Goal: Task Accomplishment & Management: Manage account settings

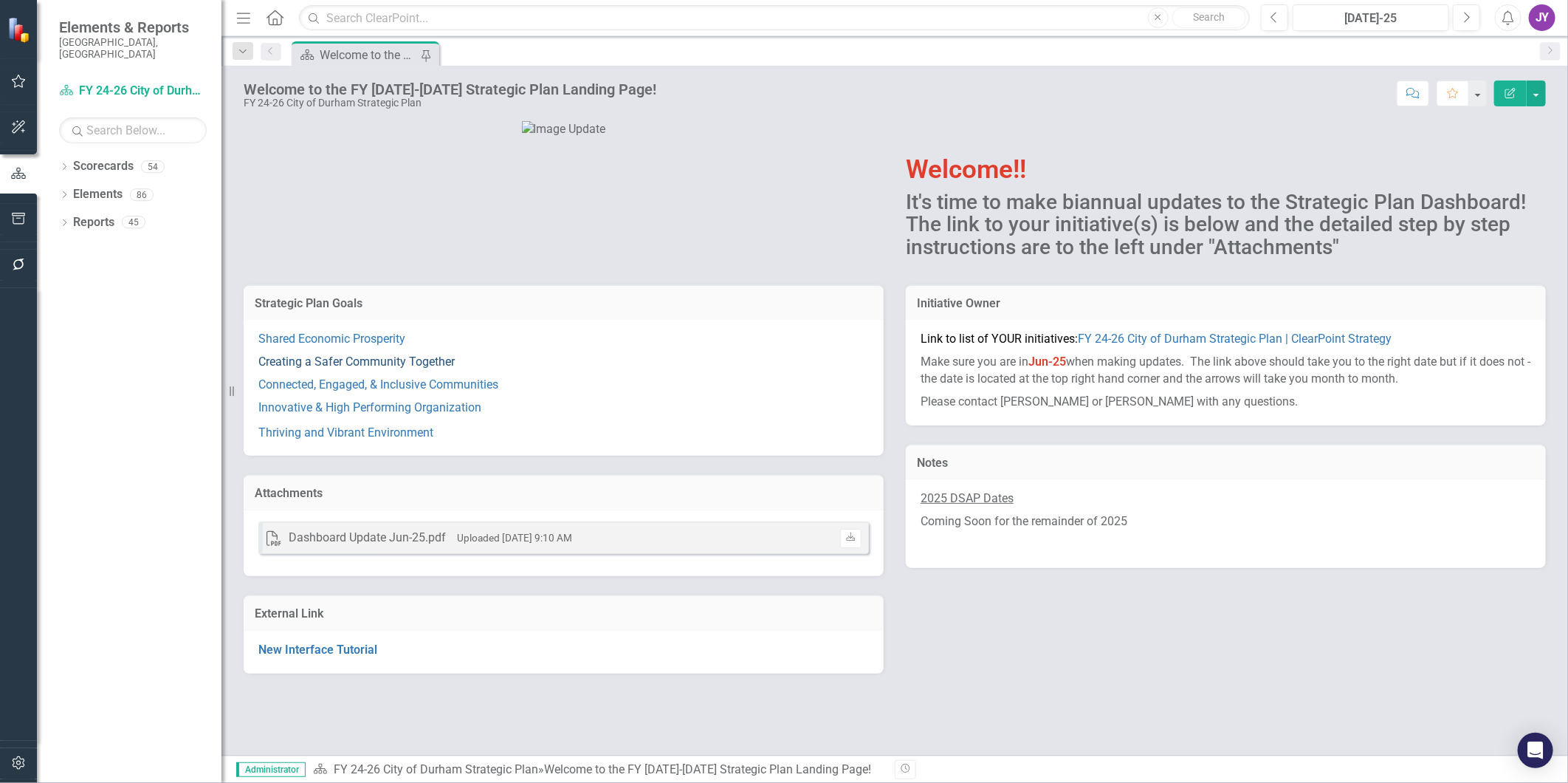
click at [336, 368] on link "Creating a Safer Community Together" at bounding box center [357, 361] width 196 height 14
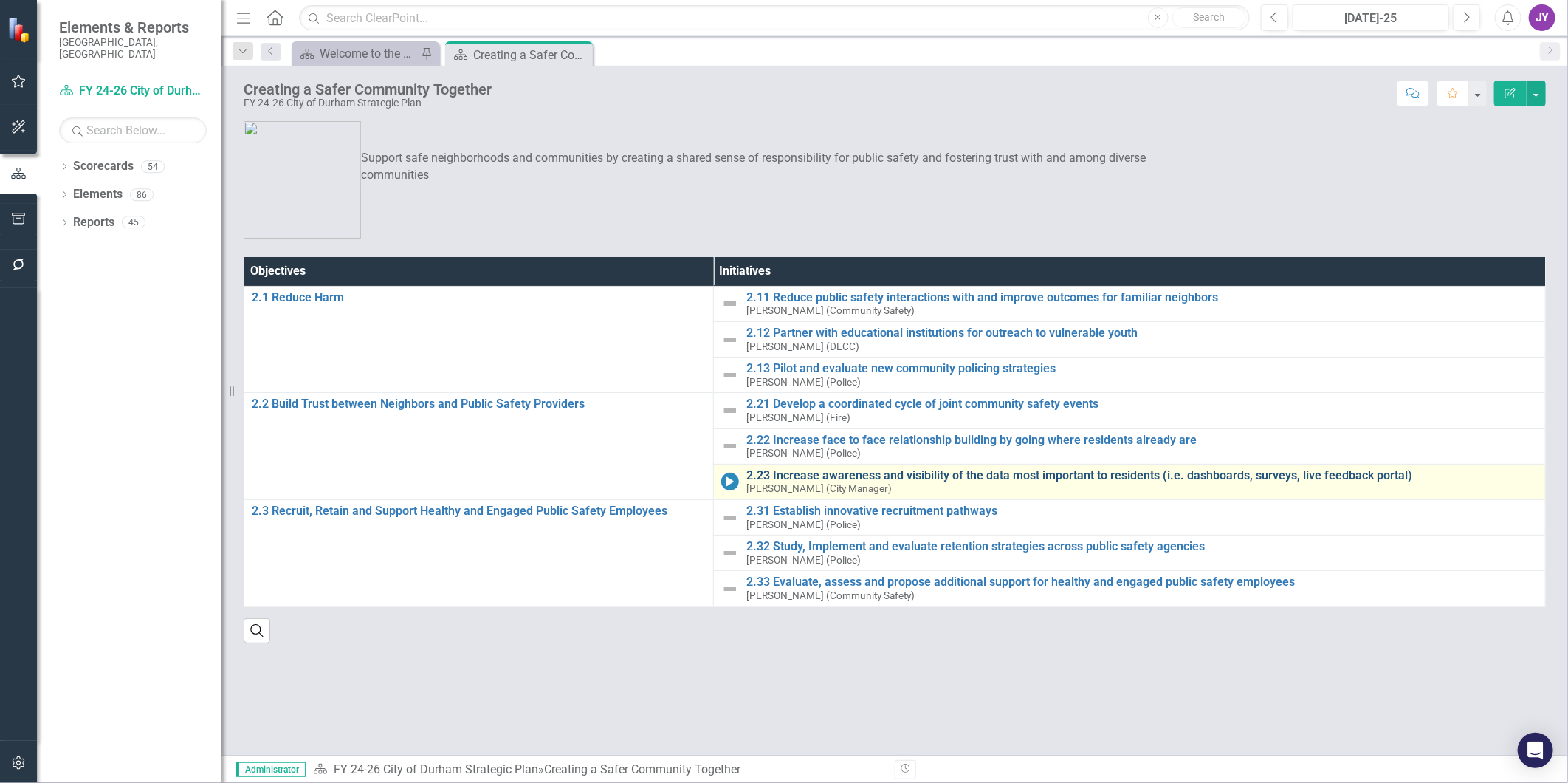
click at [817, 479] on link "2.23 Increase awareness and visibility of the data most important to residents …" at bounding box center [1142, 475] width 791 height 13
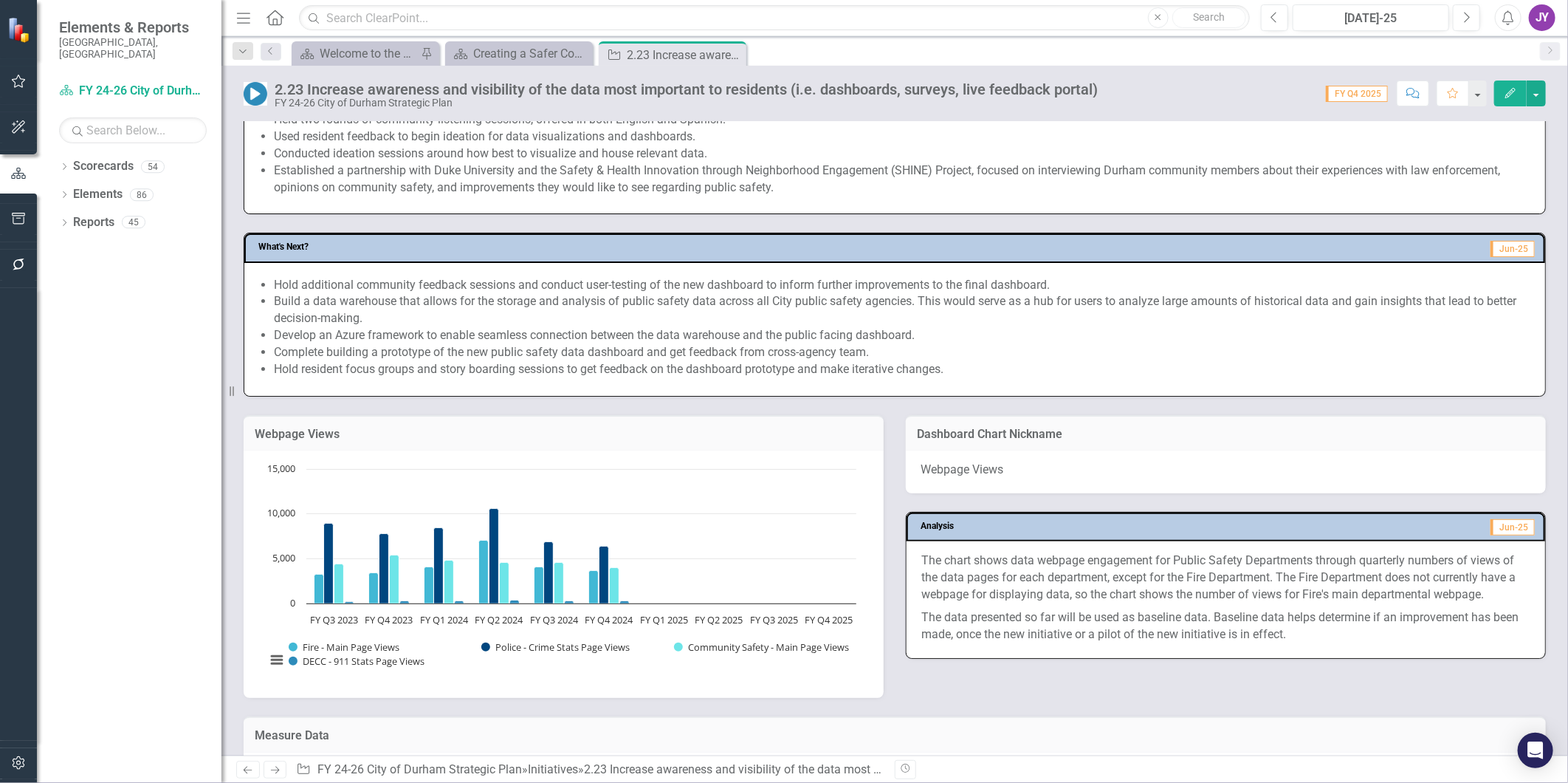
scroll to position [821, 0]
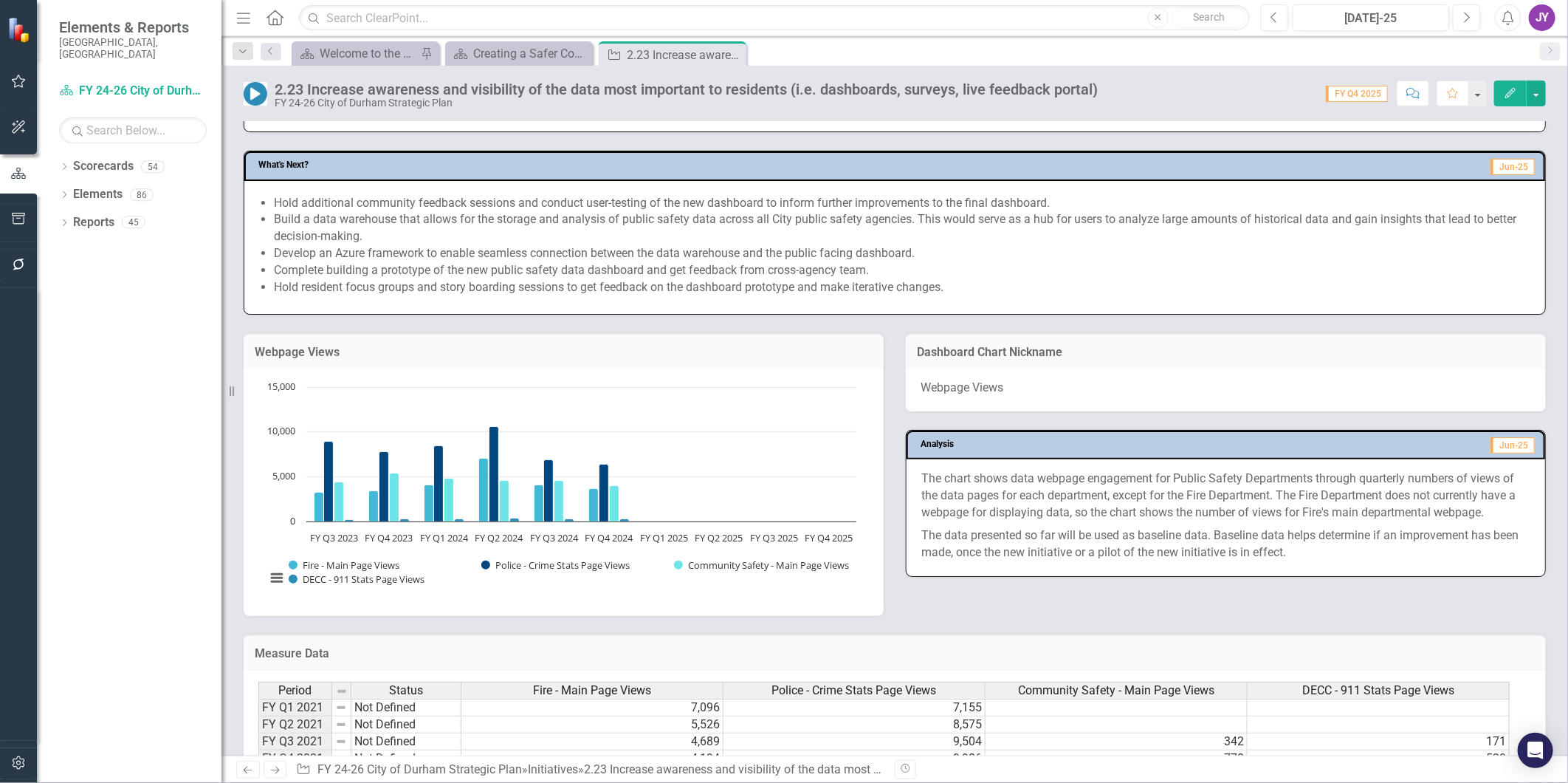
click at [979, 498] on p "The chart shows data webpage engagement for Public Safety Departments through q…" at bounding box center [1225, 497] width 609 height 53
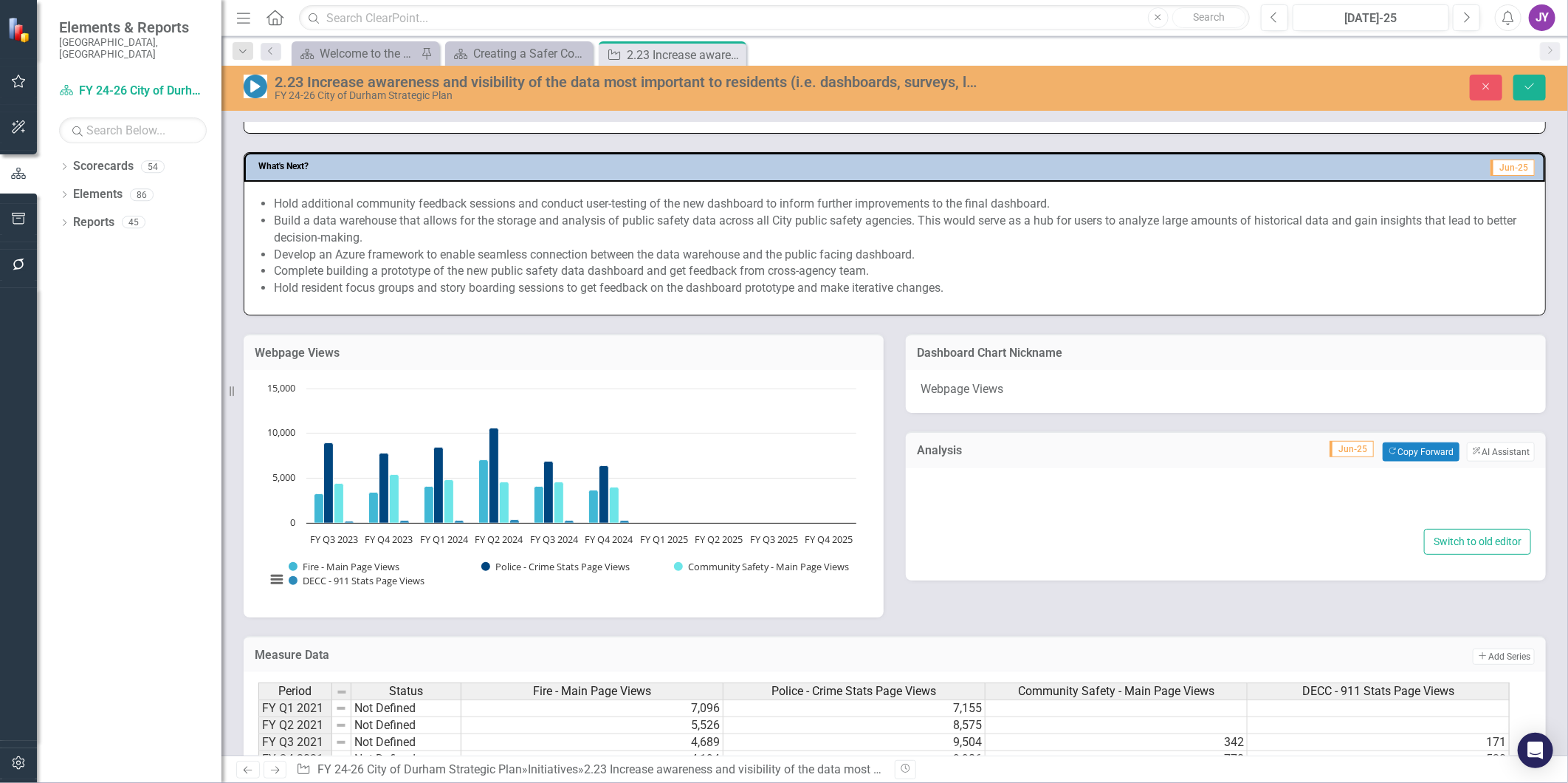
type textarea "<p>The chart shows data webpage engagement for Public Safety Departments throug…"
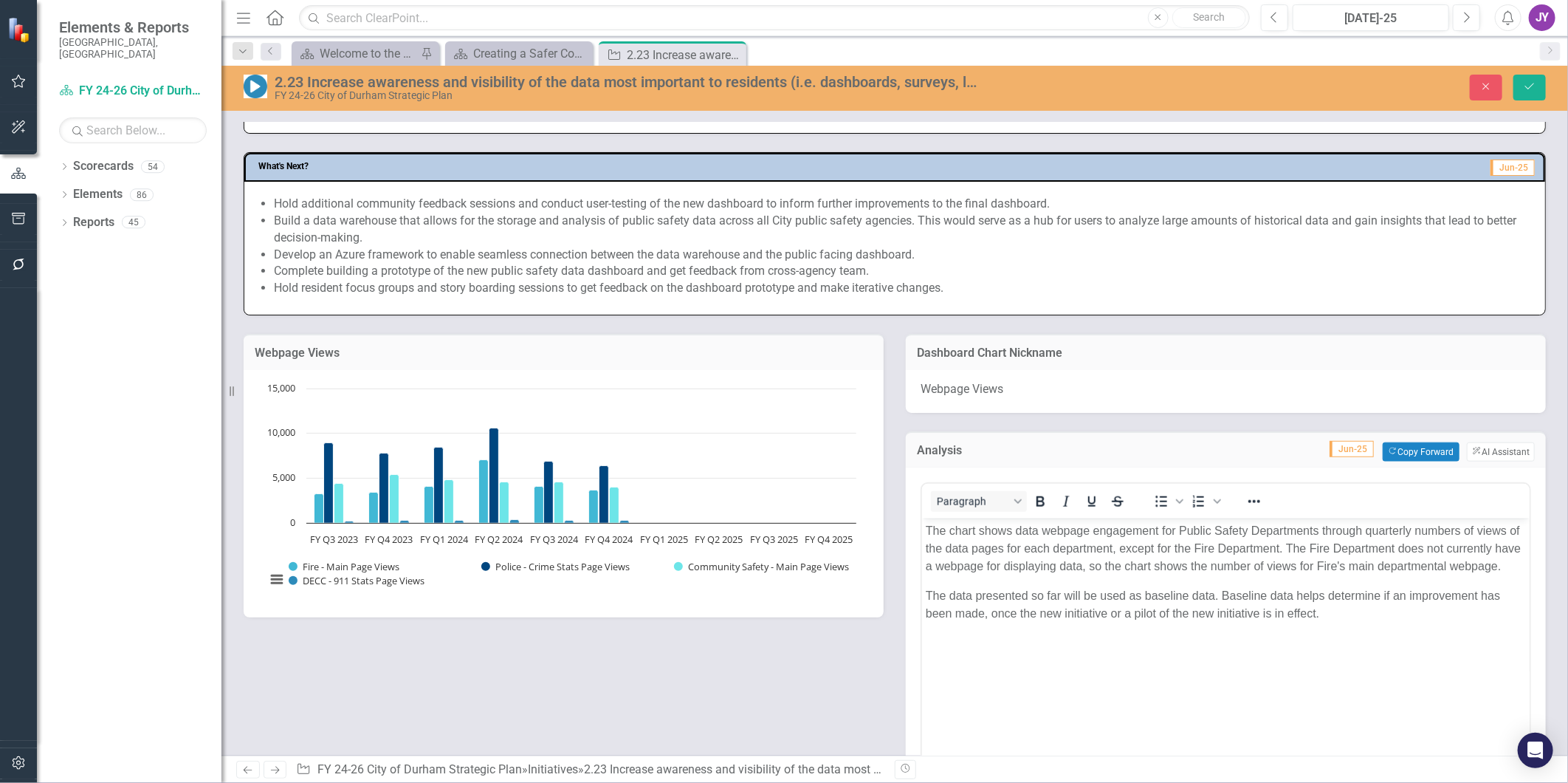
scroll to position [0, 0]
click at [1047, 532] on p "The chart shows data webpage engagement for Public Safety Departments through q…" at bounding box center [1225, 548] width 600 height 53
click at [1045, 527] on p "The chart shows data webpage engagement for Public Safety Departments through q…" at bounding box center [1225, 548] width 600 height 53
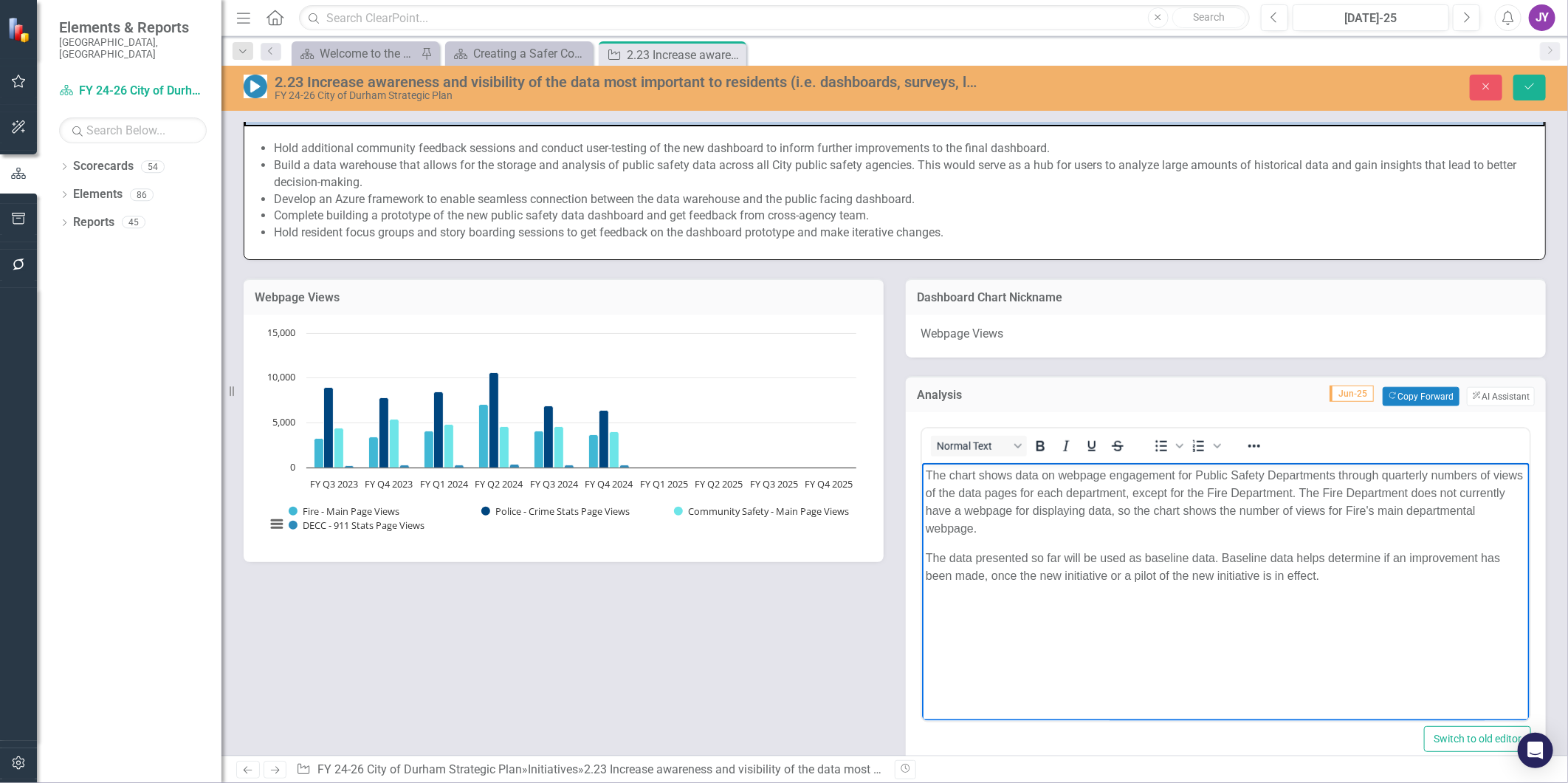
scroll to position [902, 0]
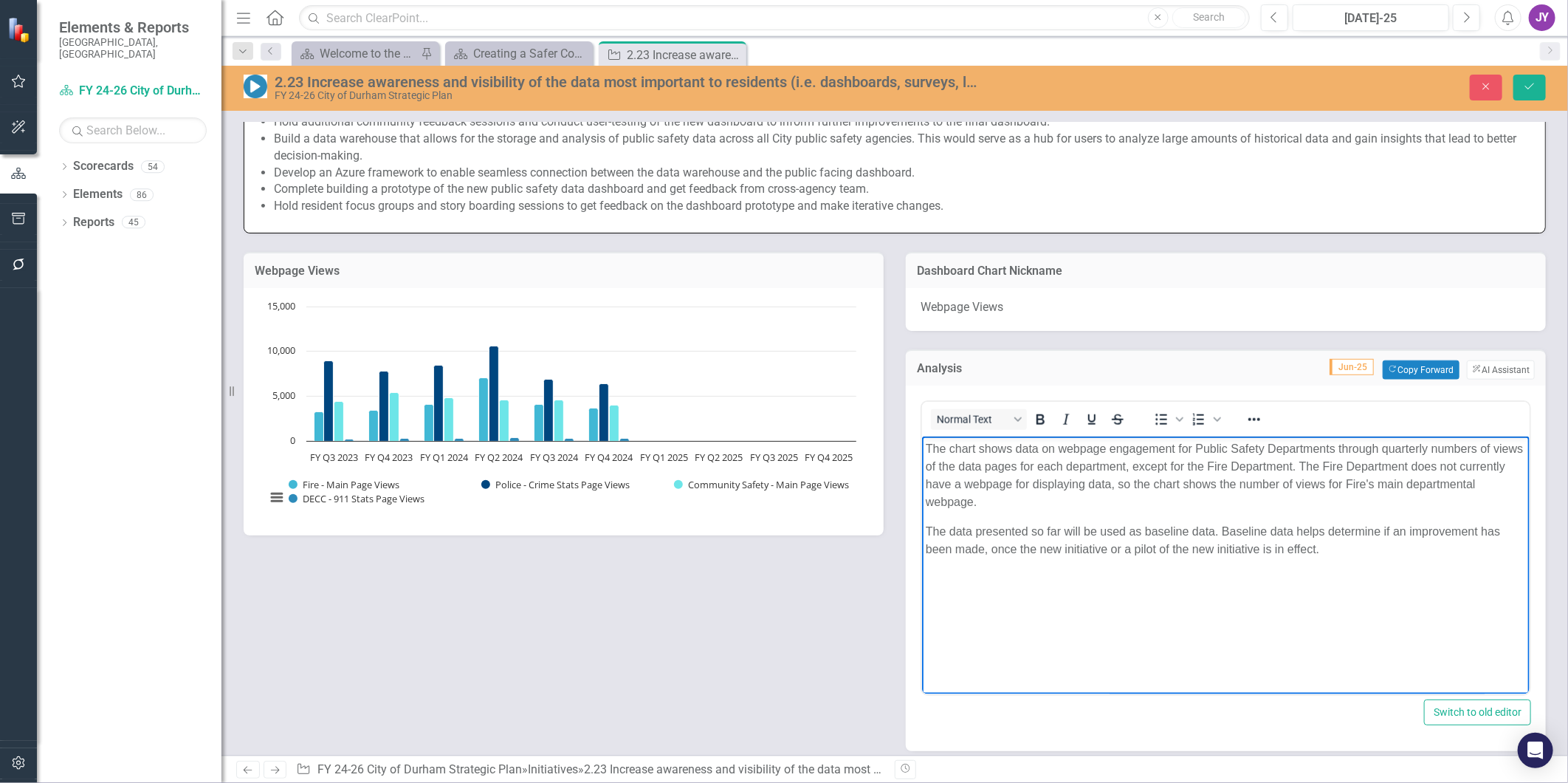
click at [1016, 443] on p "The chart shows data on webpage engagement for Public Safety Departments throug…" at bounding box center [1225, 474] width 600 height 71
click at [1032, 474] on p "The chart shows data on webpage engagement for Public Safety Departments throug…" at bounding box center [1225, 474] width 600 height 71
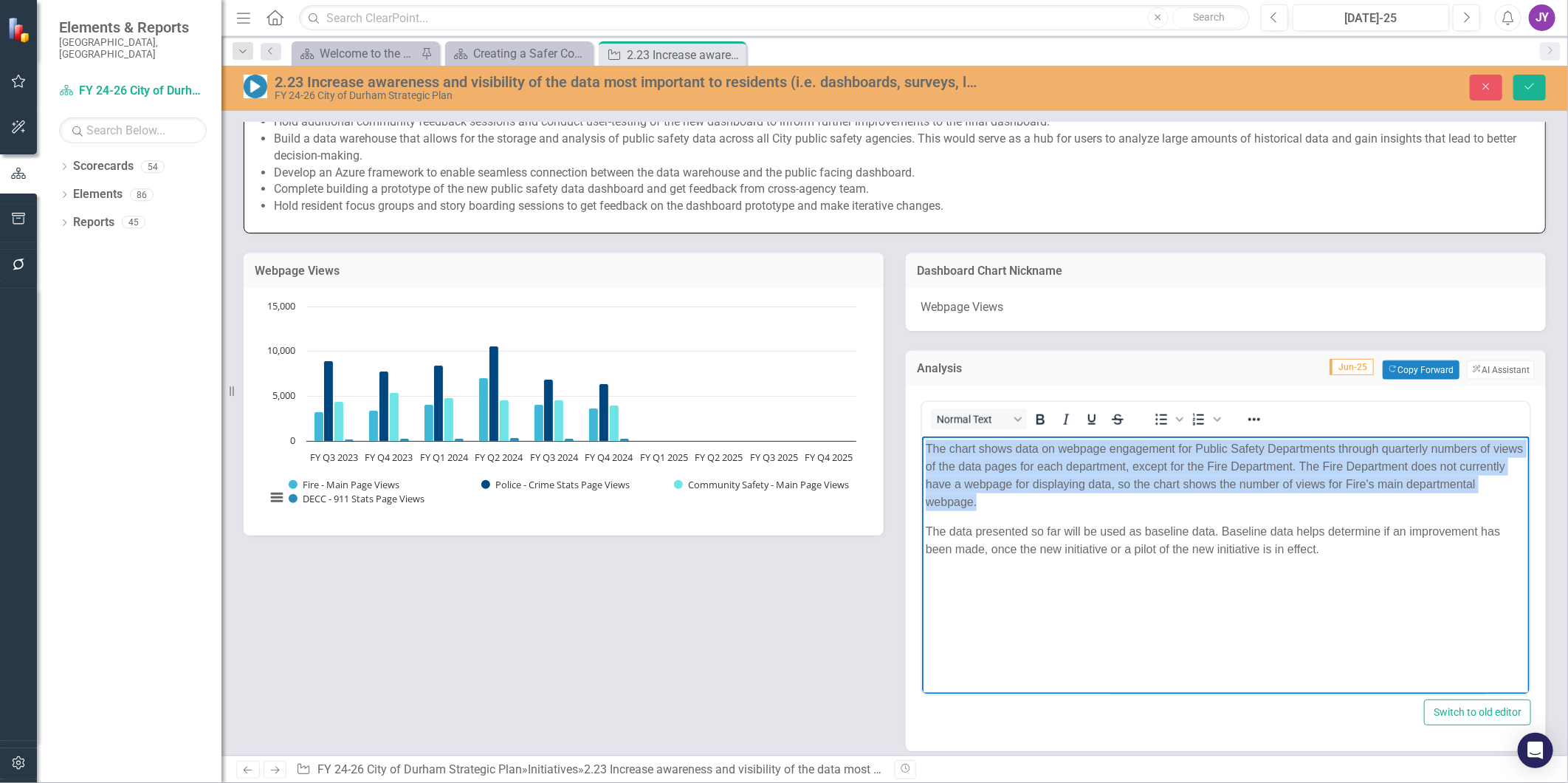
click at [1052, 480] on p "The chart shows data on webpage engagement for Public Safety Departments throug…" at bounding box center [1225, 474] width 600 height 71
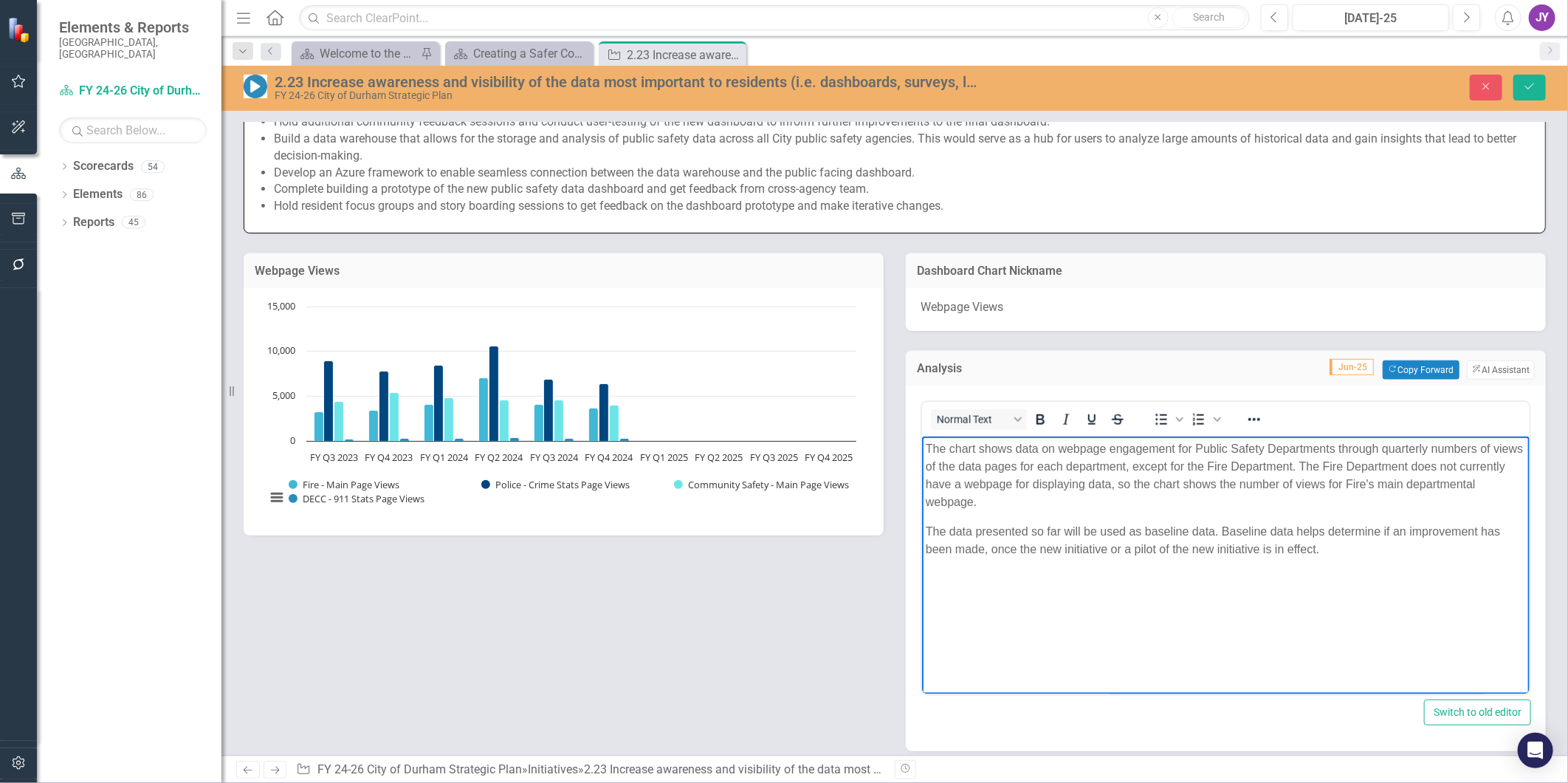
click at [1100, 495] on p "The chart shows data on webpage engagement for Public Safety Departments throug…" at bounding box center [1225, 474] width 600 height 71
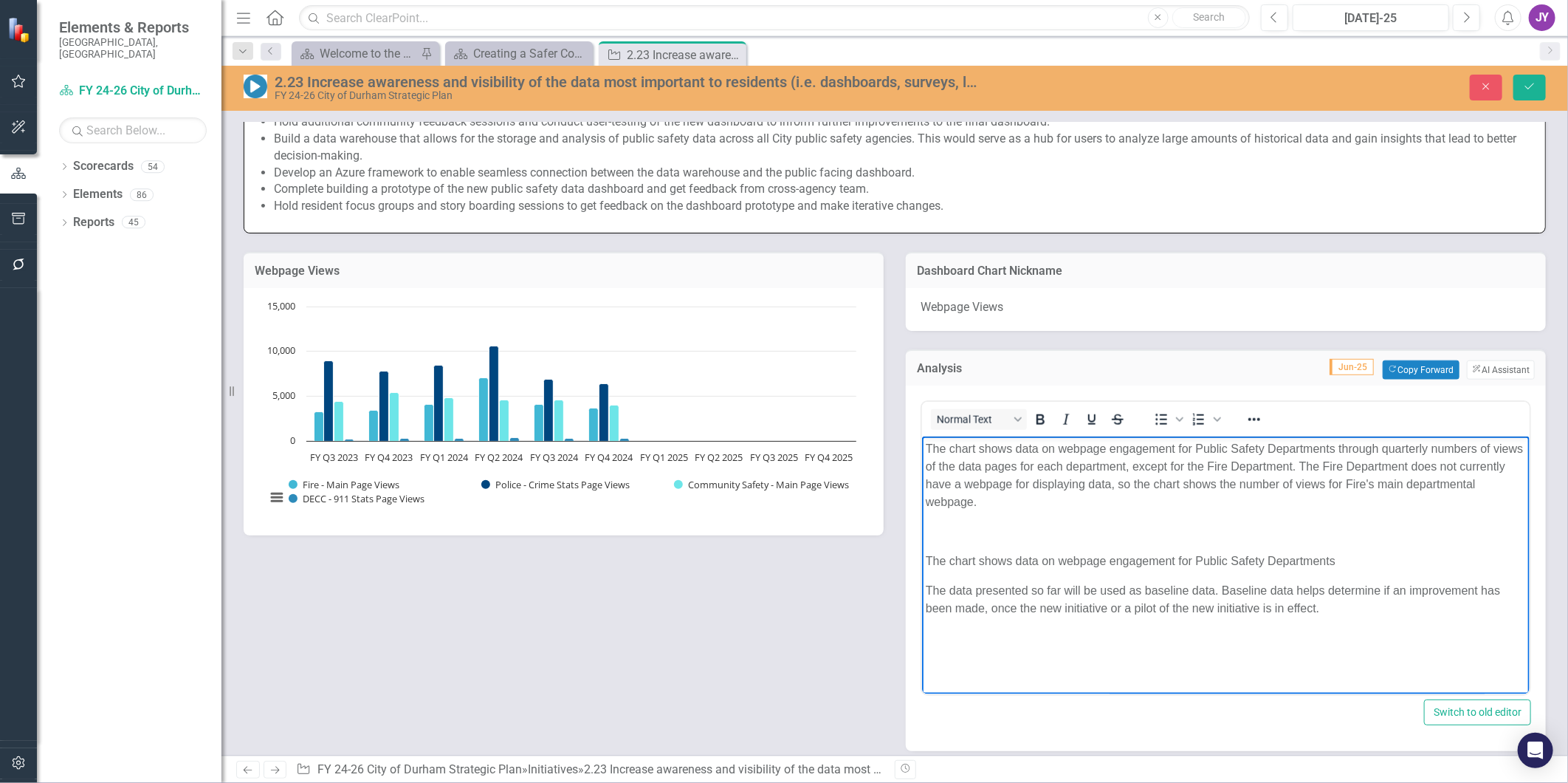
click at [1200, 561] on p "The chart shows data on webpage engagement for Public Safety Departments" at bounding box center [1225, 560] width 600 height 18
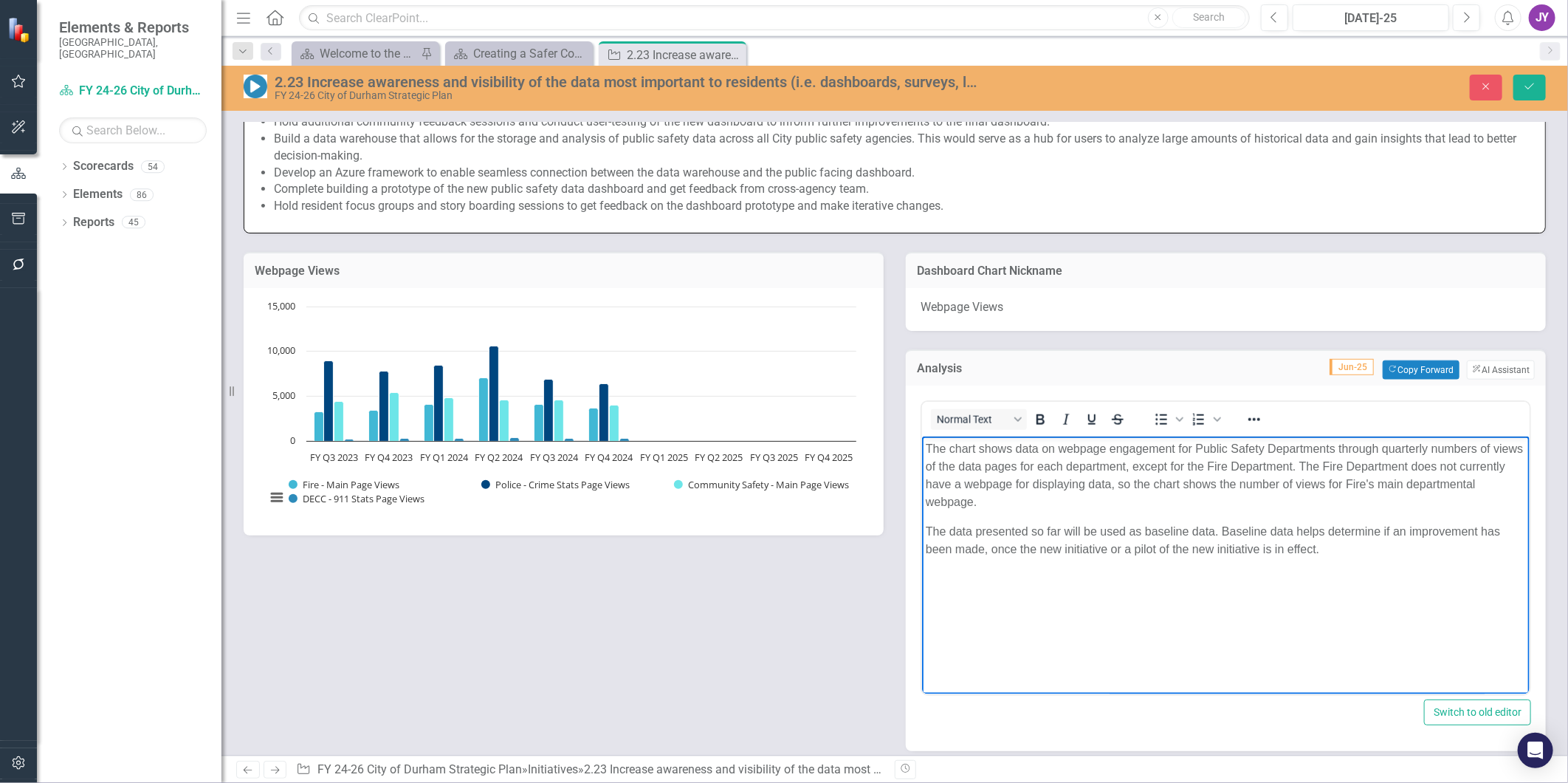
click at [1337, 448] on p "The chart shows data on webpage engagement for Public Safety Departments throug…" at bounding box center [1225, 474] width 600 height 71
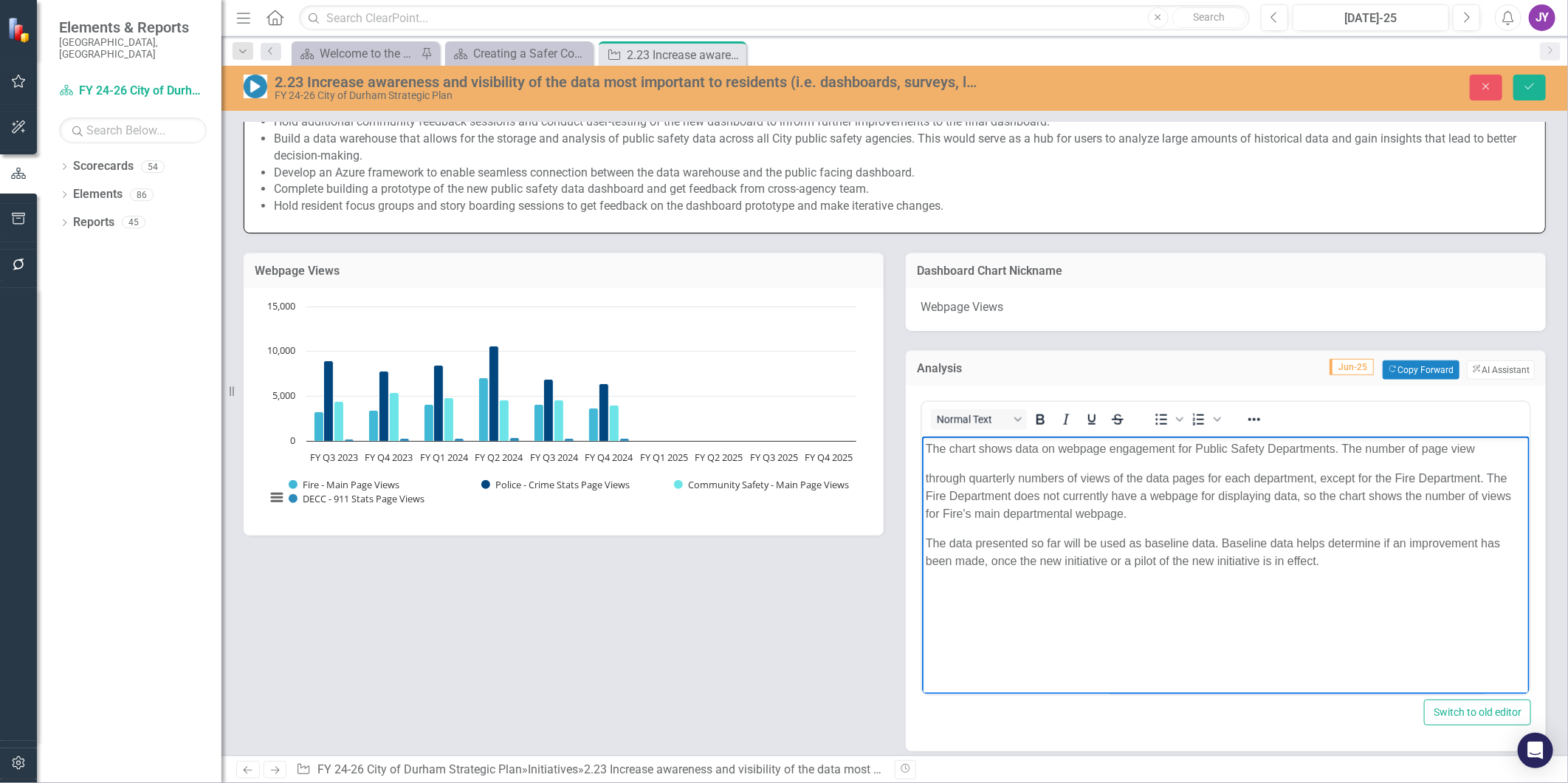
click at [1487, 444] on p "The chart shows data on webpage engagement for Public Safety Departments. The n…" at bounding box center [1225, 448] width 600 height 18
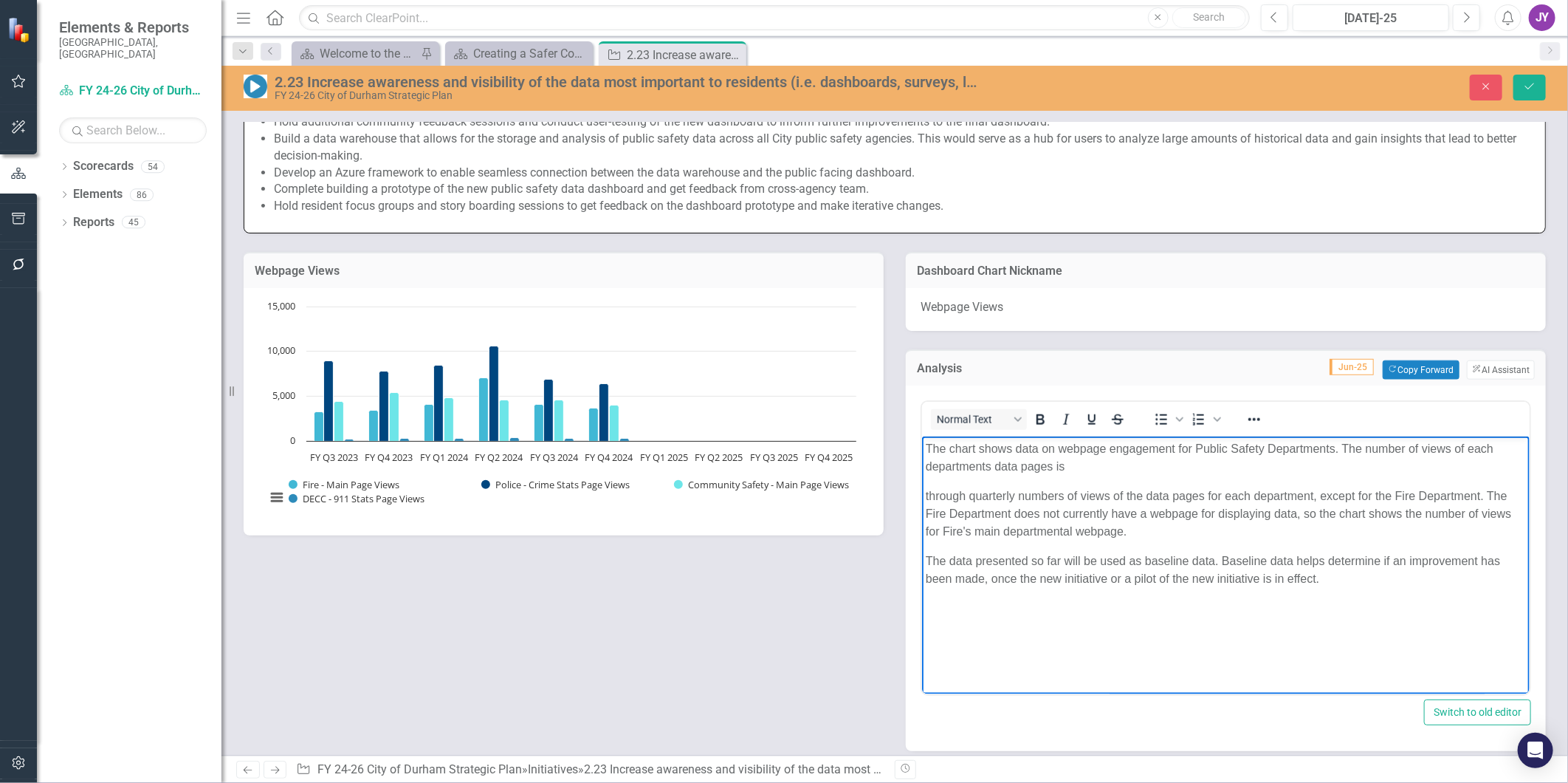
click at [1455, 445] on p "The chart shows data on webpage engagement for Public Safety Departments. The n…" at bounding box center [1225, 457] width 600 height 35
click at [1458, 445] on p "The chart shows data on webpage engagement for Public Safety Departments. The n…" at bounding box center [1225, 457] width 600 height 35
click at [1359, 466] on p "The chart shows data on webpage engagement for Public Safety Departments. The n…" at bounding box center [1225, 457] width 600 height 35
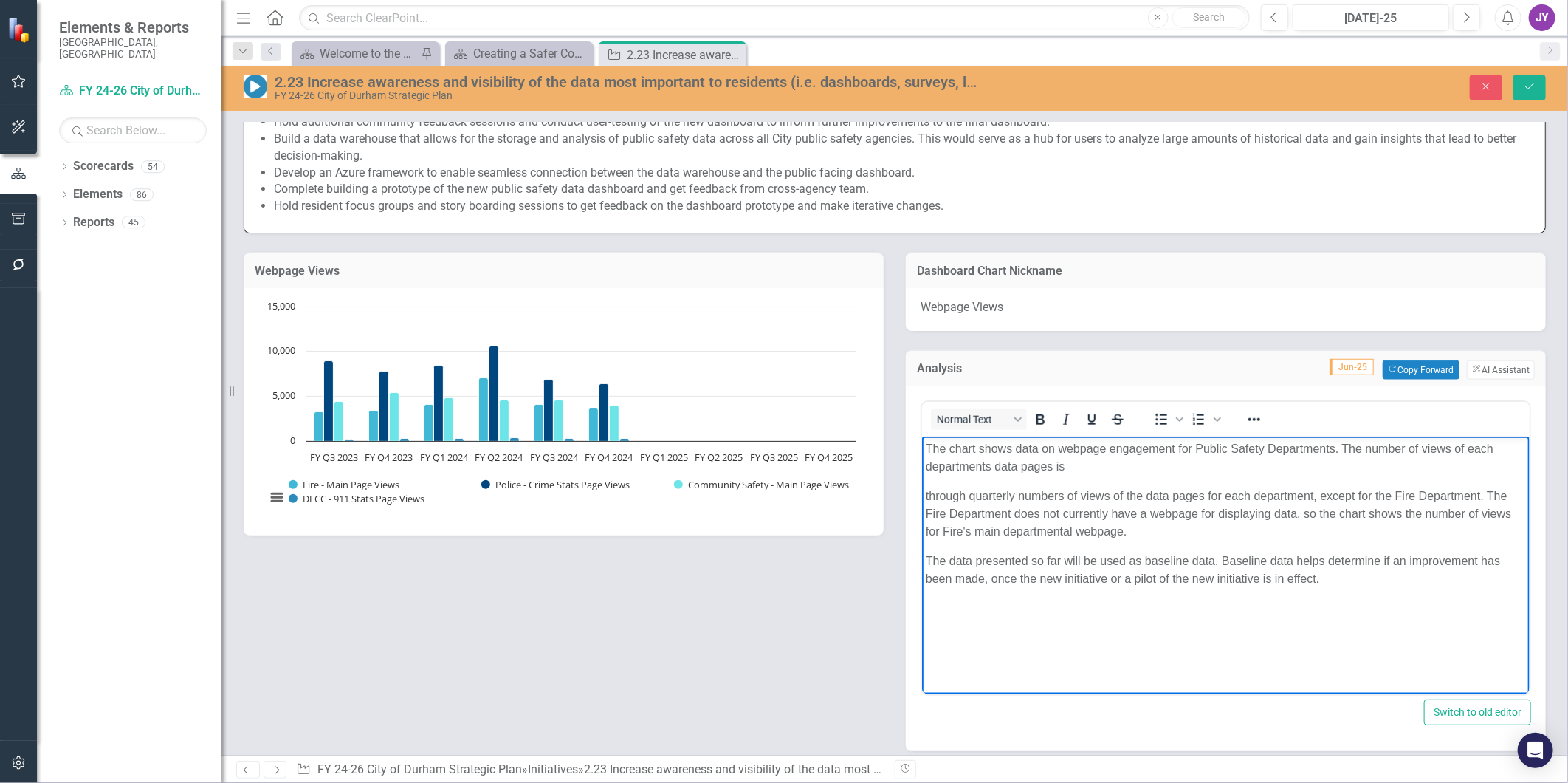
click at [1066, 465] on p "The chart shows data on webpage engagement for Public Safety Departments. The n…" at bounding box center [1225, 457] width 600 height 35
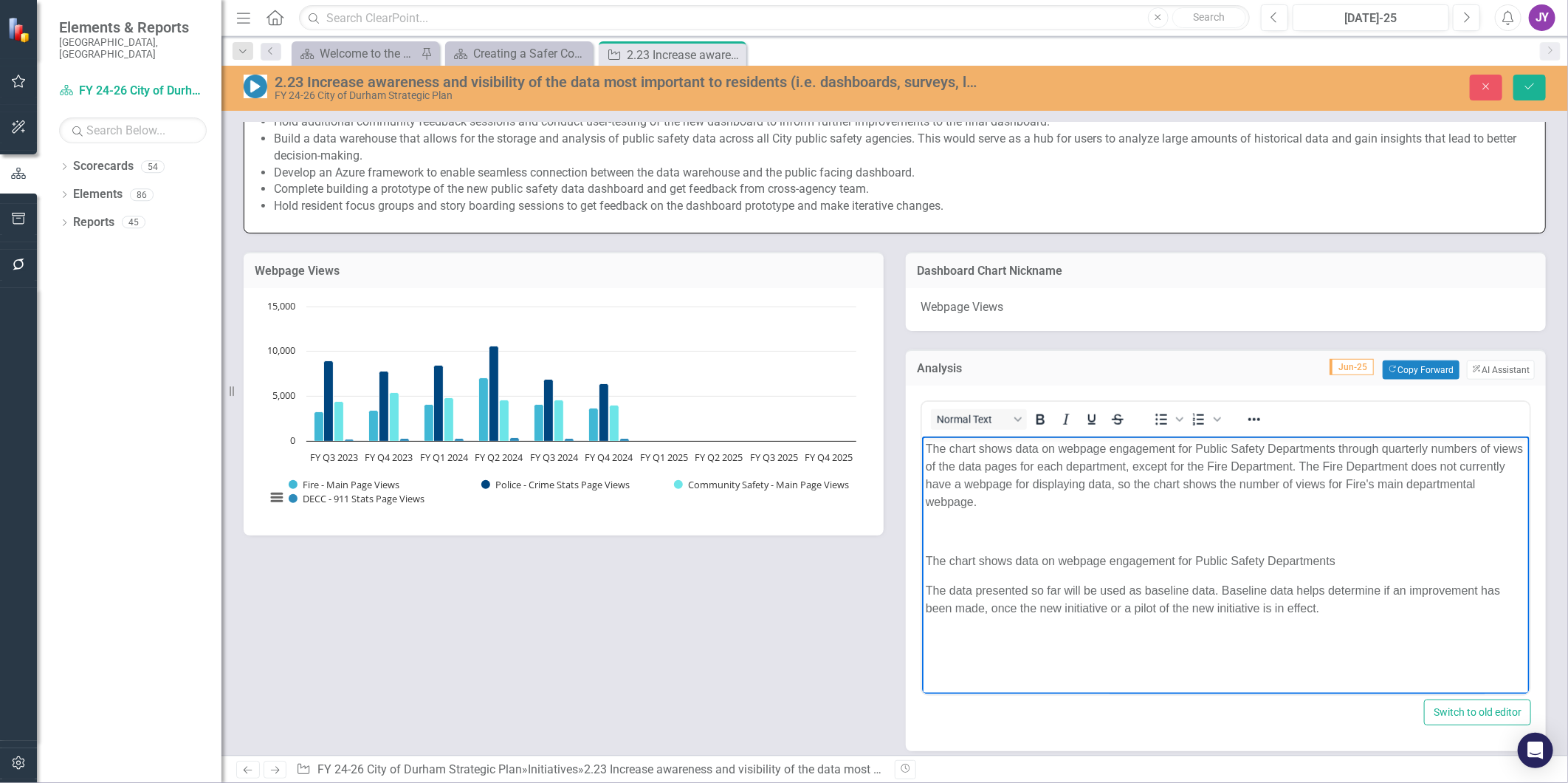
click at [1357, 558] on p "The chart shows data on webpage engagement for Public Safety Departments" at bounding box center [1225, 560] width 600 height 18
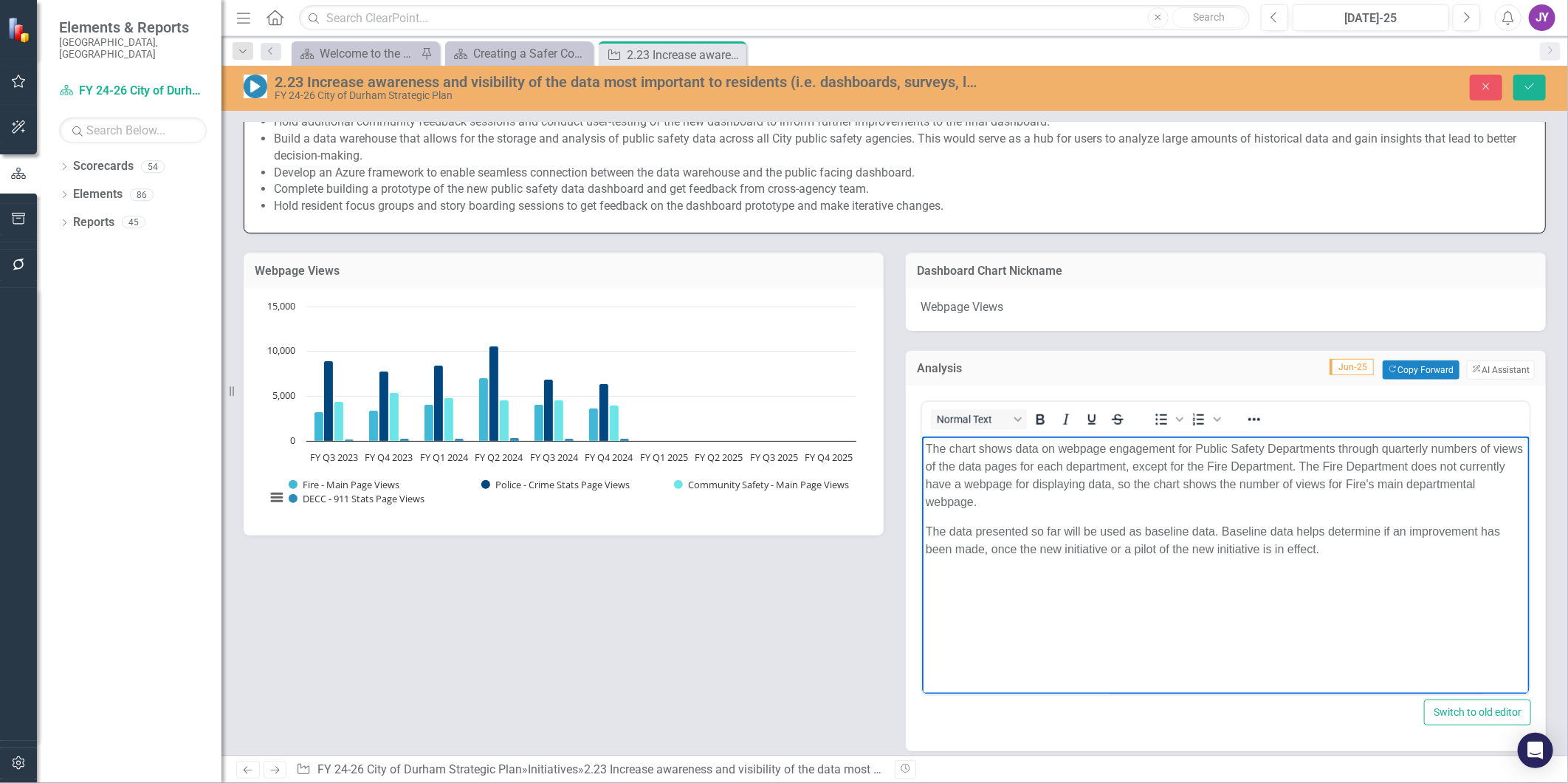
click at [1185, 491] on p "The chart shows data on webpage engagement for Public Safety Departments throug…" at bounding box center [1225, 474] width 600 height 71
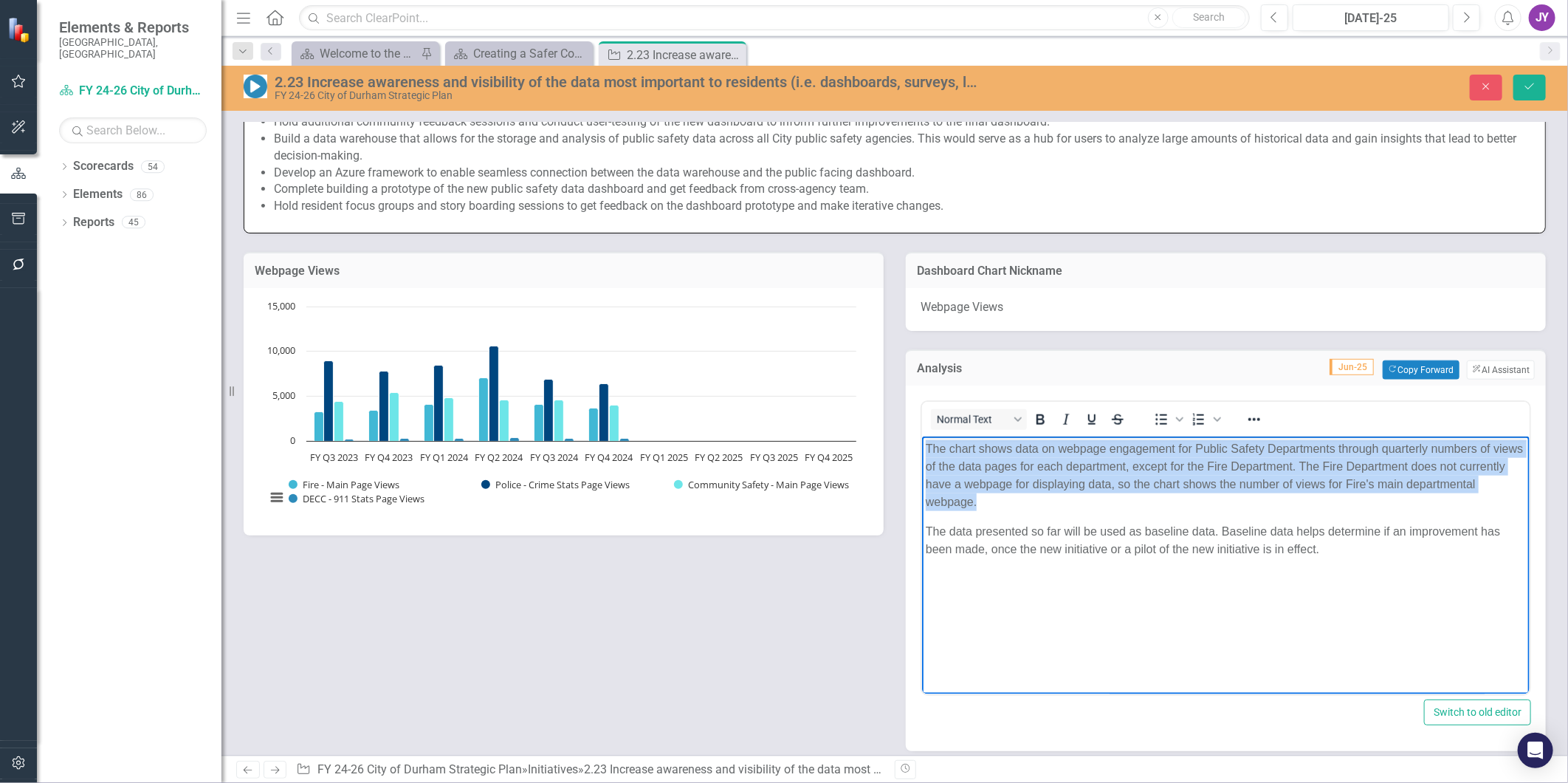
click at [1185, 491] on p "The chart shows data on webpage engagement for Public Safety Departments throug…" at bounding box center [1225, 474] width 600 height 71
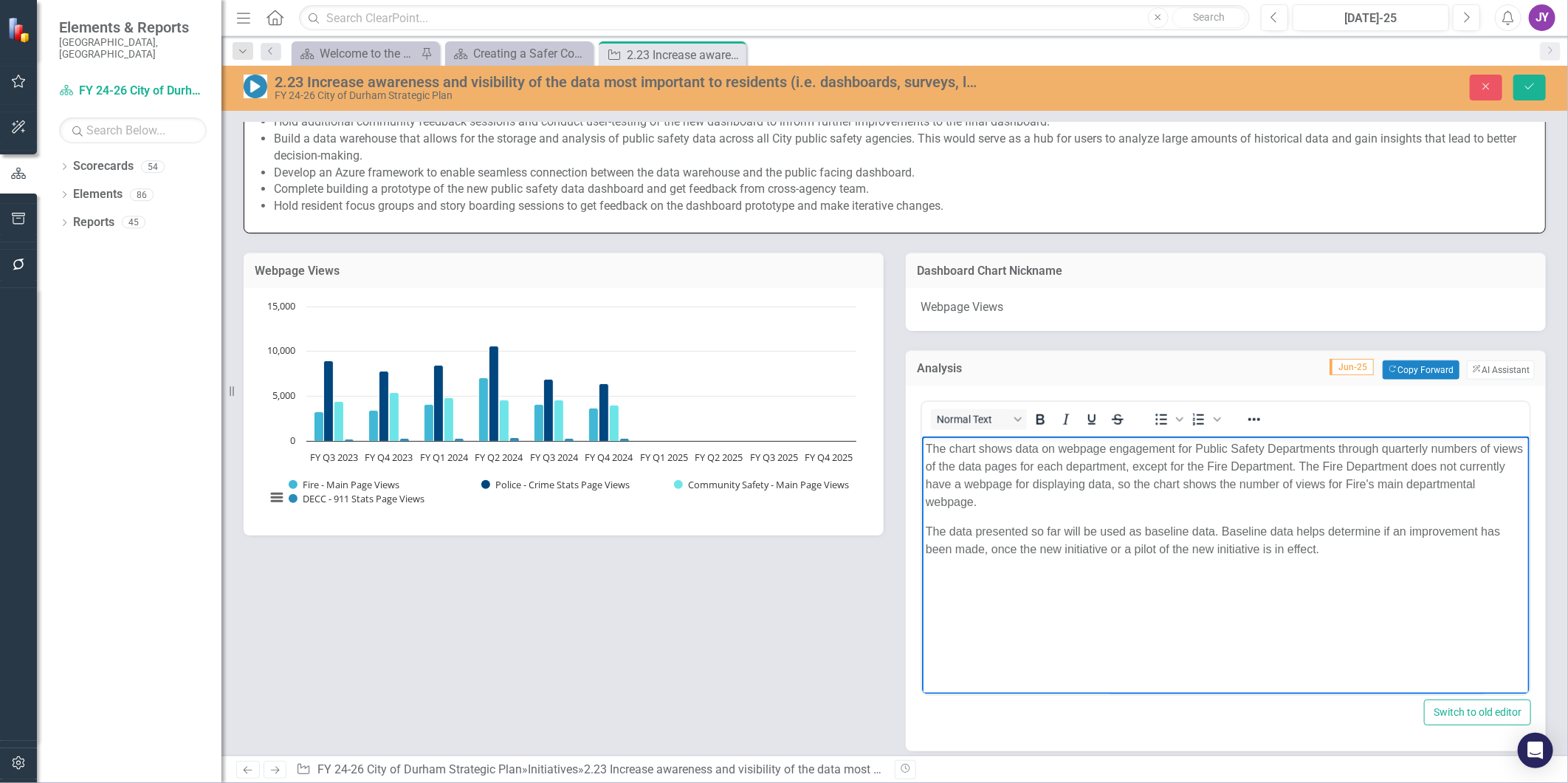
click at [1348, 581] on body "The chart shows data on webpage engagement for Public Safety Departments throug…" at bounding box center [1224, 546] width 607 height 222
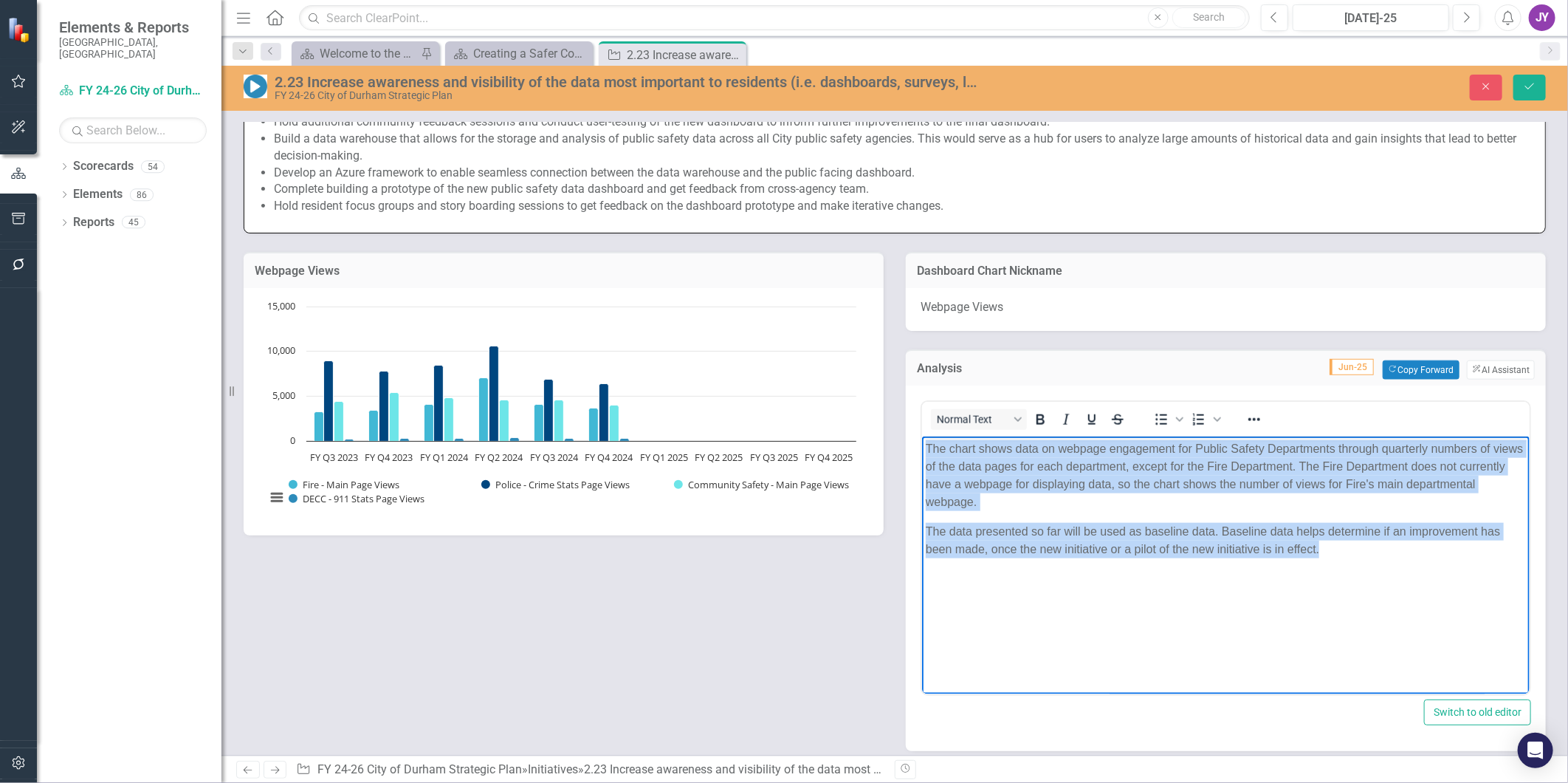
drag, startPoint x: 1347, startPoint y: 574, endPoint x: 836, endPoint y: 433, distance: 530.1
click at [921, 436] on html "The chart shows data on webpage engagement for Public Safety Departments throug…" at bounding box center [1224, 546] width 607 height 222
copy body "The chart shows data on webpage engagement for Public Safety Departments throug…"
drag, startPoint x: 1316, startPoint y: 521, endPoint x: 1329, endPoint y: 529, distance: 15.3
click at [1316, 521] on body "The chart shows data on webpage engagement for Public Safety Departments throug…" at bounding box center [1224, 546] width 607 height 222
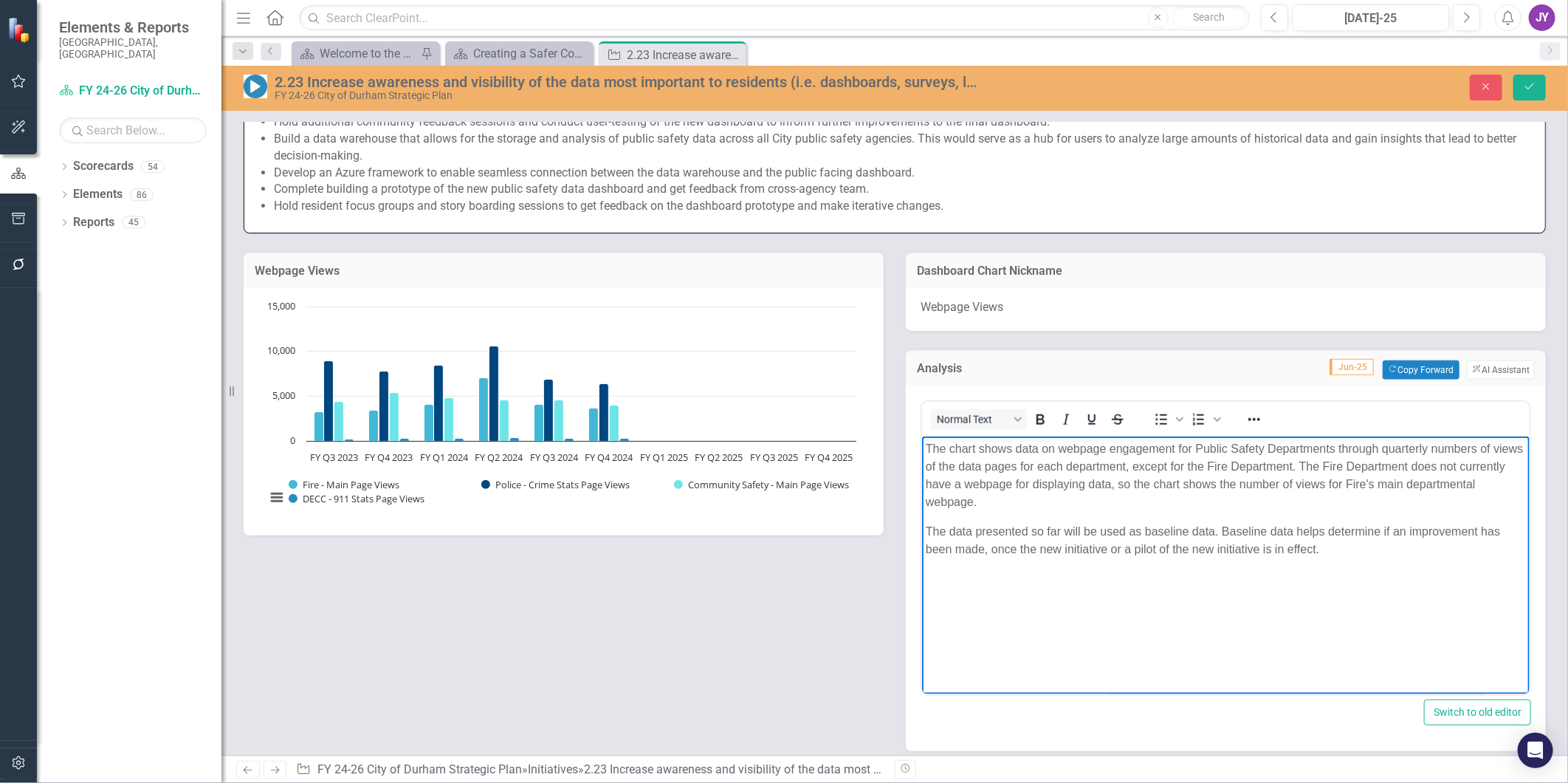
click at [1345, 544] on p "The data presented so far will be used as baseline data. Baseline data helps de…" at bounding box center [1225, 540] width 600 height 35
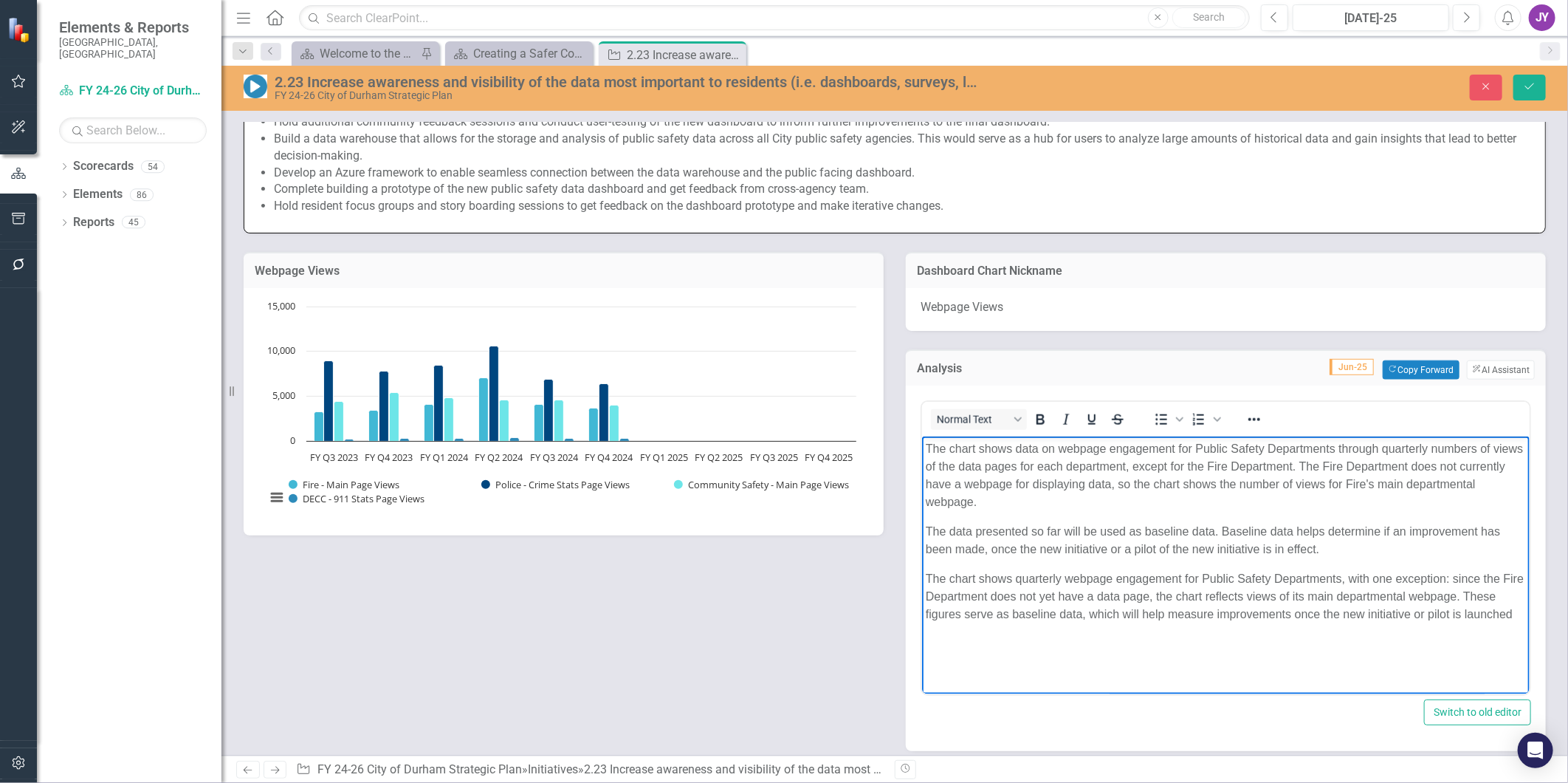
click at [1015, 448] on p "The chart shows data on webpage engagement for Public Safety Departments throug…" at bounding box center [1225, 474] width 600 height 71
click at [1383, 449] on p "The chart shows quarterly data on webpage engagement for Public Safety Departme…" at bounding box center [1225, 474] width 600 height 71
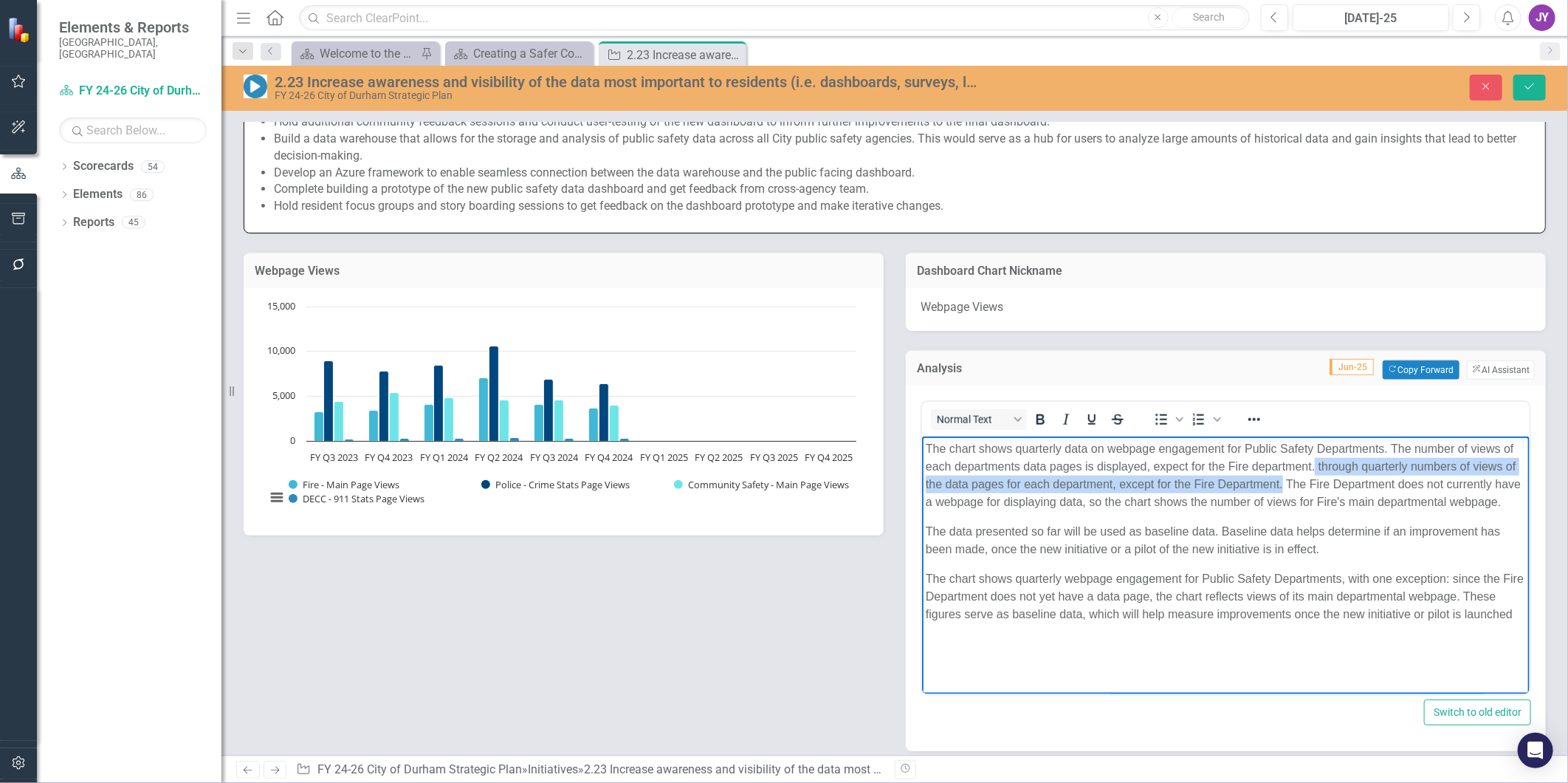
drag, startPoint x: 1289, startPoint y: 484, endPoint x: 1305, endPoint y: 473, distance: 19.4
click at [1313, 459] on p "The chart shows quarterly data on webpage engagement for Public Safety Departme…" at bounding box center [1225, 474] width 600 height 71
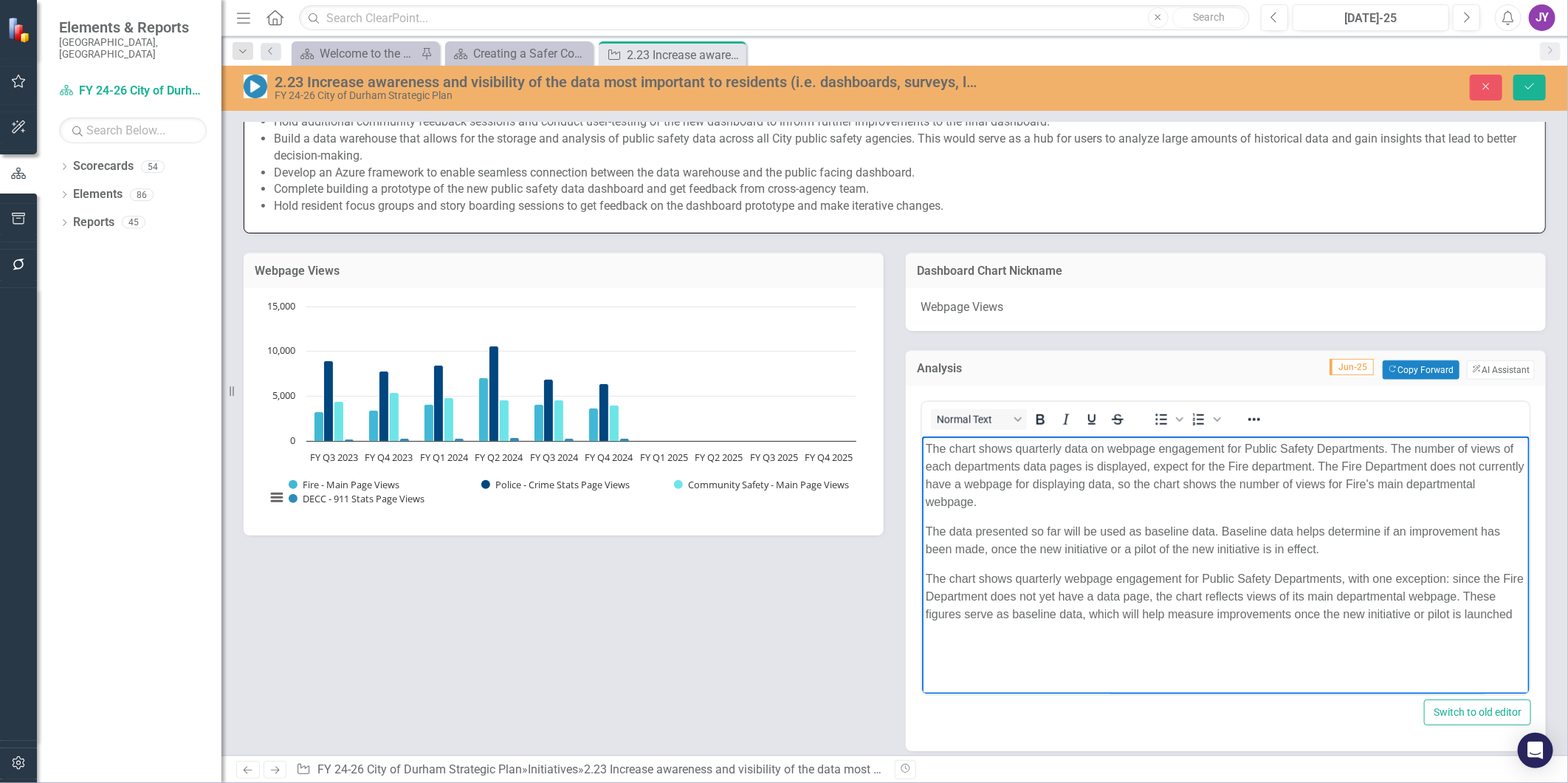
click at [1234, 480] on p "The chart shows quarterly data on webpage engagement for Public Safety Departme…" at bounding box center [1225, 474] width 600 height 71
click at [1363, 586] on p "The chart shows quarterly webpage engagement for Public Safety Departments, wit…" at bounding box center [1225, 596] width 600 height 53
click at [1362, 586] on p "The chart shows quarterly webpage engagement for Public Safety Departments, wit…" at bounding box center [1225, 596] width 600 height 53
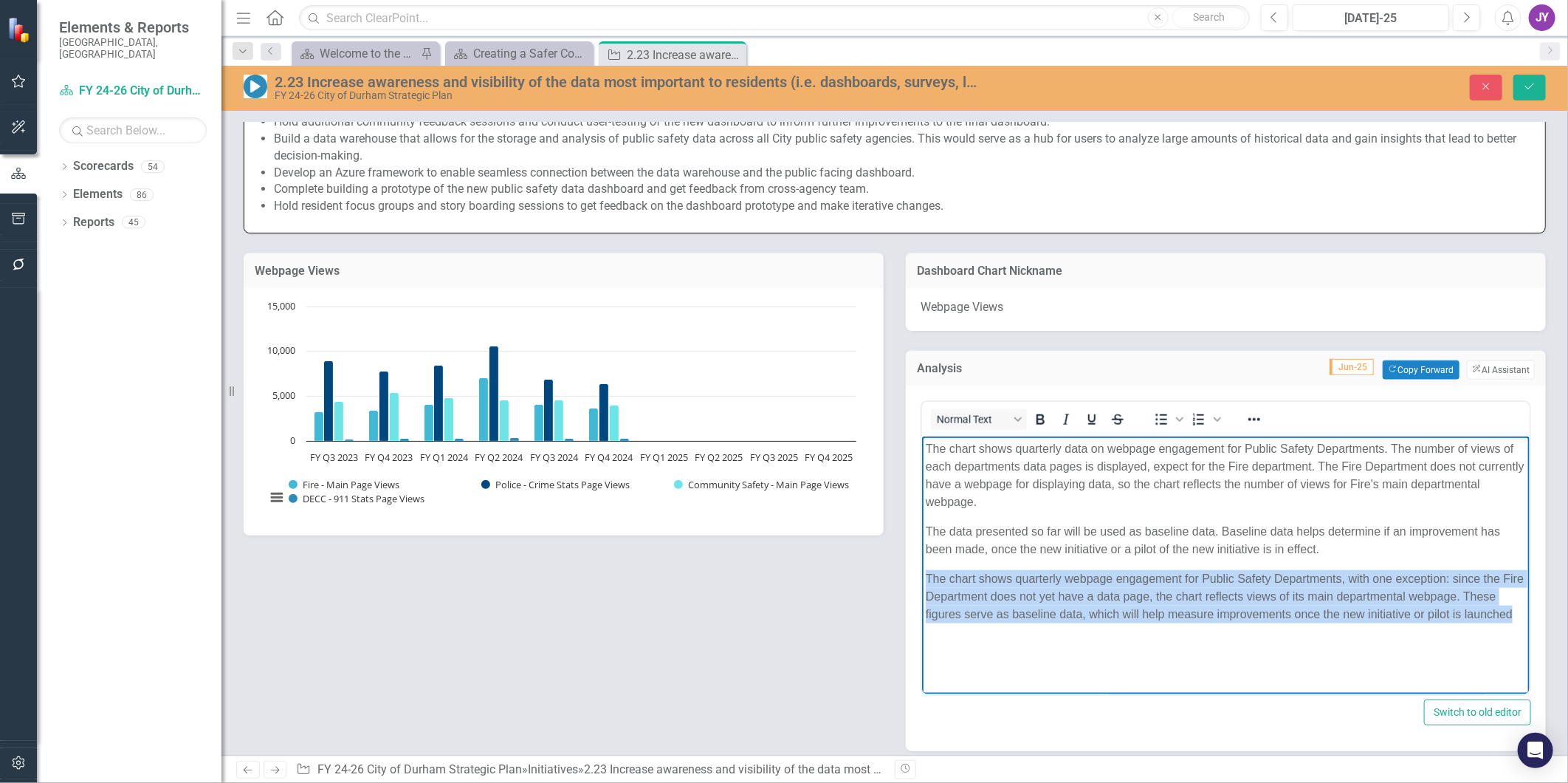
click at [1362, 586] on p "The chart shows quarterly webpage engagement for Public Safety Departments, wit…" at bounding box center [1225, 596] width 600 height 53
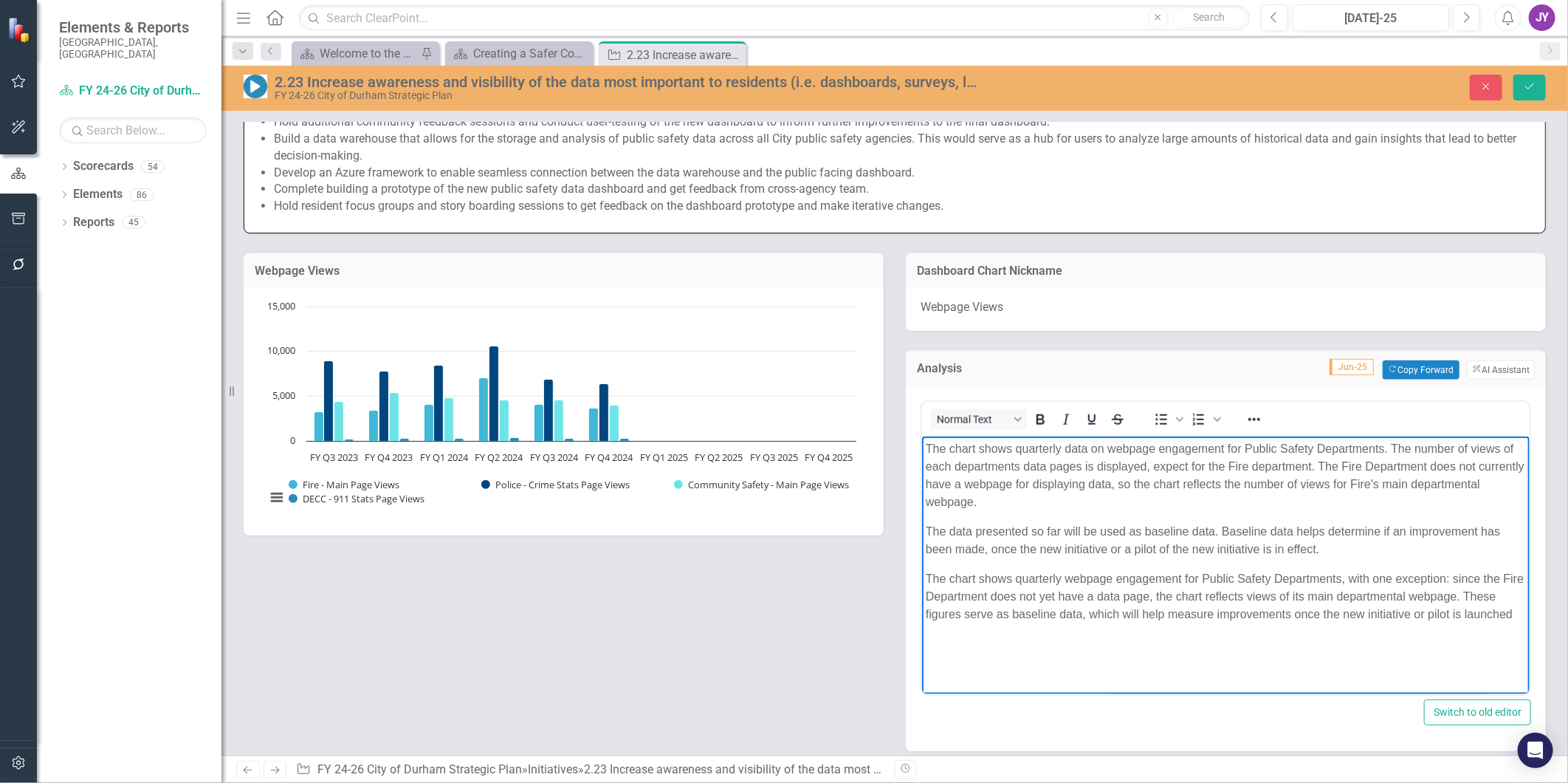
click at [1033, 529] on p "The data presented so far will be used as baseline data. Baseline data helps de…" at bounding box center [1225, 540] width 600 height 35
click at [1174, 580] on p "The chart shows quarterly webpage engagement for Public Safety Departments, wit…" at bounding box center [1225, 596] width 600 height 53
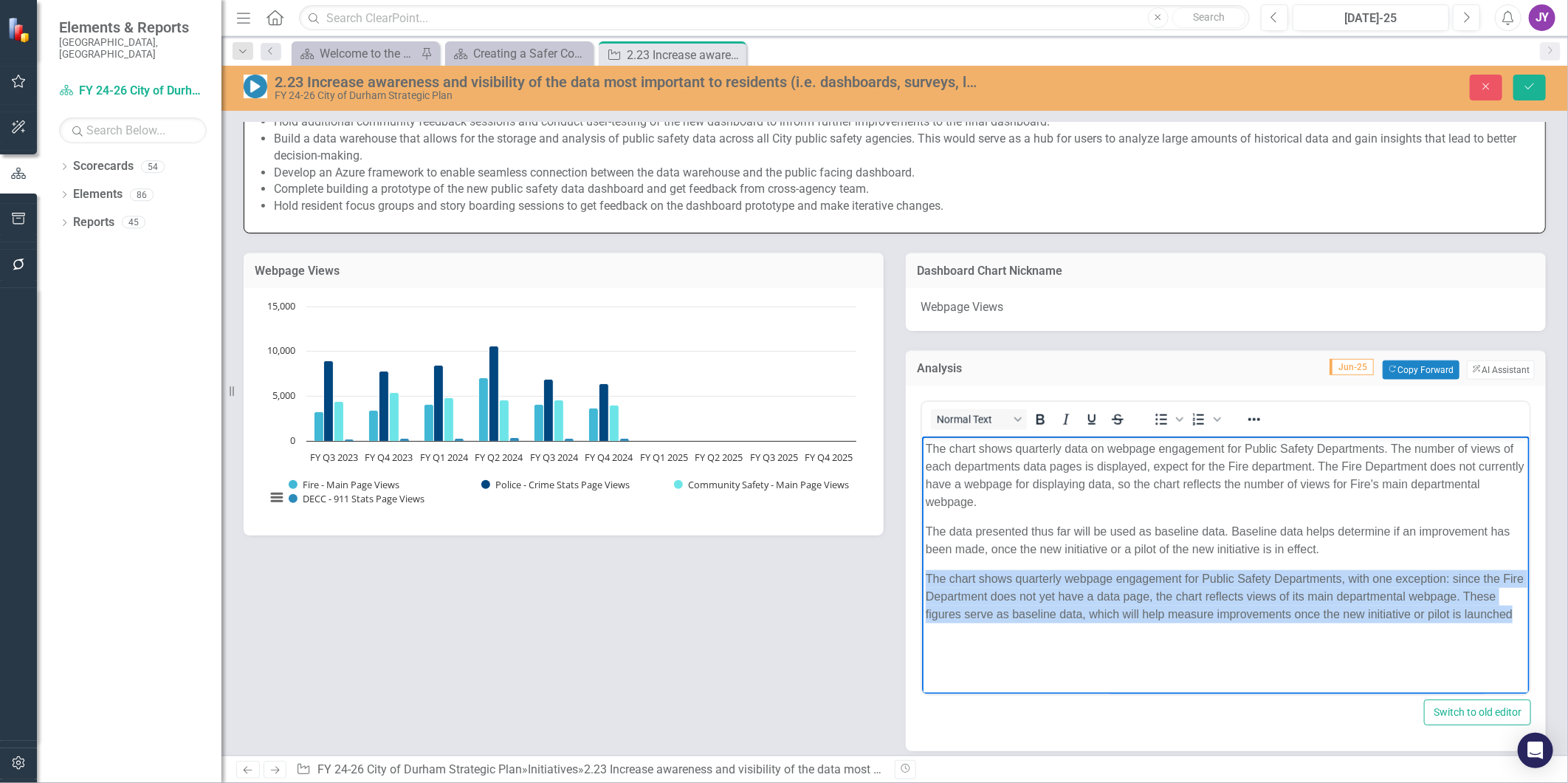
click at [1174, 580] on p "The chart shows quarterly webpage engagement for Public Safety Departments, wit…" at bounding box center [1225, 596] width 600 height 53
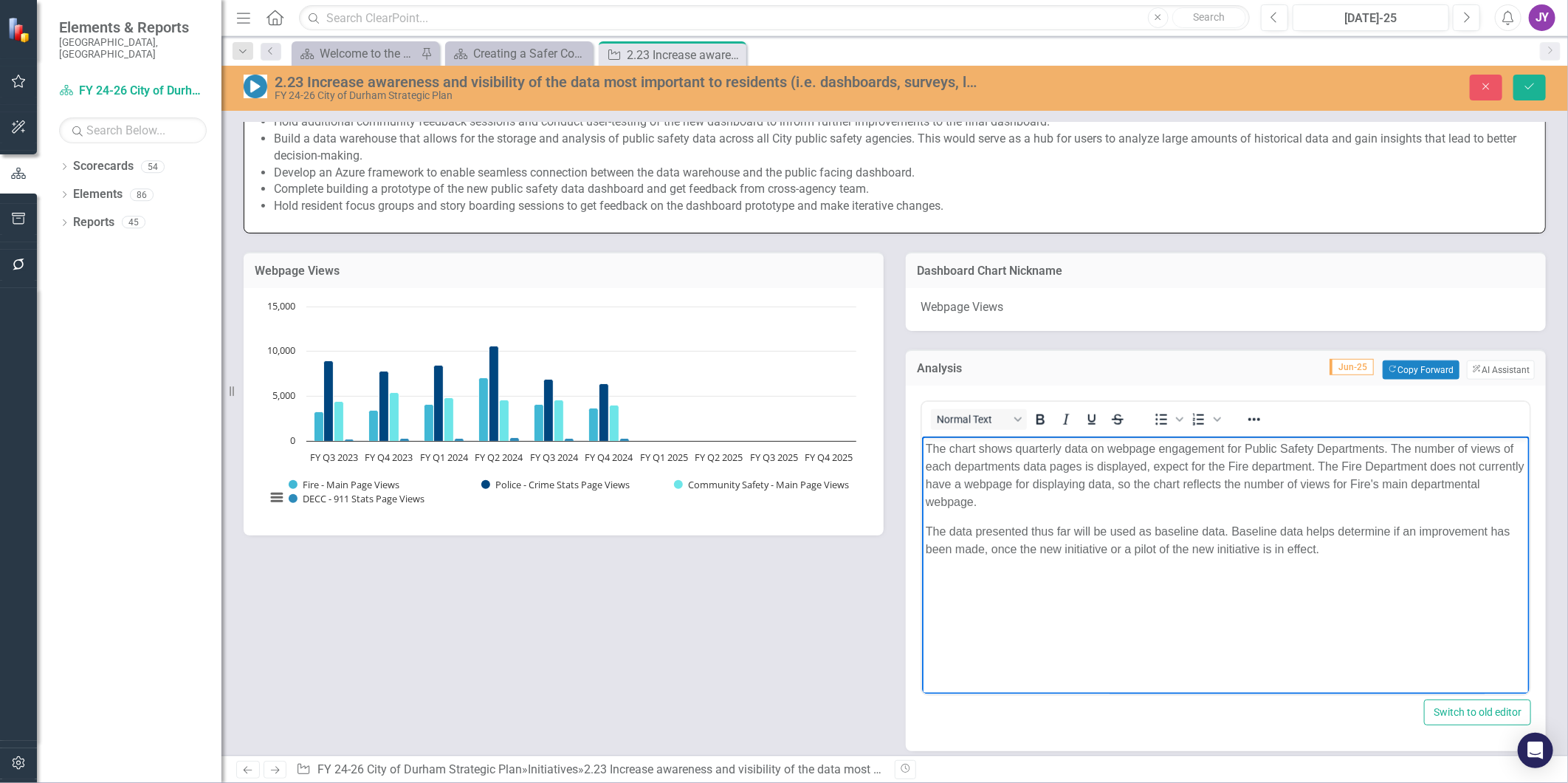
click at [1018, 466] on p "The chart shows quarterly data on webpage engagement for Public Safety Departme…" at bounding box center [1225, 474] width 600 height 71
click at [1256, 465] on p "The chart shows quarterly data on webpage engagement for Public Safety Departme…" at bounding box center [1225, 474] width 600 height 71
click at [1539, 90] on button "Save" at bounding box center [1529, 87] width 32 height 25
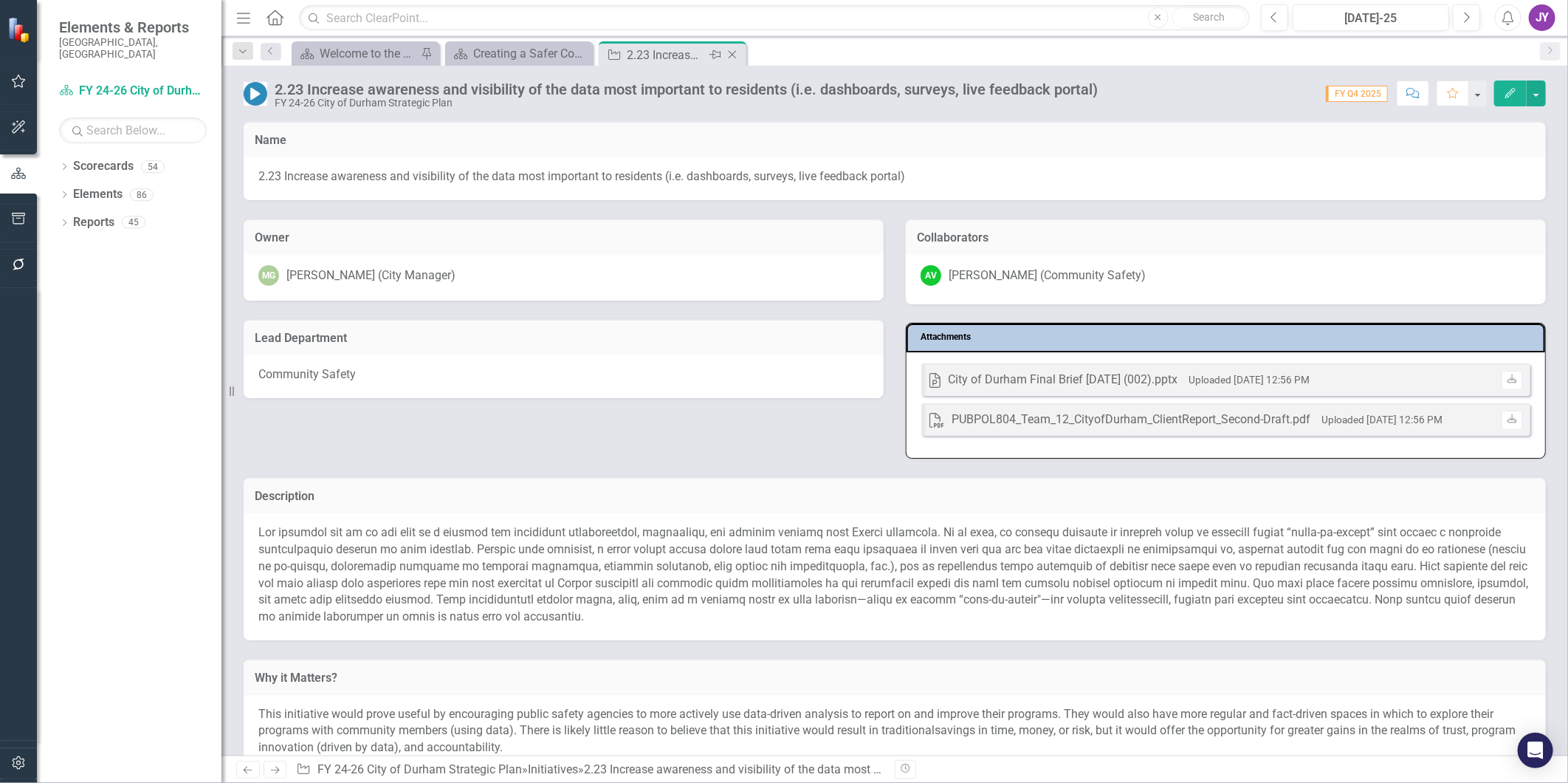
click at [734, 59] on icon "Close" at bounding box center [732, 54] width 15 height 11
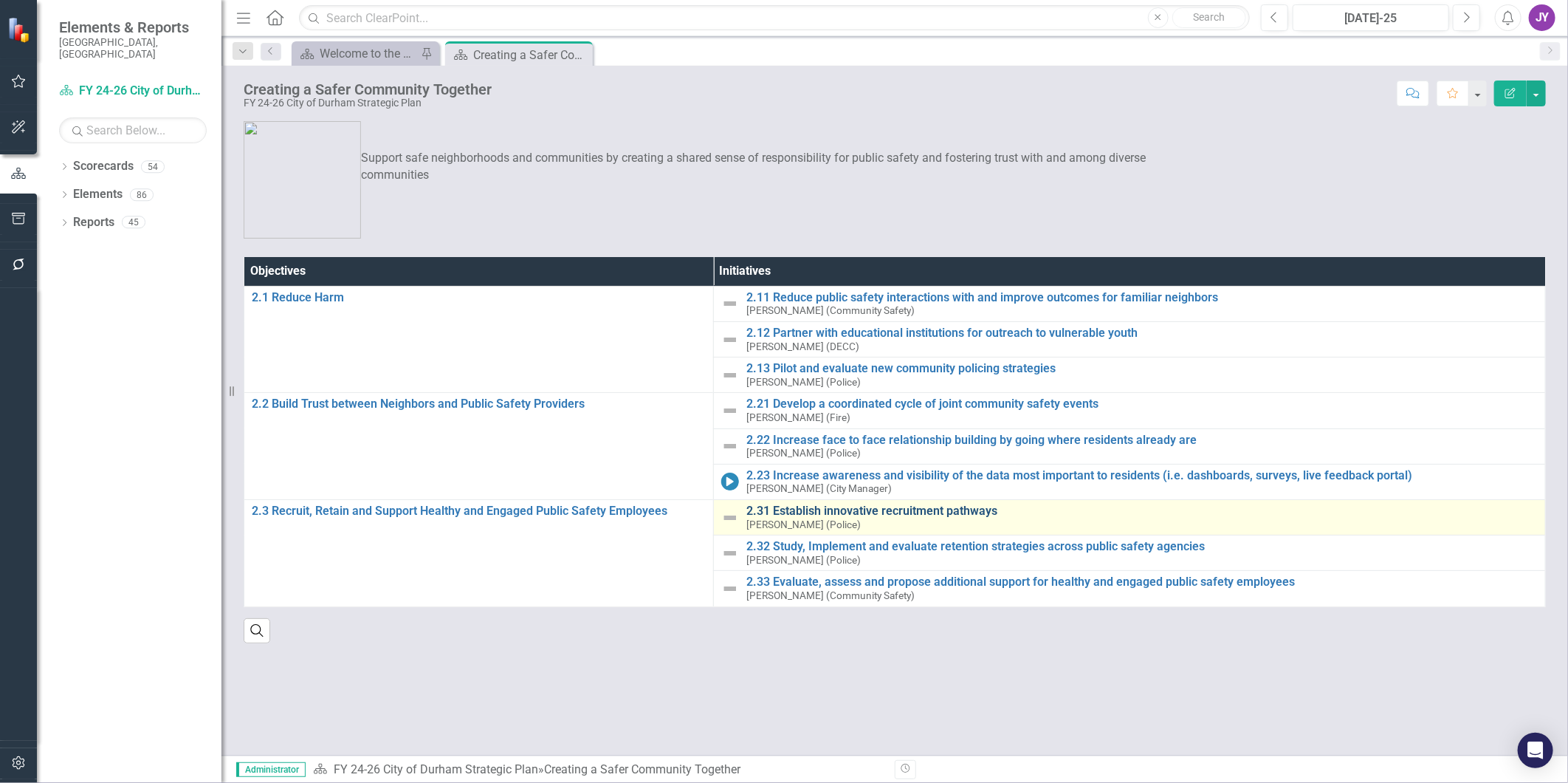
click at [776, 512] on link "2.31 Establish innovative recruitment pathways" at bounding box center [1142, 510] width 791 height 13
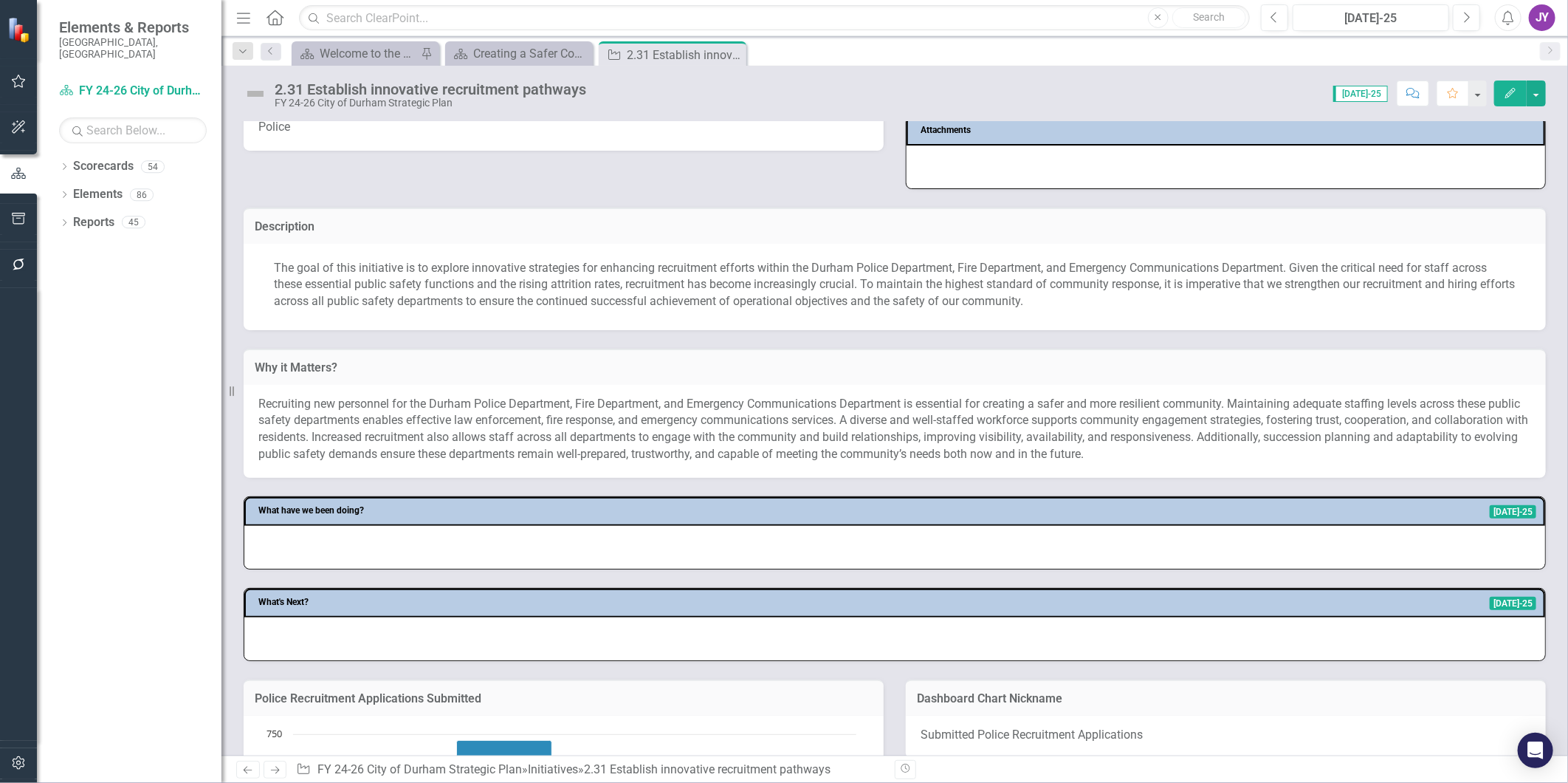
scroll to position [246, 0]
click at [865, 276] on p "The goal of this initiative is to explore innovative strategies for enhancing r…" at bounding box center [895, 284] width 1242 height 51
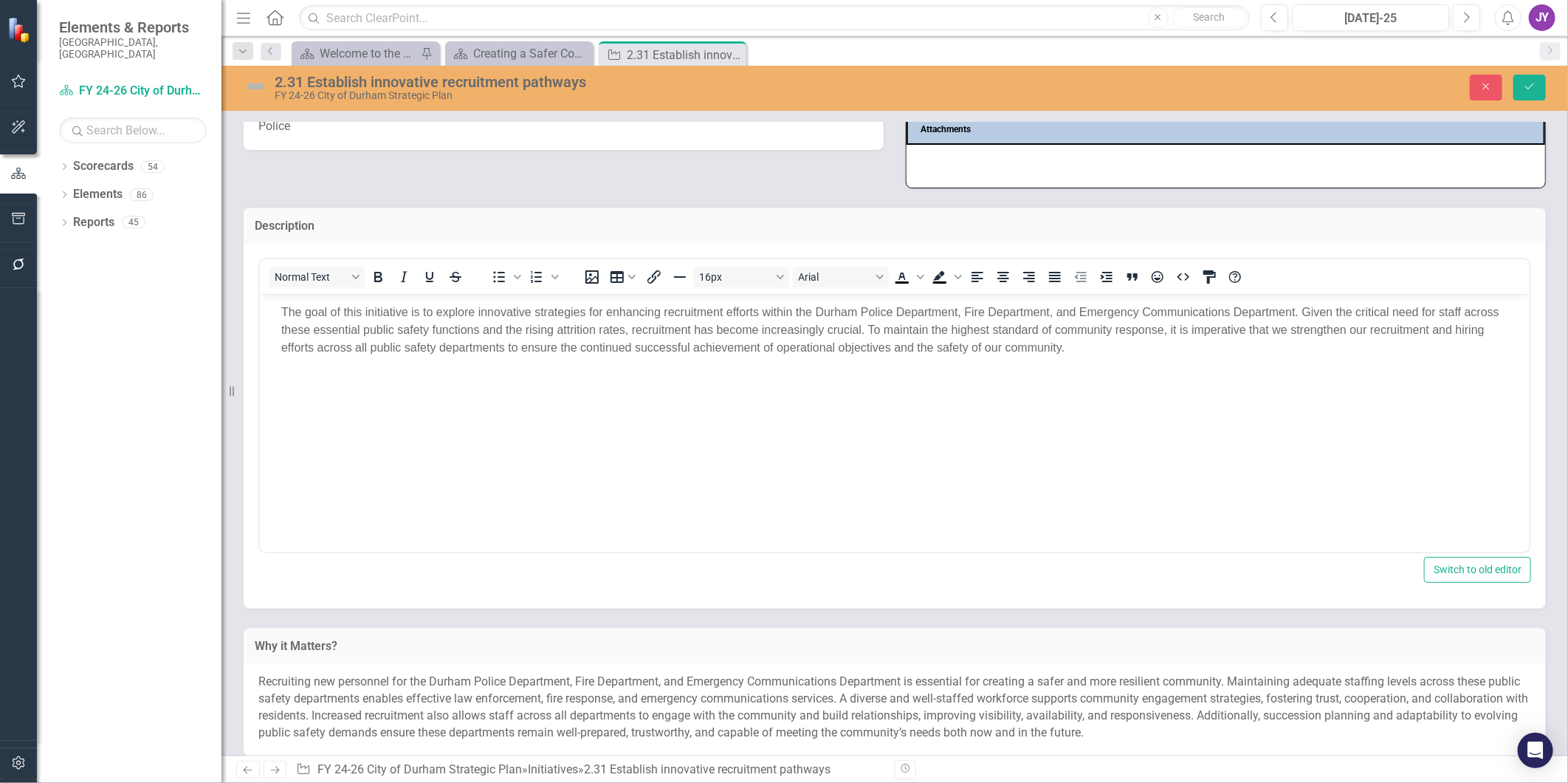
scroll to position [0, 0]
click at [828, 294] on body "The goal of this initiative is to explore innovative strategies for enhancing r…" at bounding box center [894, 403] width 1270 height 222
click at [826, 300] on div "The goal of this initiative is to explore innovative strategies for enhancing r…" at bounding box center [894, 336] width 1263 height 77
click at [1164, 340] on p "The goal of this initiative is to explore innovative strategies for enhancing r…" at bounding box center [894, 329] width 1227 height 53
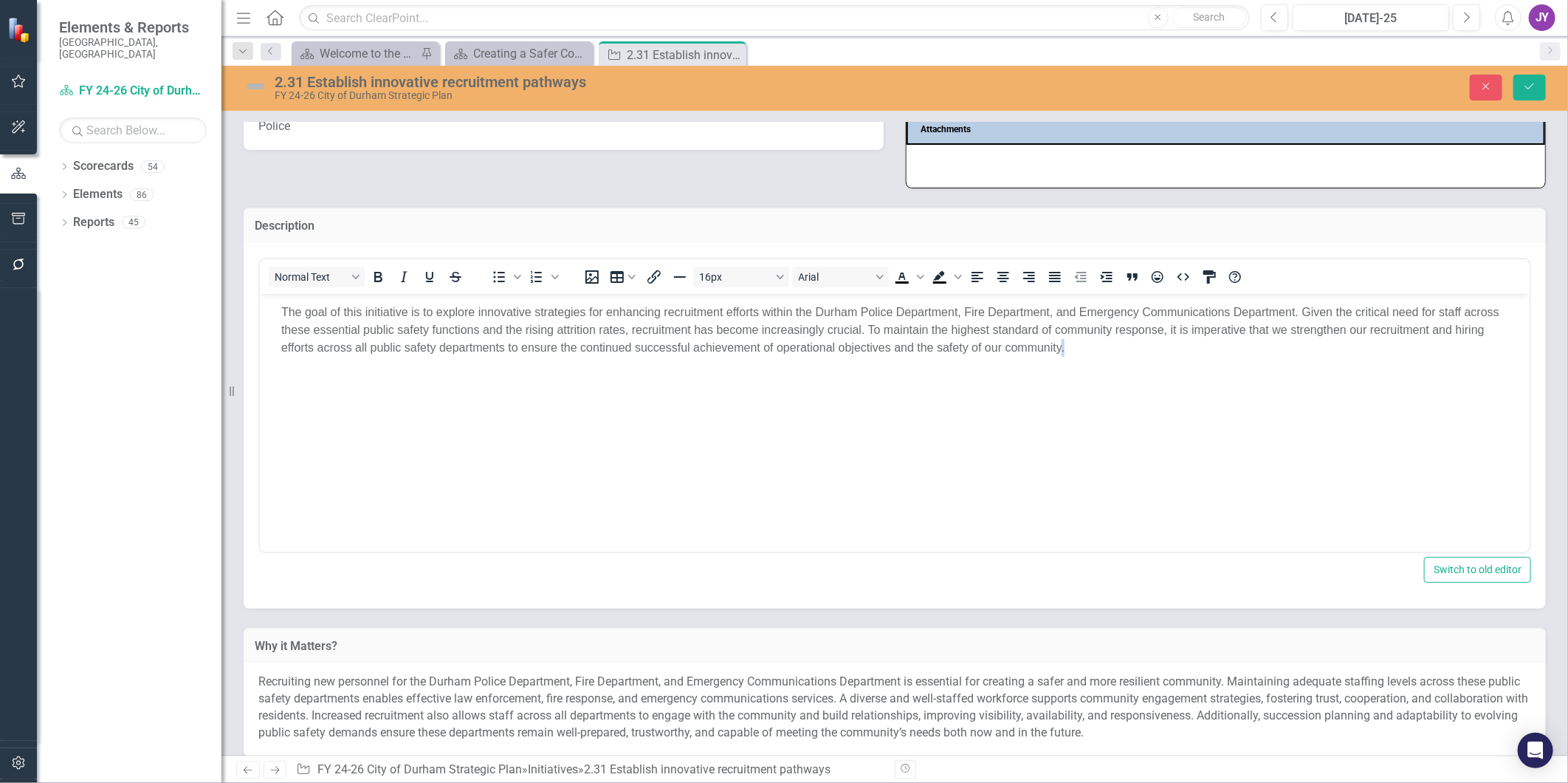
click at [1164, 340] on p "The goal of this initiative is to explore innovative strategies for enhancing r…" at bounding box center [894, 329] width 1227 height 53
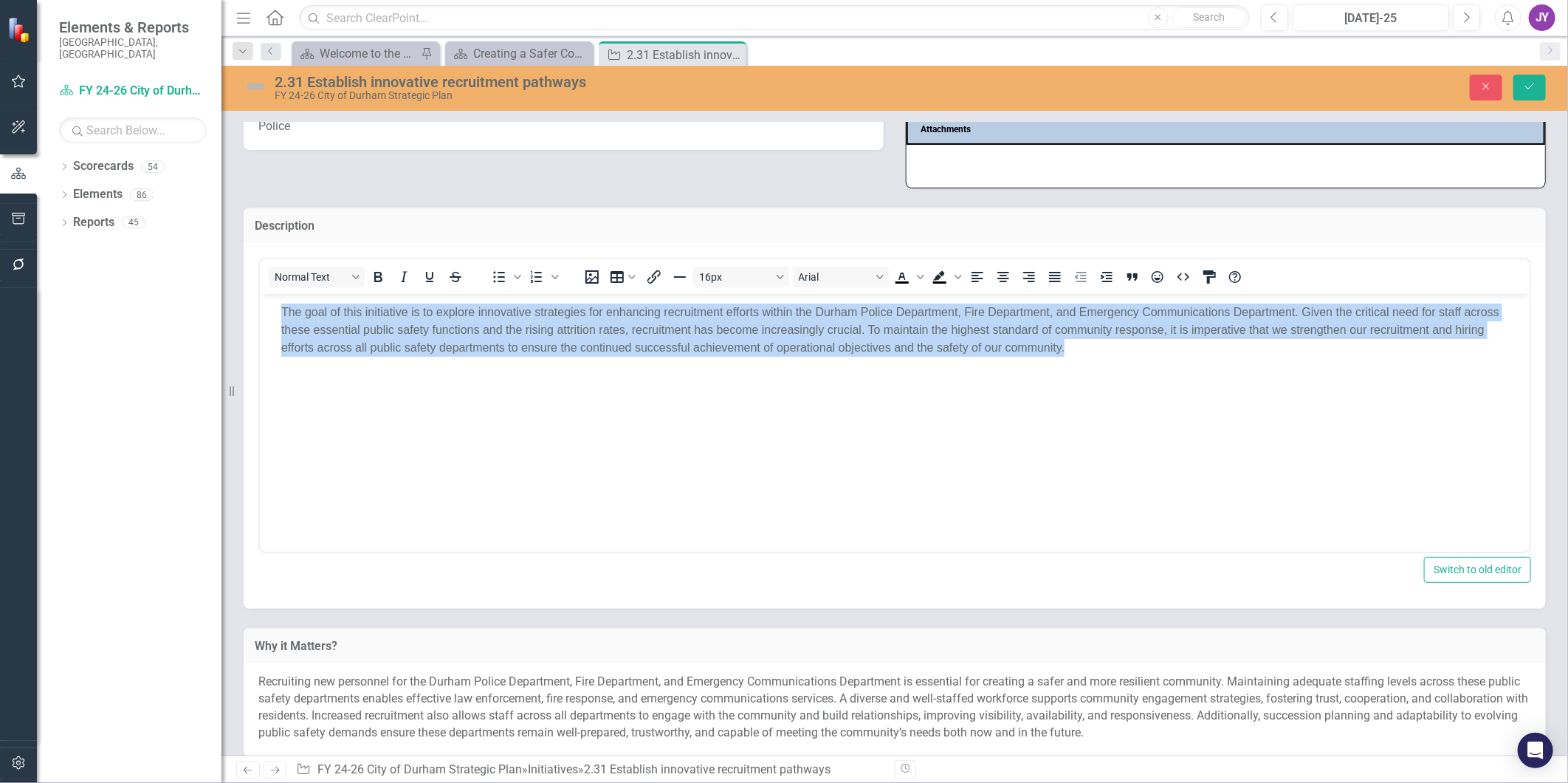
click at [1164, 340] on p "The goal of this initiative is to explore innovative strategies for enhancing r…" at bounding box center [894, 329] width 1227 height 53
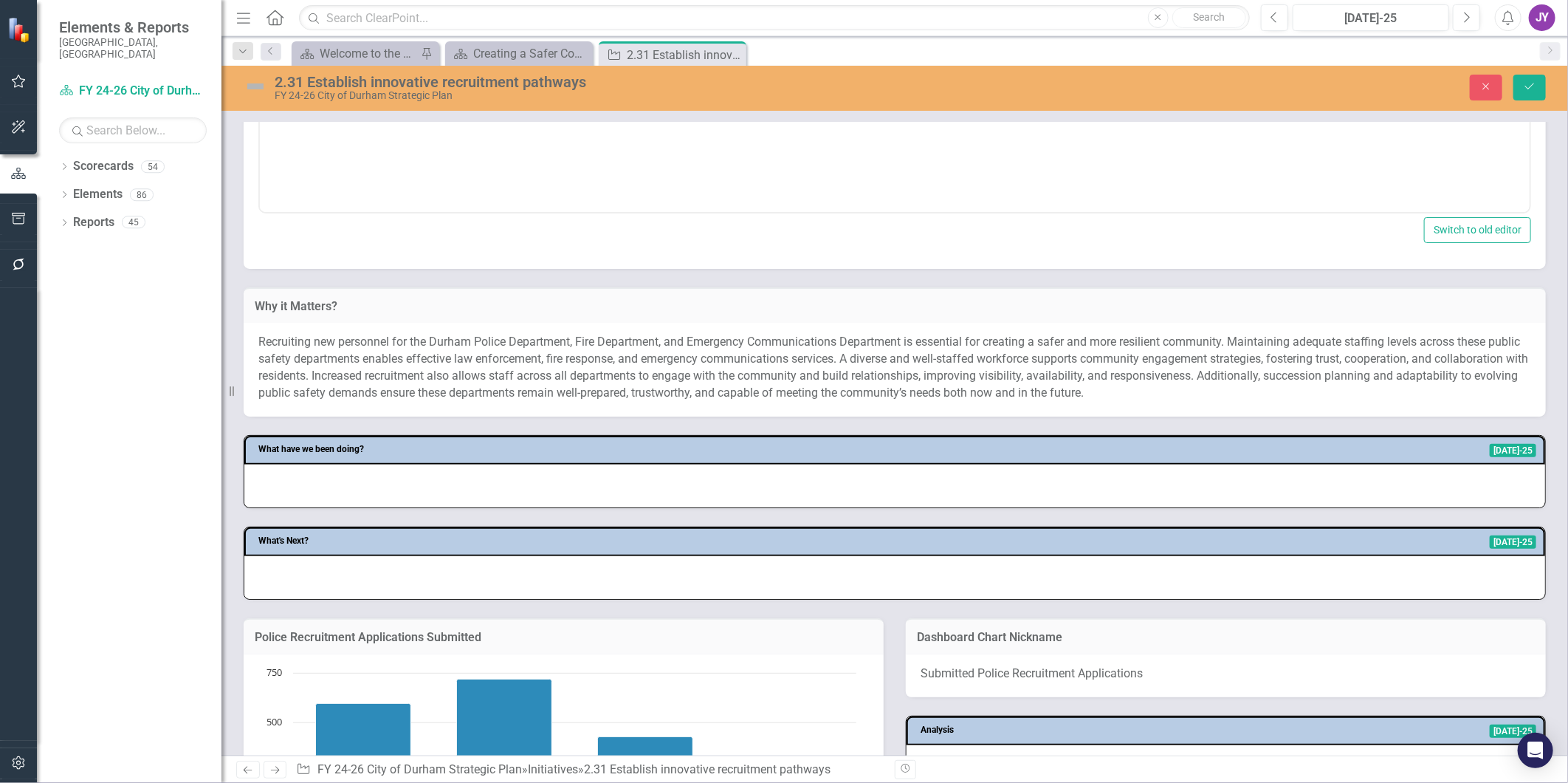
scroll to position [574, 0]
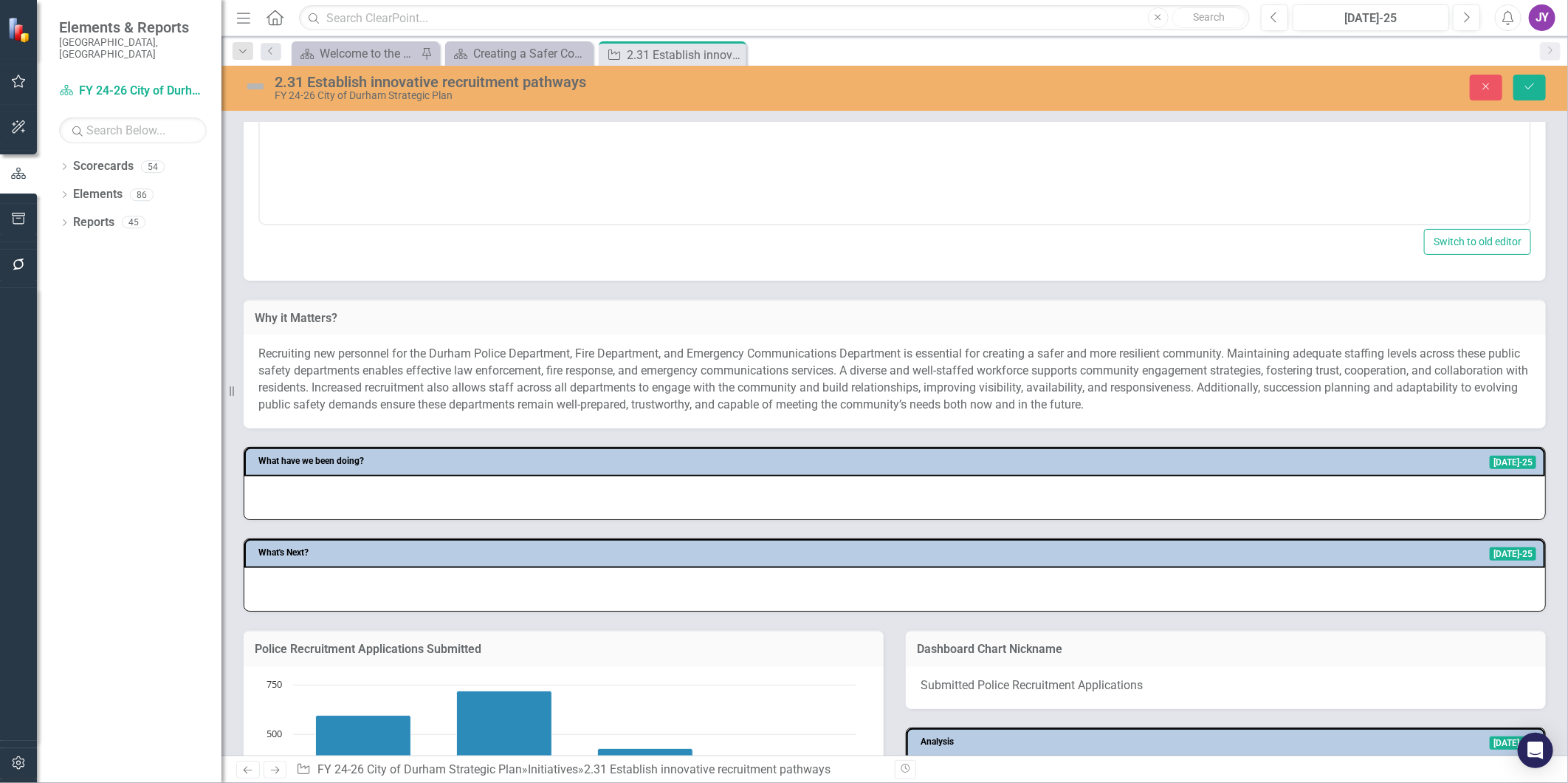
click at [1480, 101] on div "2.31 Establish innovative recruitment pathways FY 24-26 City of Durham Strategi…" at bounding box center [895, 87] width 1347 height 28
click at [1486, 96] on button "Close" at bounding box center [1486, 87] width 32 height 25
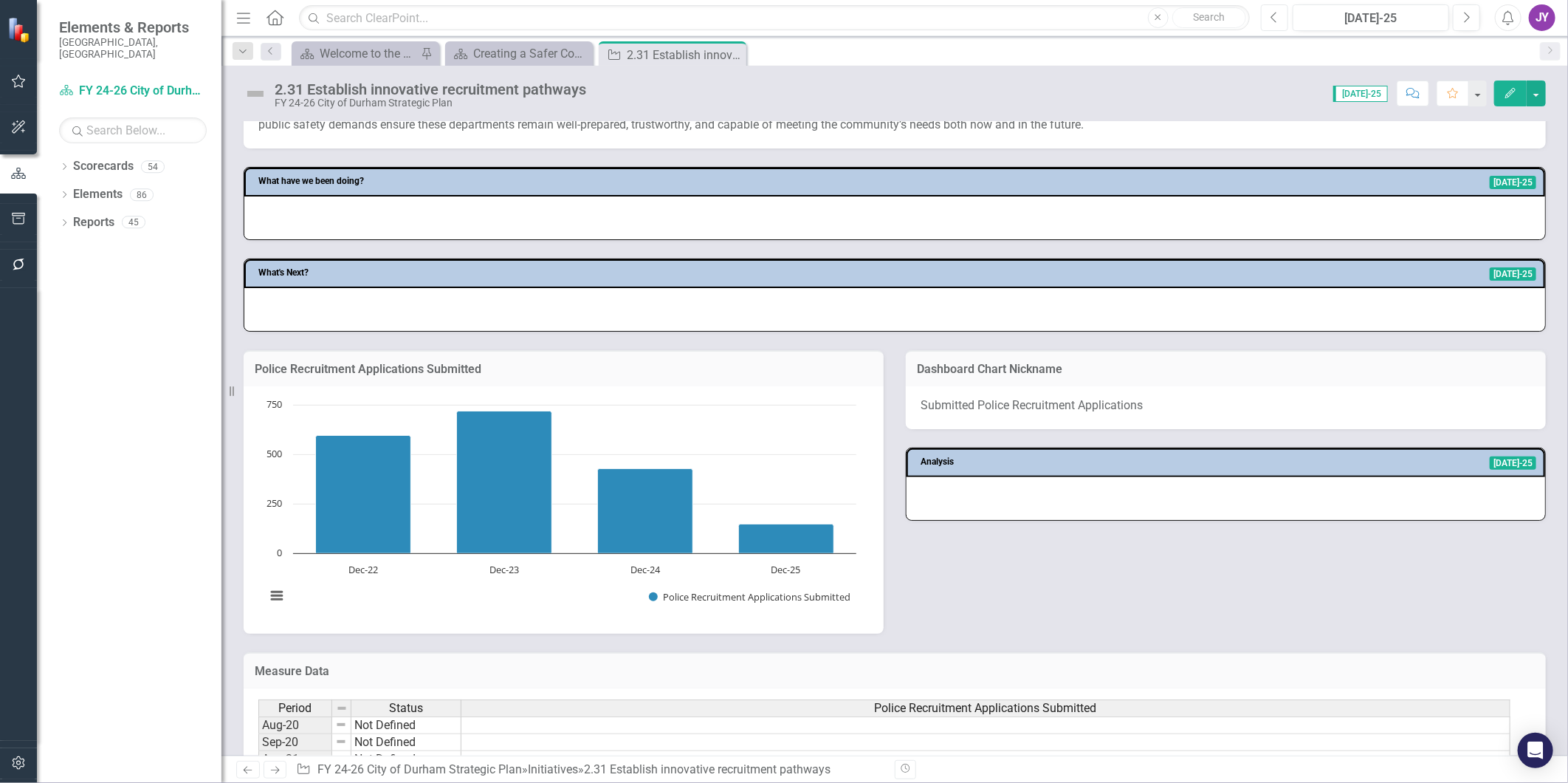
click at [1276, 18] on icon "Previous" at bounding box center [1274, 18] width 8 height 13
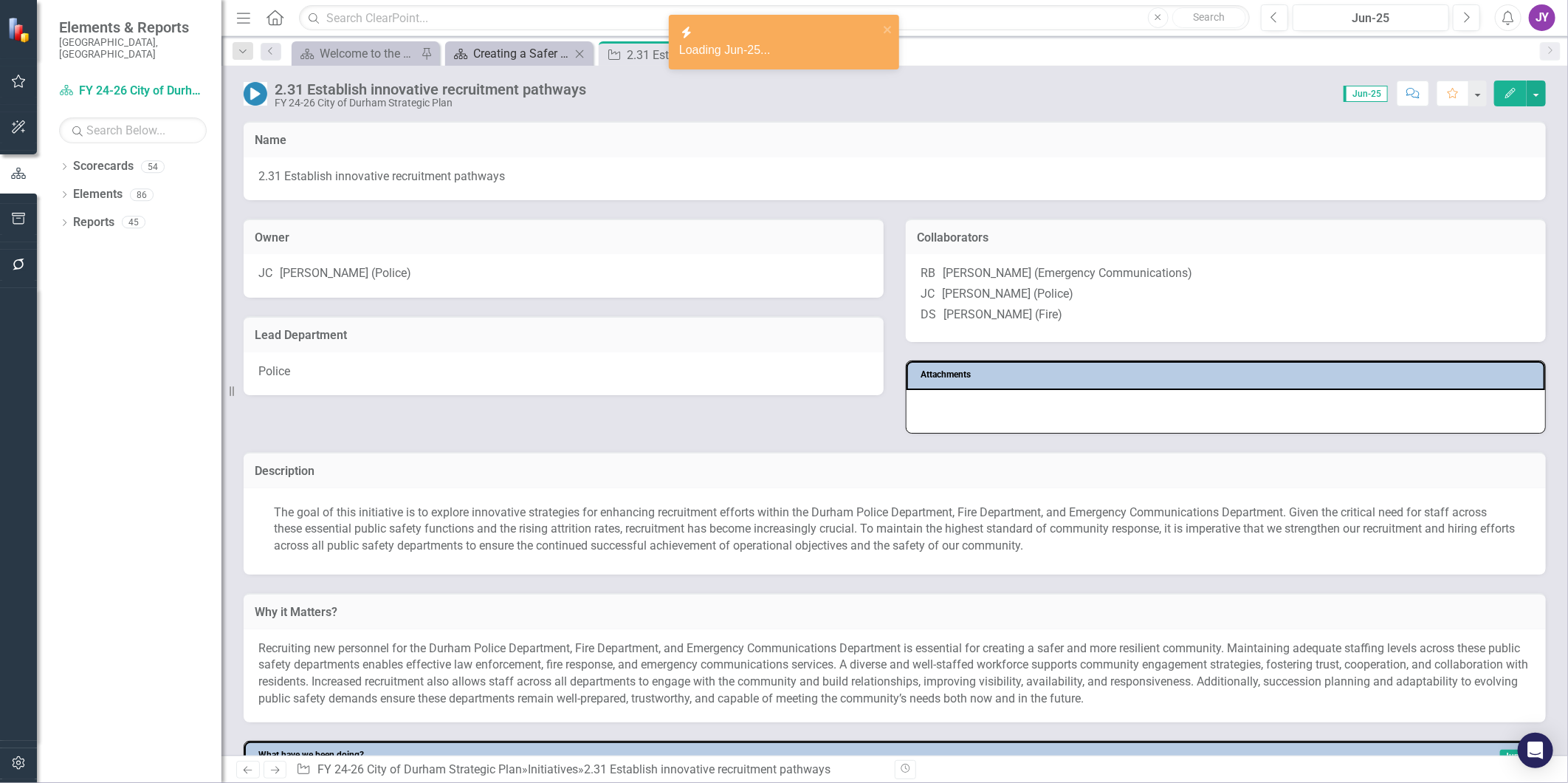
click at [512, 53] on div "Creating a Safer Community Together" at bounding box center [521, 53] width 97 height 18
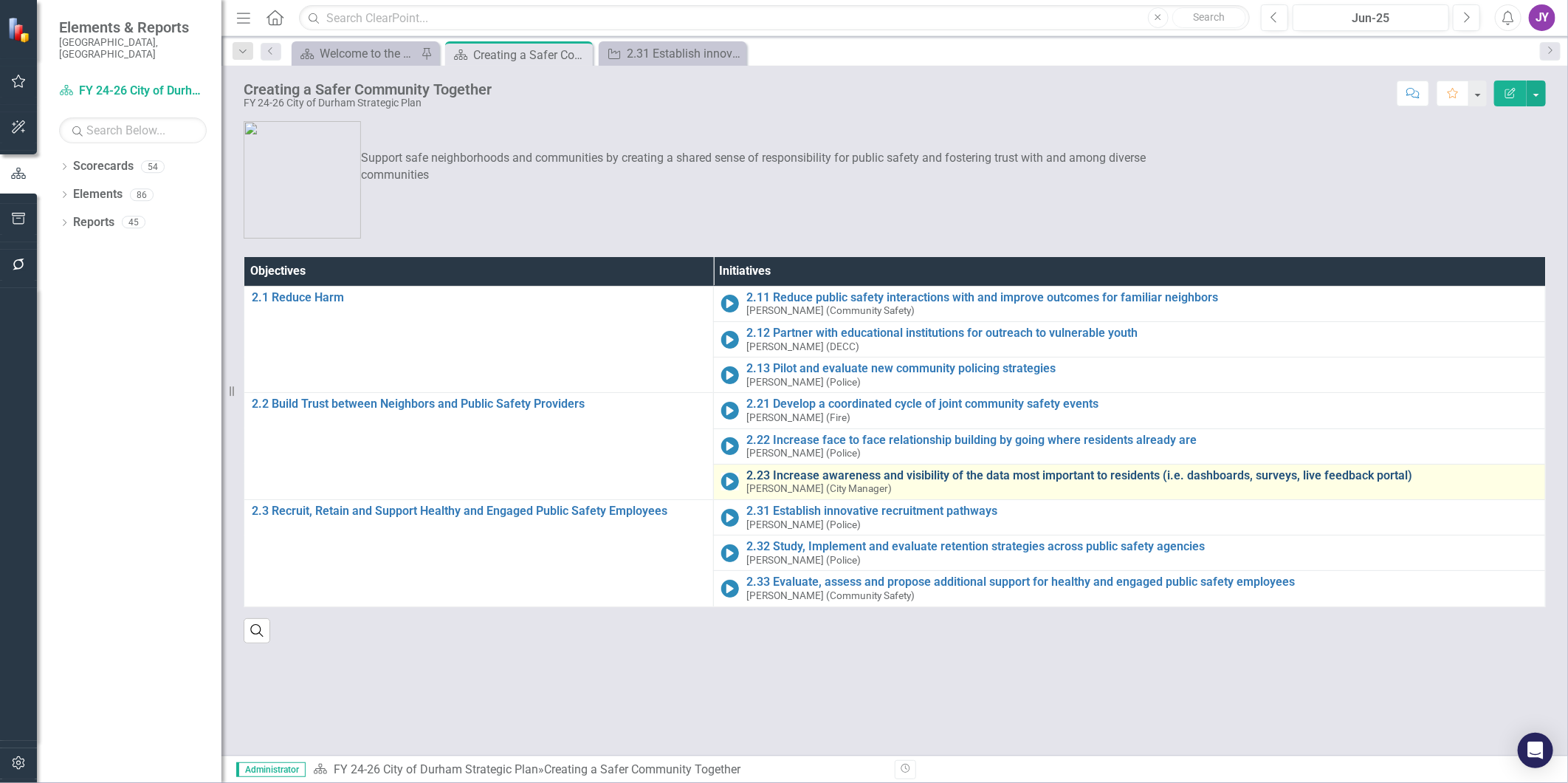
click at [799, 480] on link "2.23 Increase awareness and visibility of the data most important to residents …" at bounding box center [1142, 475] width 791 height 13
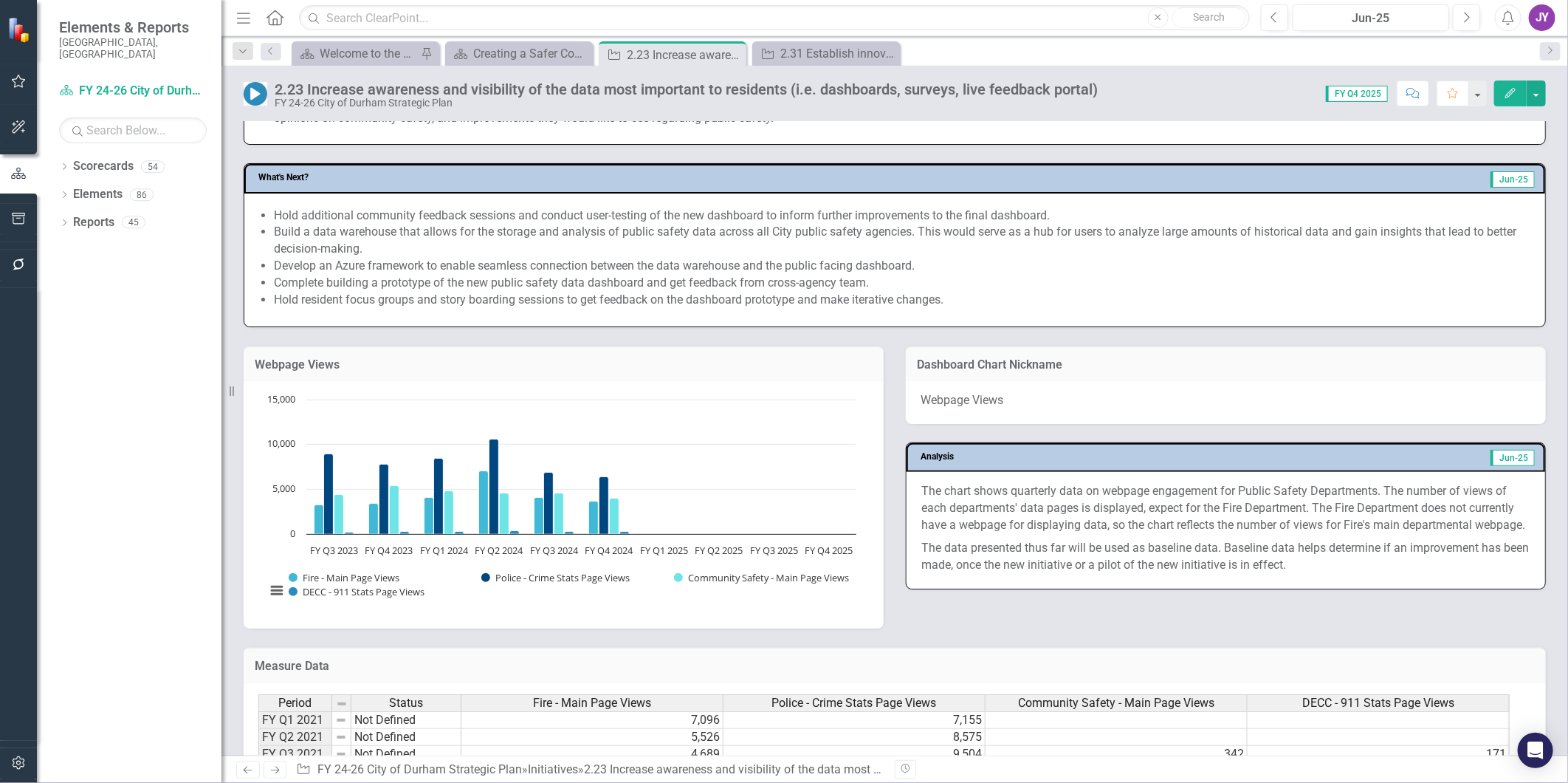
scroll to position [821, 0]
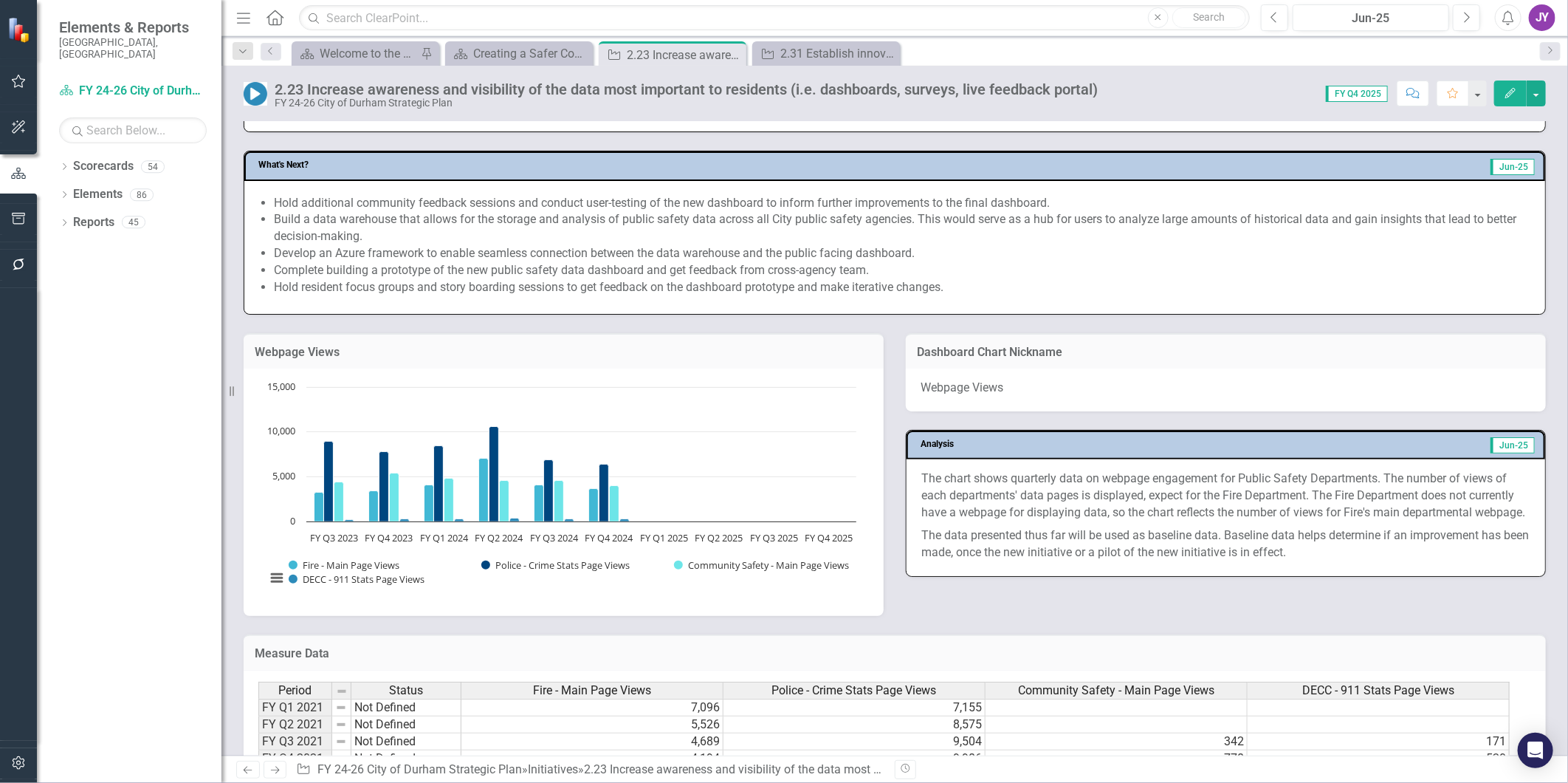
click at [979, 509] on p "The chart shows quarterly data on webpage engagement for Public Safety Departme…" at bounding box center [1225, 497] width 609 height 53
click at [976, 509] on p "The chart shows quarterly data on webpage engagement for Public Safety Departme…" at bounding box center [1225, 497] width 609 height 53
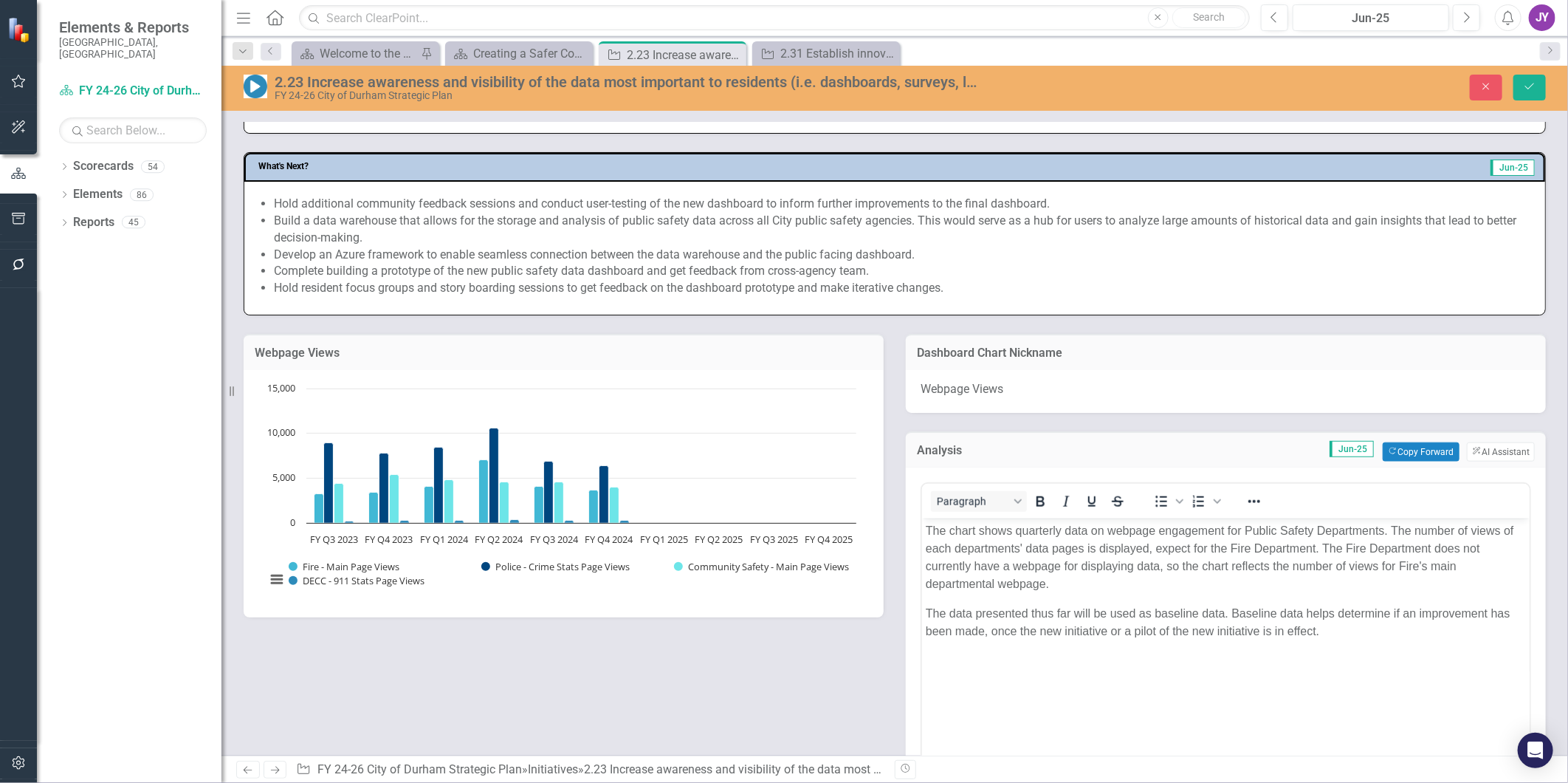
scroll to position [0, 0]
click at [1000, 548] on p "The chart shows quarterly data on webpage engagement for Public Safety Departme…" at bounding box center [1225, 557] width 600 height 71
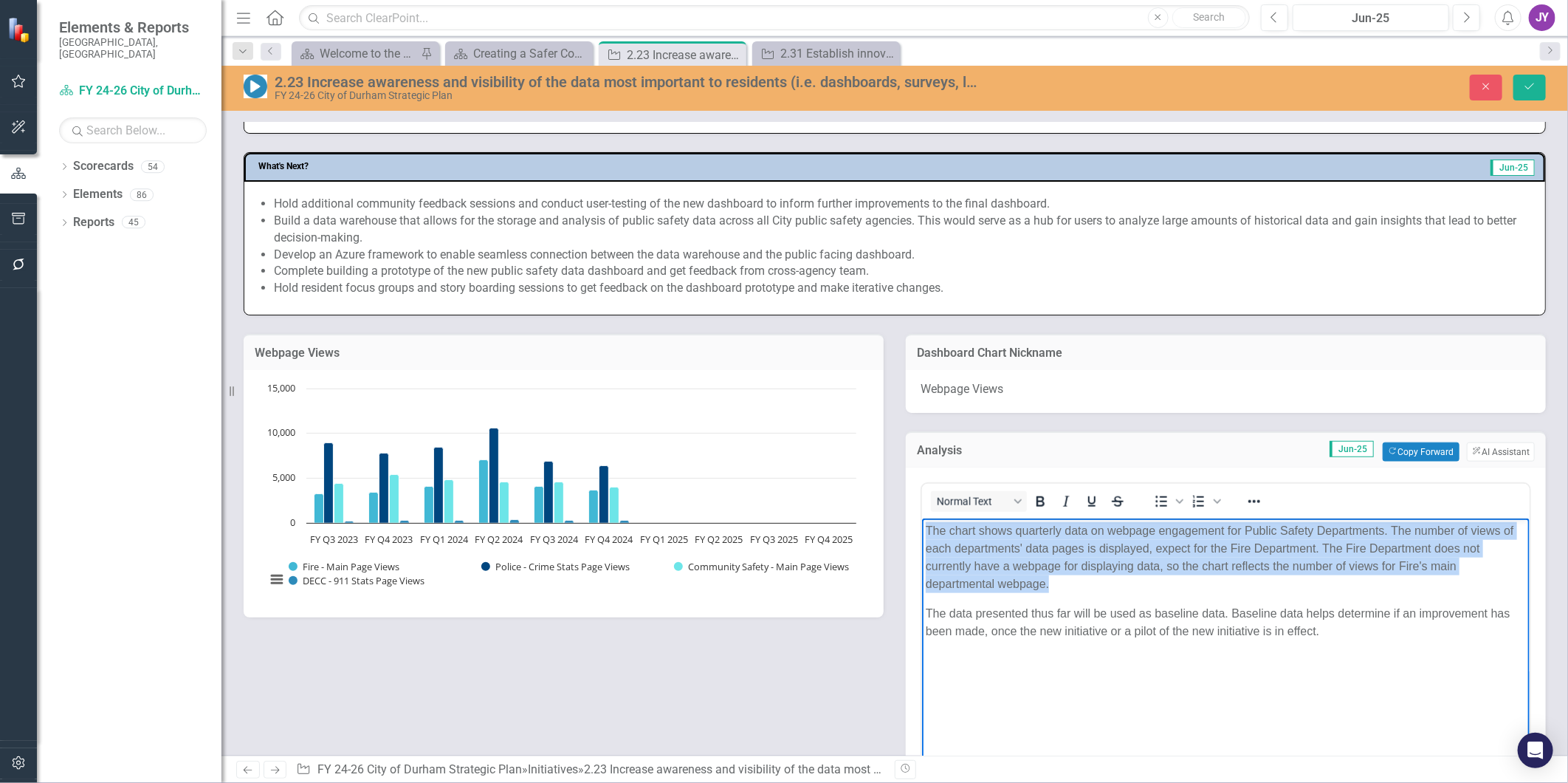
copy p "The chart shows quarterly data on webpage engagement for Public Safety Departme…"
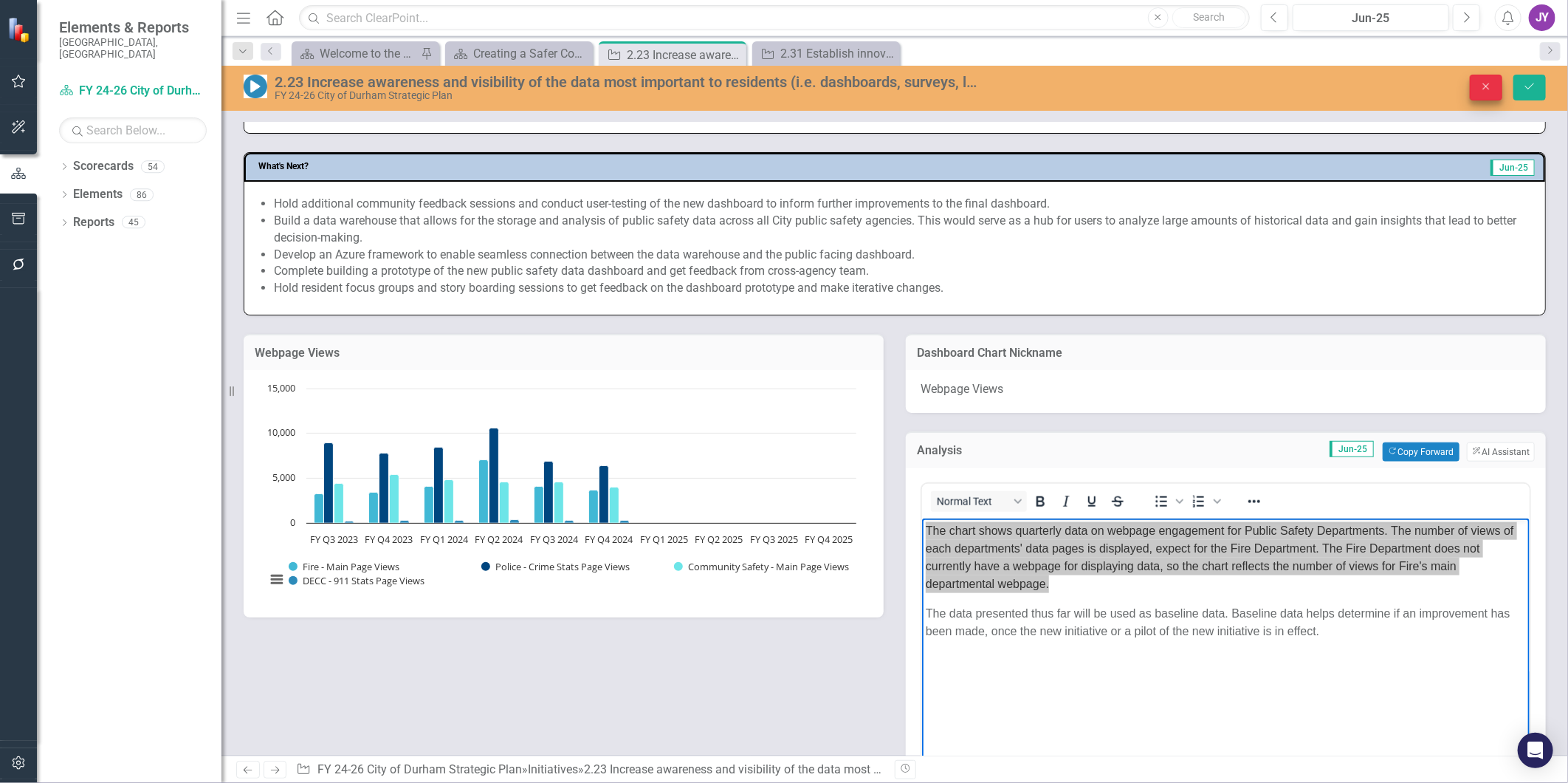
click at [1486, 91] on button "Close" at bounding box center [1486, 87] width 32 height 25
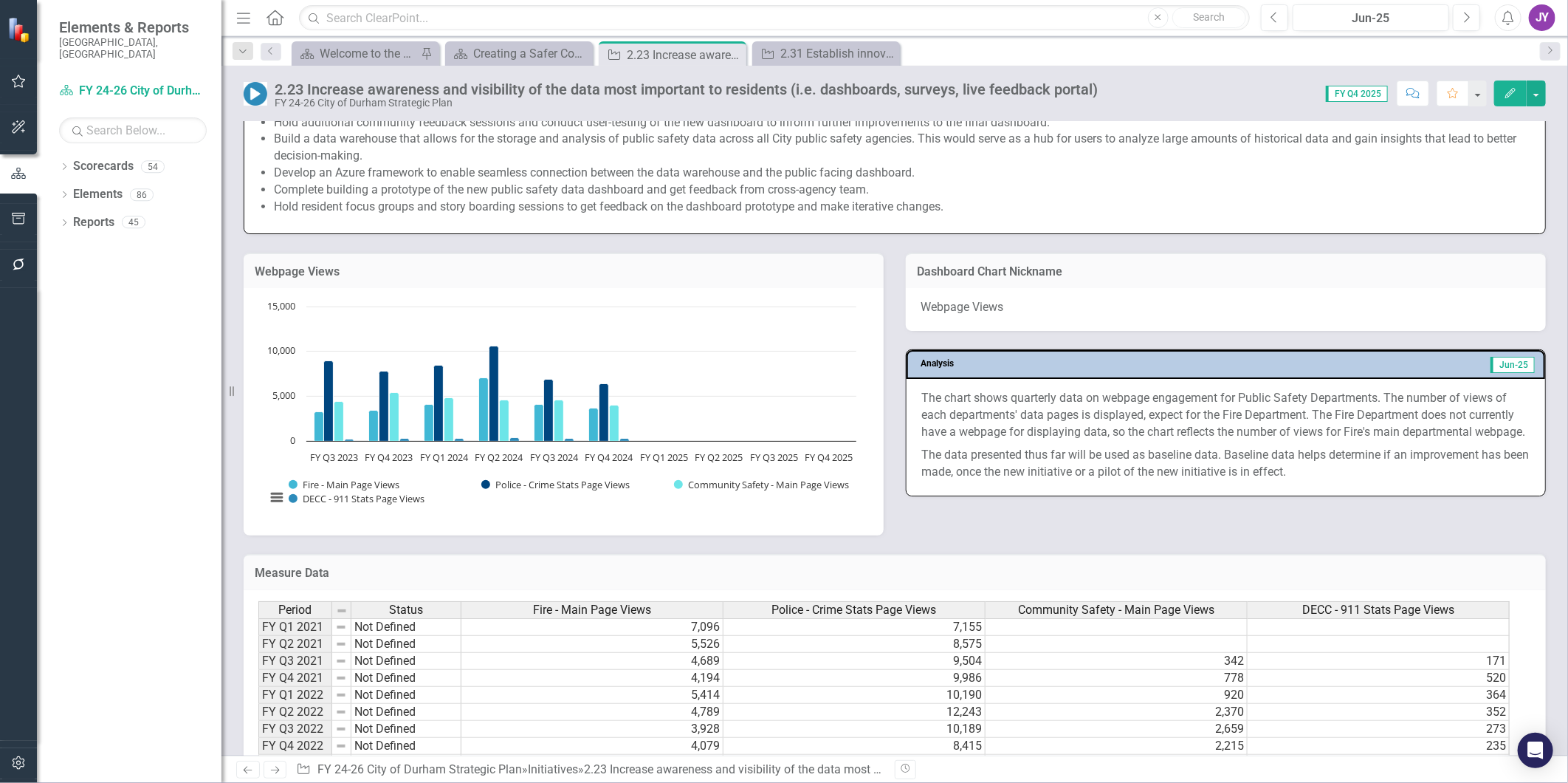
scroll to position [902, 0]
click at [1456, 17] on button "Next" at bounding box center [1466, 18] width 27 height 26
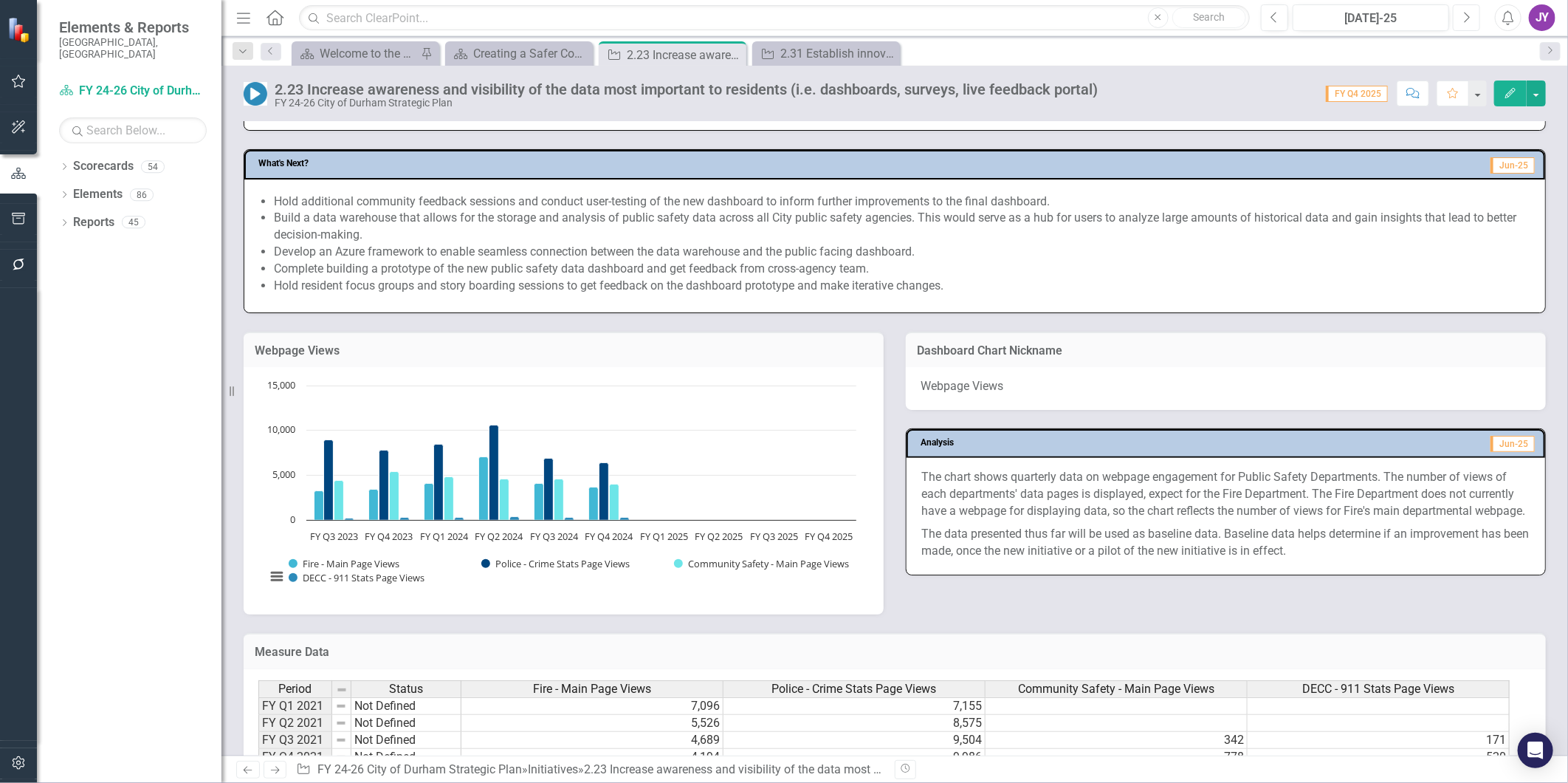
scroll to position [821, 0]
click at [1276, 19] on icon "Previous" at bounding box center [1274, 18] width 8 height 13
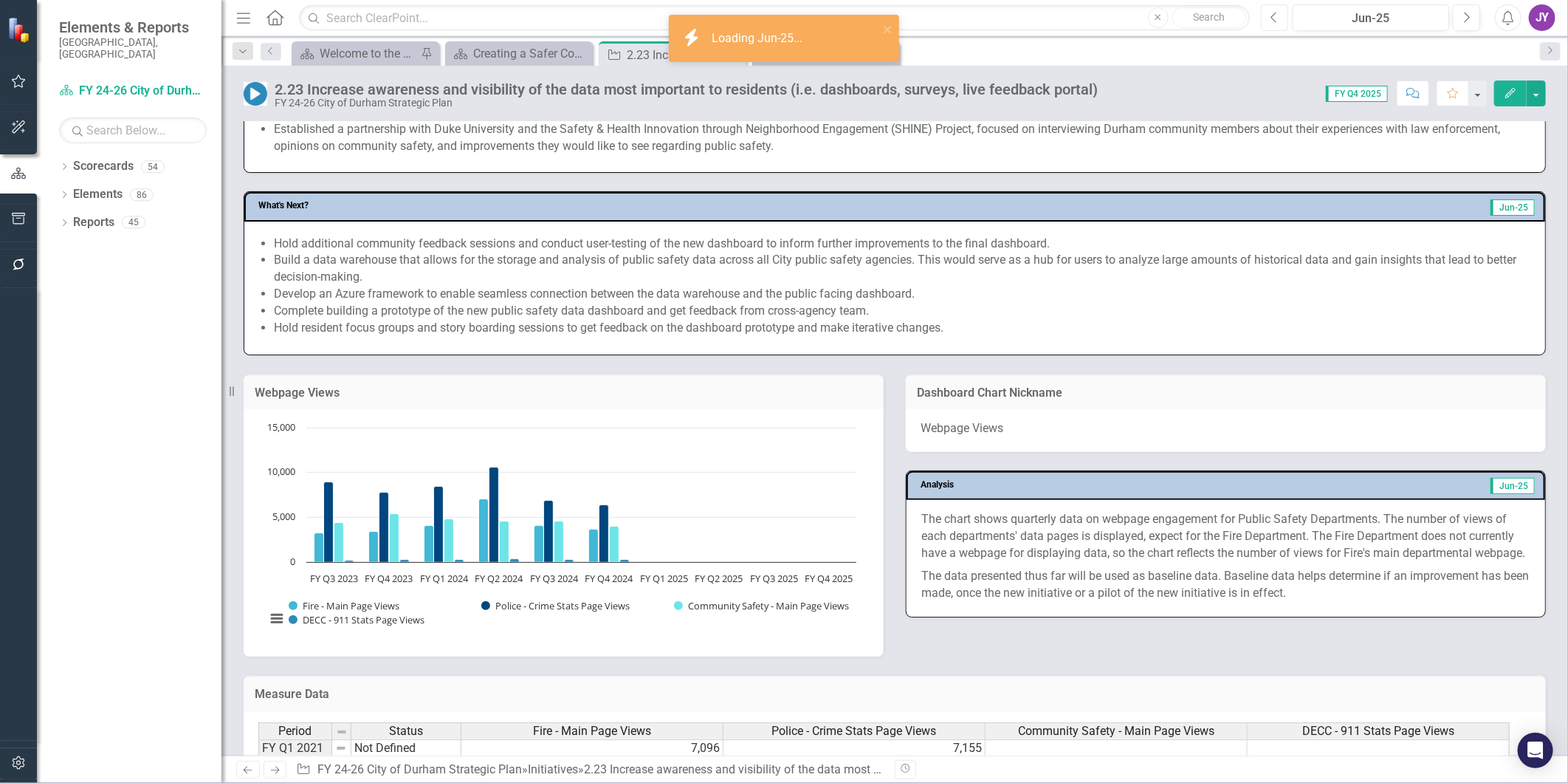
scroll to position [821, 0]
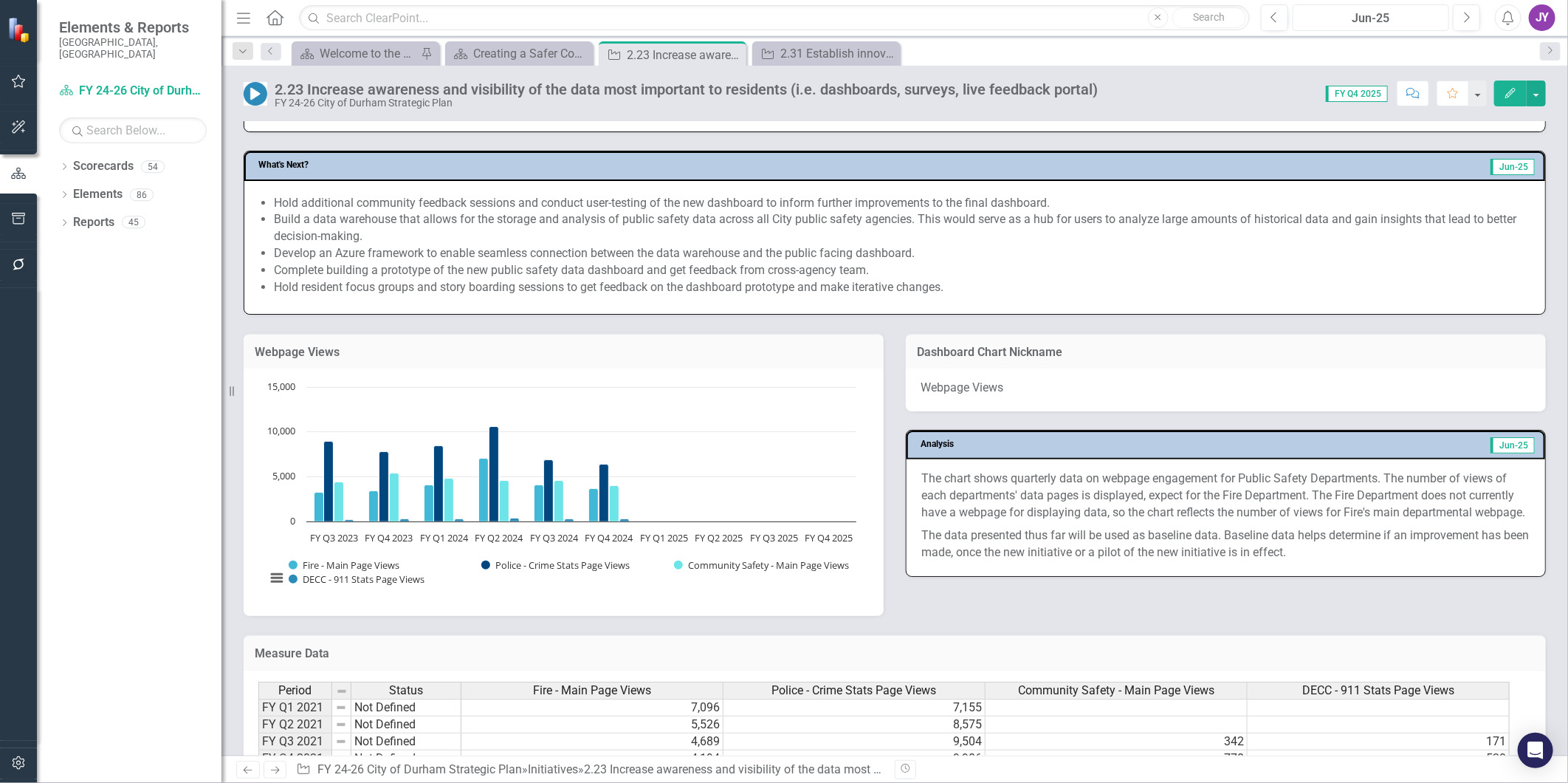
click at [1361, 18] on div "Jun-25" at bounding box center [1371, 18] width 146 height 18
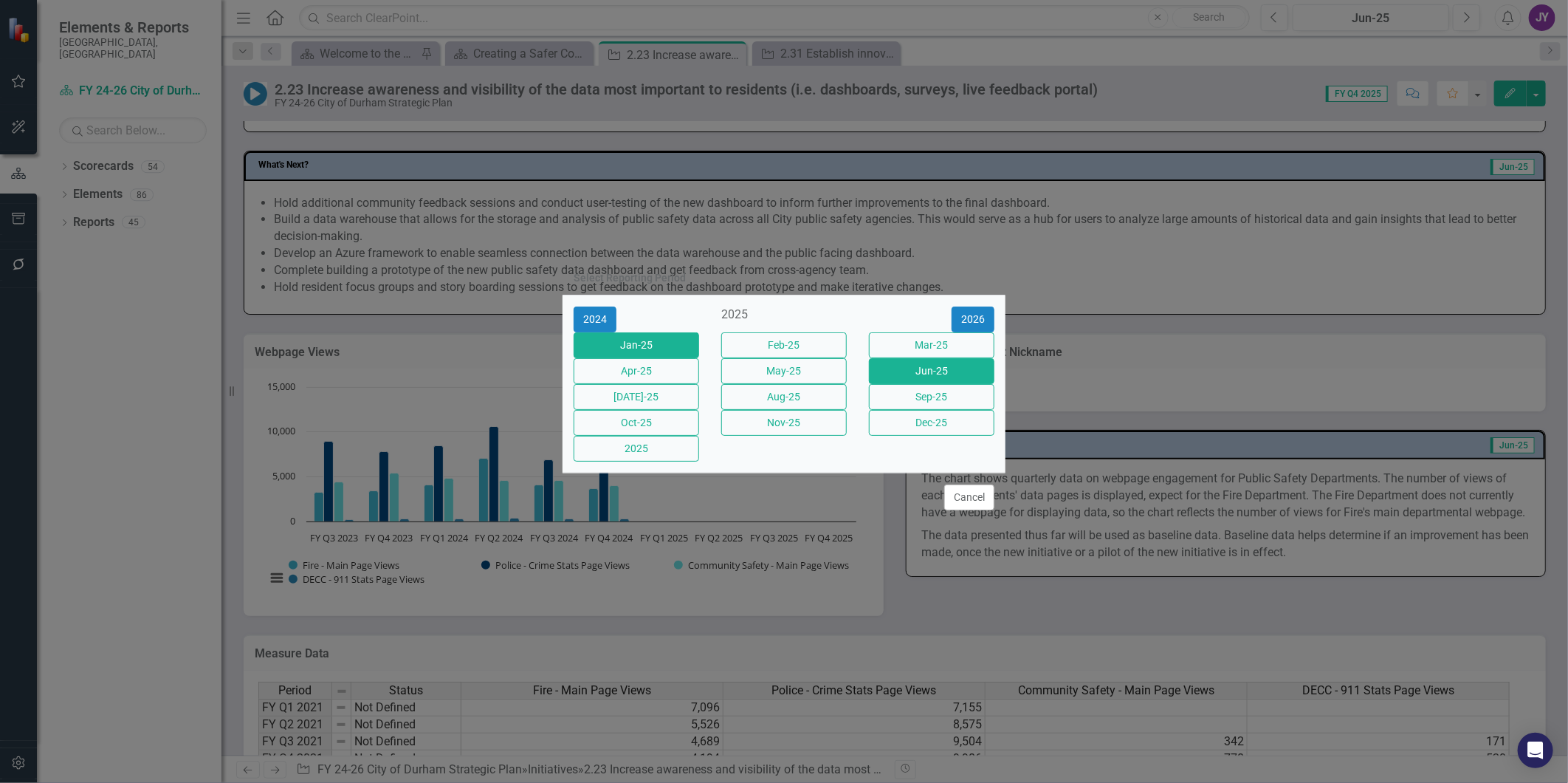
click at [666, 340] on button "Jan-25" at bounding box center [636, 345] width 125 height 25
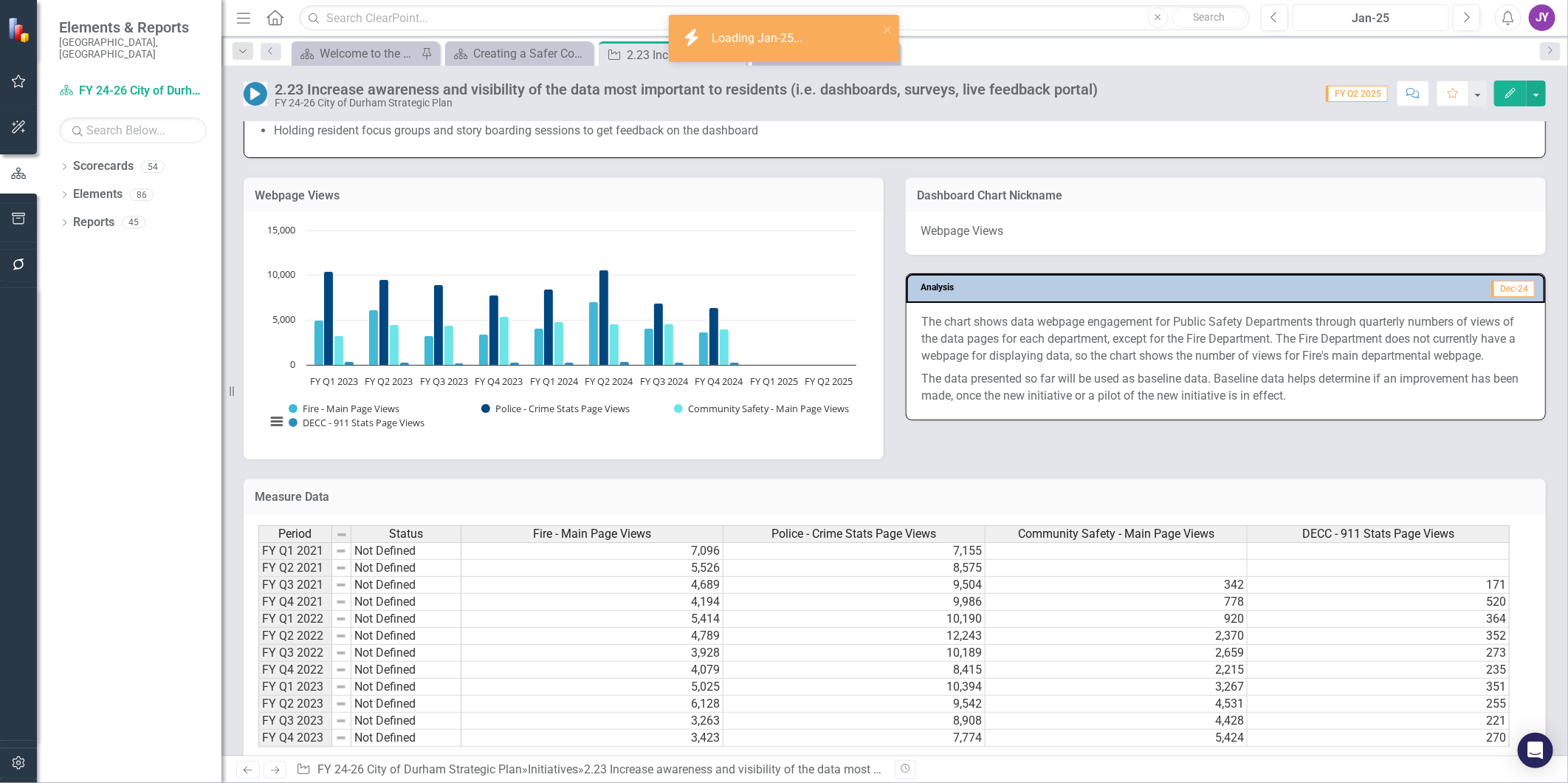
scroll to position [905, 0]
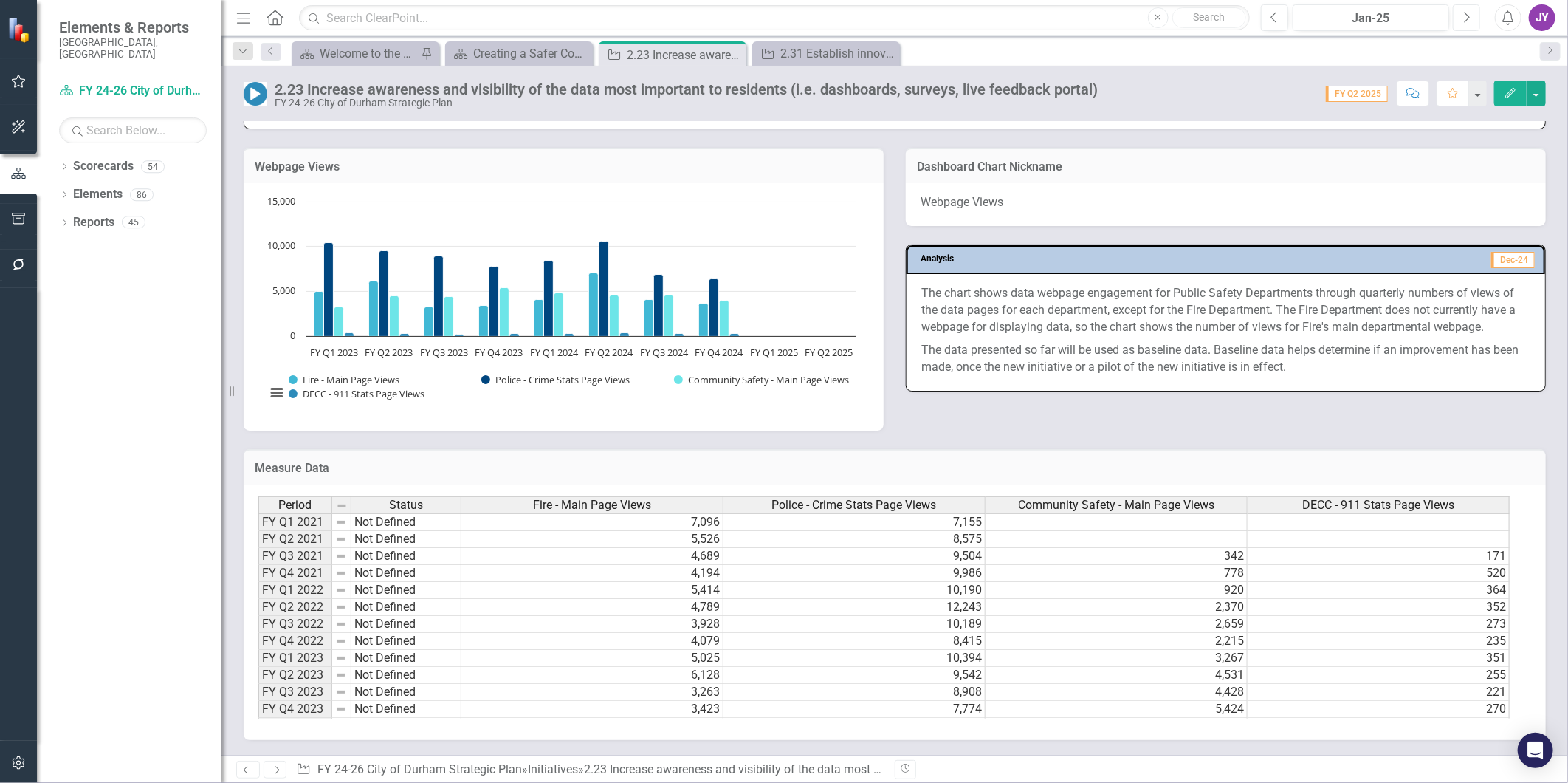
click at [1459, 26] on button "Next" at bounding box center [1466, 18] width 27 height 26
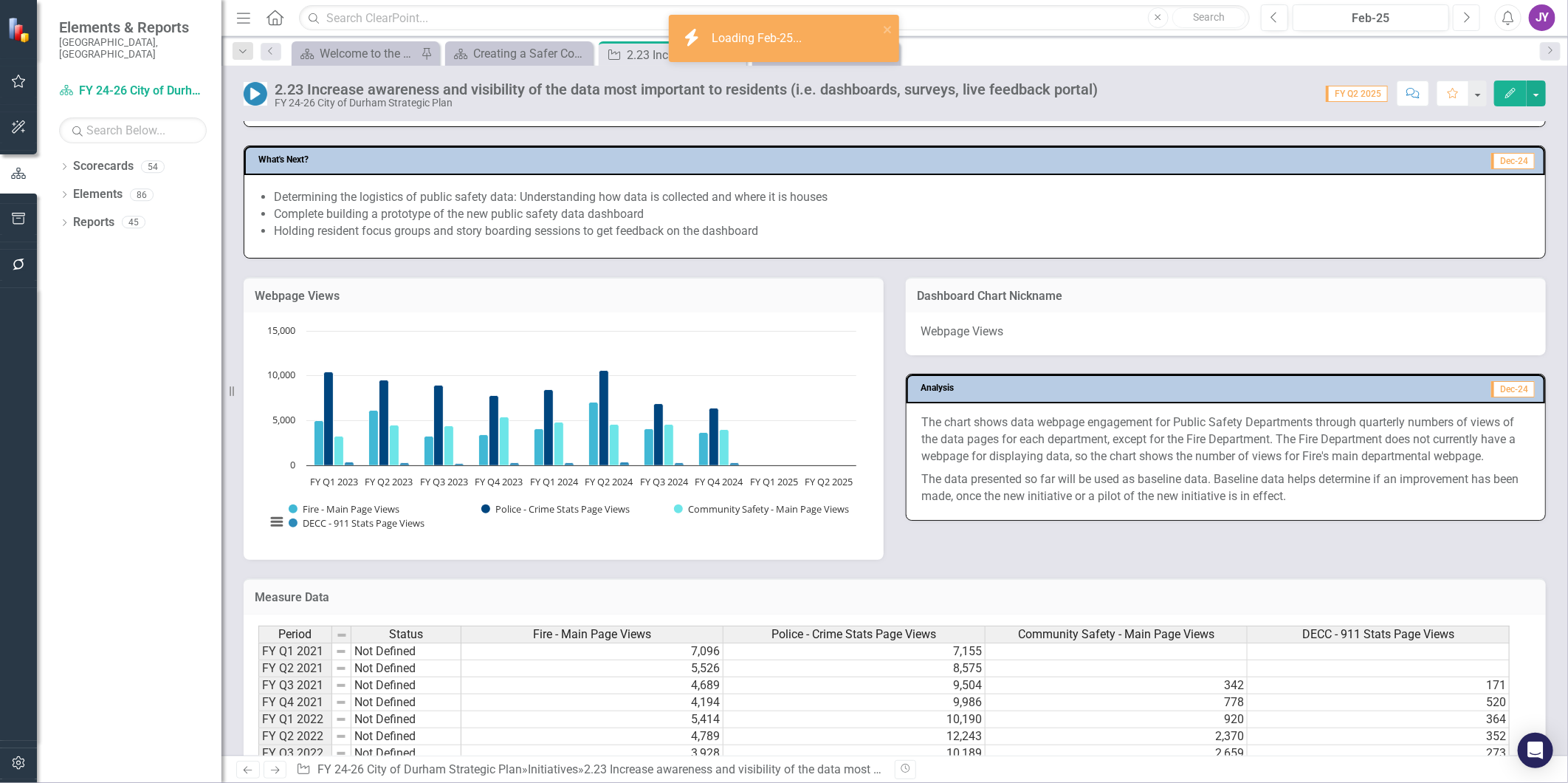
scroll to position [821, 0]
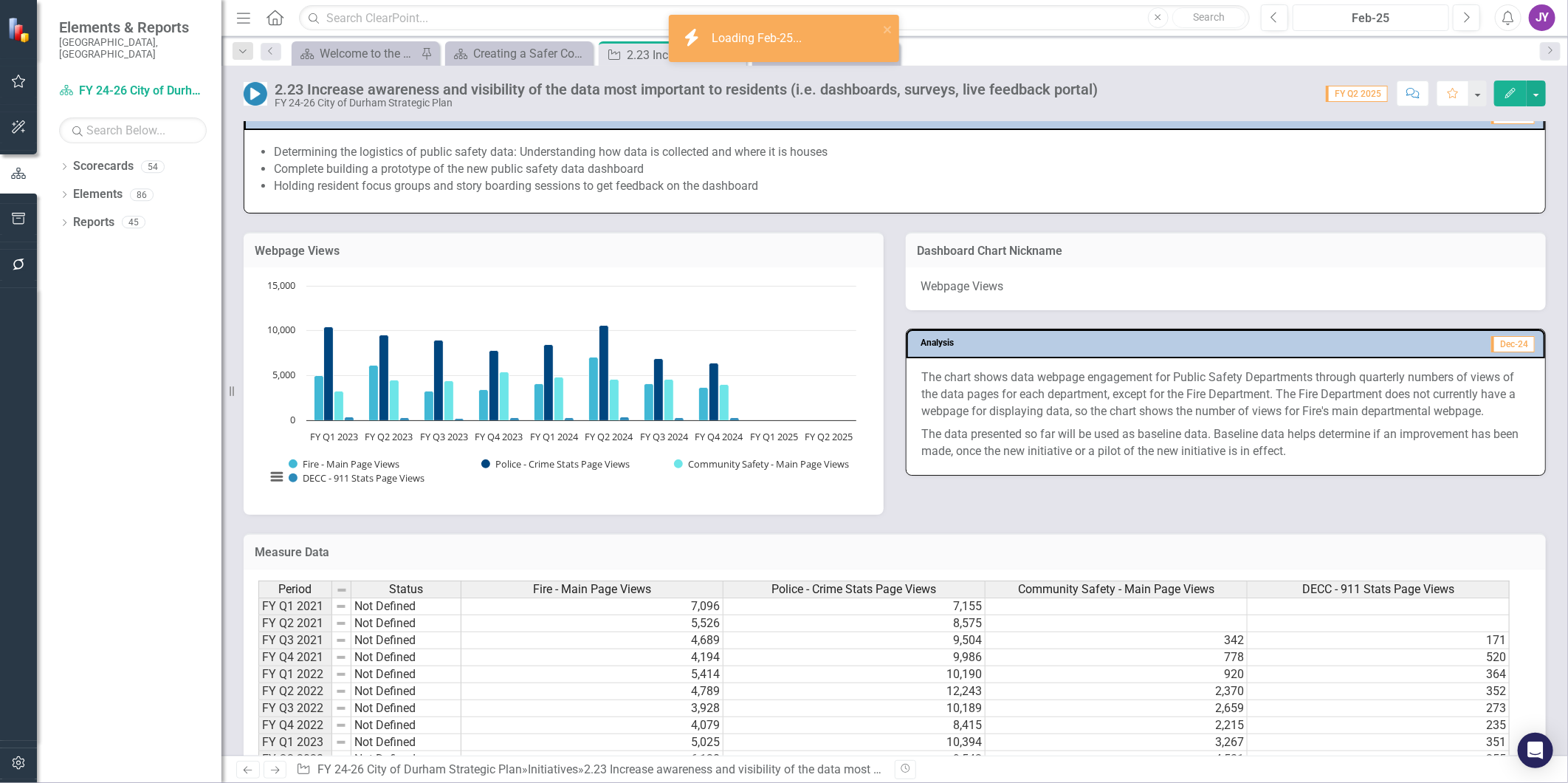
click at [1445, 30] on button "Feb-25" at bounding box center [1371, 18] width 157 height 26
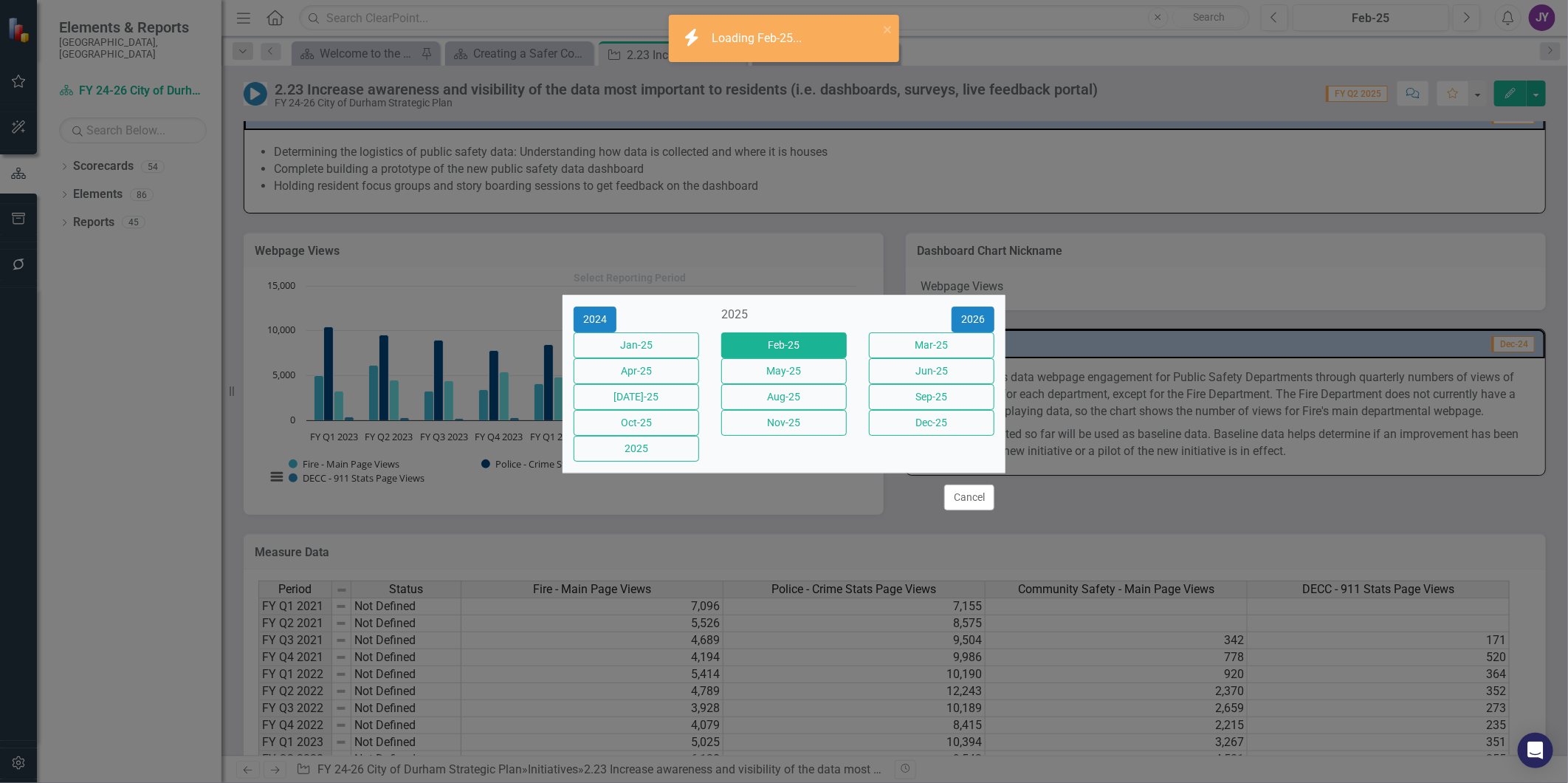
click at [1463, 24] on div "Select Reporting Period 2024 2025 2026 Jan-25 Feb-25 Mar-25 Apr-25 May-25 Jun-2…" at bounding box center [784, 391] width 1568 height 783
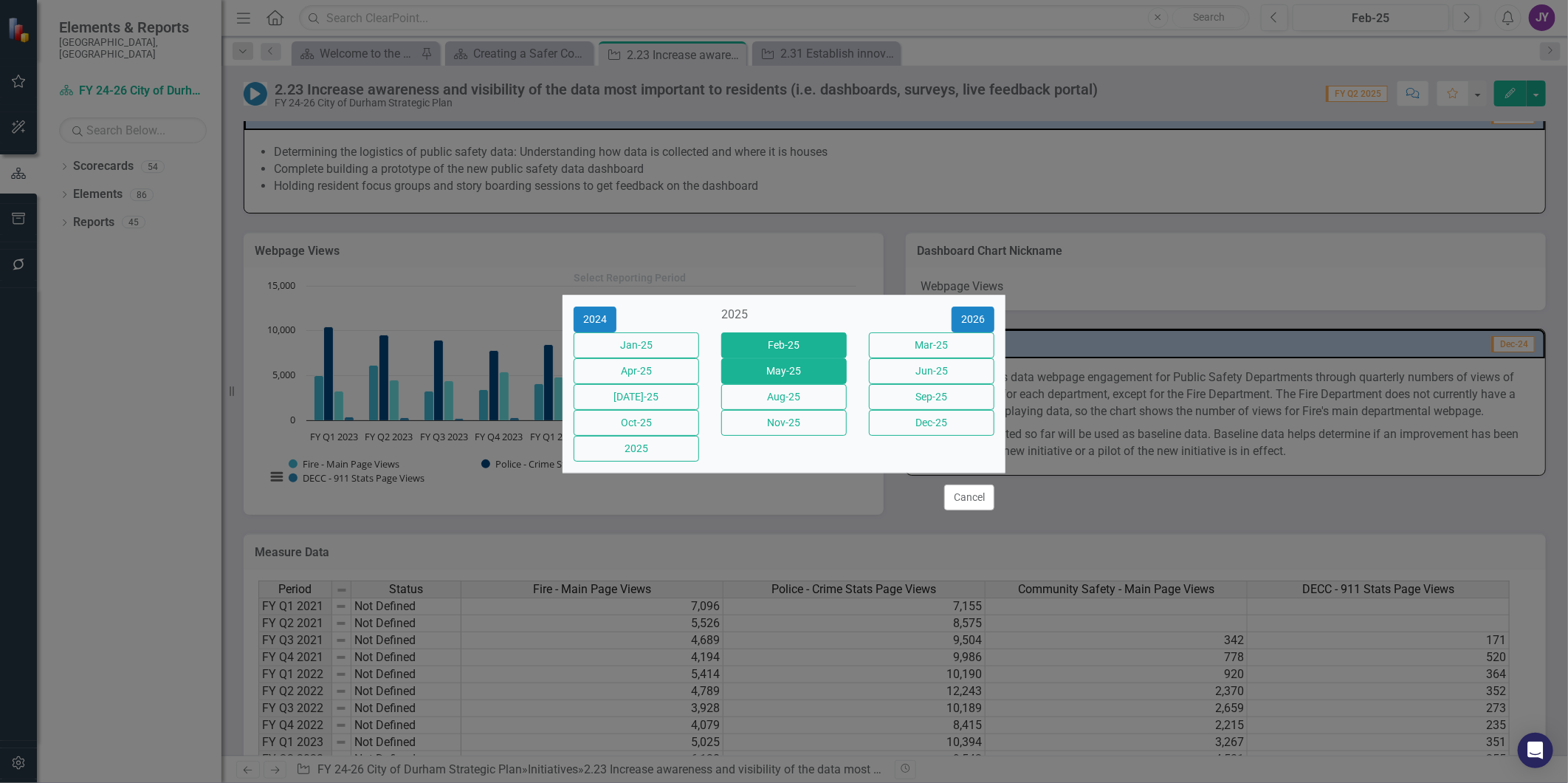
click at [814, 359] on button "May-25" at bounding box center [784, 371] width 125 height 25
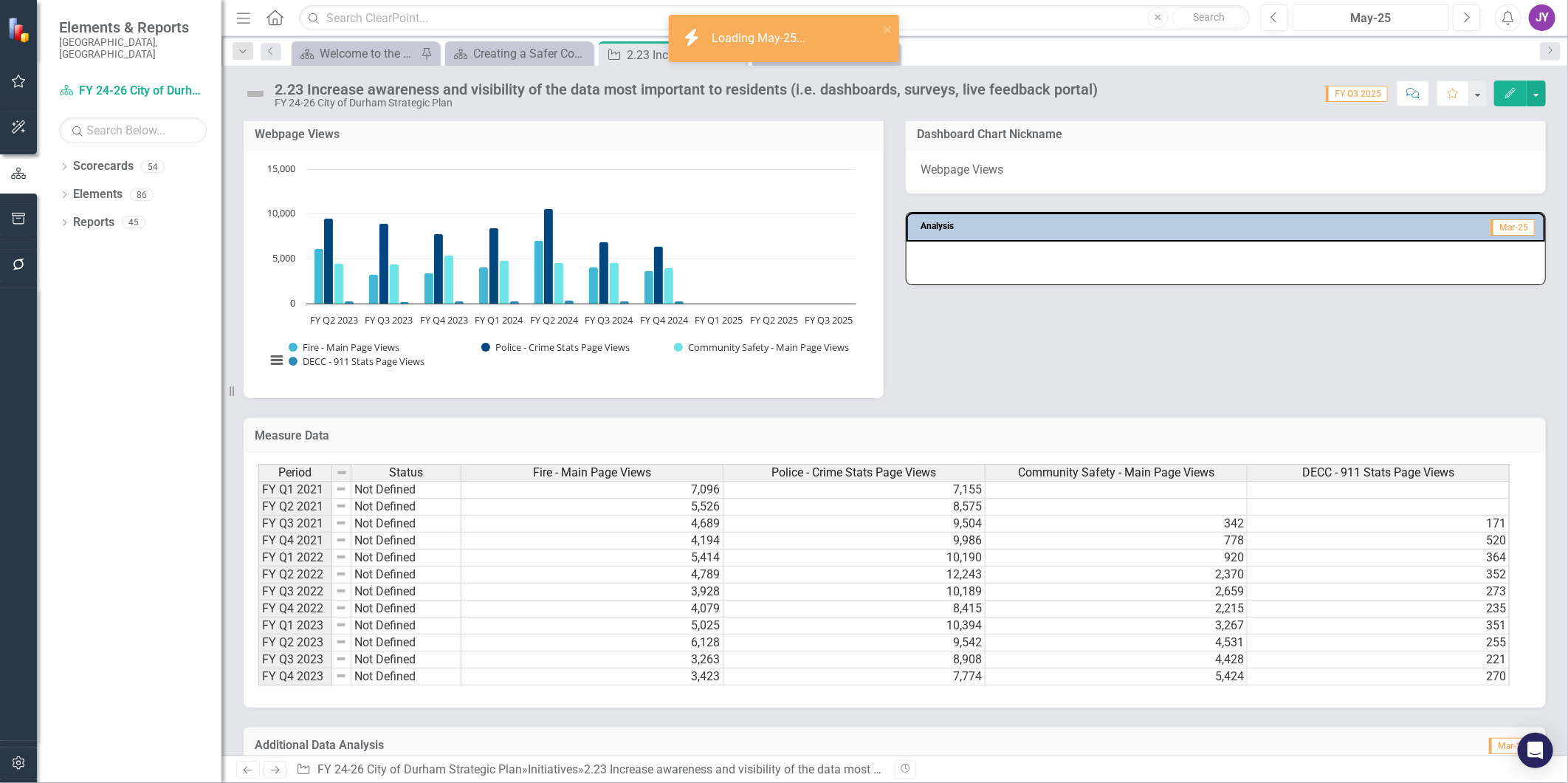
scroll to position [886, 0]
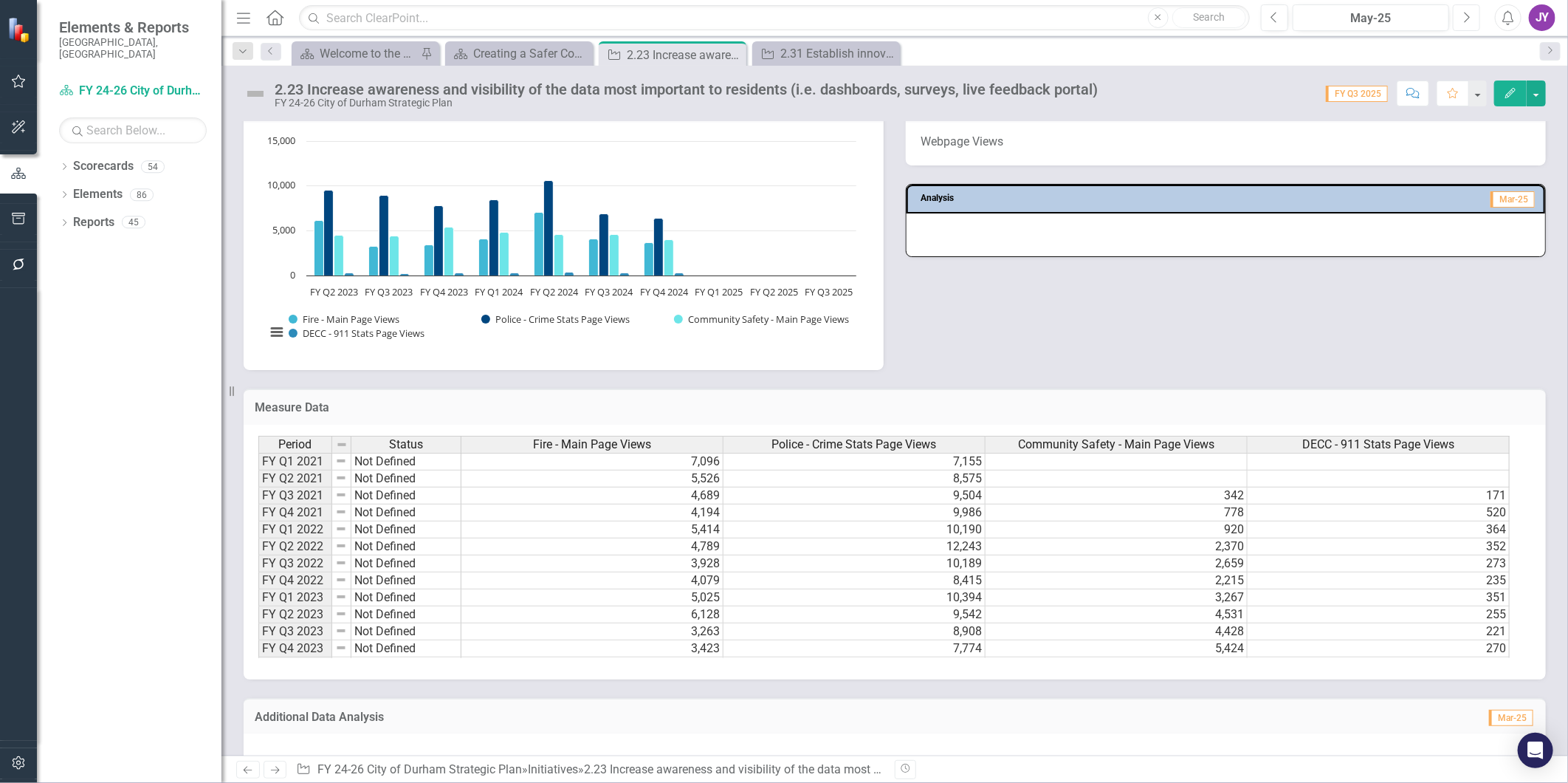
click at [1465, 20] on icon "button" at bounding box center [1467, 17] width 6 height 11
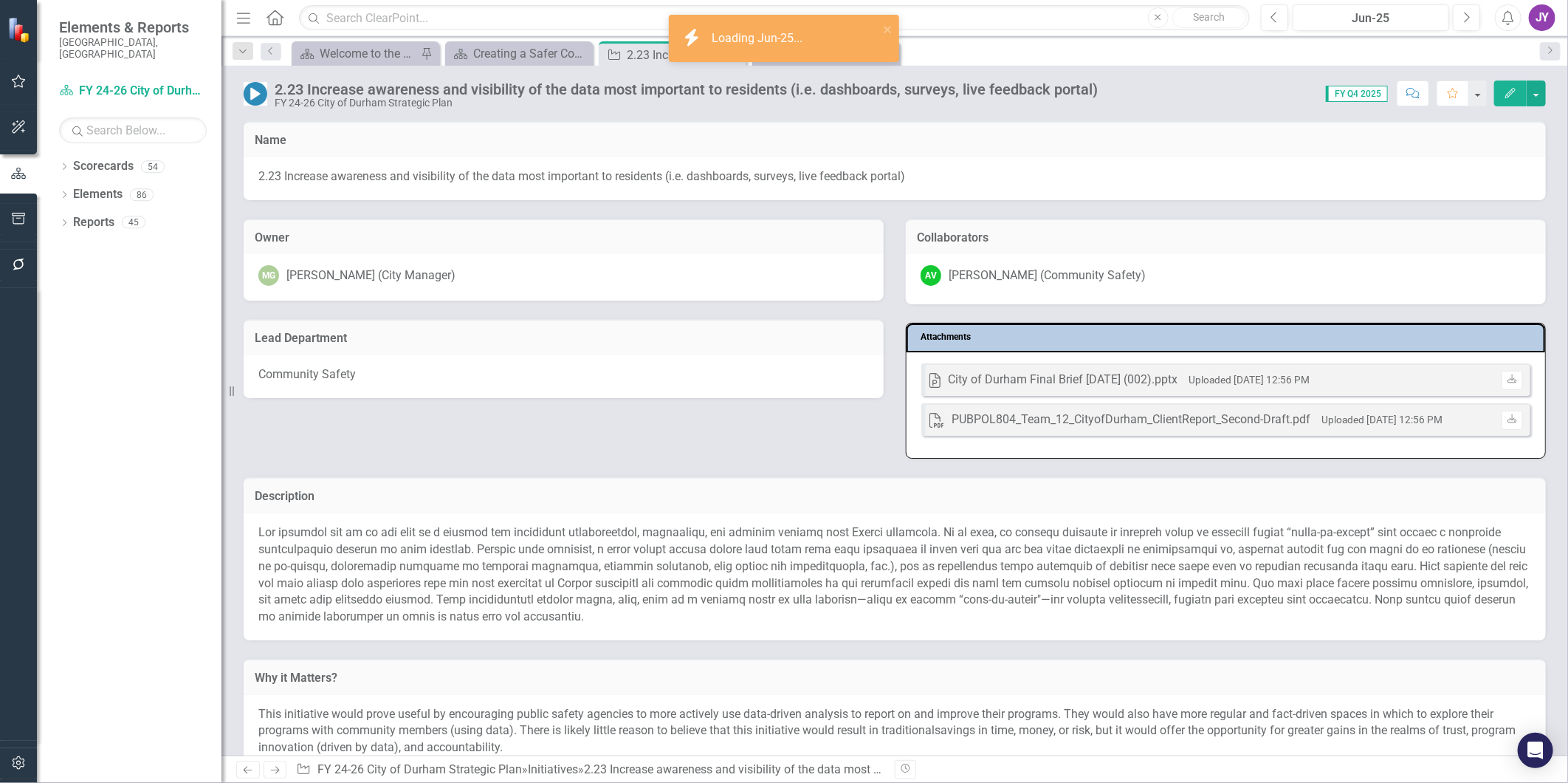
click at [701, 384] on div "Community Safety" at bounding box center [564, 376] width 640 height 43
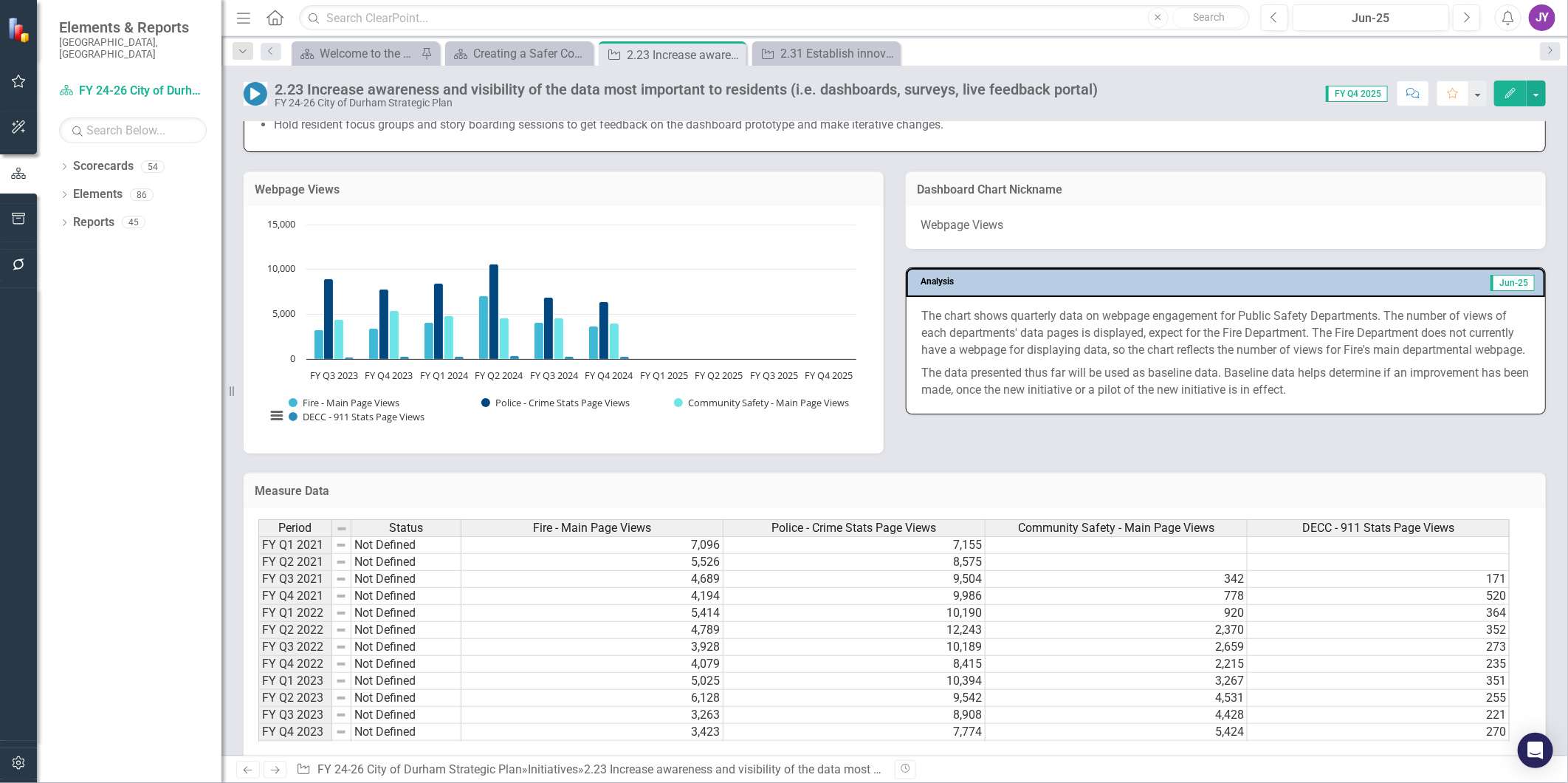
scroll to position [985, 0]
click at [736, 52] on icon "Close" at bounding box center [732, 54] width 15 height 11
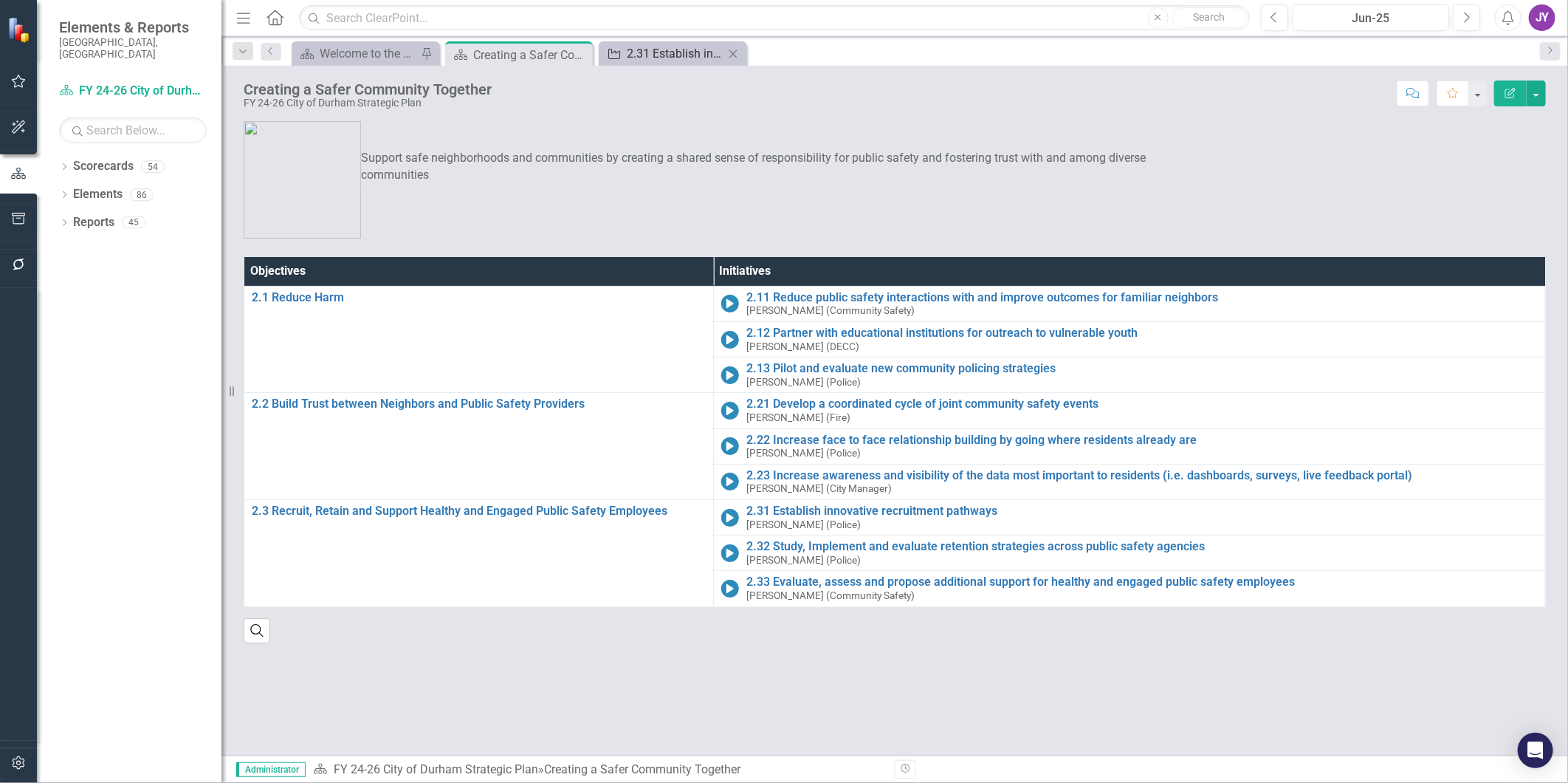
click at [629, 57] on div "2.31 Establish innovative recruitment pathways" at bounding box center [675, 53] width 97 height 18
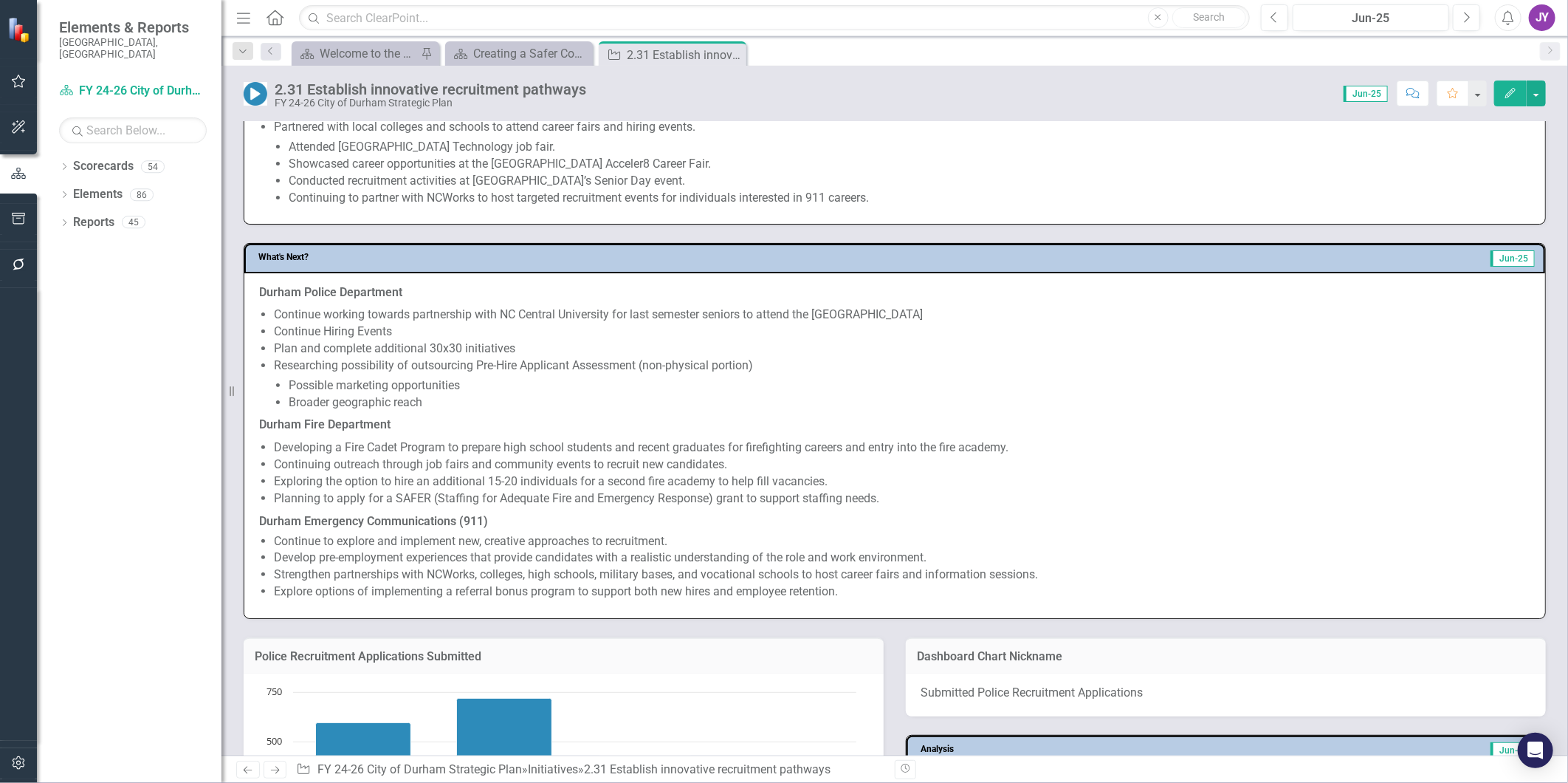
scroll to position [985, 0]
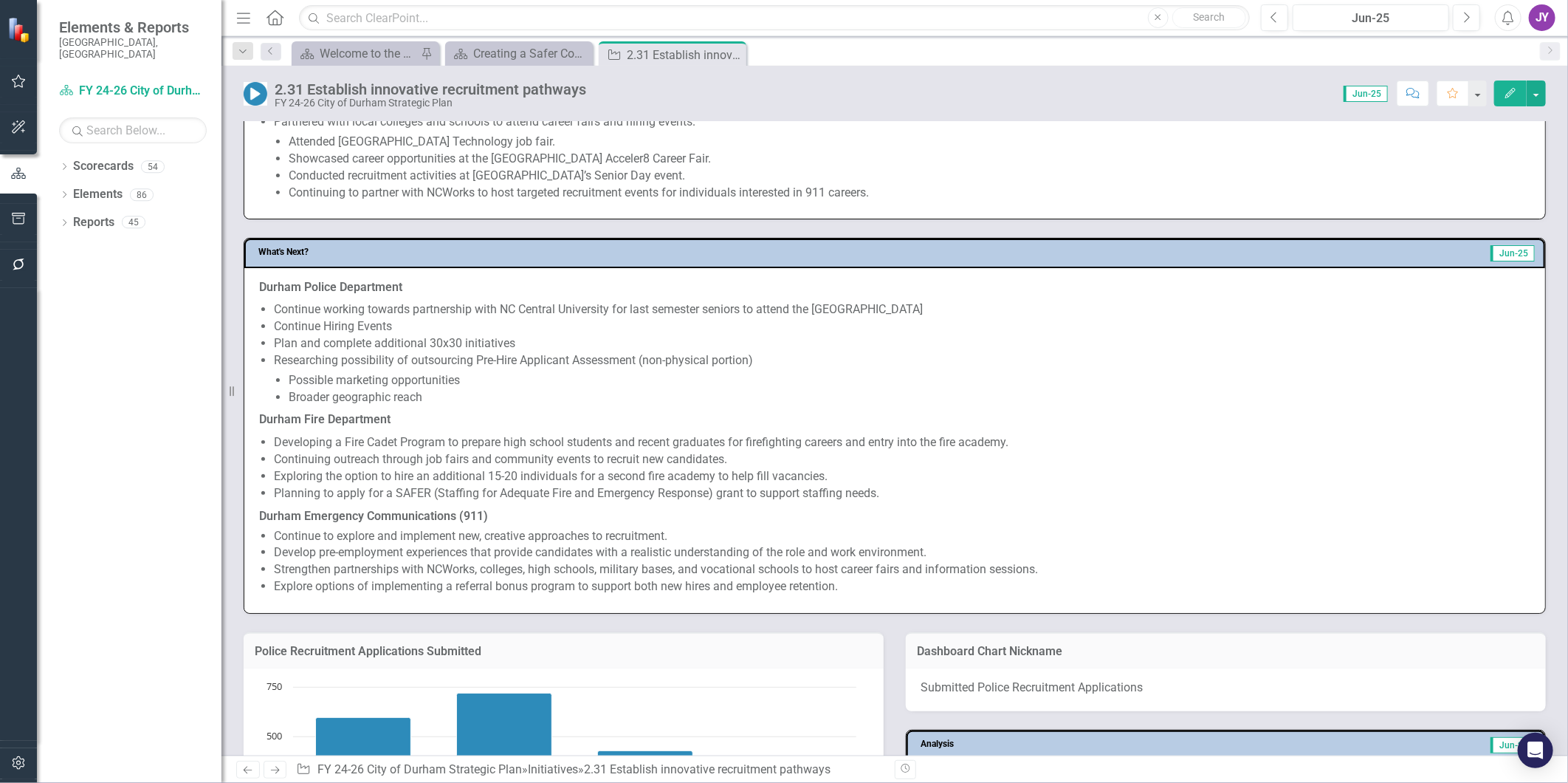
click at [540, 566] on li "Strengthen partnerships with NCWorks, colleges, high schools, military bases, a…" at bounding box center [903, 569] width 1257 height 17
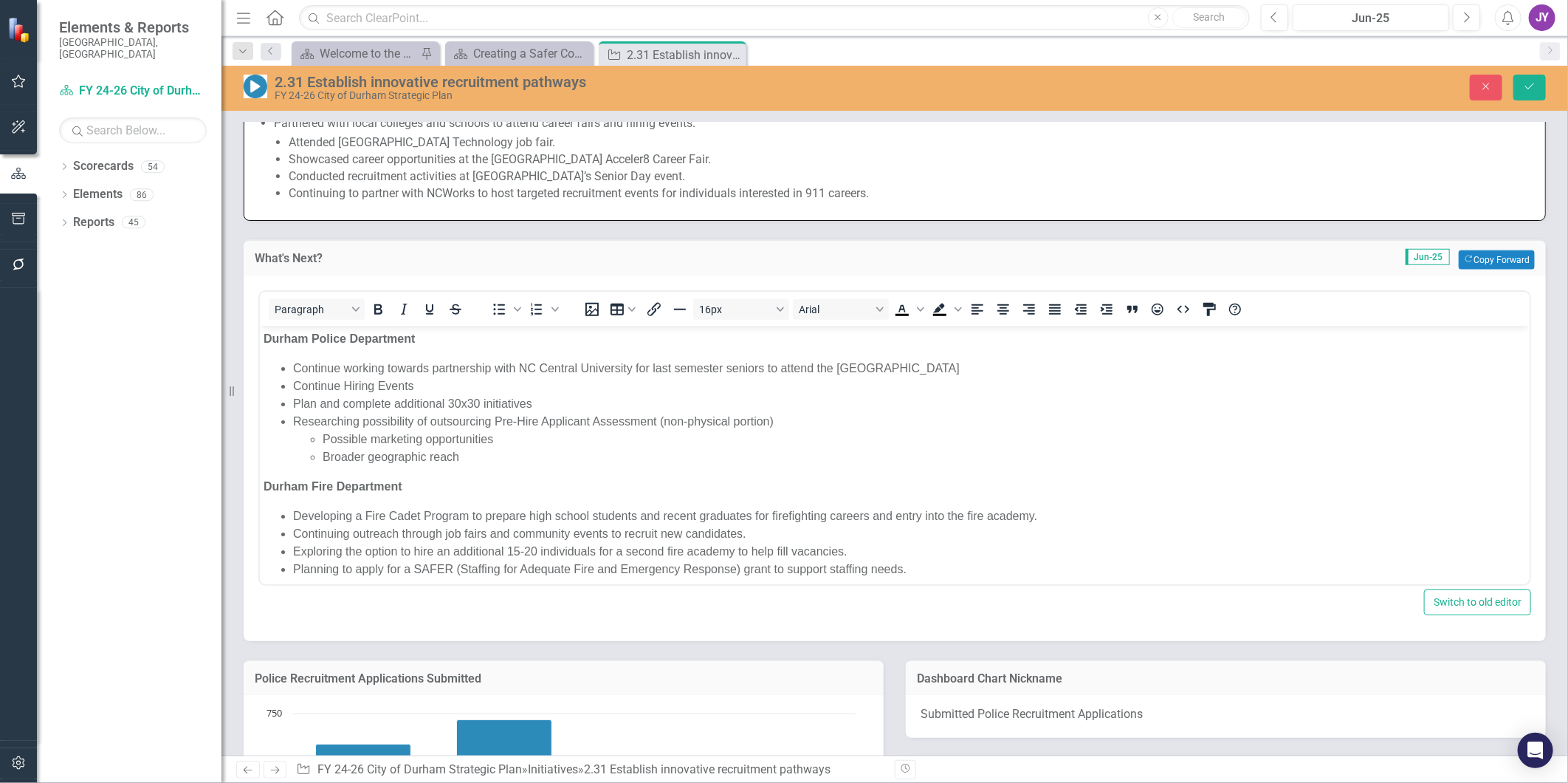
scroll to position [0, 0]
click at [1000, 369] on li "Continue working towards partnership with NC Central University for last semest…" at bounding box center [909, 367] width 1233 height 18
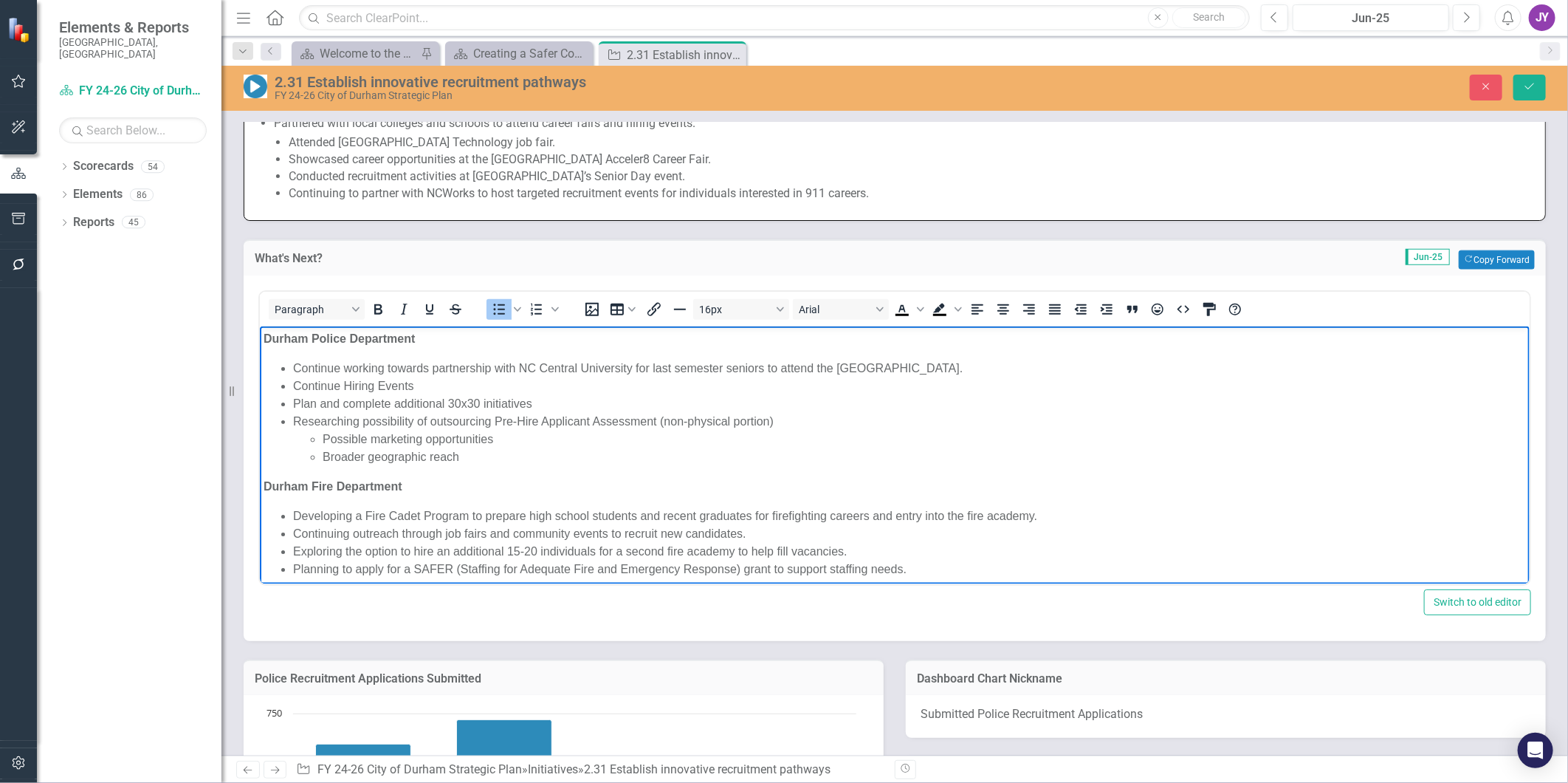
click at [766, 386] on li "Continue Hiring Events" at bounding box center [909, 386] width 1233 height 18
click at [748, 396] on li "Plan and complete additional 30x30 initiatives" at bounding box center [909, 403] width 1233 height 18
click at [842, 420] on li "Researching possibility of outsourcing Pre-Hire Applicant Assessment (non-physi…" at bounding box center [909, 438] width 1233 height 53
click at [787, 417] on li "Researching possibility of outsourcing Pre-Hire Applicant Assessment (non-physi…" at bounding box center [909, 438] width 1233 height 53
click at [771, 418] on li "Researching possibility of outsourcing Pre-Hire Applicant Assessment (non-physi…" at bounding box center [909, 438] width 1233 height 53
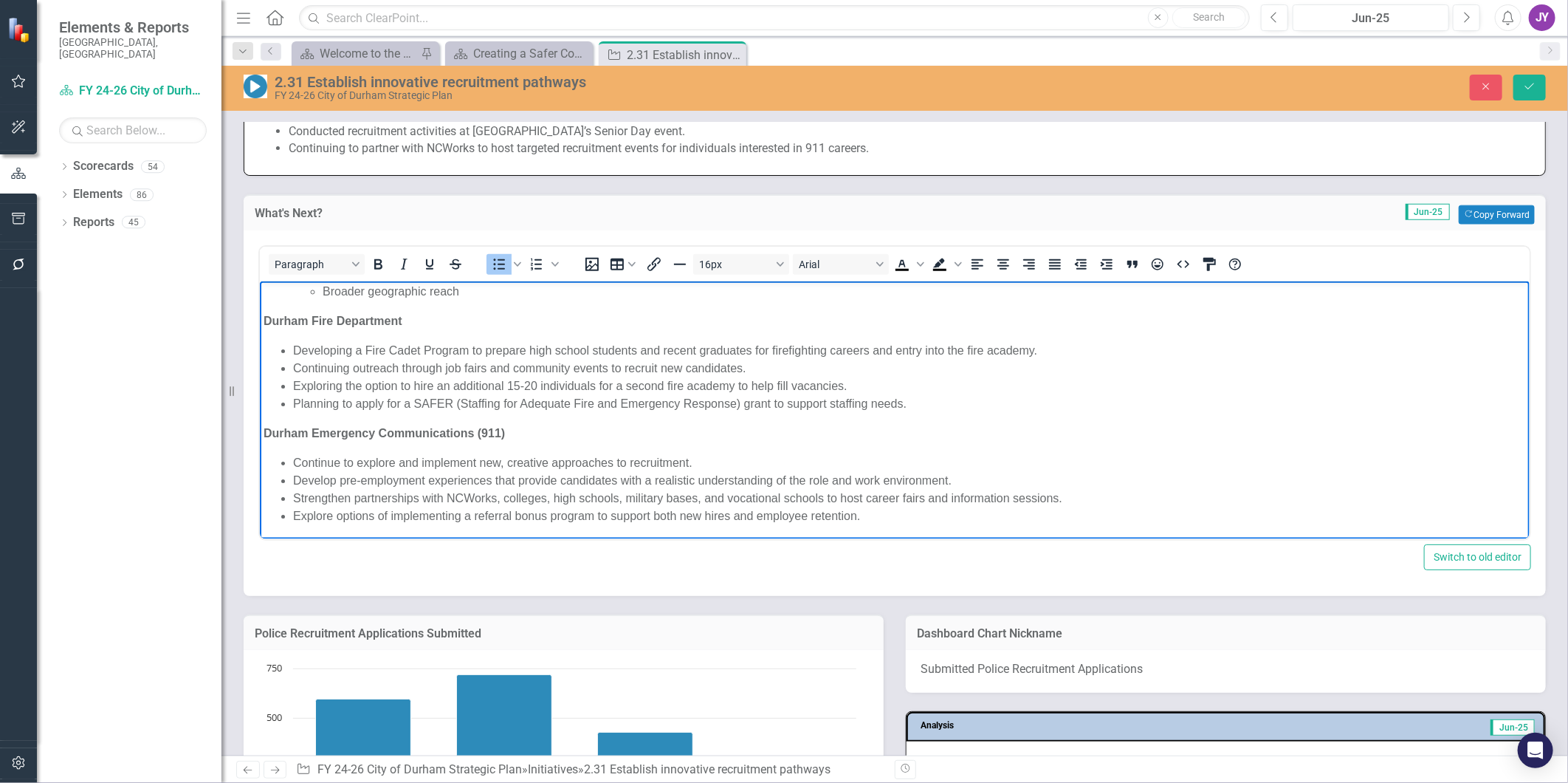
scroll to position [1066, 0]
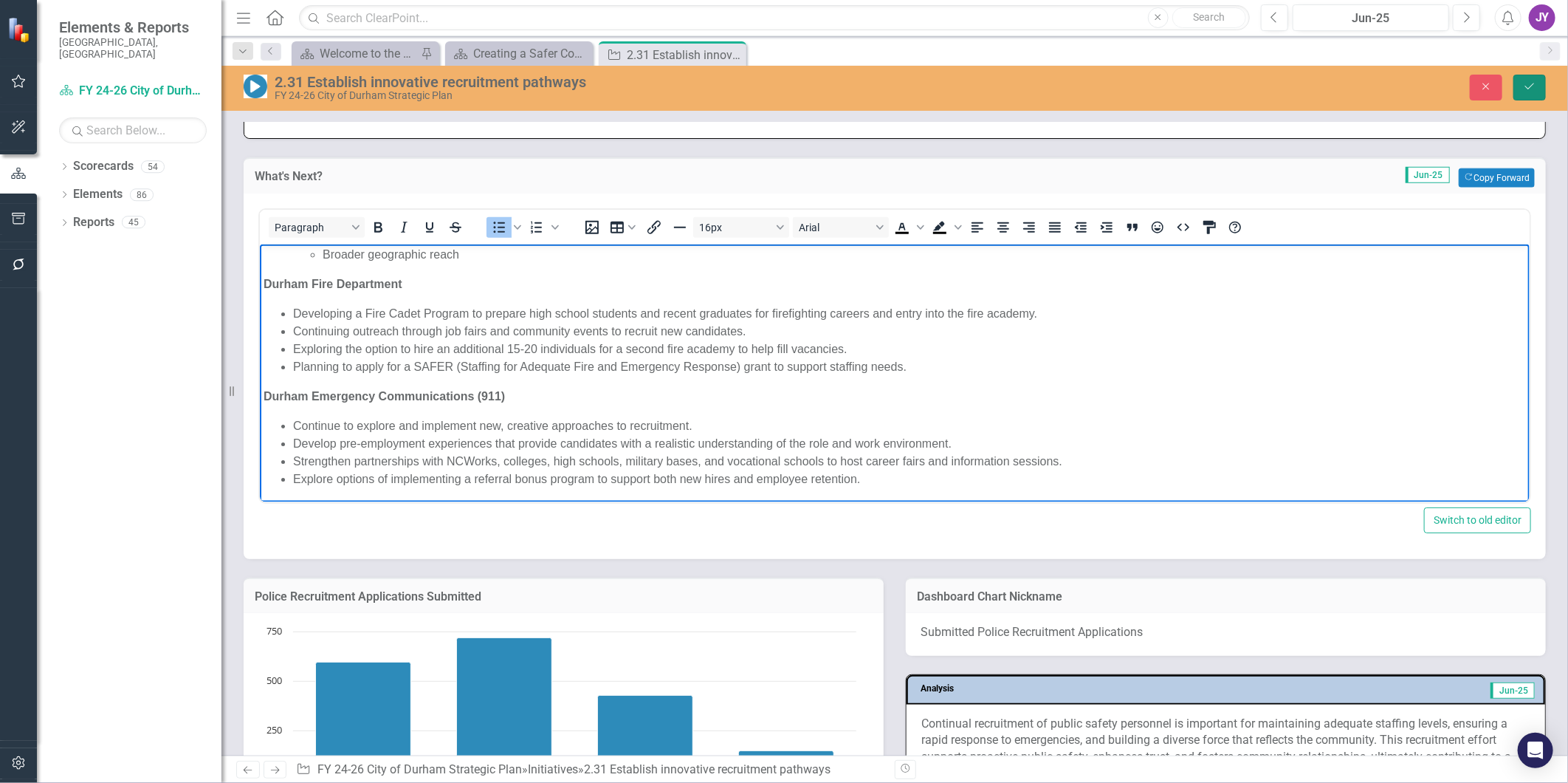
click at [1535, 89] on icon "Save" at bounding box center [1529, 87] width 13 height 11
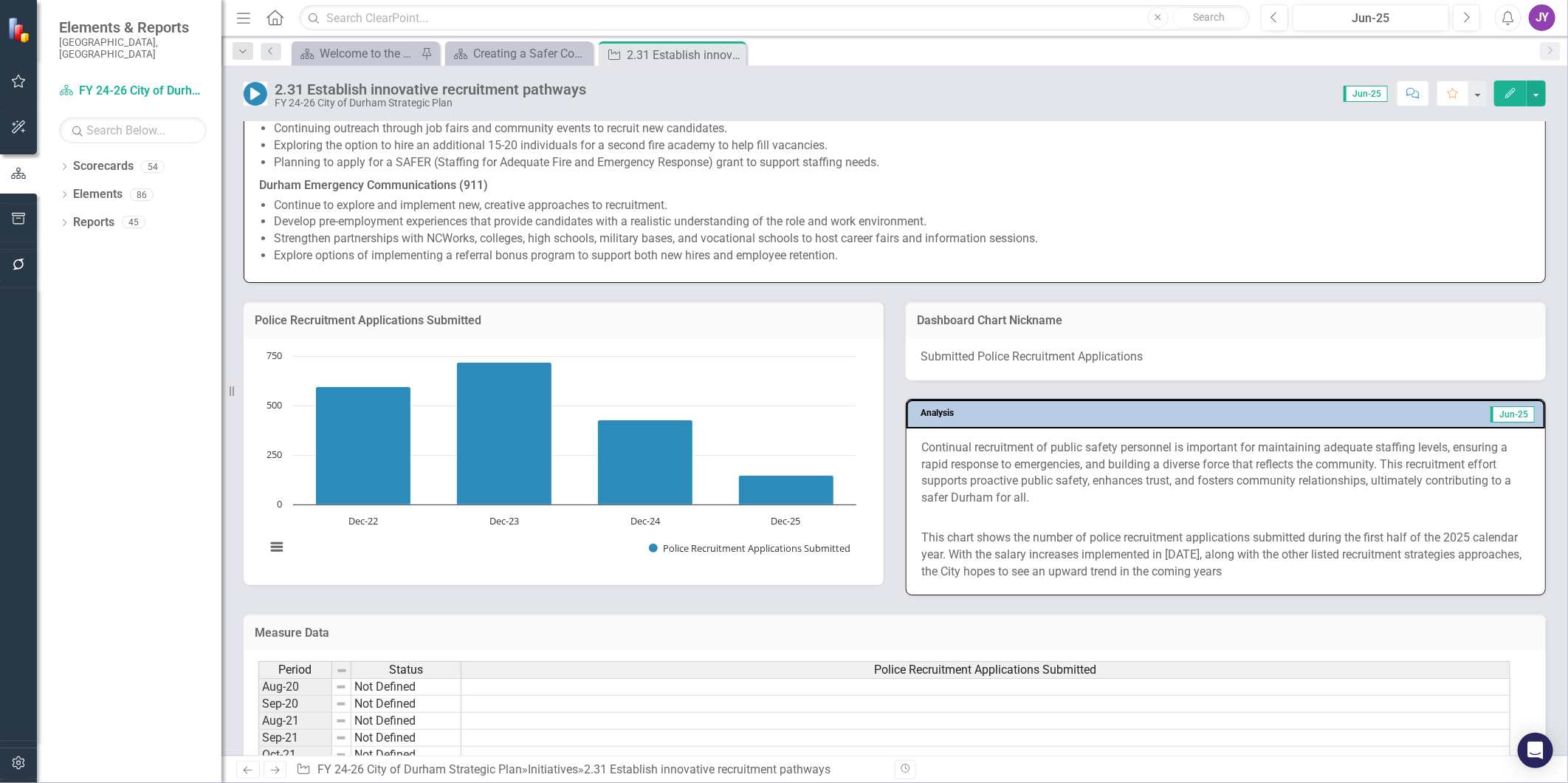
scroll to position [1395, 0]
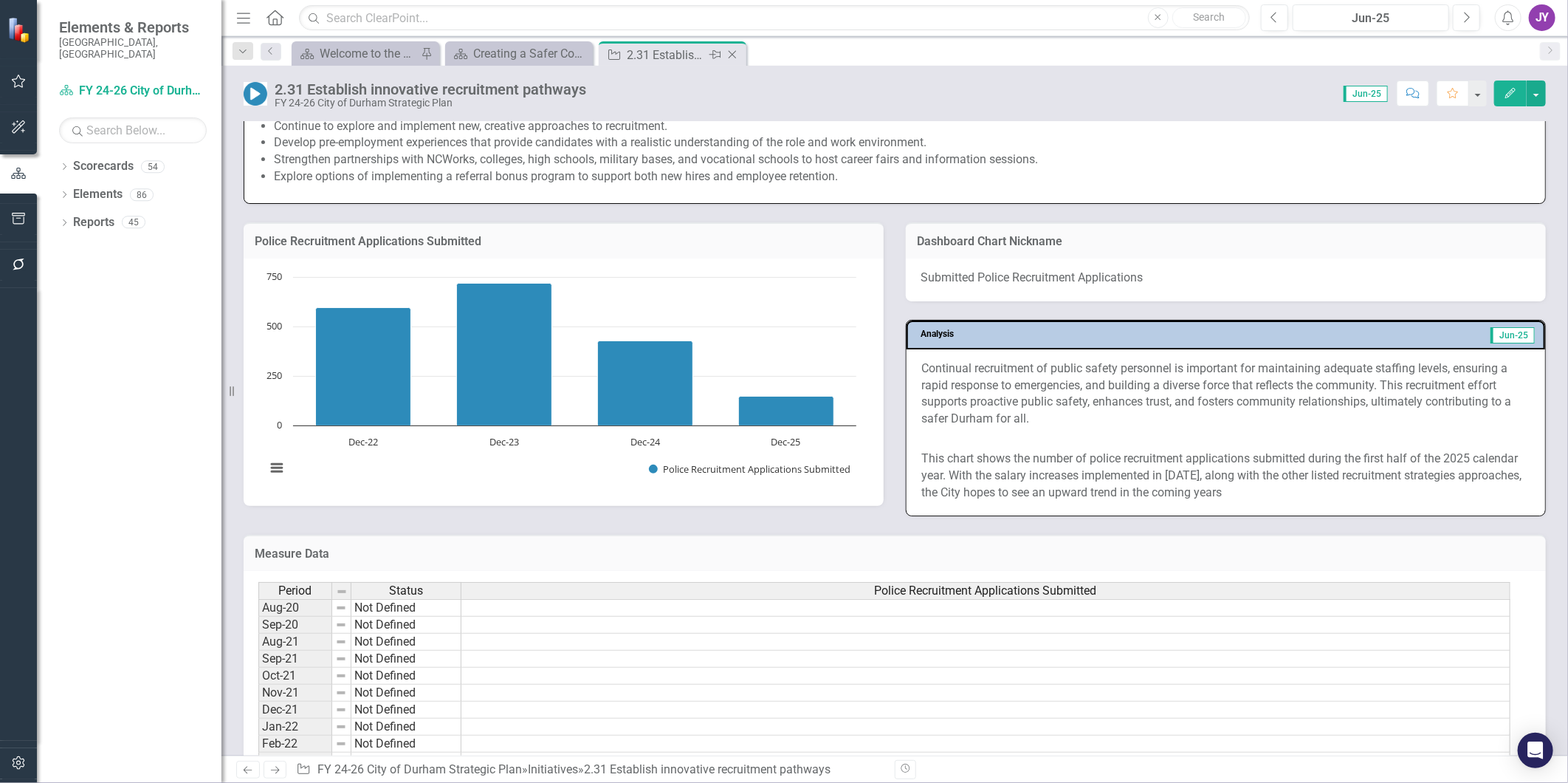
click at [728, 56] on icon "Close" at bounding box center [732, 54] width 15 height 11
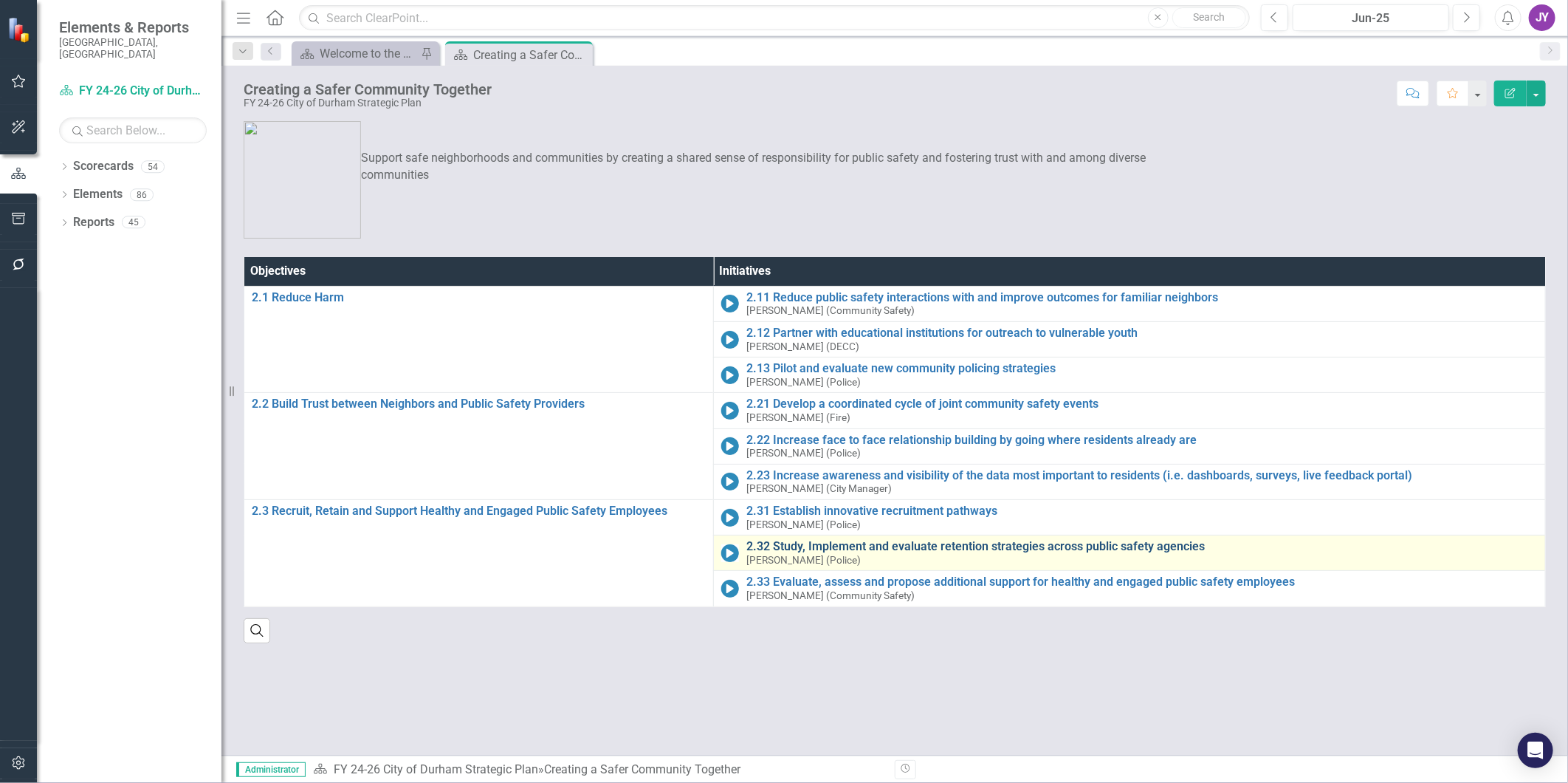
click at [824, 542] on link "2.32 Study, Implement and evaluate retention strategies across public safety ag…" at bounding box center [1142, 546] width 791 height 13
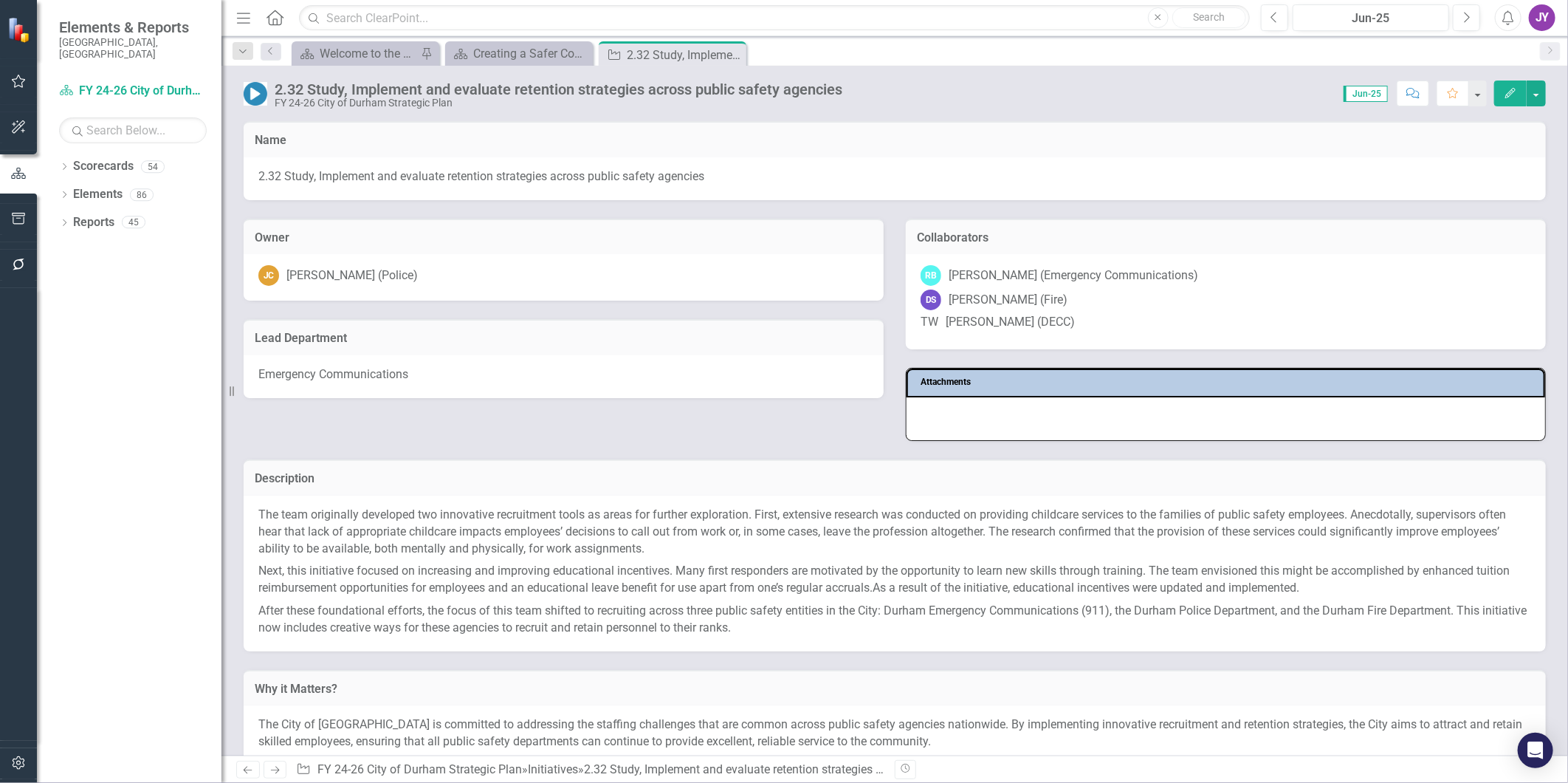
scroll to position [328, 0]
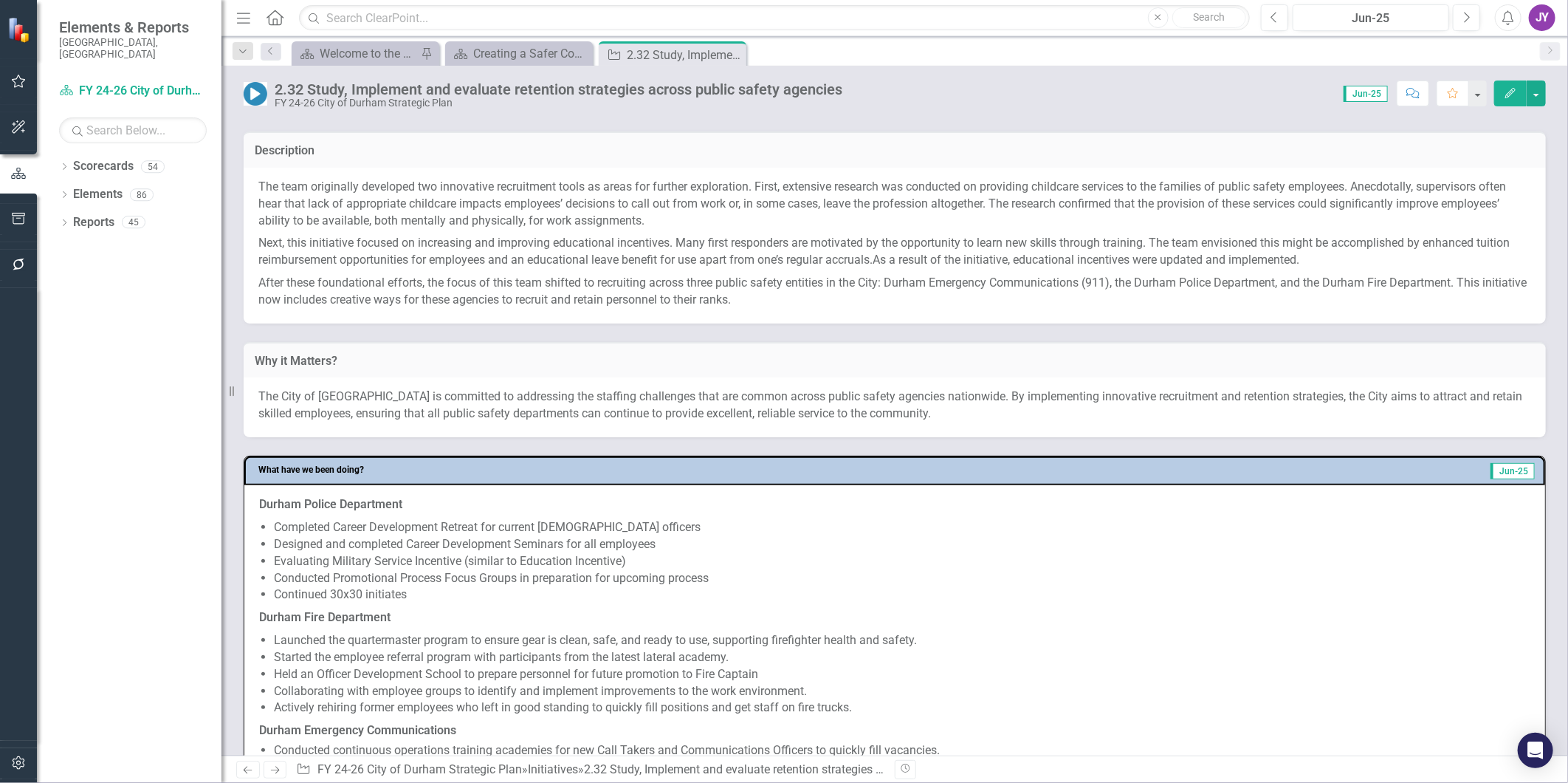
click at [953, 320] on div "The team originally developed two innovative recruitment tools as areas for fur…" at bounding box center [895, 246] width 1302 height 156
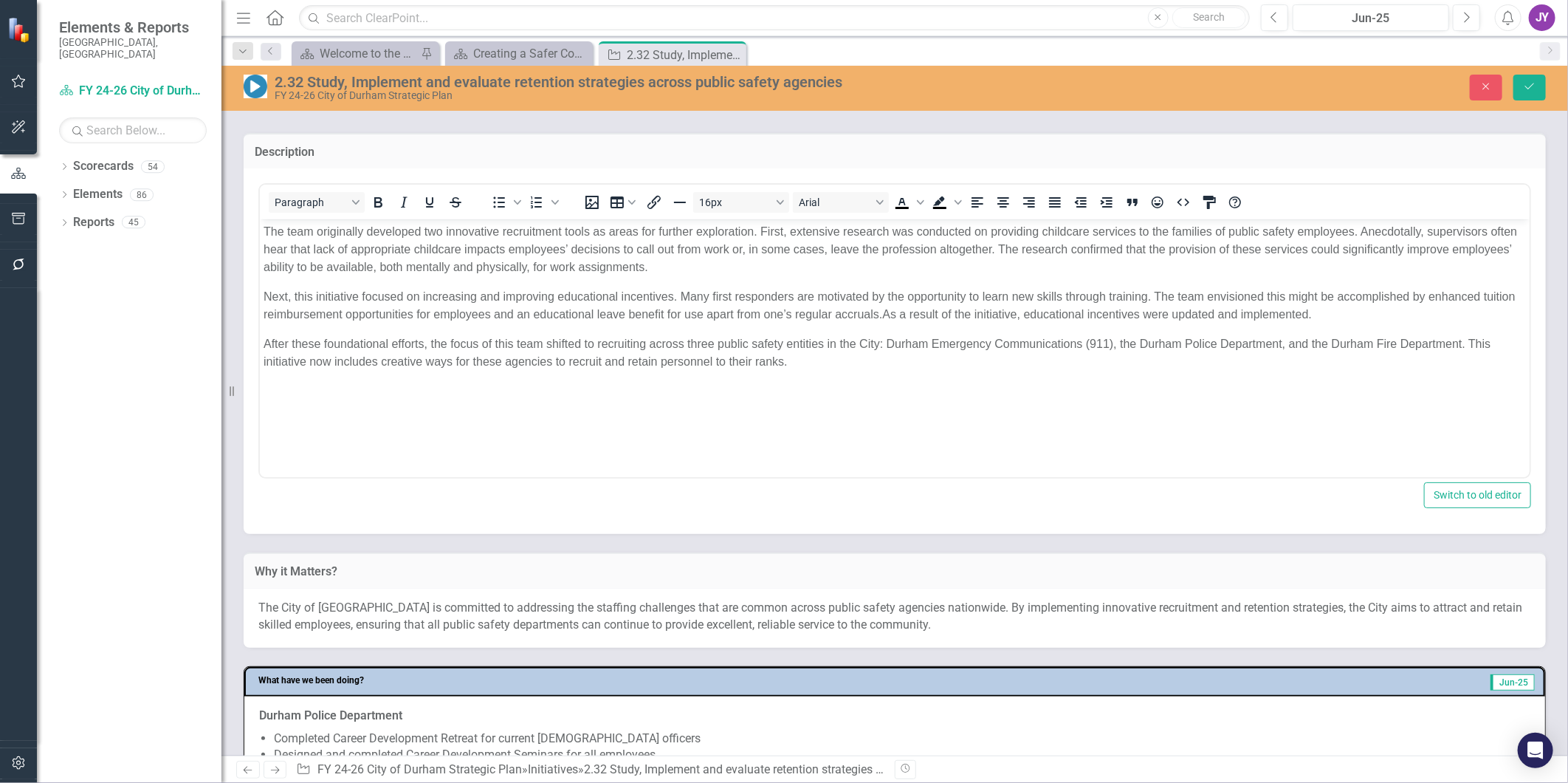
scroll to position [0, 0]
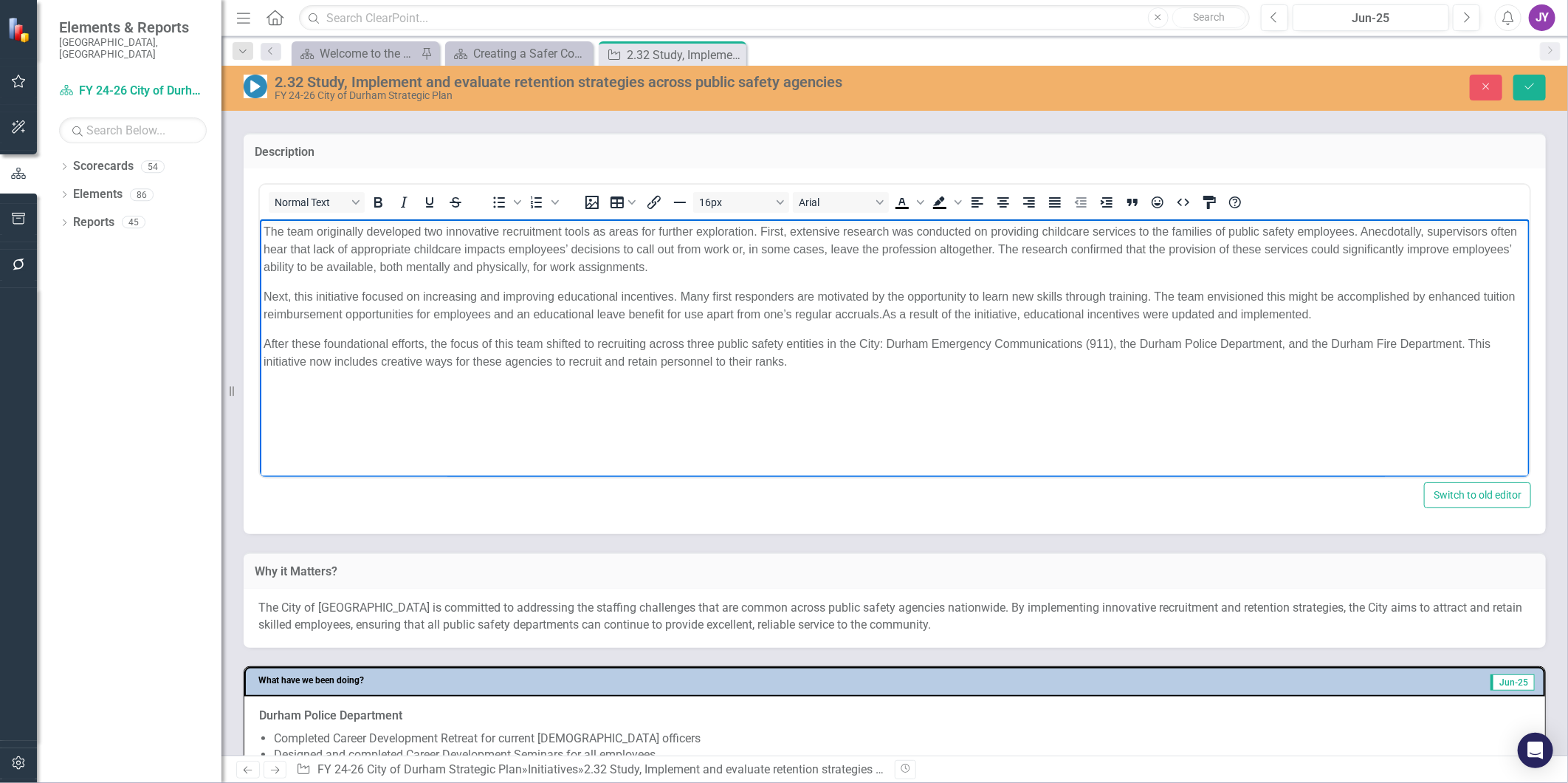
click at [935, 387] on body "The team originally developed two innovative recruitment tools as areas for fur…" at bounding box center [894, 330] width 1270 height 222
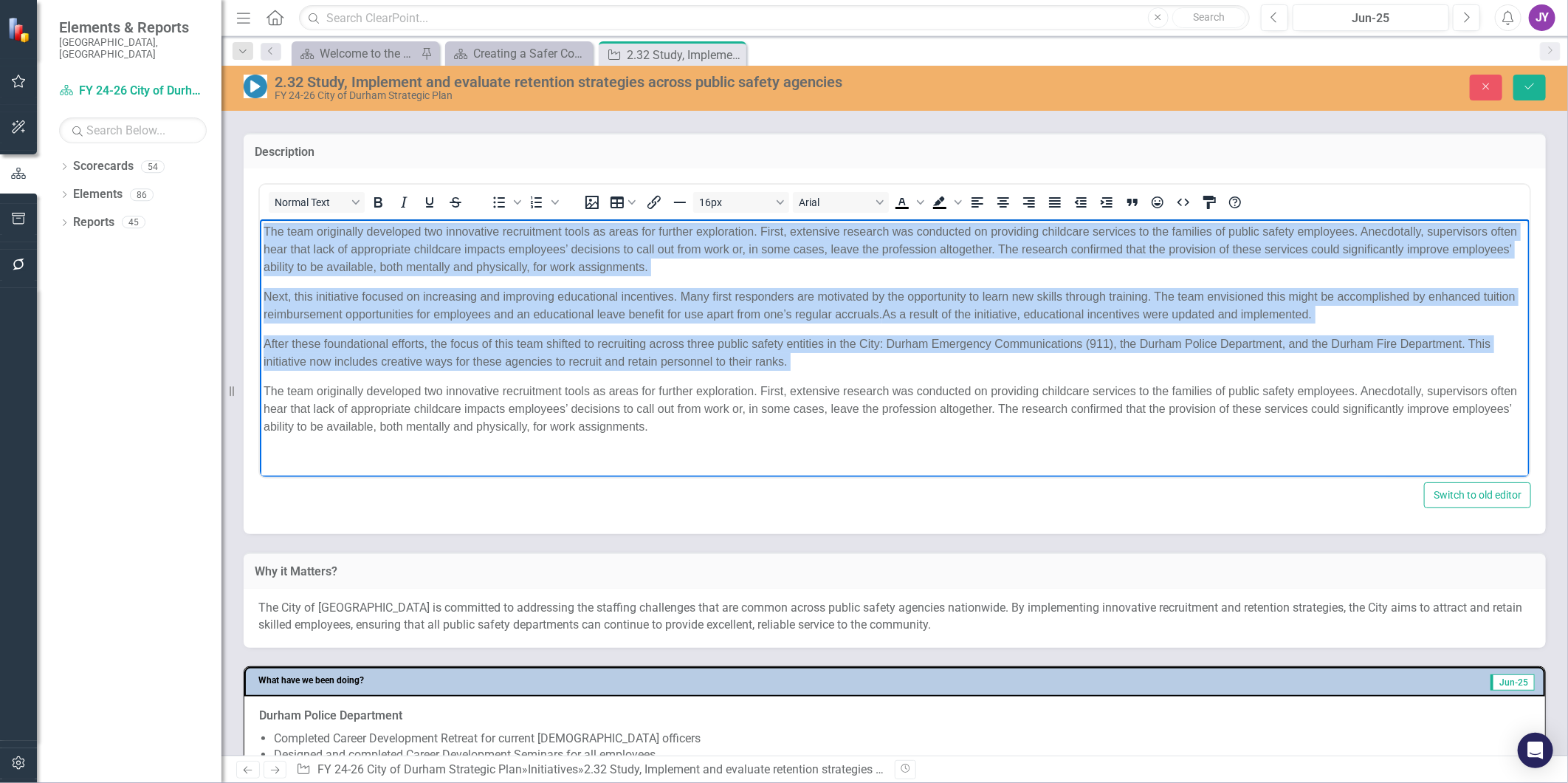
drag, startPoint x: 263, startPoint y: 392, endPoint x: 249, endPoint y: 177, distance: 215.5
click at [259, 219] on html "The team originally developed two innovative recruitment tools as areas for fur…" at bounding box center [894, 412] width 1270 height 386
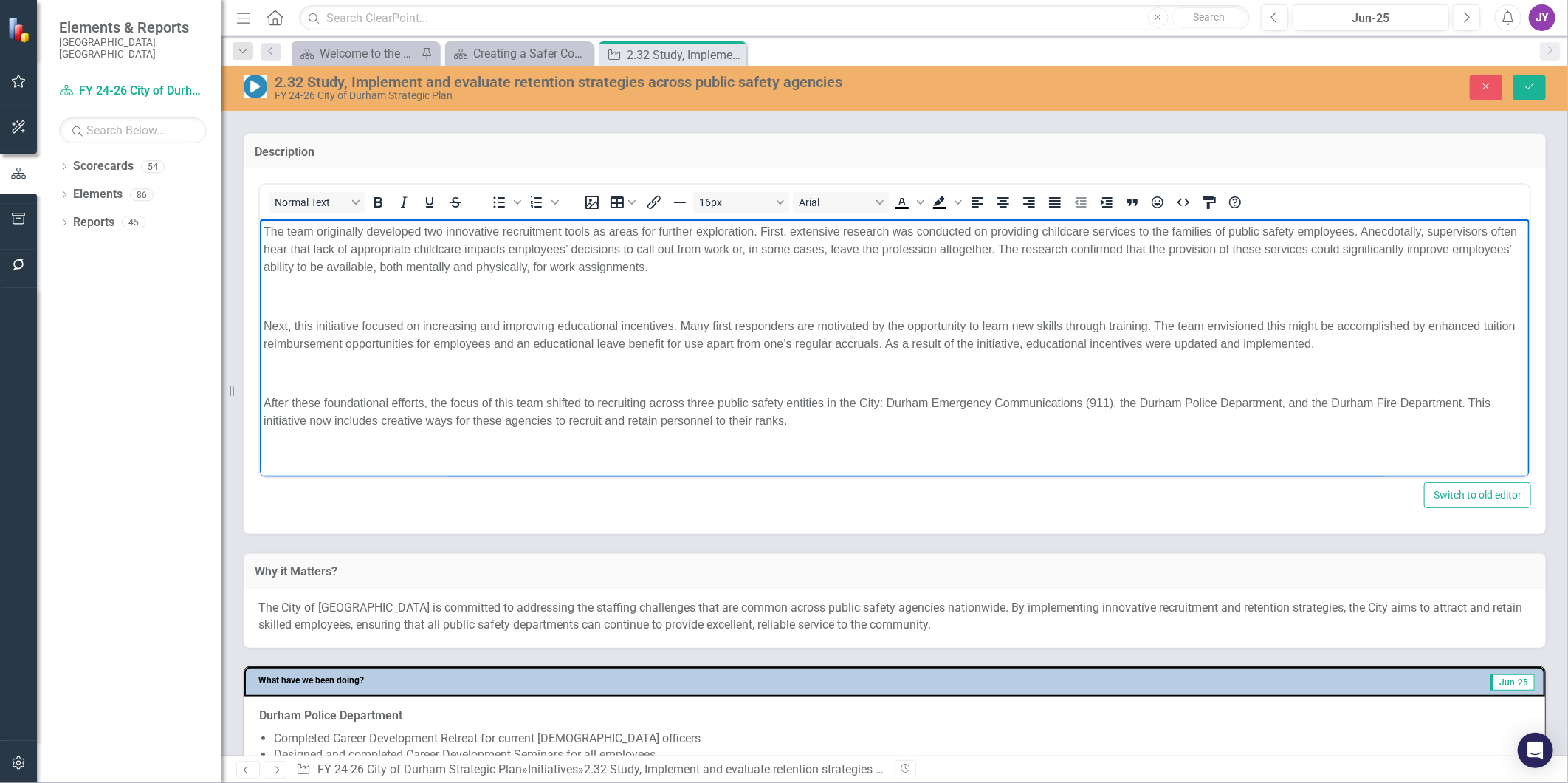
click at [261, 323] on body "The team originally developed two innovative recruitment tools as areas for fur…" at bounding box center [894, 332] width 1270 height 226
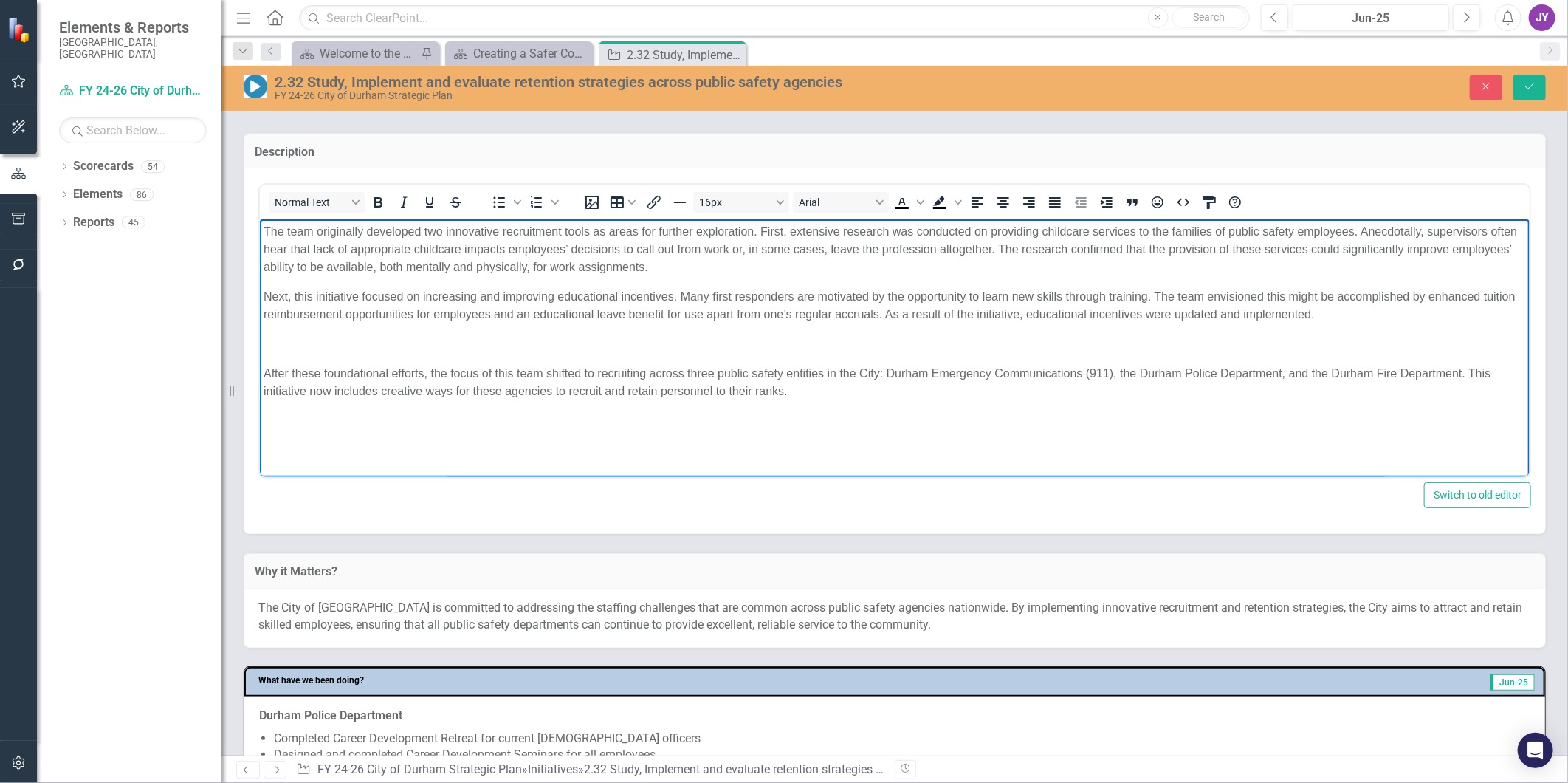
click at [263, 375] on p "After these foundational efforts, the focus of this team shifted to recruiting …" at bounding box center [894, 382] width 1263 height 35
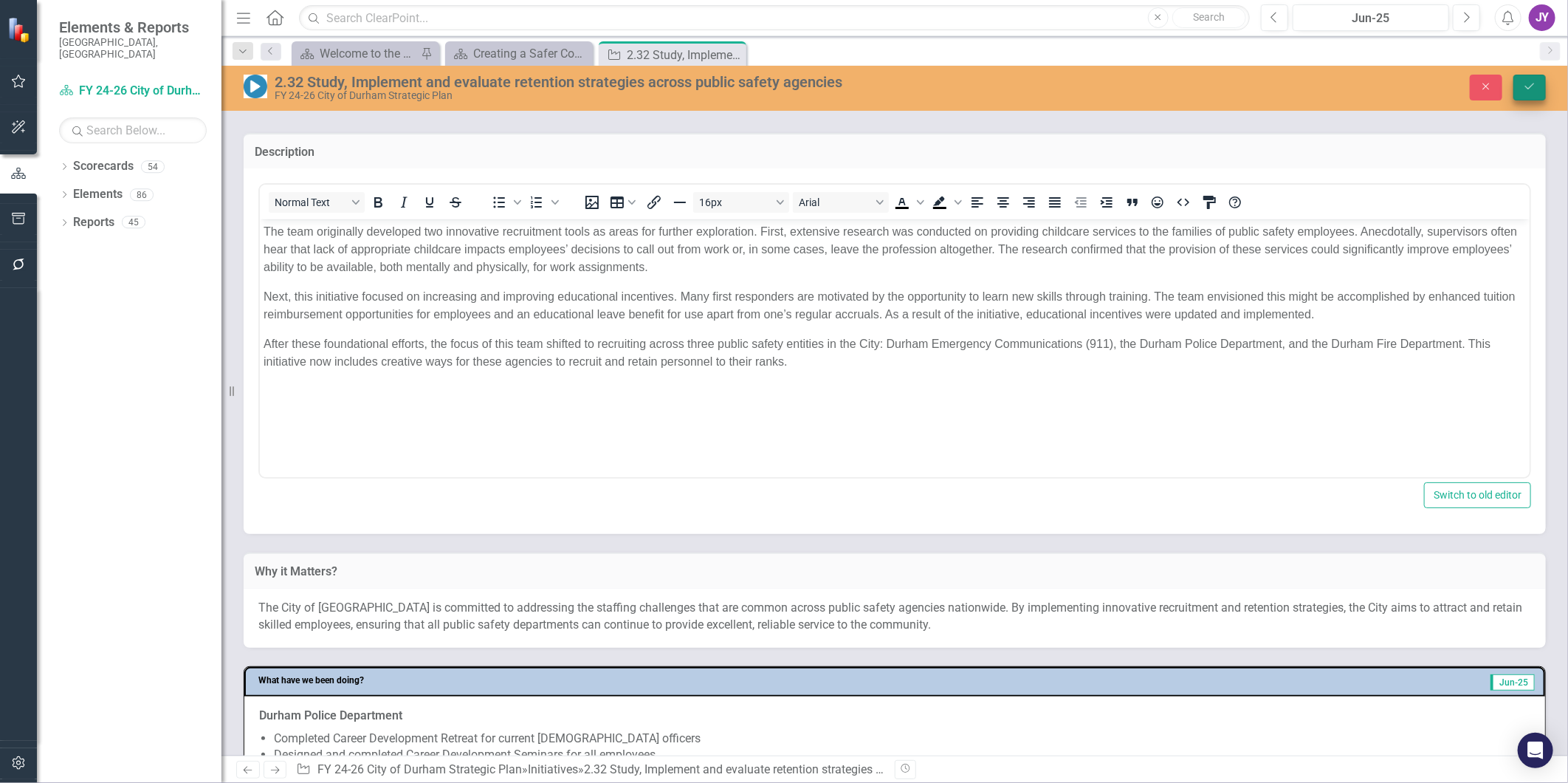
click at [1524, 92] on button "Save" at bounding box center [1529, 87] width 32 height 25
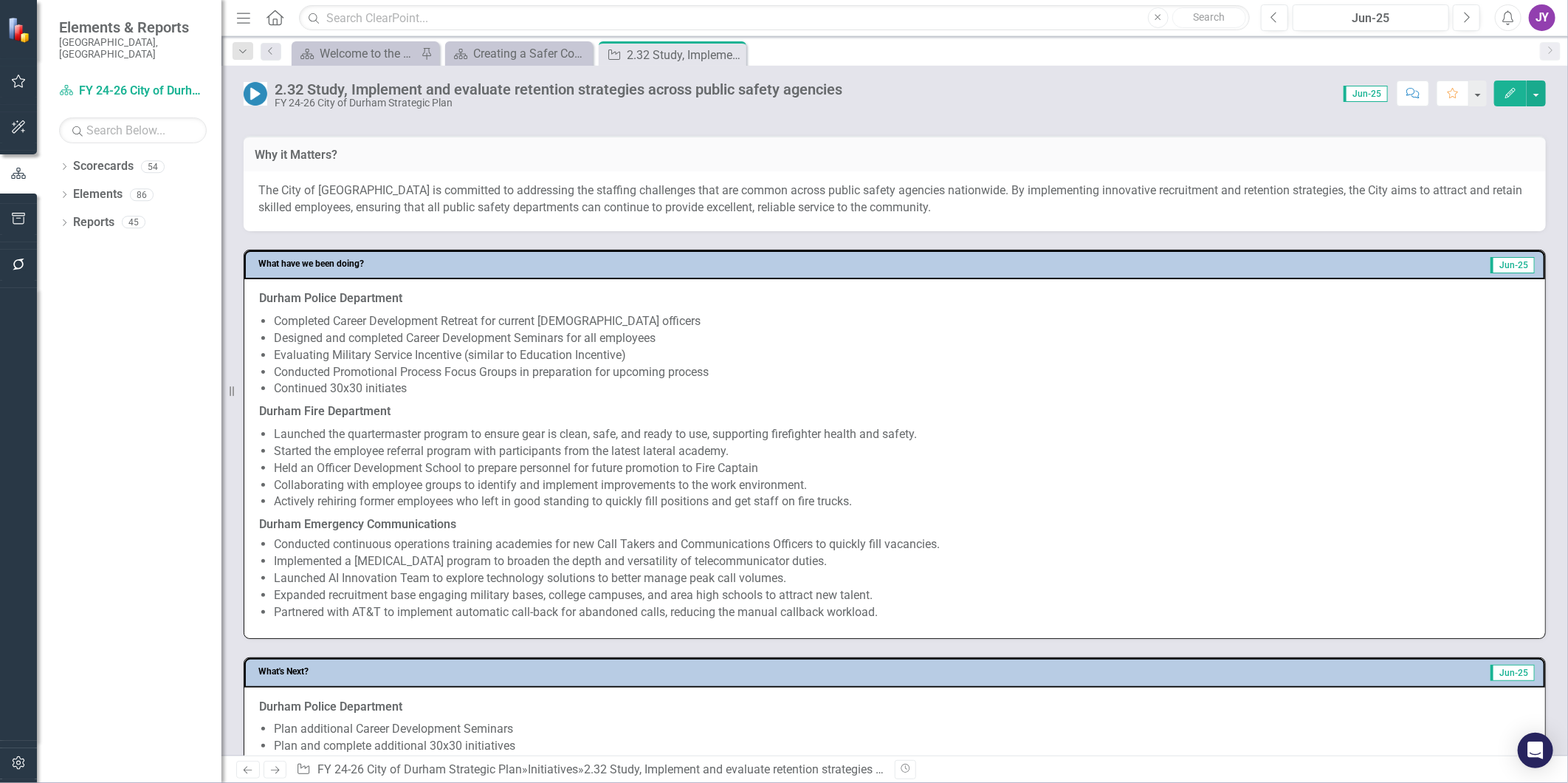
scroll to position [574, 0]
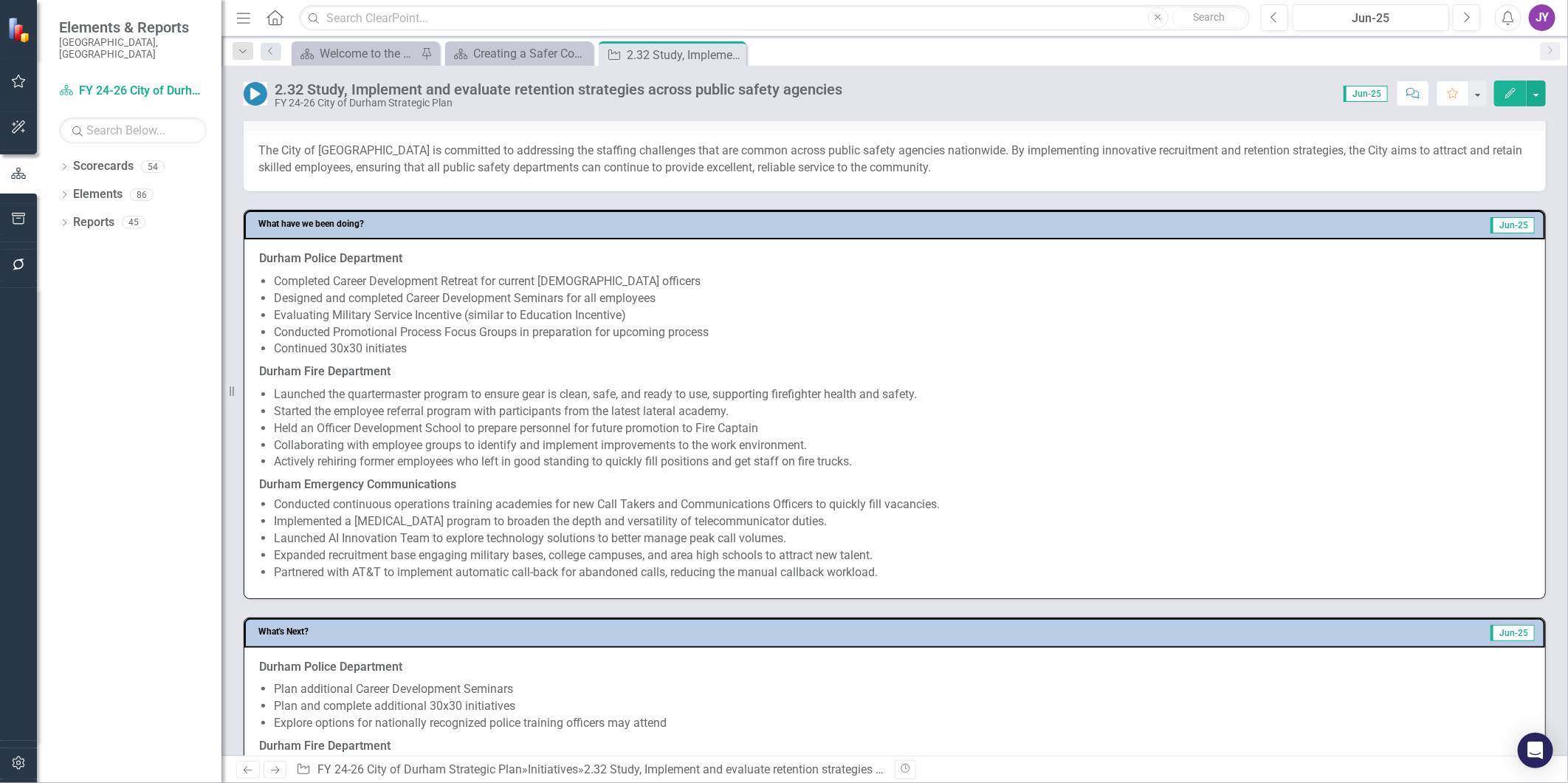
click at [658, 297] on li "Designed and completed Career Development Seminars for all employees" at bounding box center [903, 298] width 1257 height 17
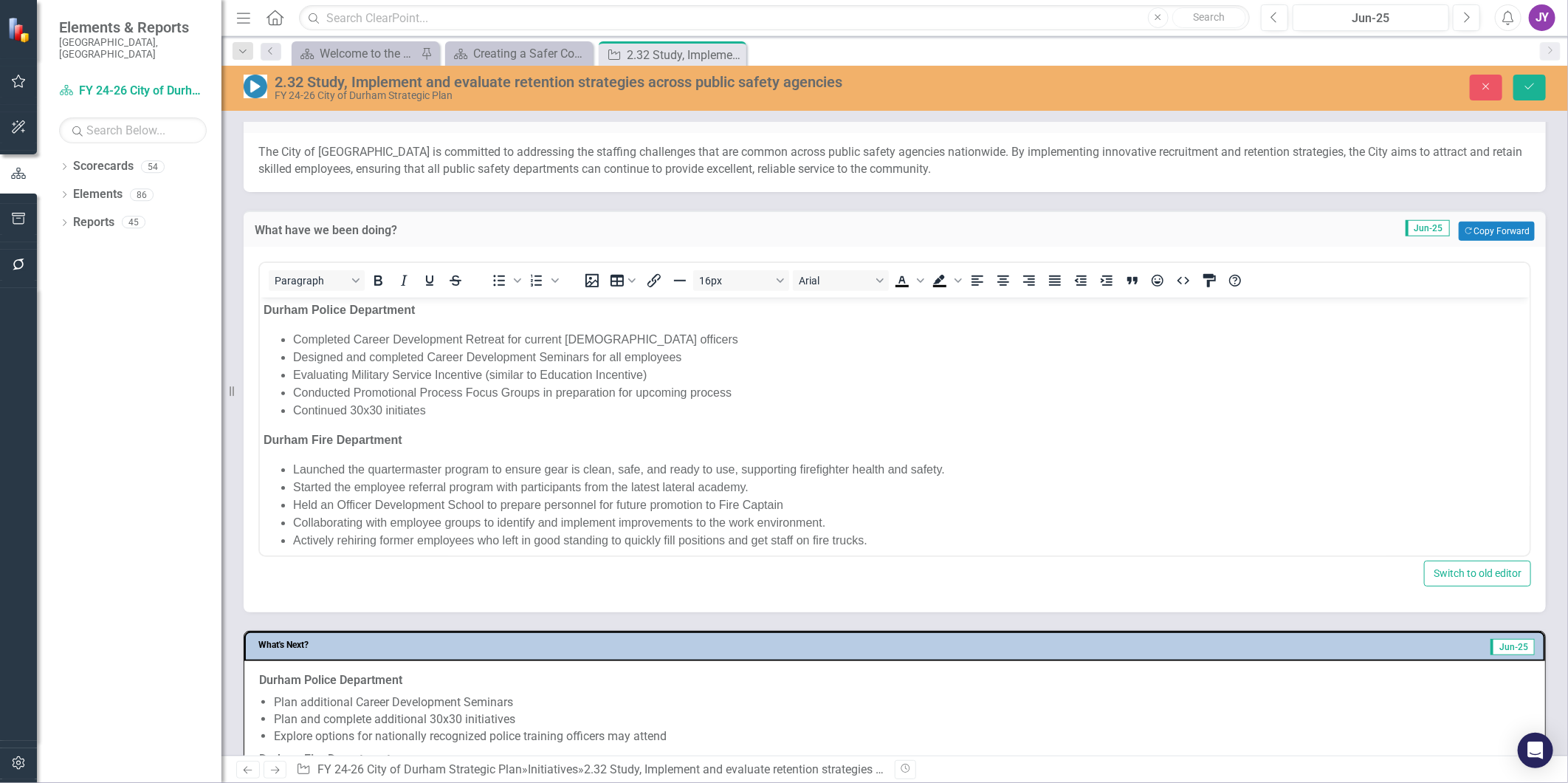
scroll to position [0, 0]
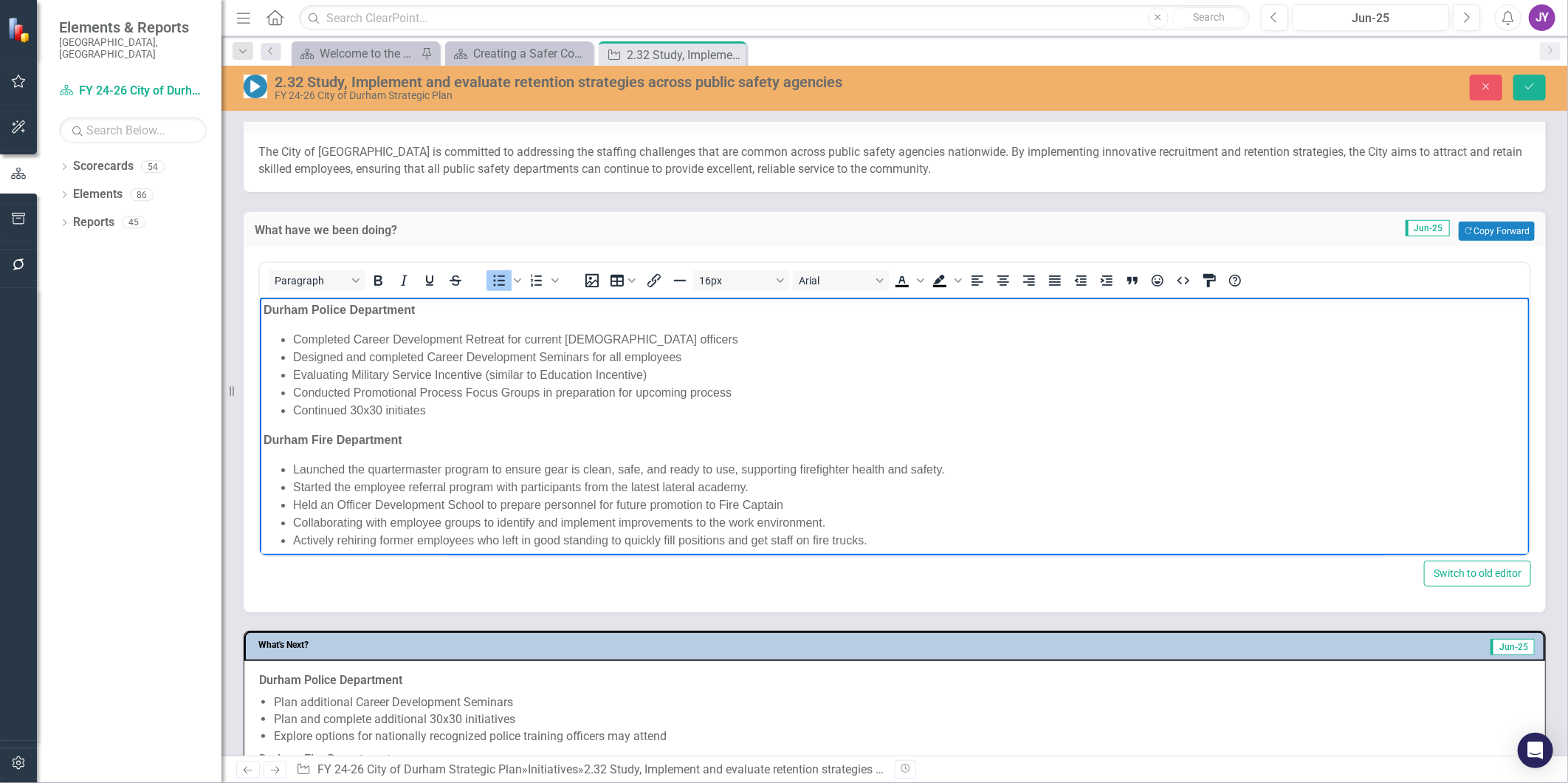
click at [682, 337] on li "Completed Career Development Retreat for current female officers" at bounding box center [909, 339] width 1233 height 18
click at [726, 363] on li "Designed and completed Career Development Seminars for all employees" at bounding box center [909, 358] width 1233 height 18
click at [665, 375] on li "Evaluating Military Service Incentive (similar to Education Incentive)" at bounding box center [909, 375] width 1233 height 18
click at [750, 401] on li "Conducted Promotional Process Focus Groups in preparation for upcoming process" at bounding box center [909, 393] width 1233 height 18
click at [529, 405] on li "Continued 30x30 initiates" at bounding box center [909, 410] width 1233 height 18
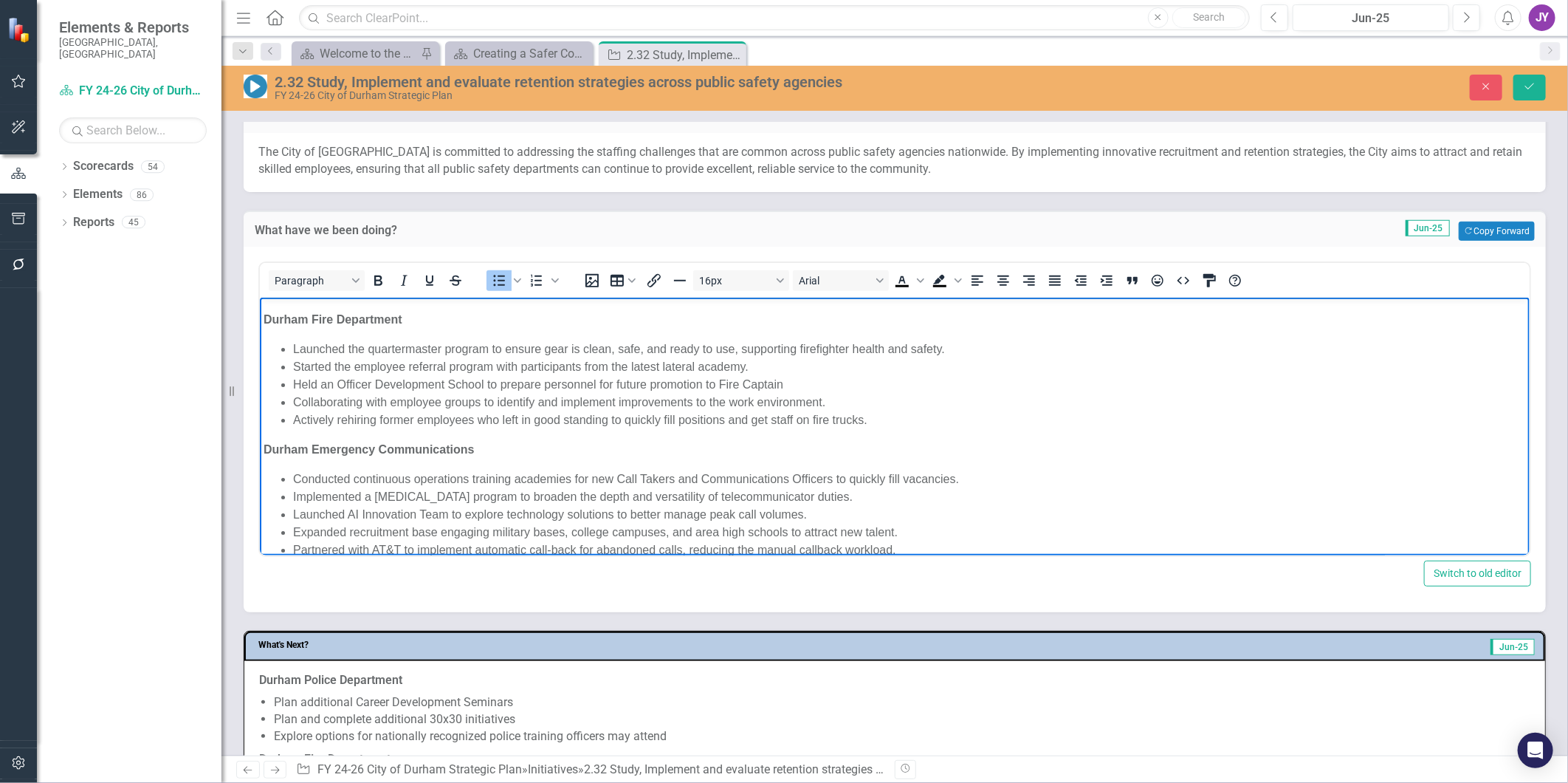
scroll to position [138, 0]
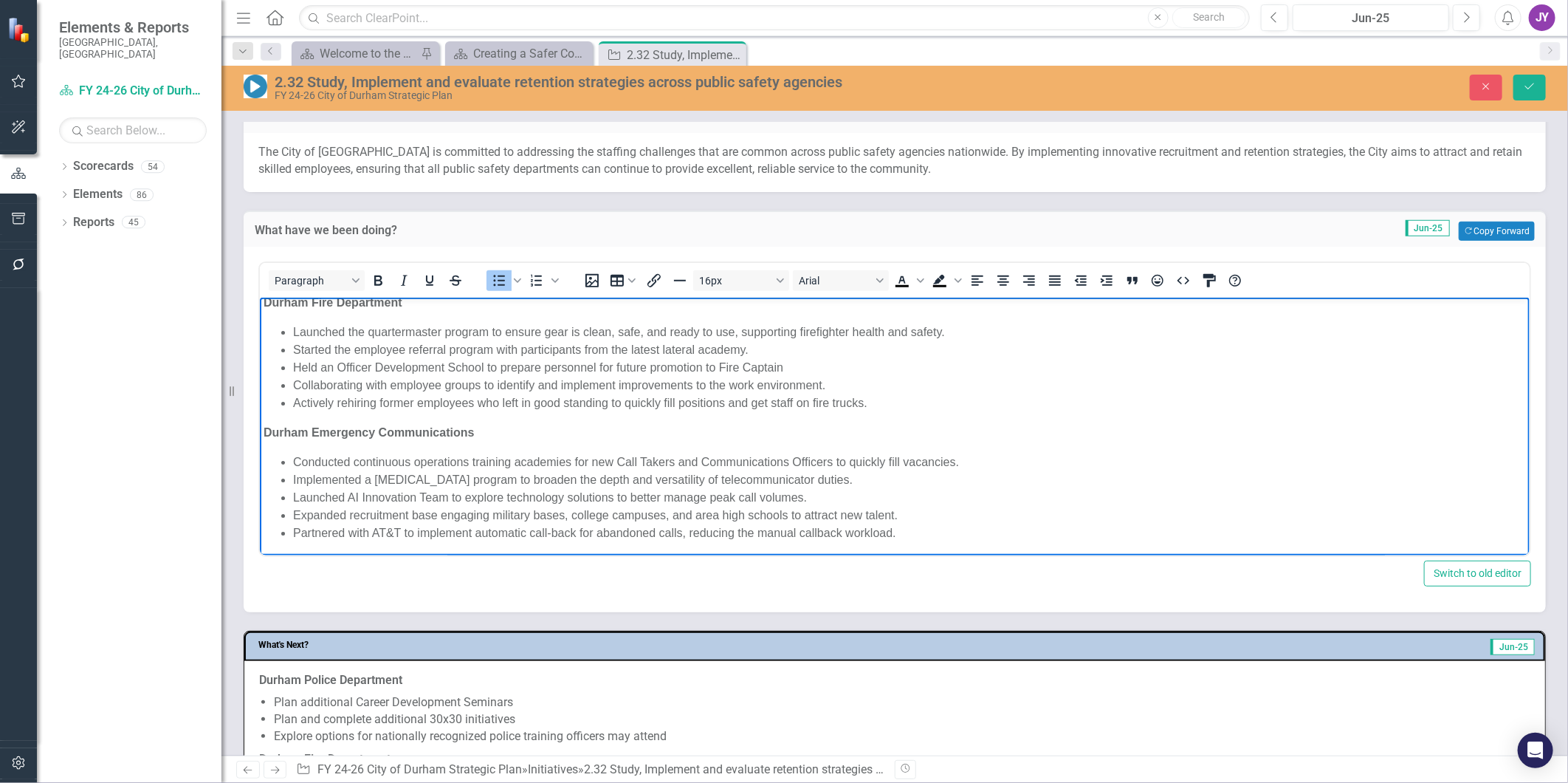
click at [858, 362] on li "Held an Officer Development School to prepare personnel for future promotion to…" at bounding box center [909, 367] width 1233 height 18
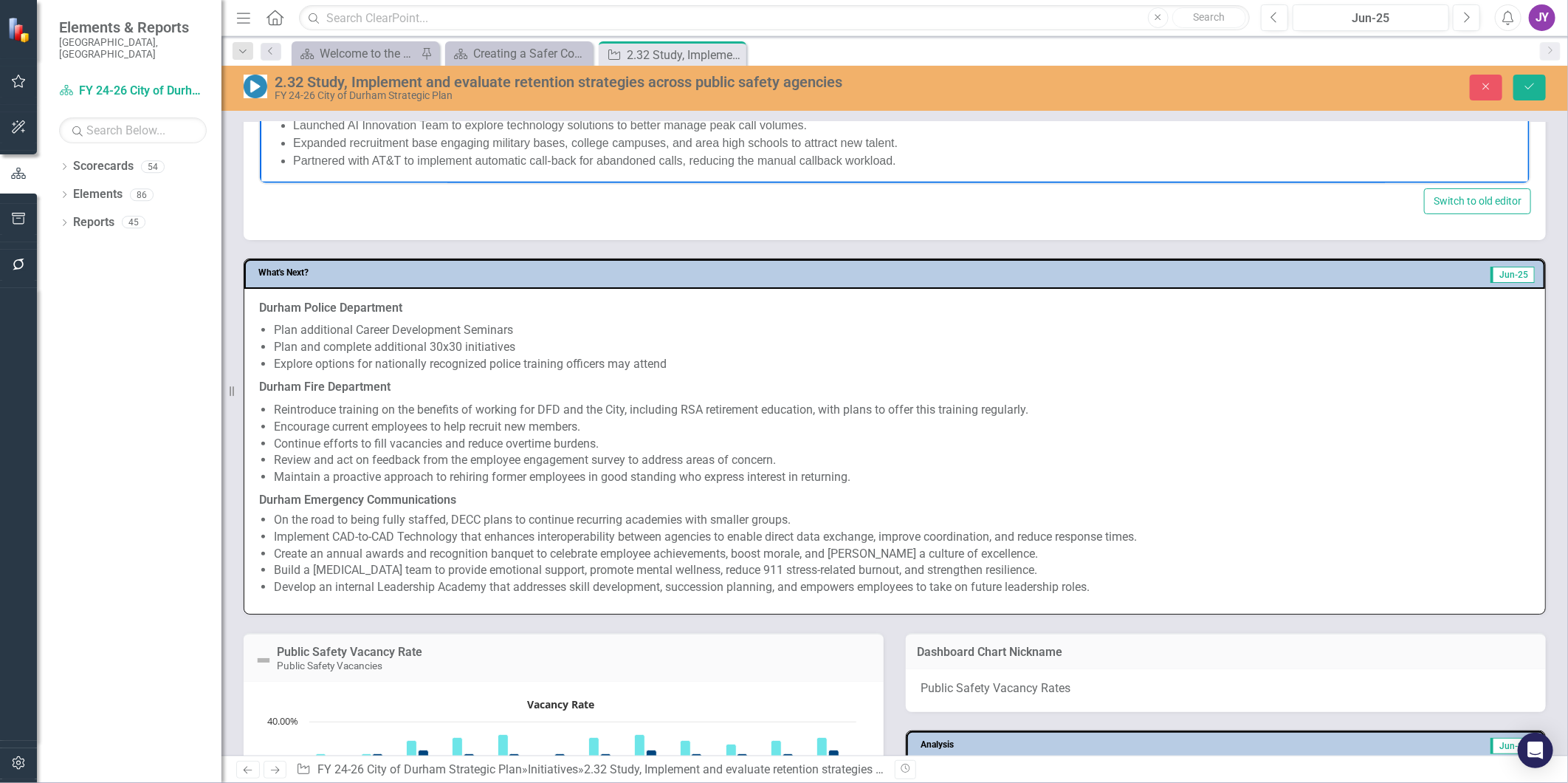
scroll to position [985, 0]
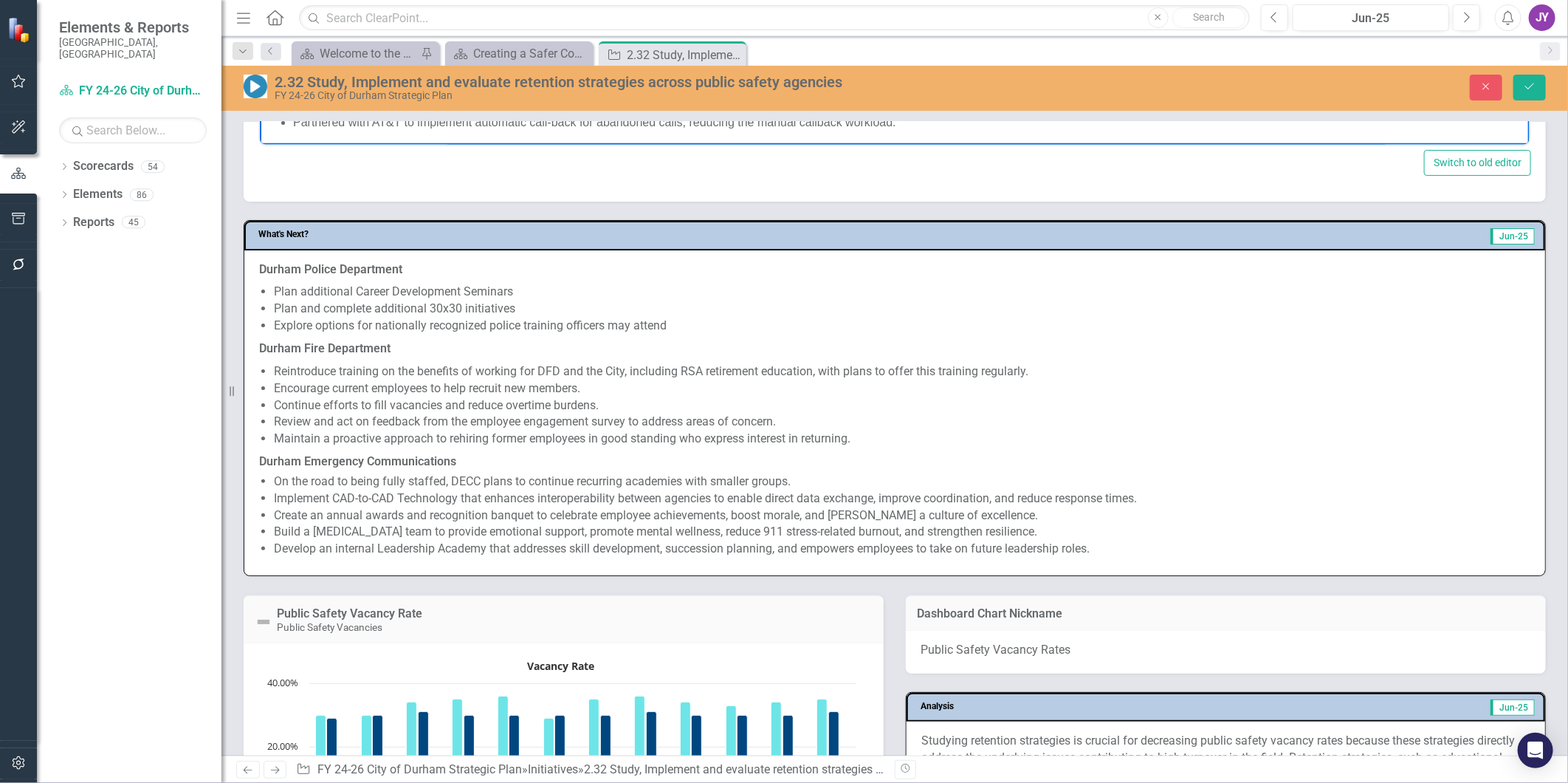
click at [562, 381] on li "Encourage current employees to help recruit new members." at bounding box center [903, 388] width 1257 height 17
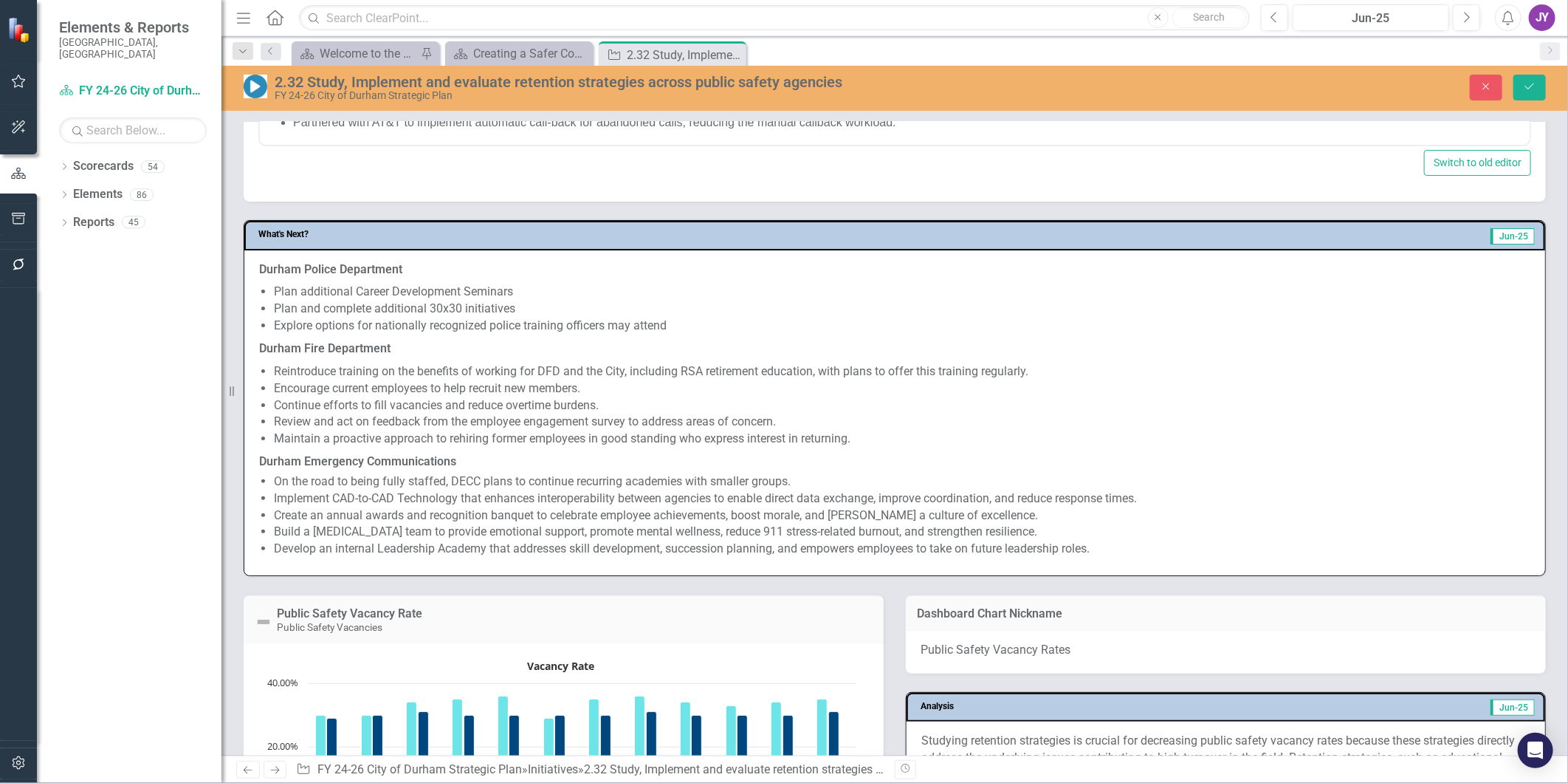
click at [562, 381] on li "Encourage current employees to help recruit new members." at bounding box center [903, 388] width 1257 height 17
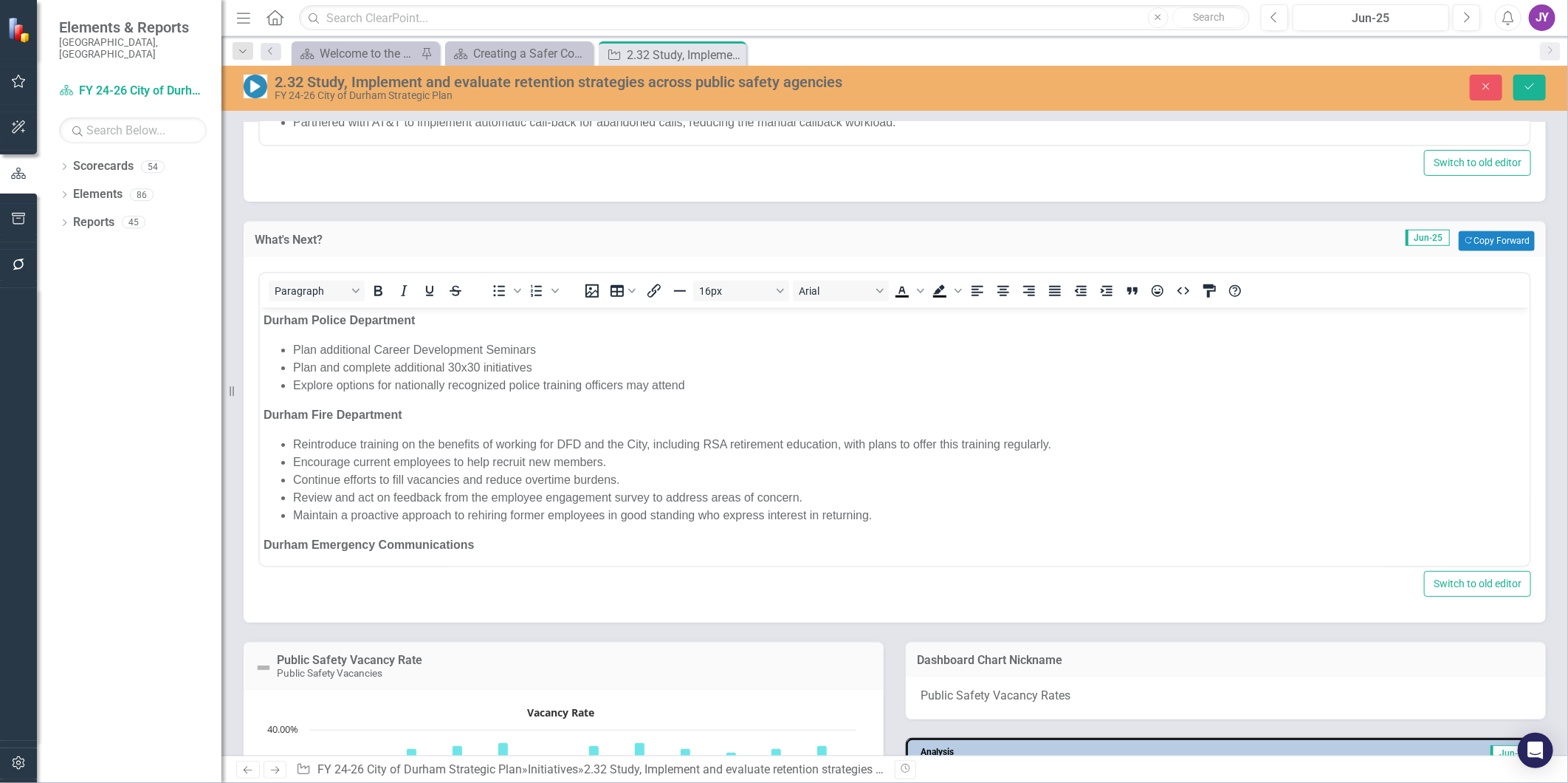
scroll to position [0, 0]
click at [567, 335] on body "Durham Police Department Plan additional Career Development Seminars Plan and c…" at bounding box center [894, 488] width 1270 height 362
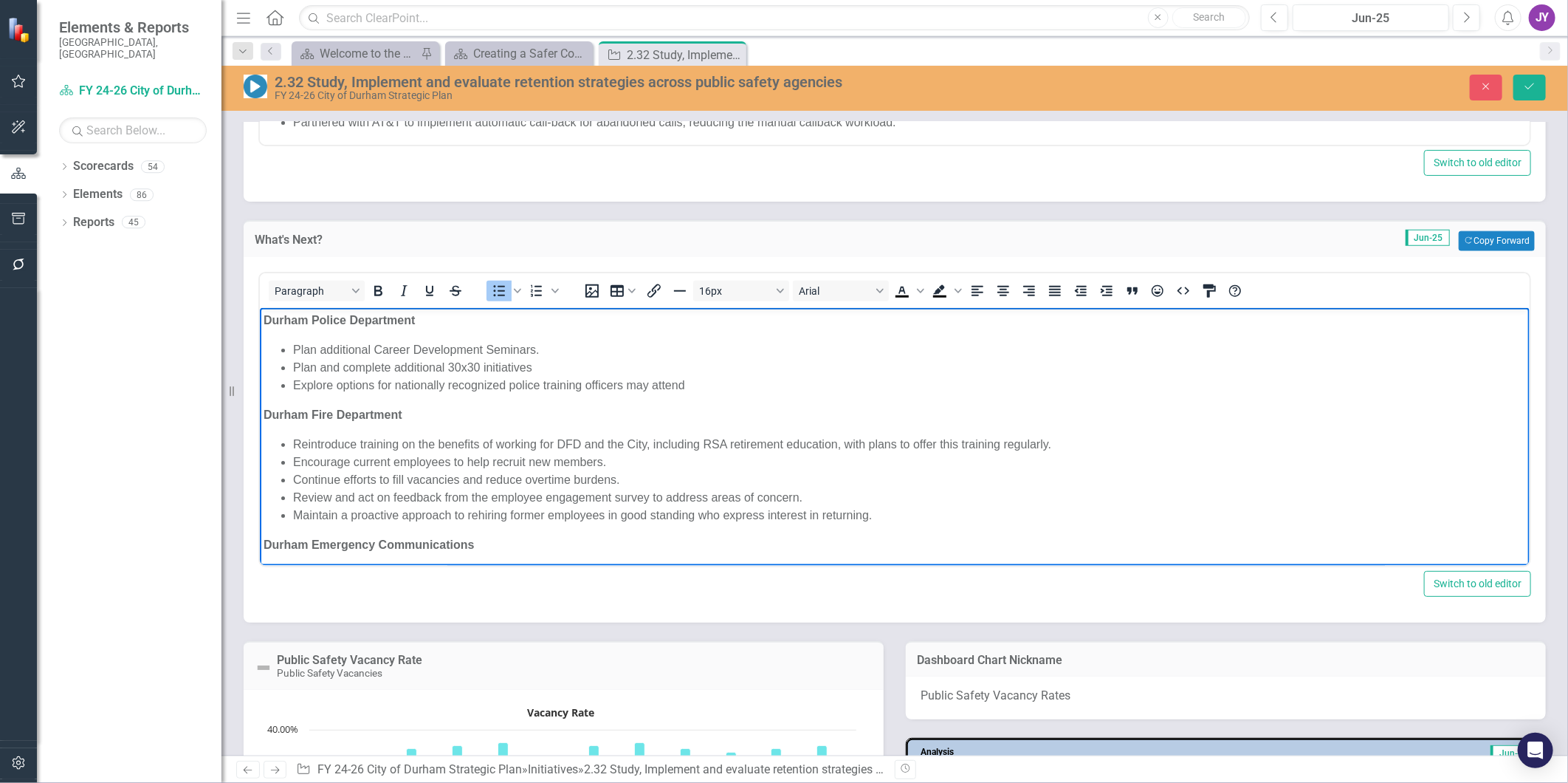
click at [557, 367] on li "Plan and complete additional 30x30 initiatives" at bounding box center [909, 367] width 1233 height 18
click at [696, 381] on li "Explore options for nationally recognized police training officers may attend" at bounding box center [909, 385] width 1233 height 18
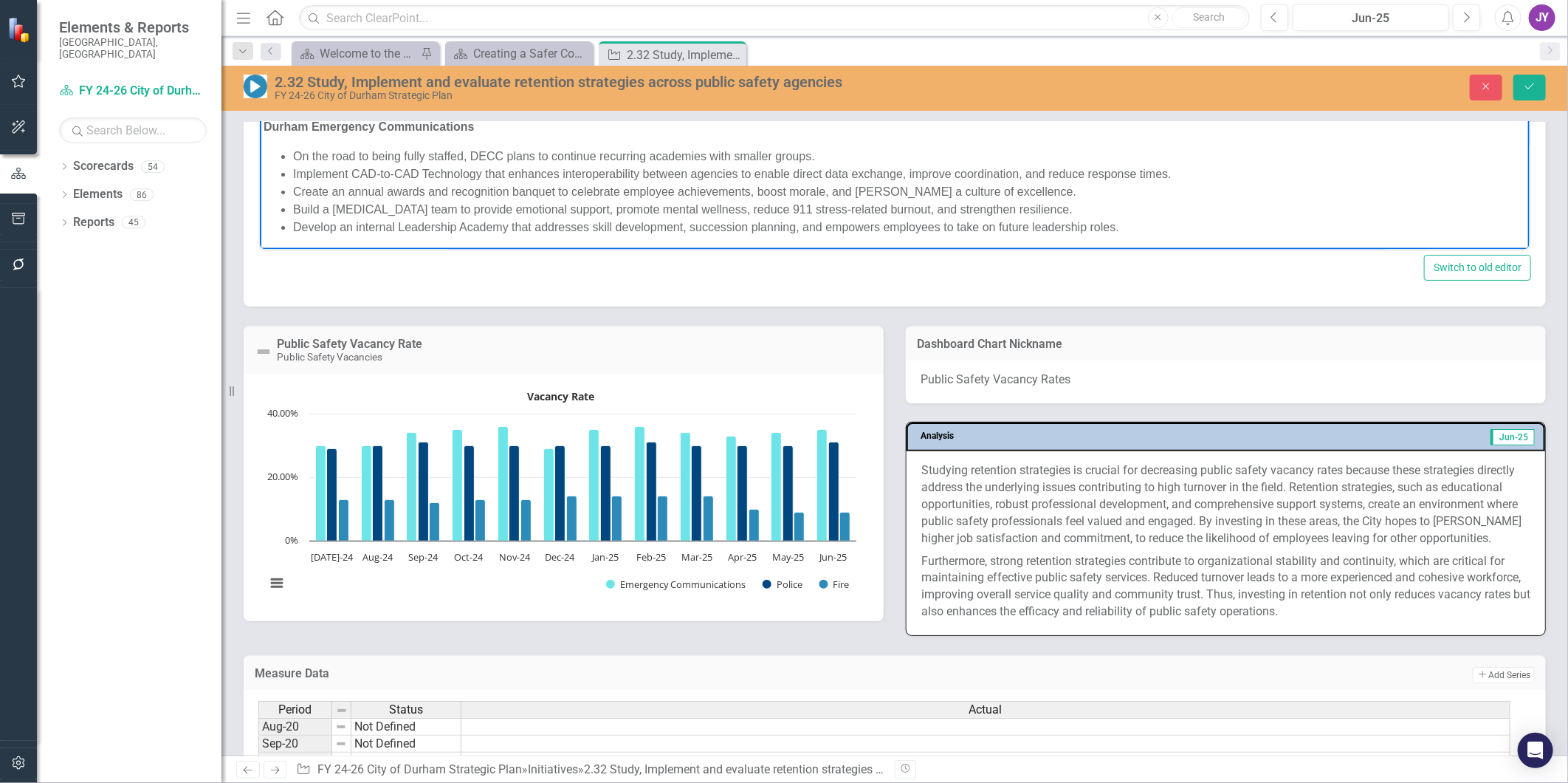
scroll to position [1313, 0]
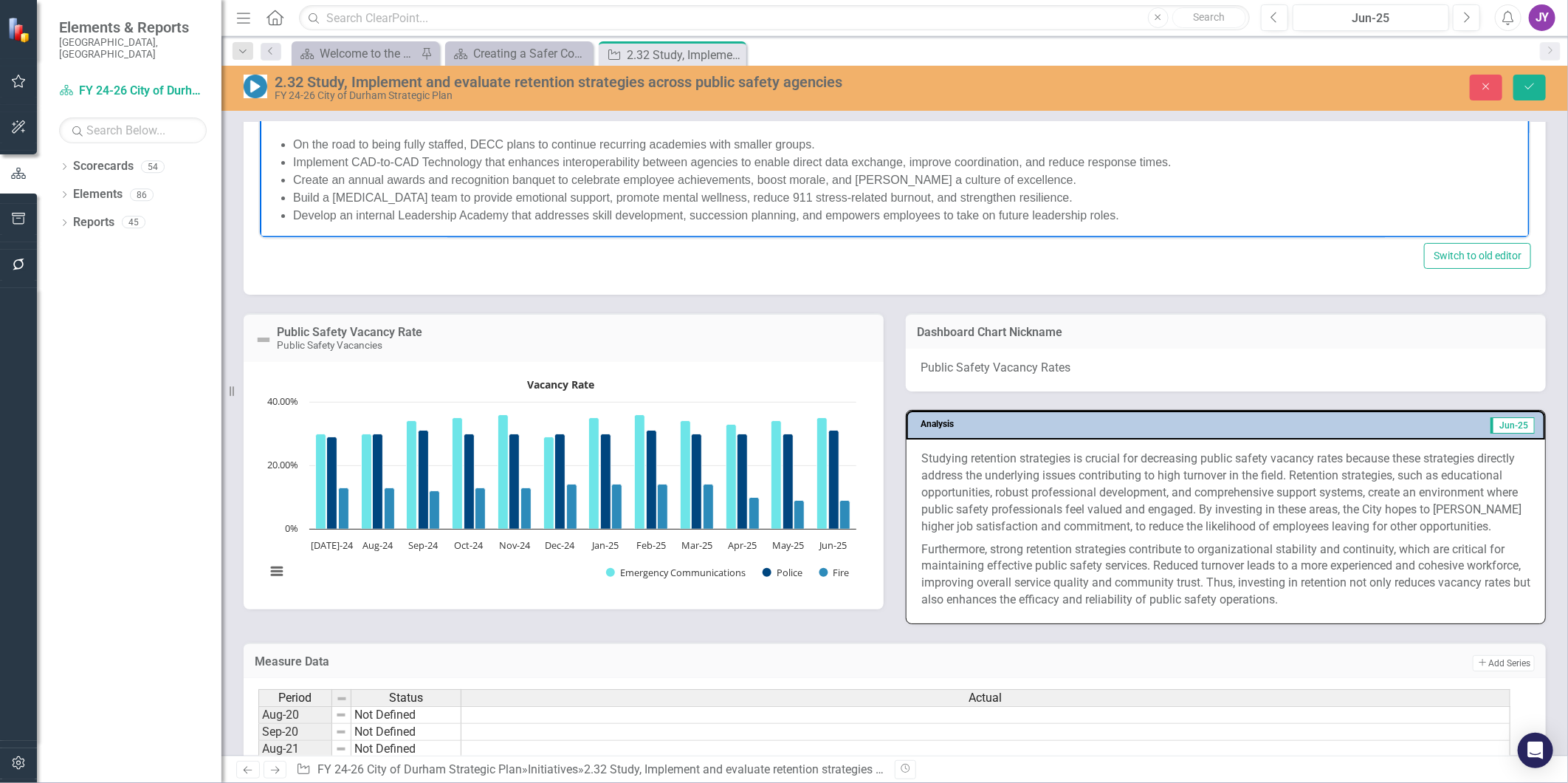
click at [978, 512] on p "Studying retention strategies is crucial for decreasing public safety vacancy r…" at bounding box center [1225, 494] width 609 height 87
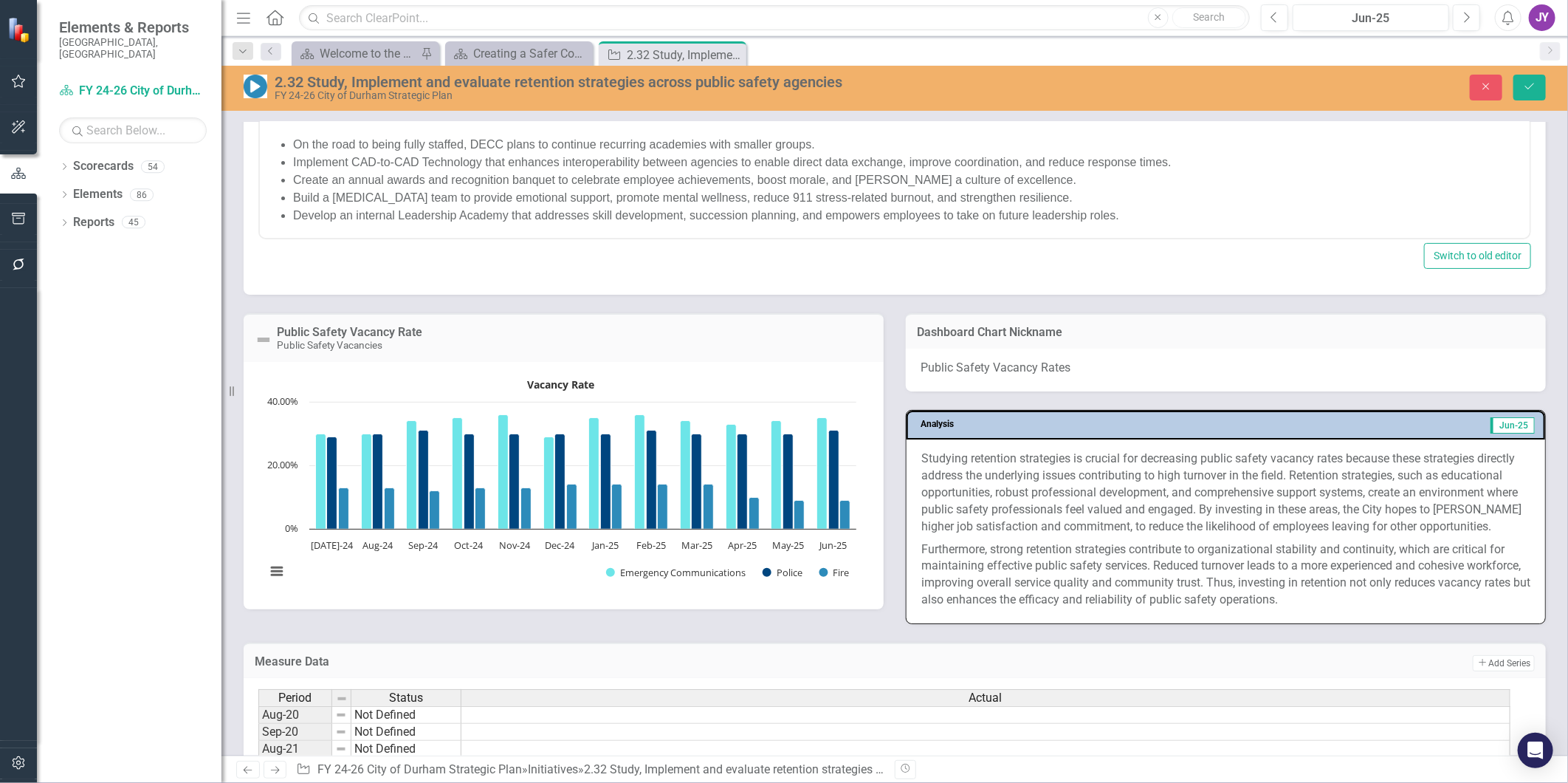
click at [978, 512] on p "Studying retention strategies is crucial for decreasing public safety vacancy r…" at bounding box center [1225, 494] width 609 height 87
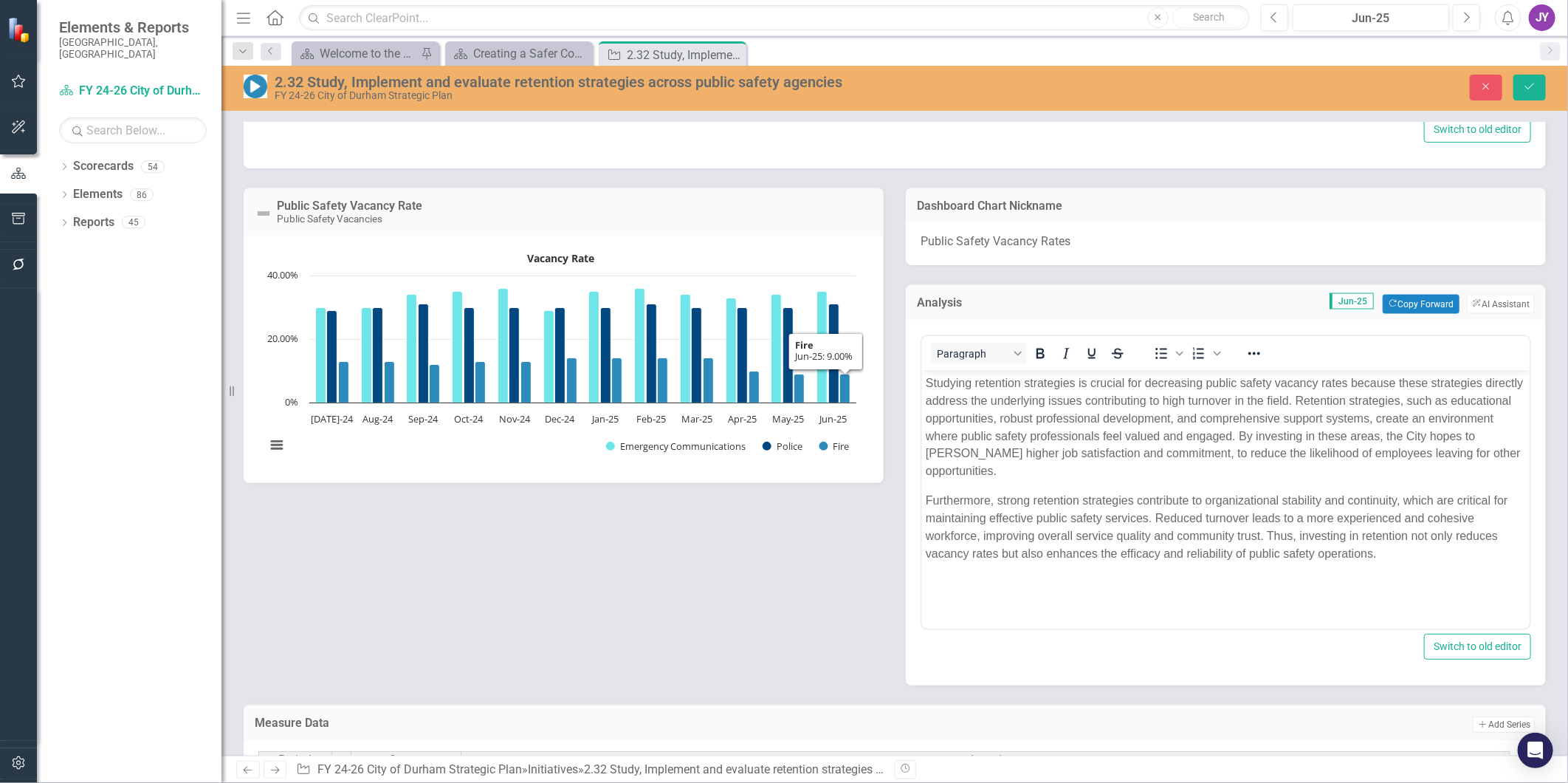
scroll to position [1477, 0]
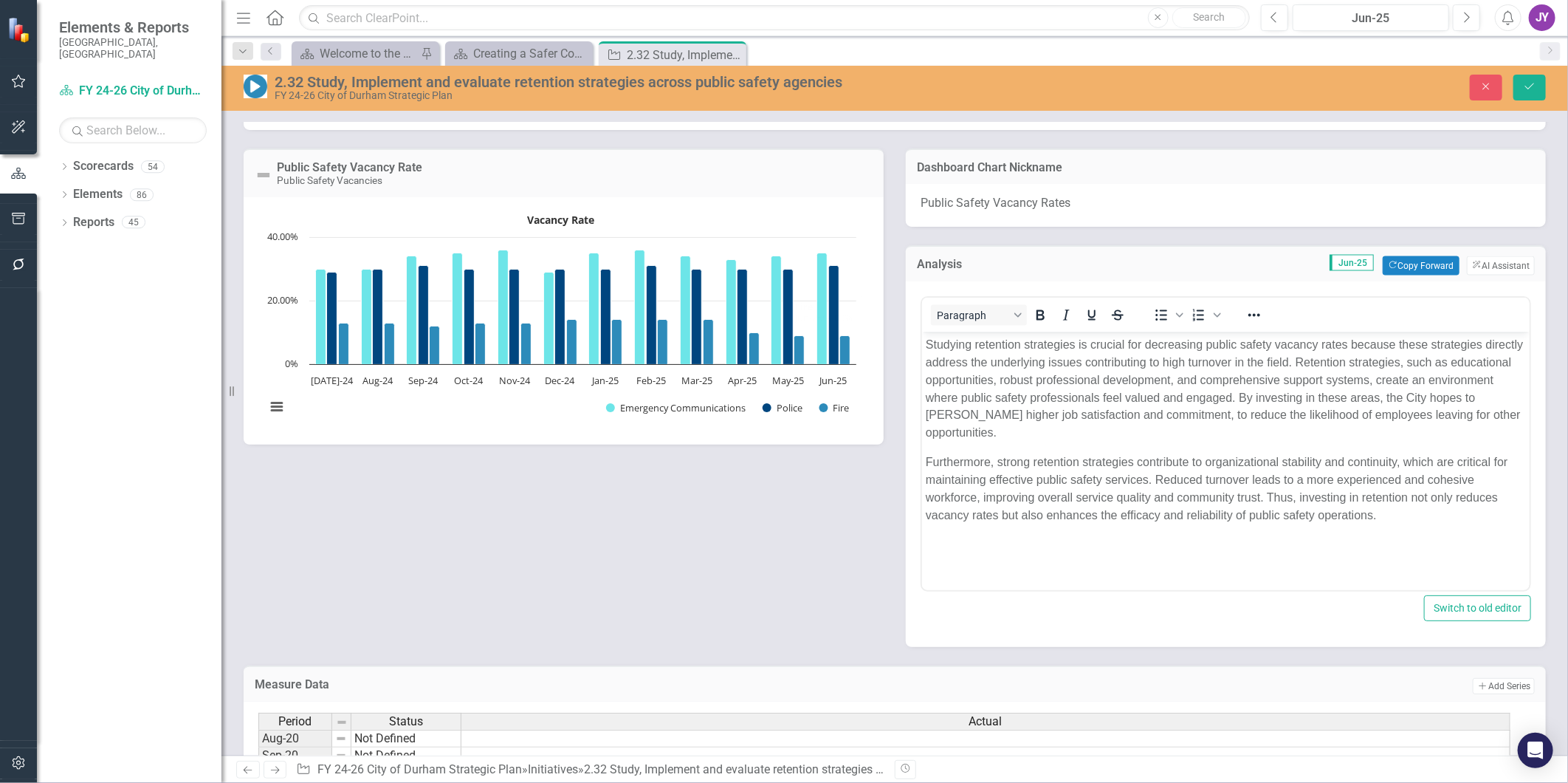
click at [986, 513] on p "Furthermore, strong retention strategies contribute to organizational stability…" at bounding box center [1225, 489] width 600 height 71
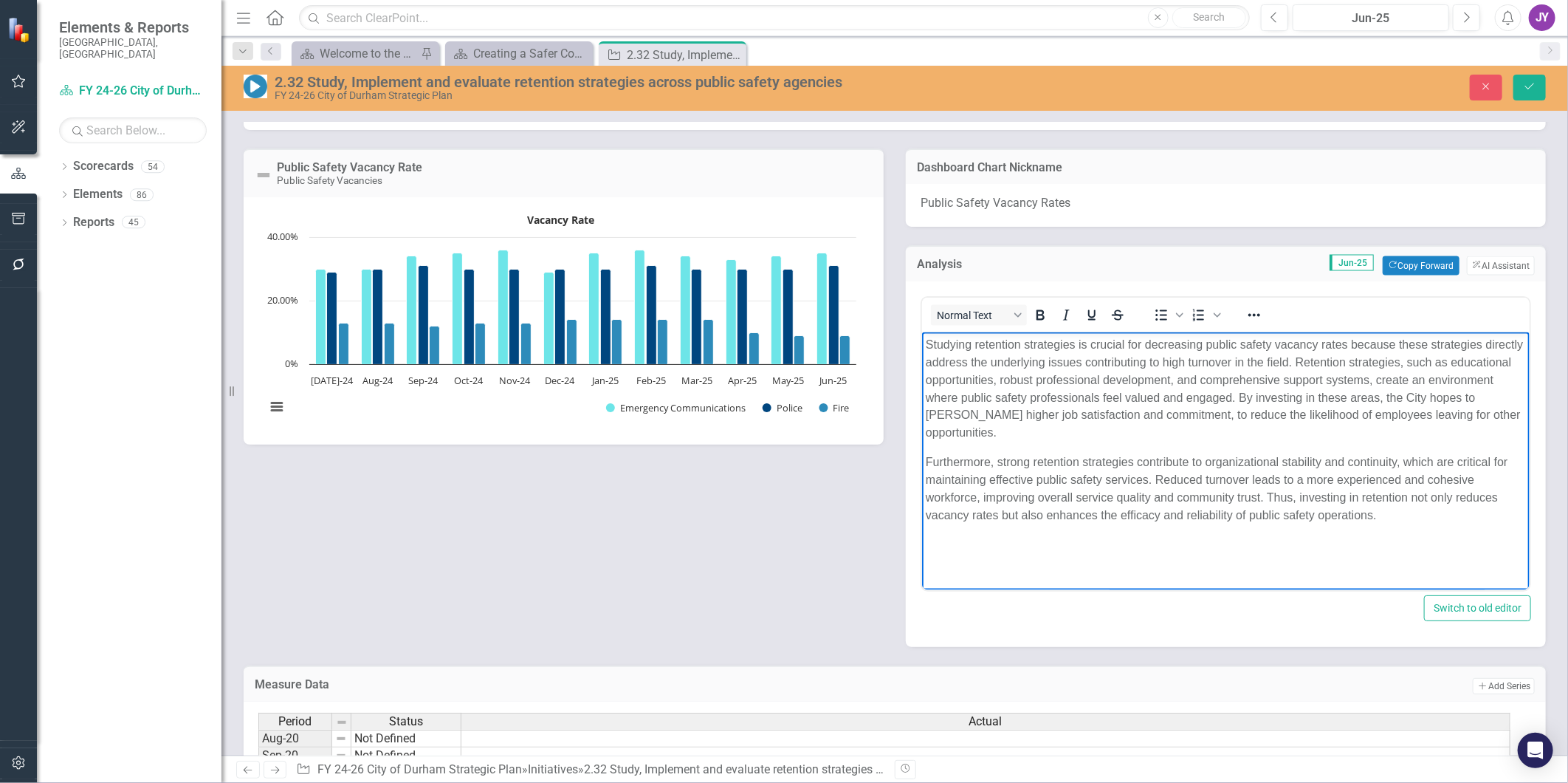
click at [1006, 551] on body "Studying retention strategies is crucial for decreasing public safety vacancy r…" at bounding box center [1224, 443] width 607 height 222
click at [1380, 516] on p "Furthermore, strong retention strategies contribute to organizational stability…" at bounding box center [1225, 489] width 600 height 71
click at [1216, 419] on p "Studying retention strategies is crucial for decreasing public safety vacancy r…" at bounding box center [1225, 388] width 600 height 106
drag, startPoint x: 1408, startPoint y: 499, endPoint x: 1457, endPoint y: 495, distance: 49.2
click at [1455, 499] on p "Furthermore, strong retention strategies contribute to organizational stability…" at bounding box center [1225, 489] width 600 height 71
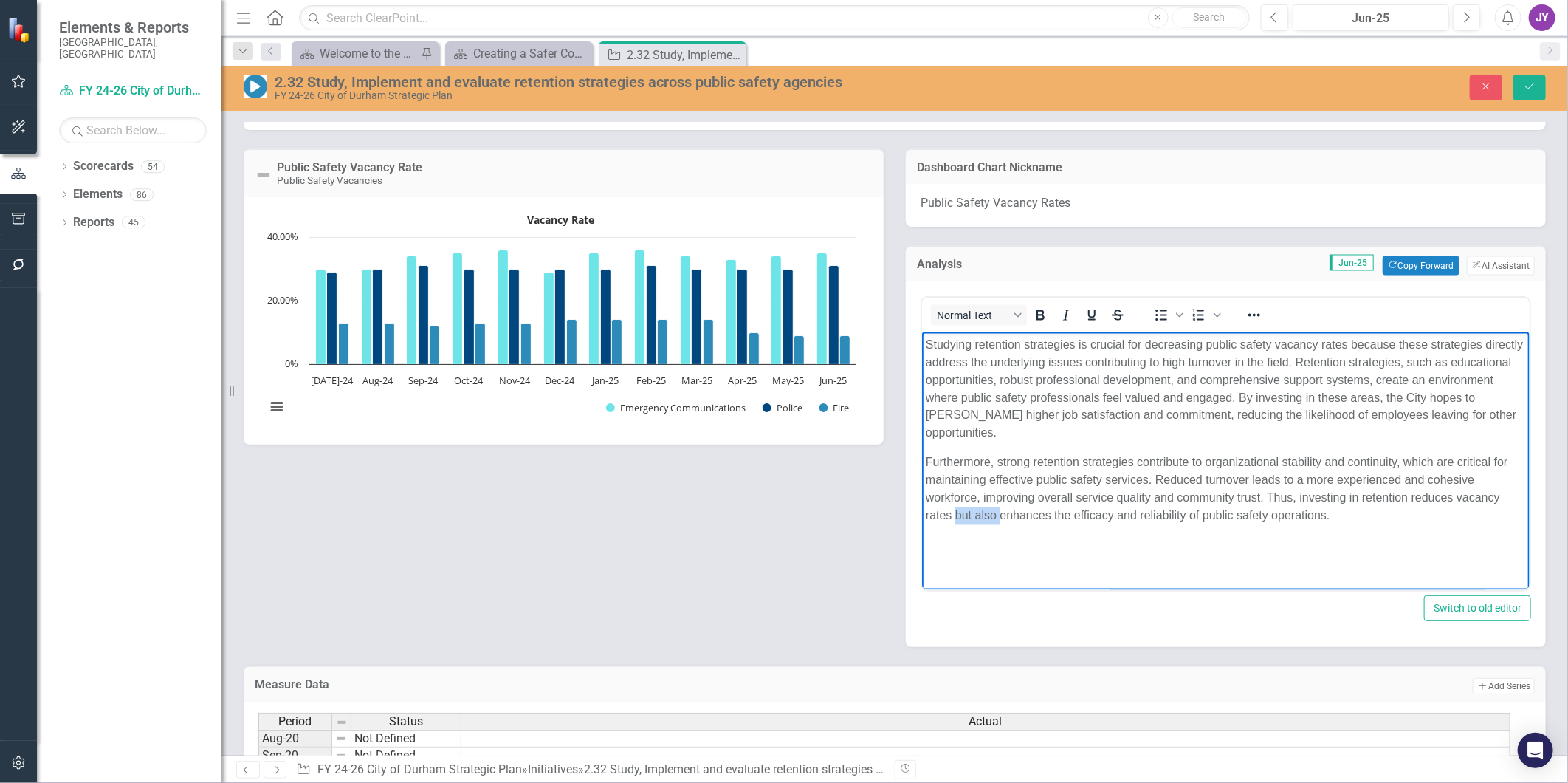
drag, startPoint x: 954, startPoint y: 515, endPoint x: 999, endPoint y: 517, distance: 45.0
click at [999, 517] on p "Furthermore, strong retention strategies contribute to organizational stability…" at bounding box center [1225, 489] width 600 height 71
click at [1525, 89] on icon "Save" at bounding box center [1529, 87] width 13 height 11
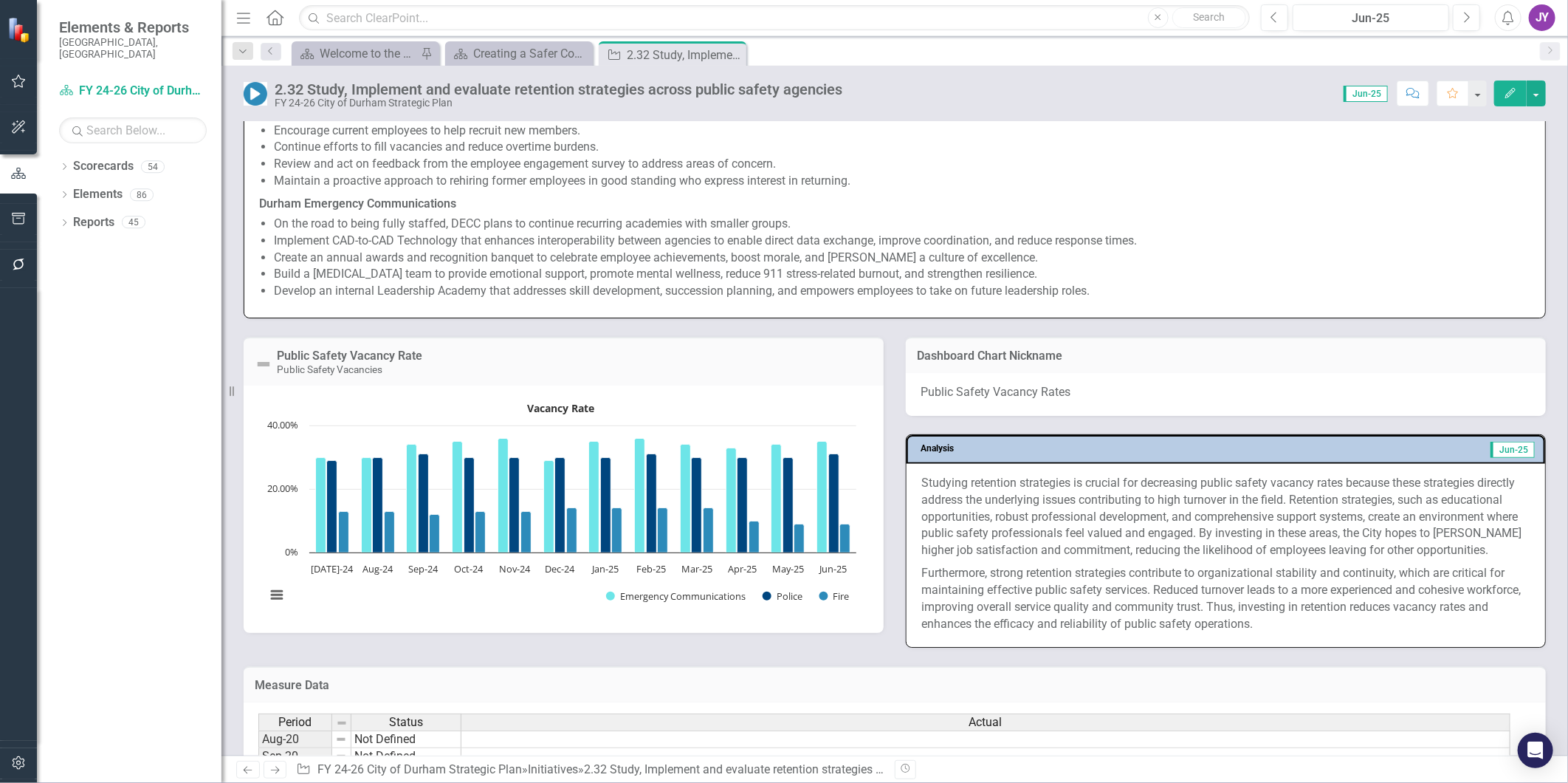
scroll to position [1230, 0]
click at [0, 0] on icon "Close" at bounding box center [0, 0] width 0 height 0
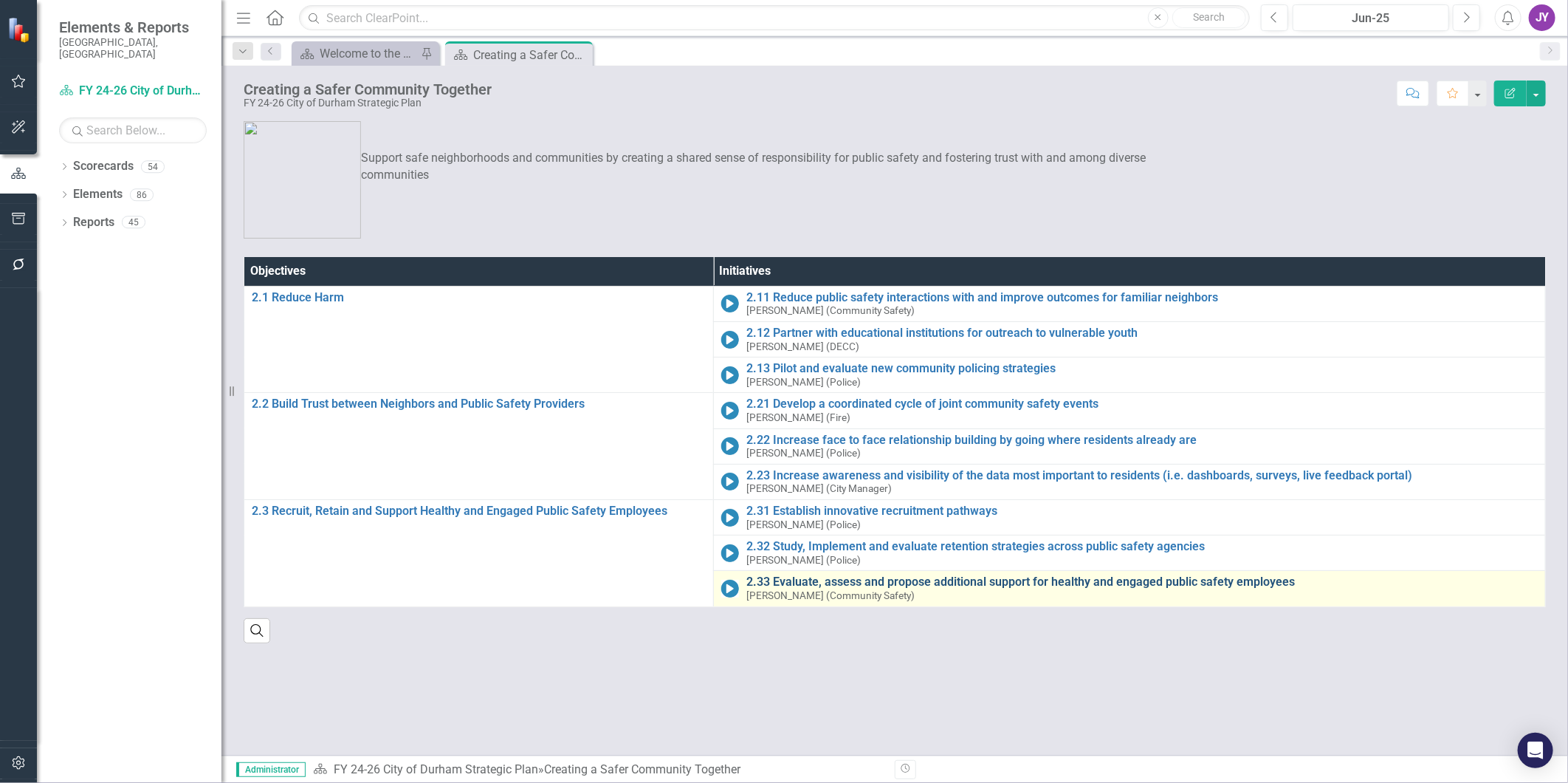
click at [850, 580] on link "2.33 Evaluate, assess and propose additional support for healthy and engaged pu…" at bounding box center [1142, 581] width 791 height 13
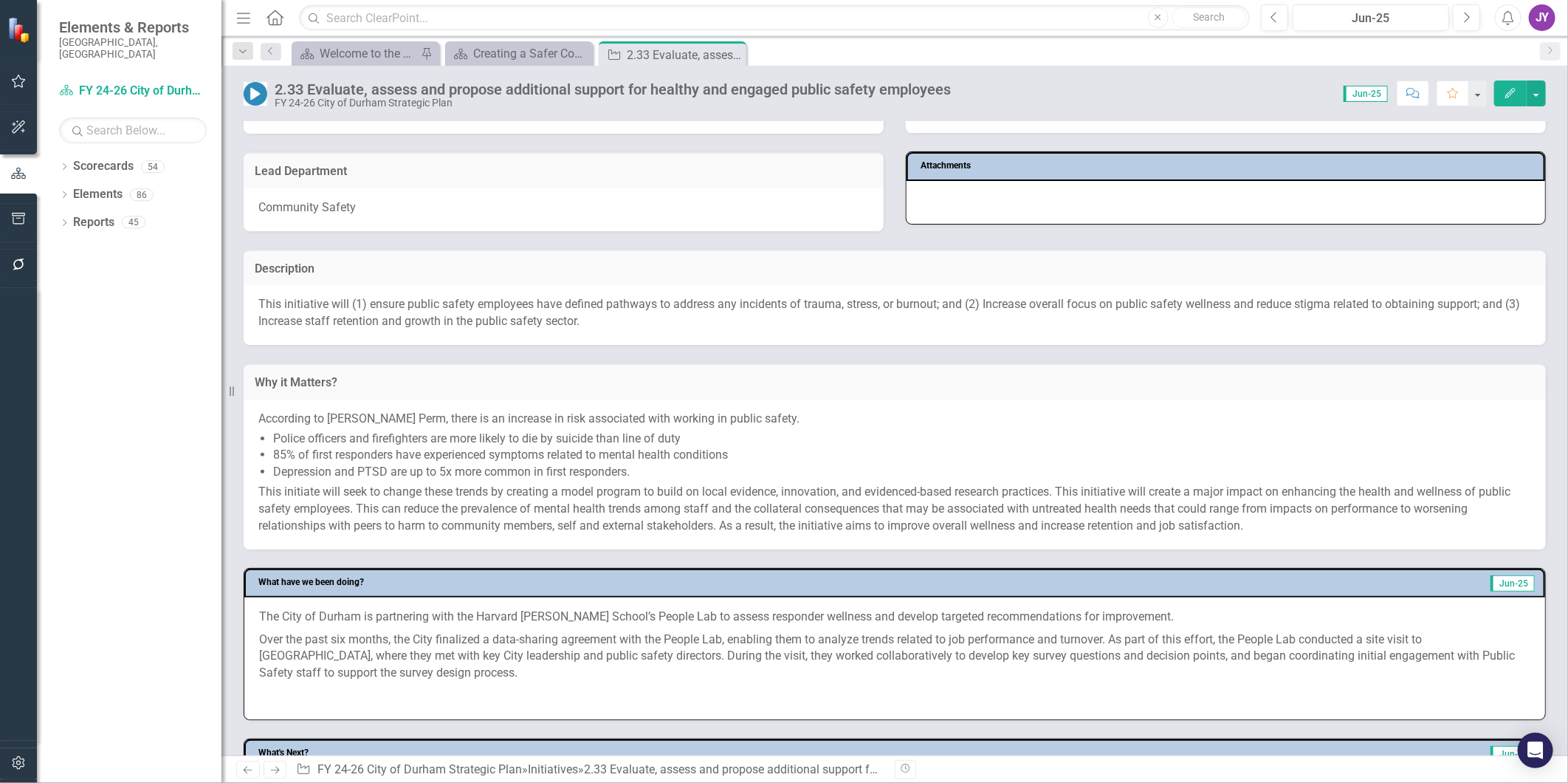
scroll to position [246, 0]
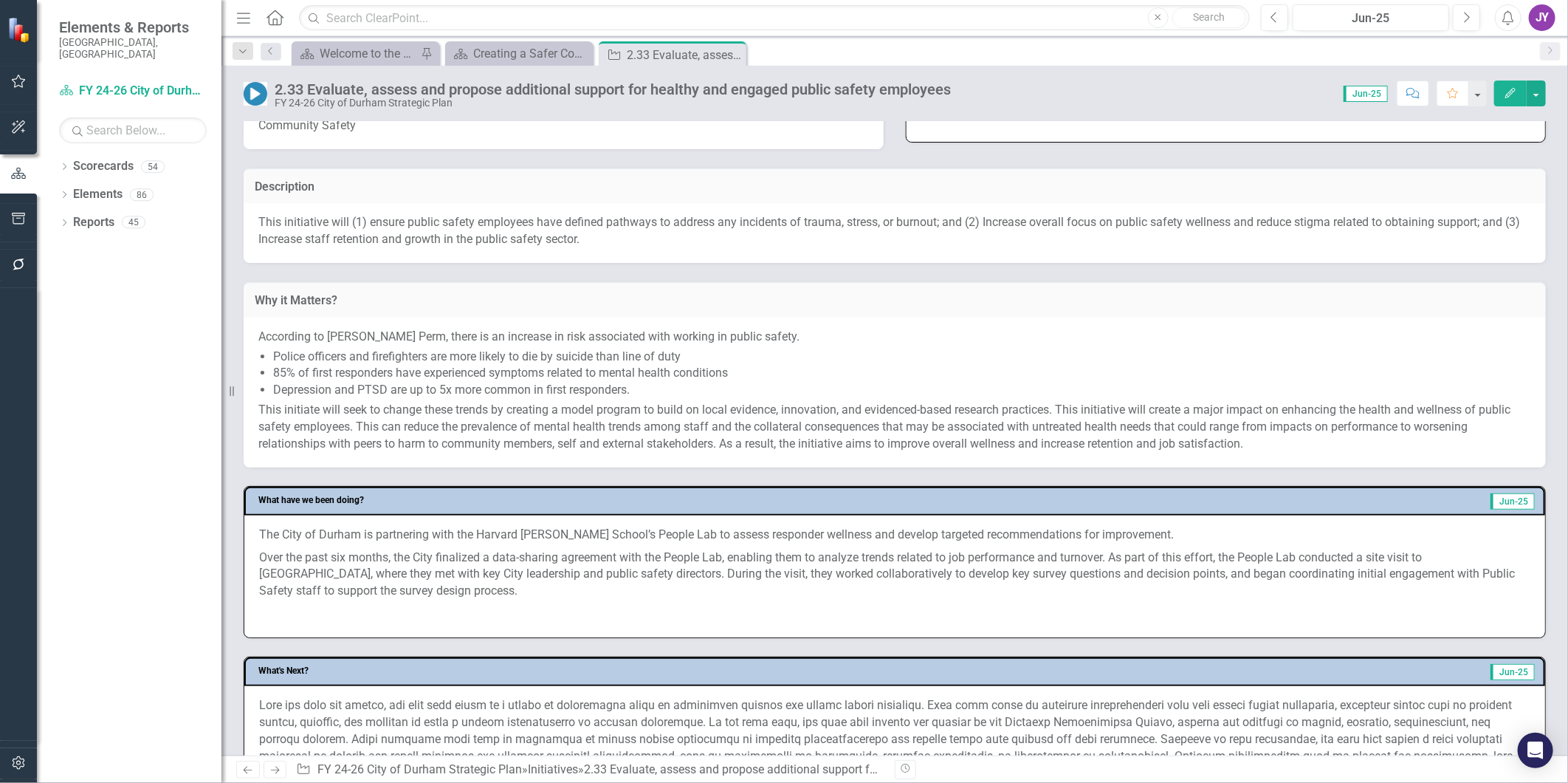
click at [778, 242] on p "This initiative will (1) ensure public safety employees have defined pathways t…" at bounding box center [895, 231] width 1273 height 34
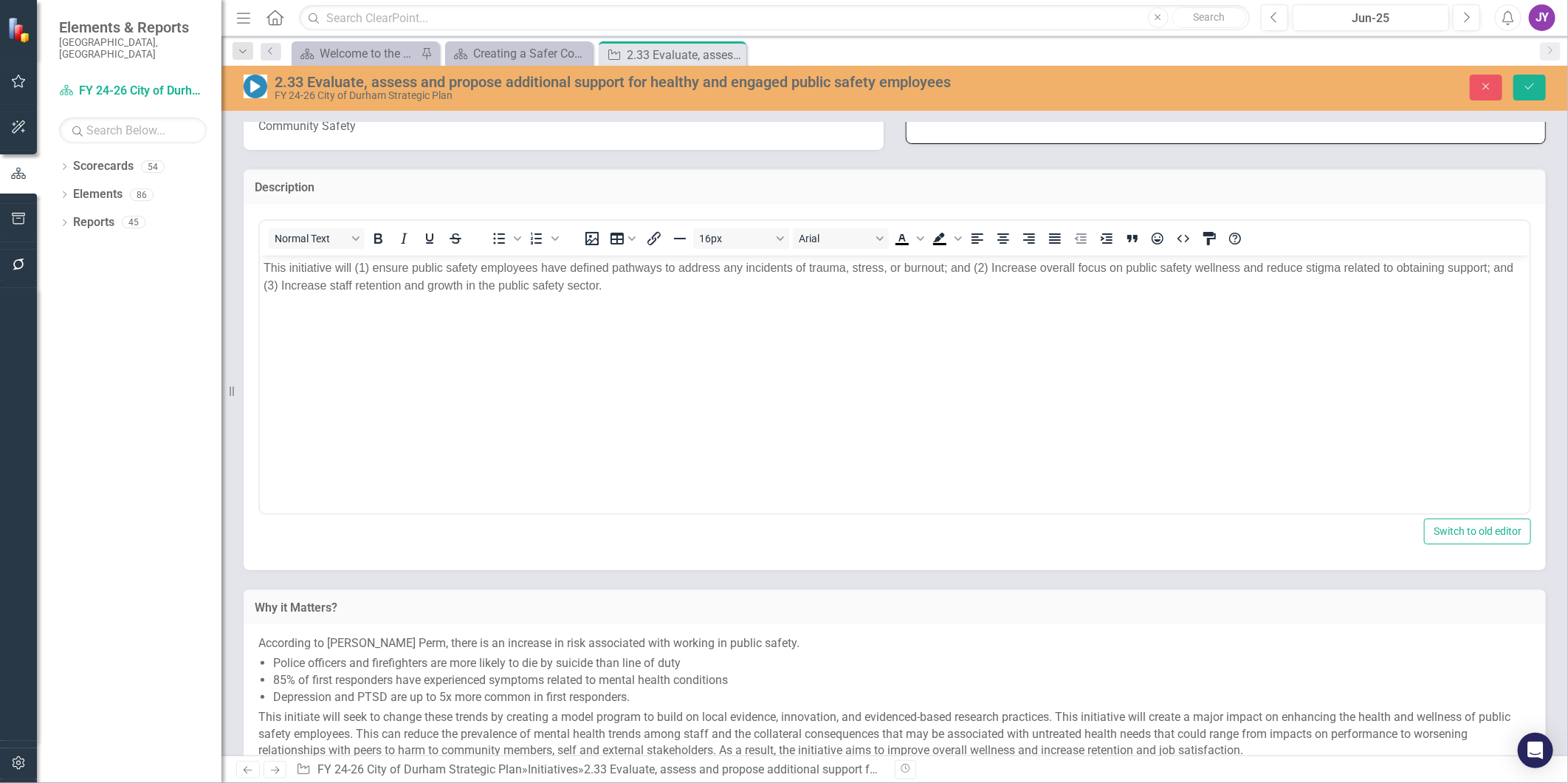
scroll to position [0, 0]
click at [967, 269] on span "This initiative will (1) ensure public safety employees have defined pathways t…" at bounding box center [888, 275] width 1250 height 31
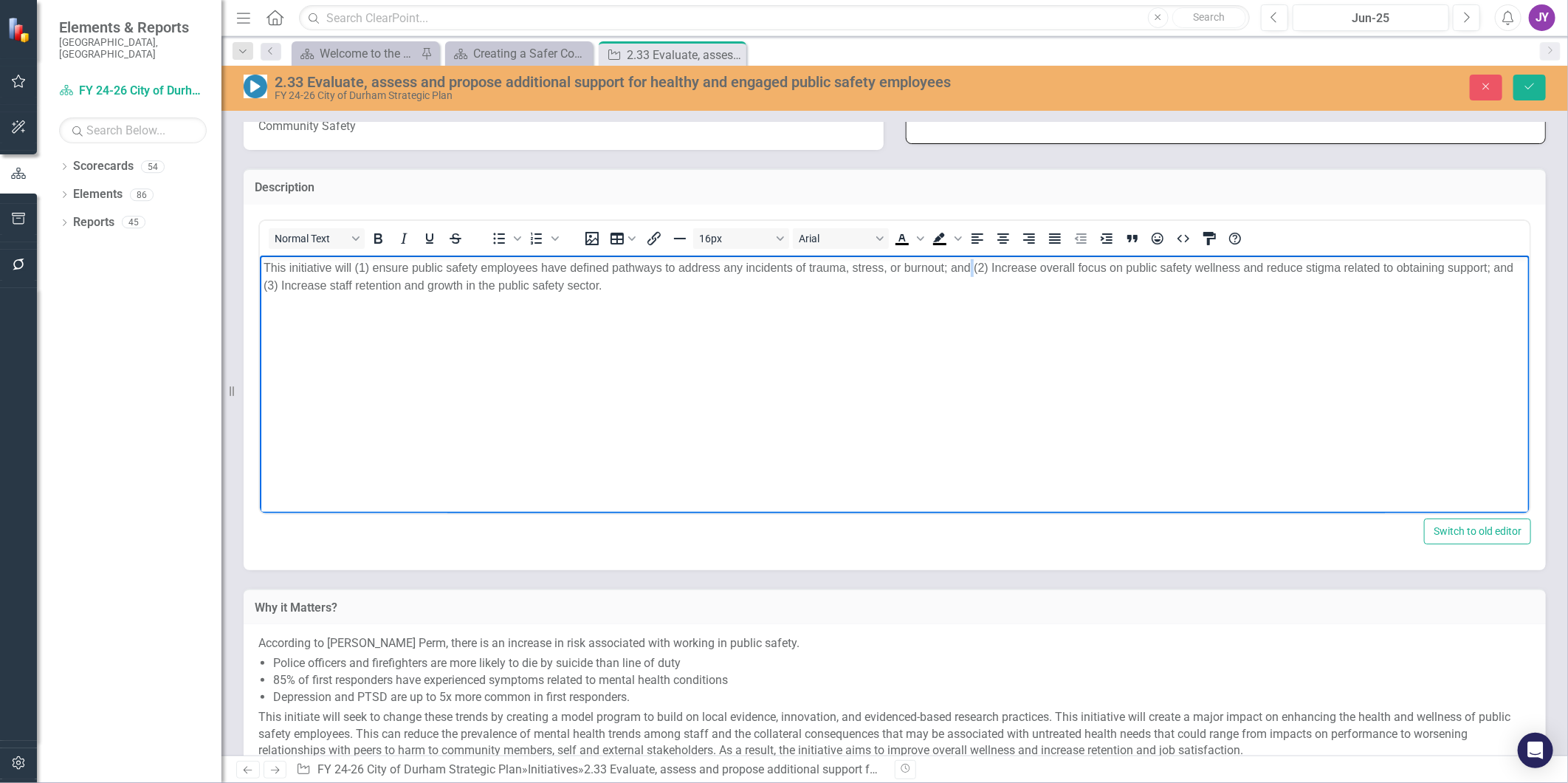
click at [967, 269] on span "This initiative will (1) ensure public safety employees have defined pathways t…" at bounding box center [888, 275] width 1250 height 31
click at [961, 265] on span "This initiative will (1) ensure public safety employees have defined pathways t…" at bounding box center [888, 275] width 1250 height 31
click at [1523, 96] on button "Save" at bounding box center [1529, 87] width 32 height 25
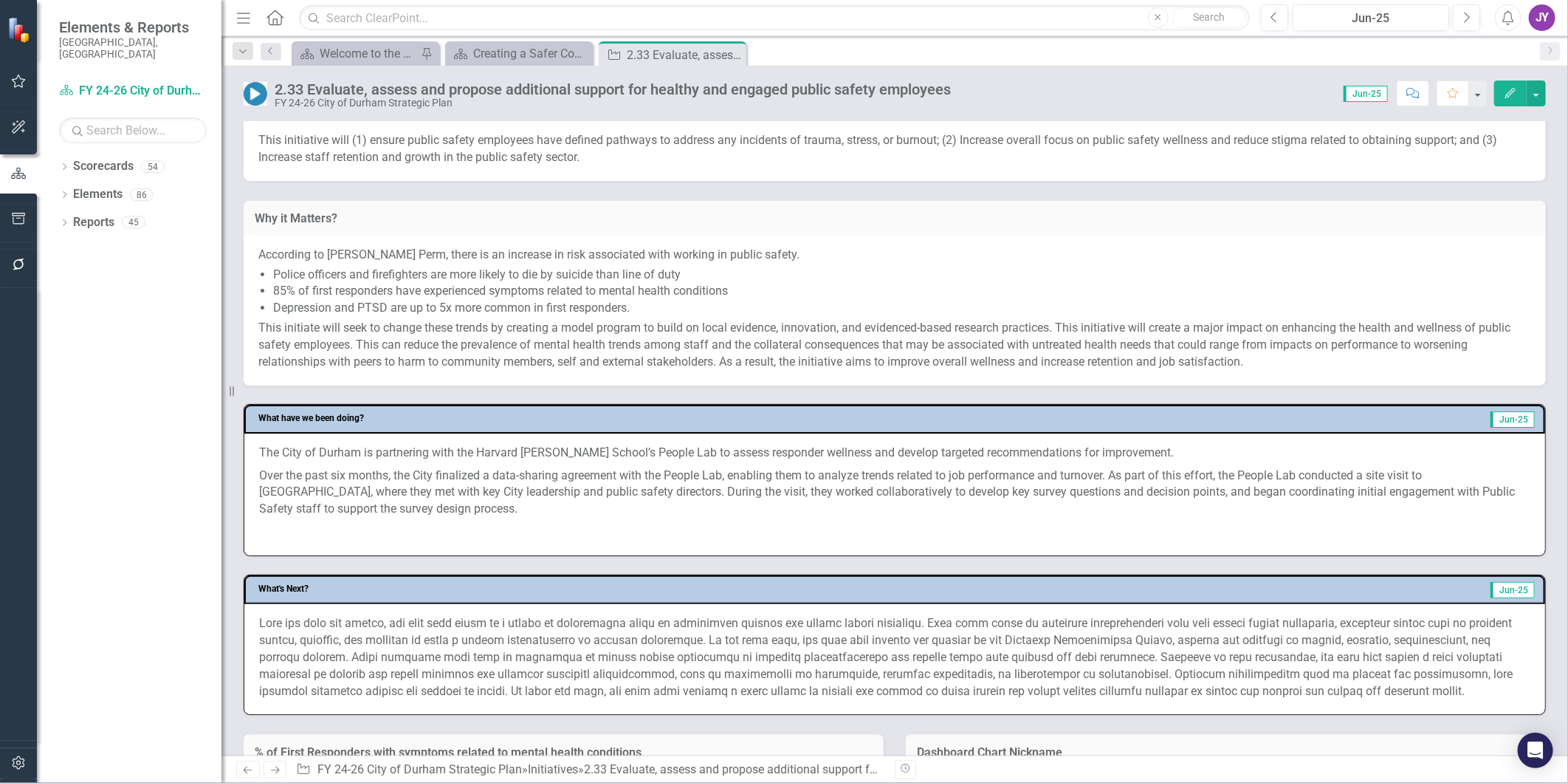
scroll to position [410, 0]
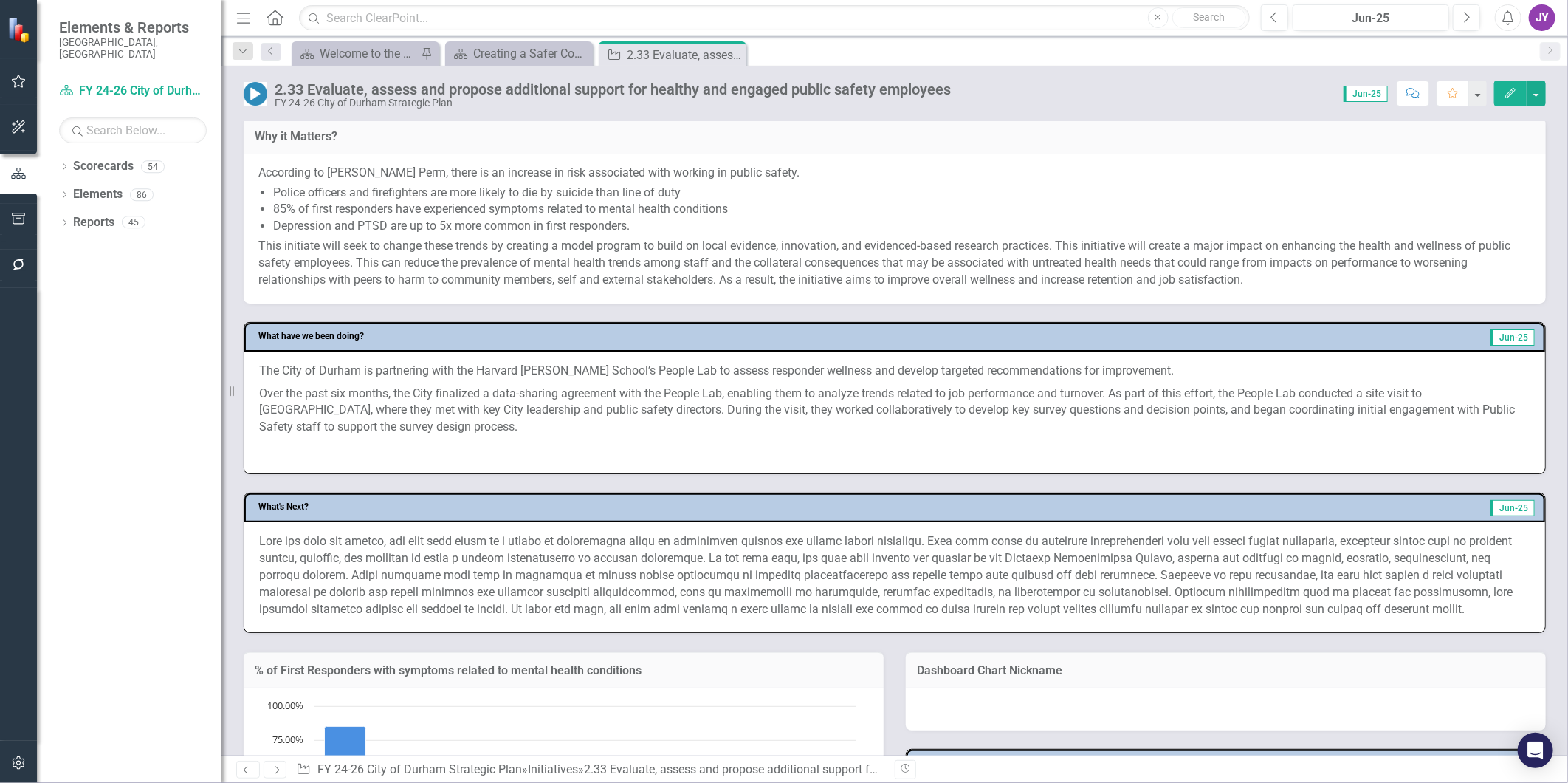
click at [672, 192] on span "Police officers and firefighters are more likely to die by suicide than line of…" at bounding box center [477, 192] width 408 height 14
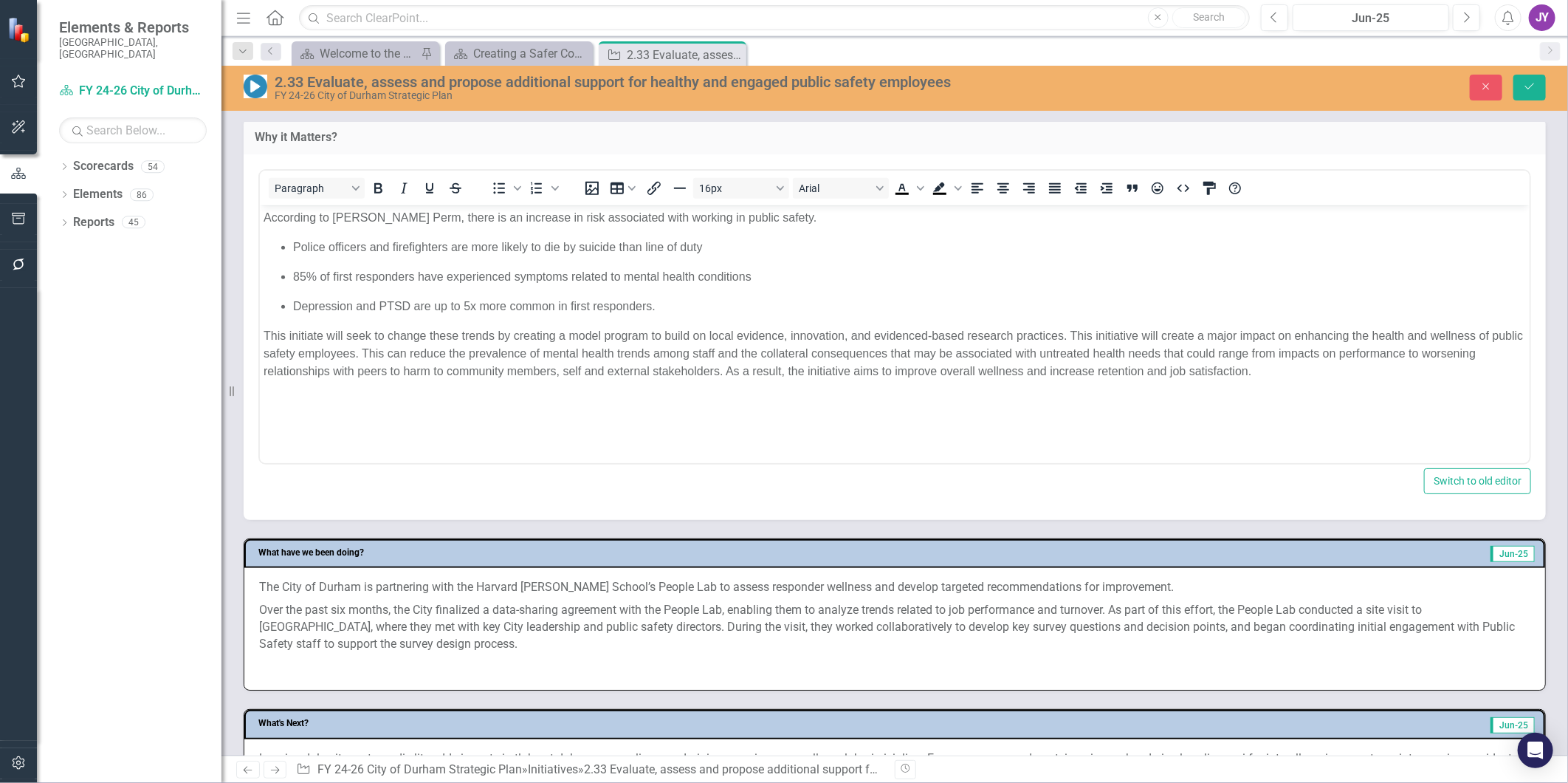
scroll to position [0, 0]
click at [760, 251] on p "Police officers and firefighters are more likely to die by suicide than line of…" at bounding box center [909, 246] width 1233 height 18
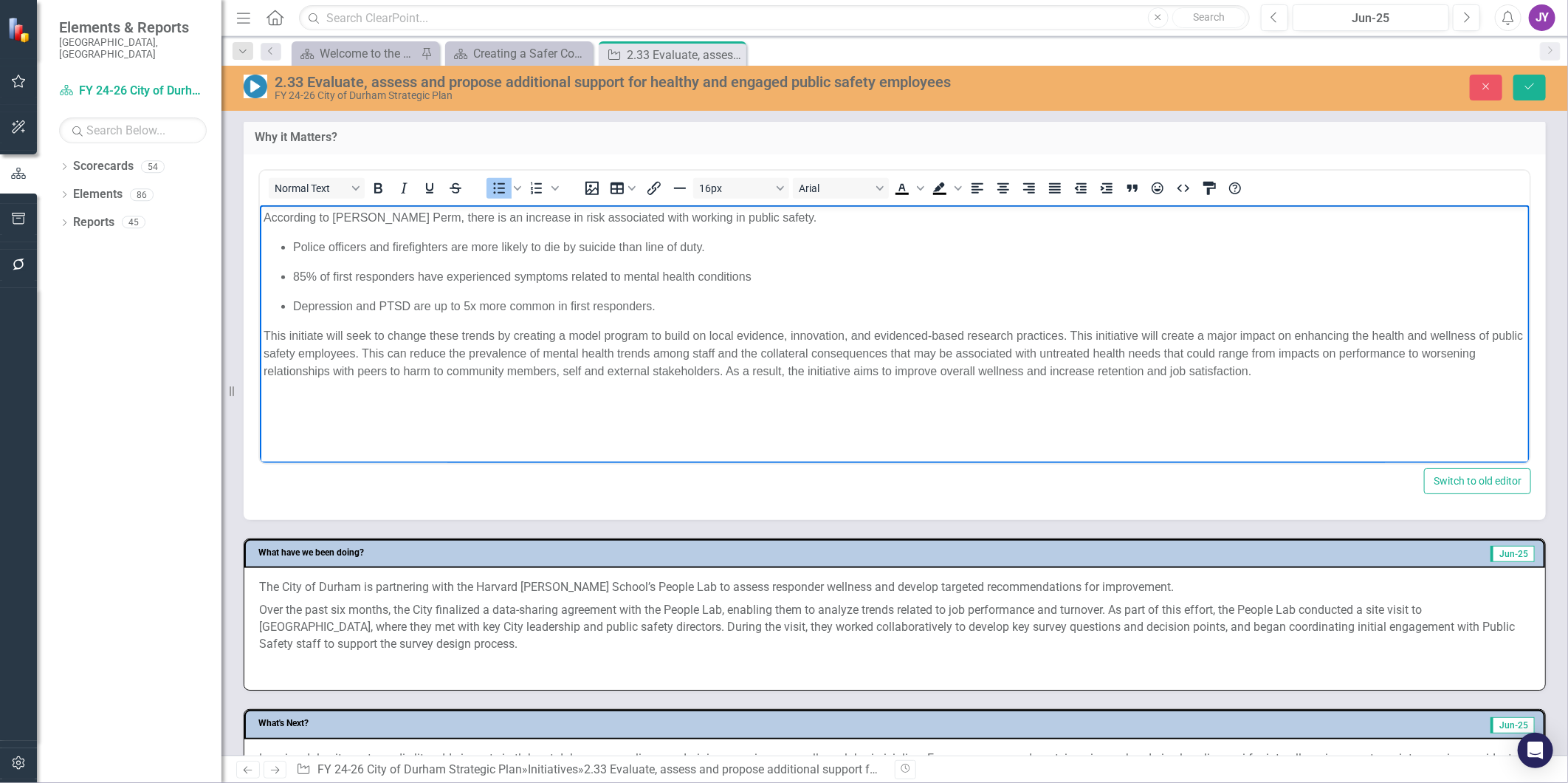
click at [795, 282] on p "85% of first responders have experienced symptoms related to mental health cond…" at bounding box center [909, 276] width 1233 height 18
click at [755, 312] on p "Depression and PTSD are up to 5x more common in first responders." at bounding box center [909, 306] width 1233 height 18
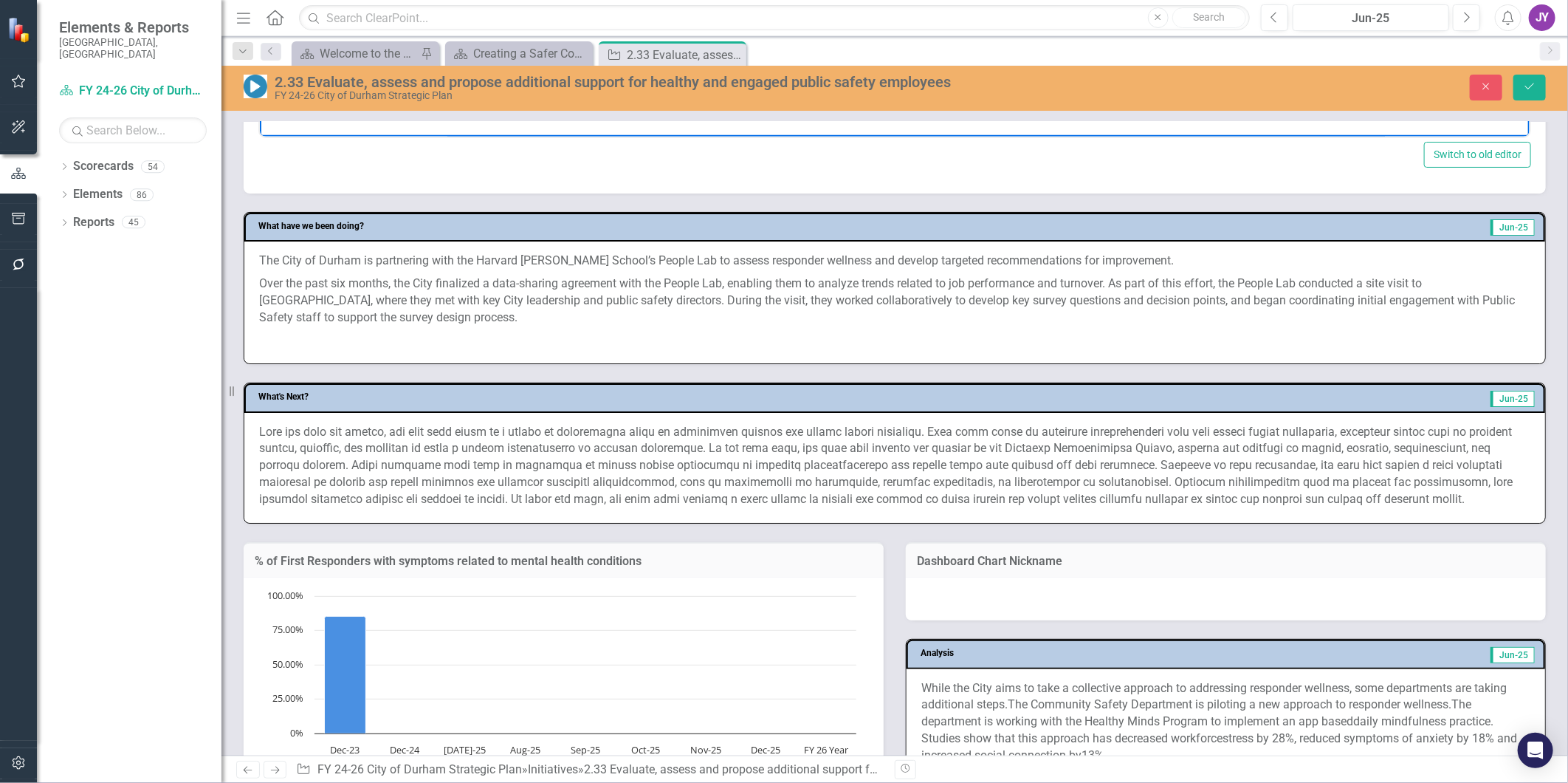
scroll to position [738, 0]
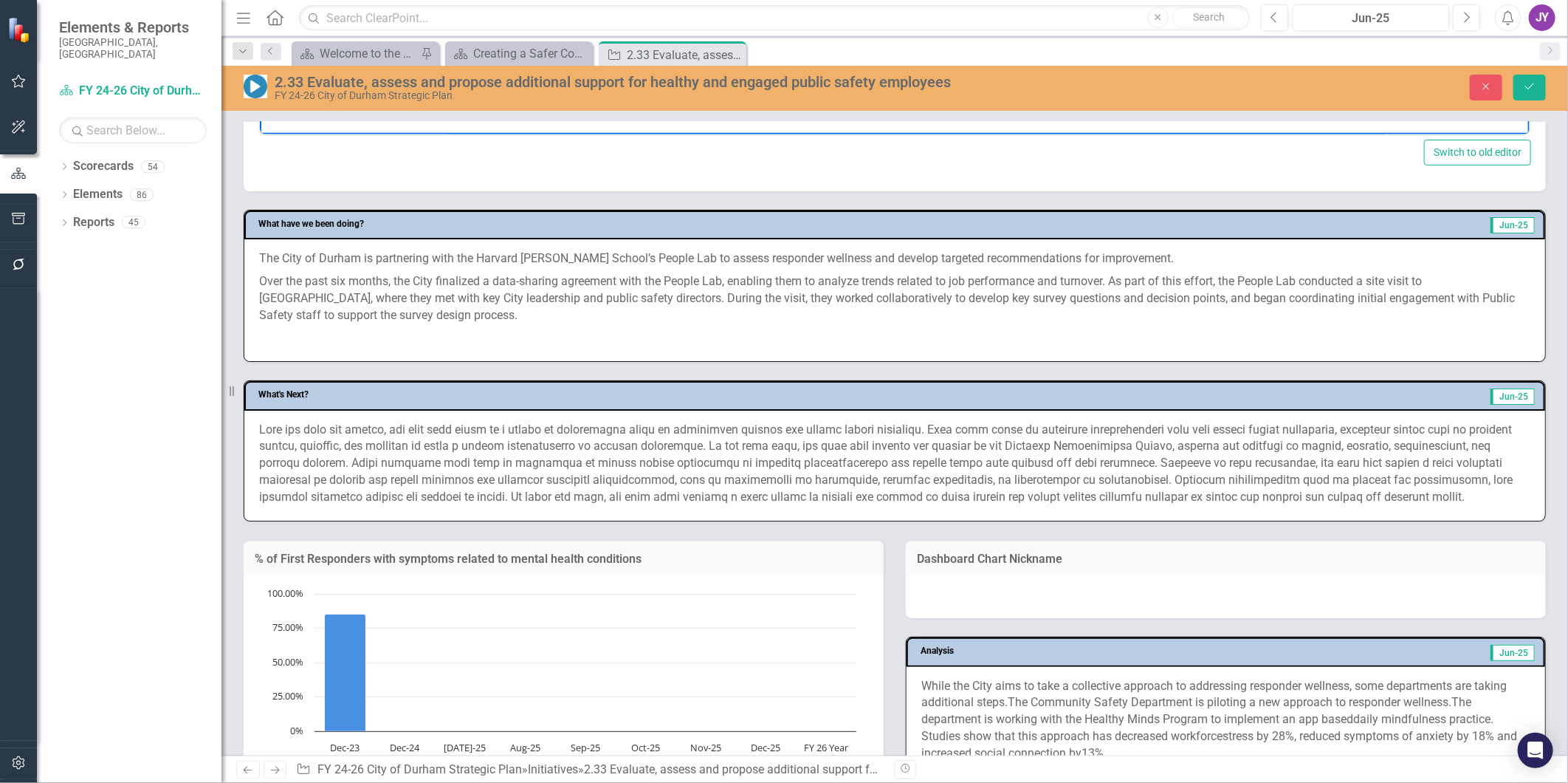
click at [334, 297] on p "Over the past six months, the City finalized a data-sharing agreement with the …" at bounding box center [895, 298] width 1272 height 57
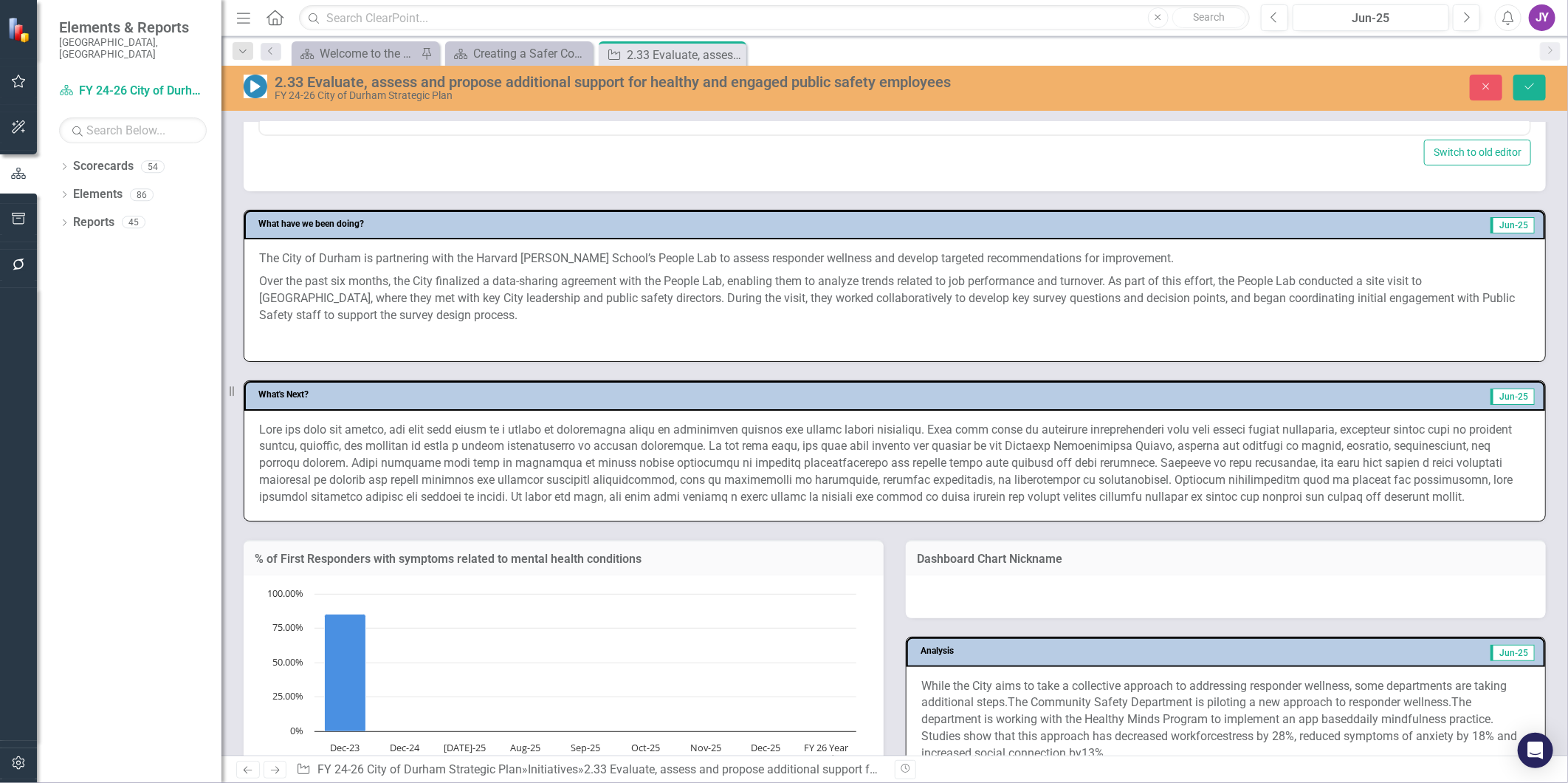
click at [335, 298] on p "Over the past six months, the City finalized a data-sharing agreement with the …" at bounding box center [895, 298] width 1272 height 57
click at [340, 310] on p "Over the past six months, the City finalized a data-sharing agreement with the …" at bounding box center [895, 298] width 1272 height 57
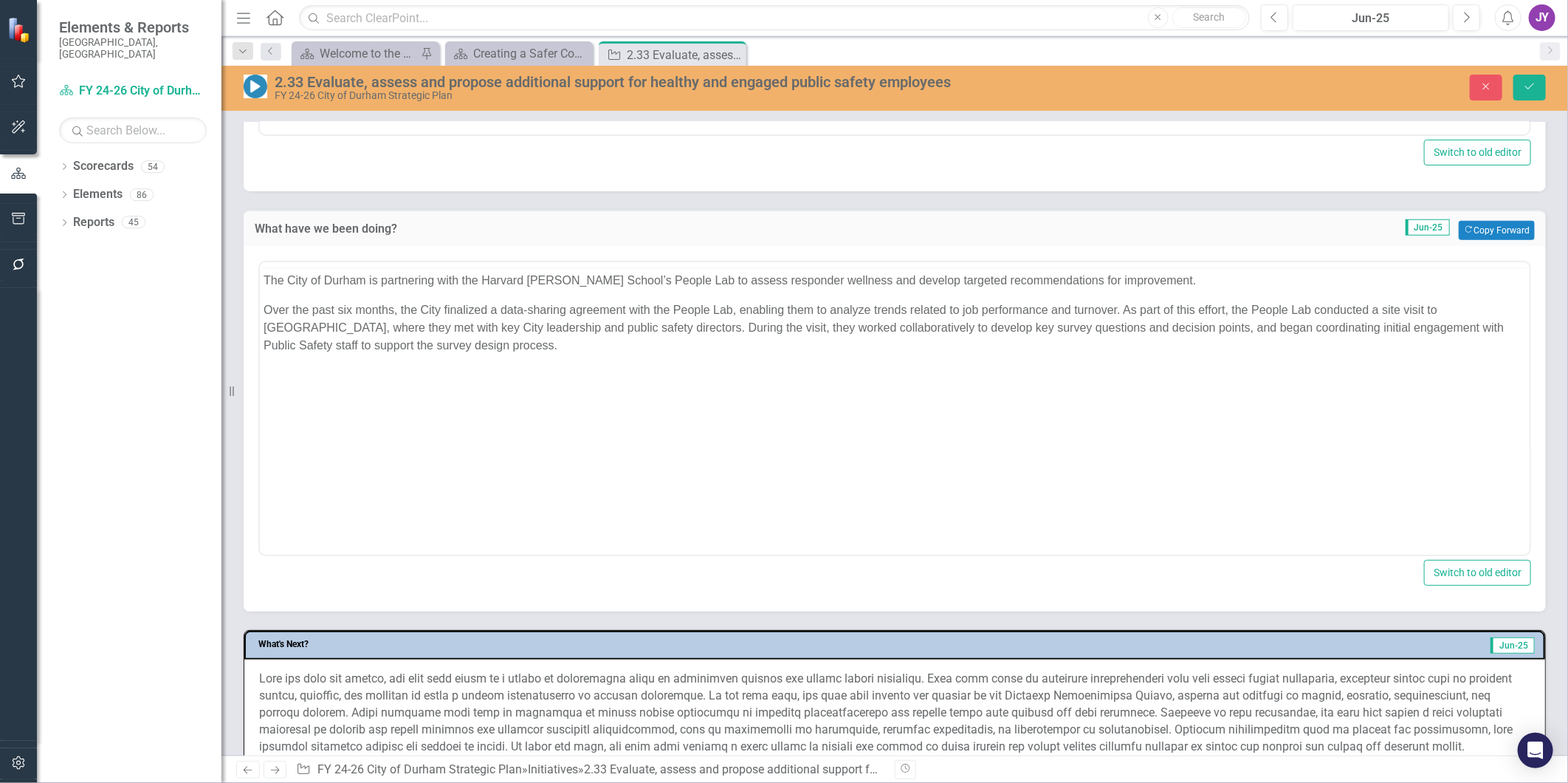
scroll to position [0, 0]
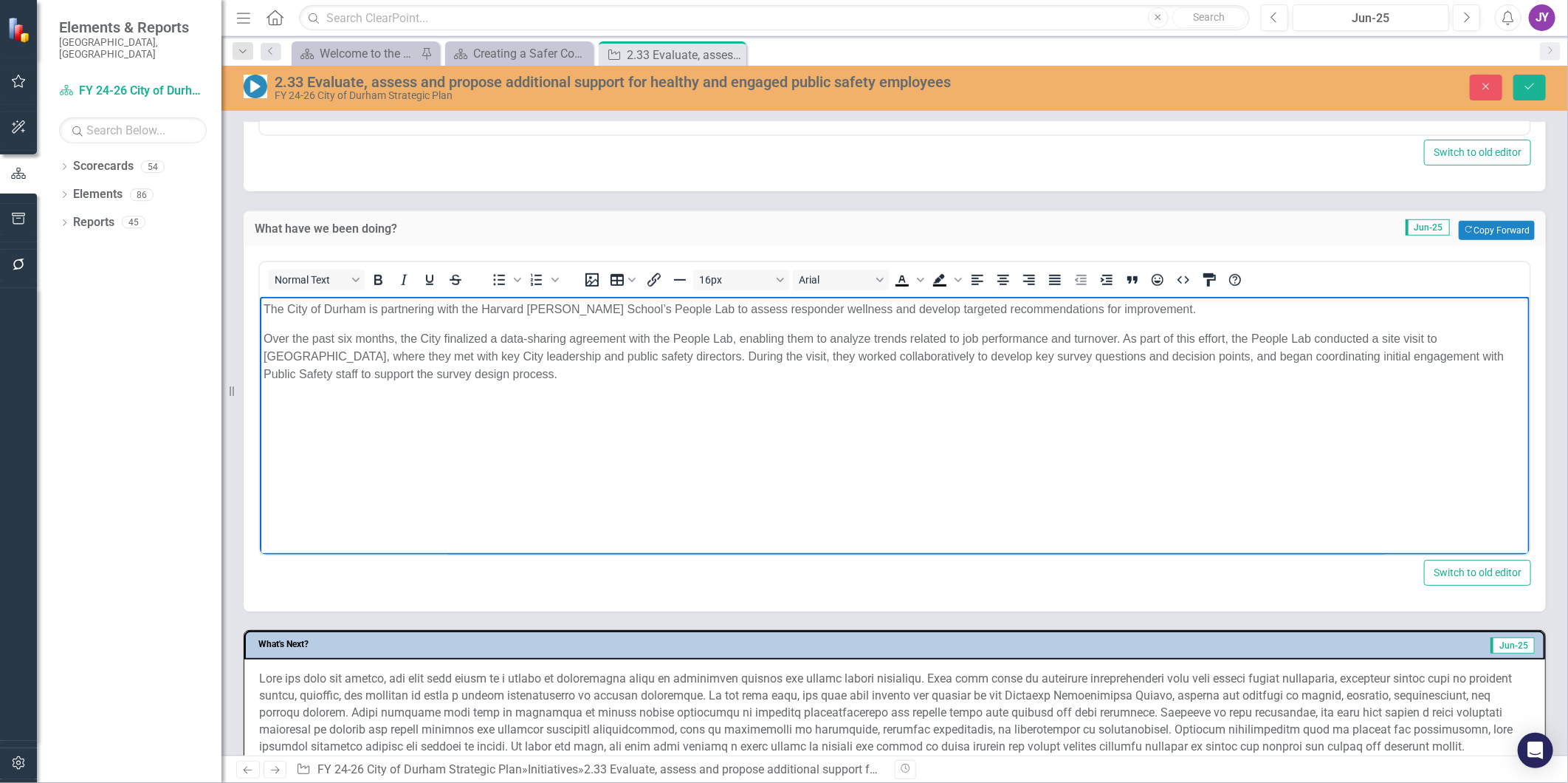
click at [294, 446] on body "The City of Durham is partnering with the Harvard Kennedy School’s People Lab t…" at bounding box center [894, 408] width 1270 height 222
click at [1043, 388] on body "The City of Durham is partnering with the Harvard Kennedy School’s People Lab t…" at bounding box center [894, 408] width 1270 height 222
click at [1049, 392] on body "The City of Durham is partnering with the Harvard Kennedy School’s People Lab t…" at bounding box center [894, 408] width 1270 height 222
click at [869, 399] on body "The City of Durham is partnering with the Harvard Kennedy School’s People Lab t…" at bounding box center [894, 408] width 1270 height 222
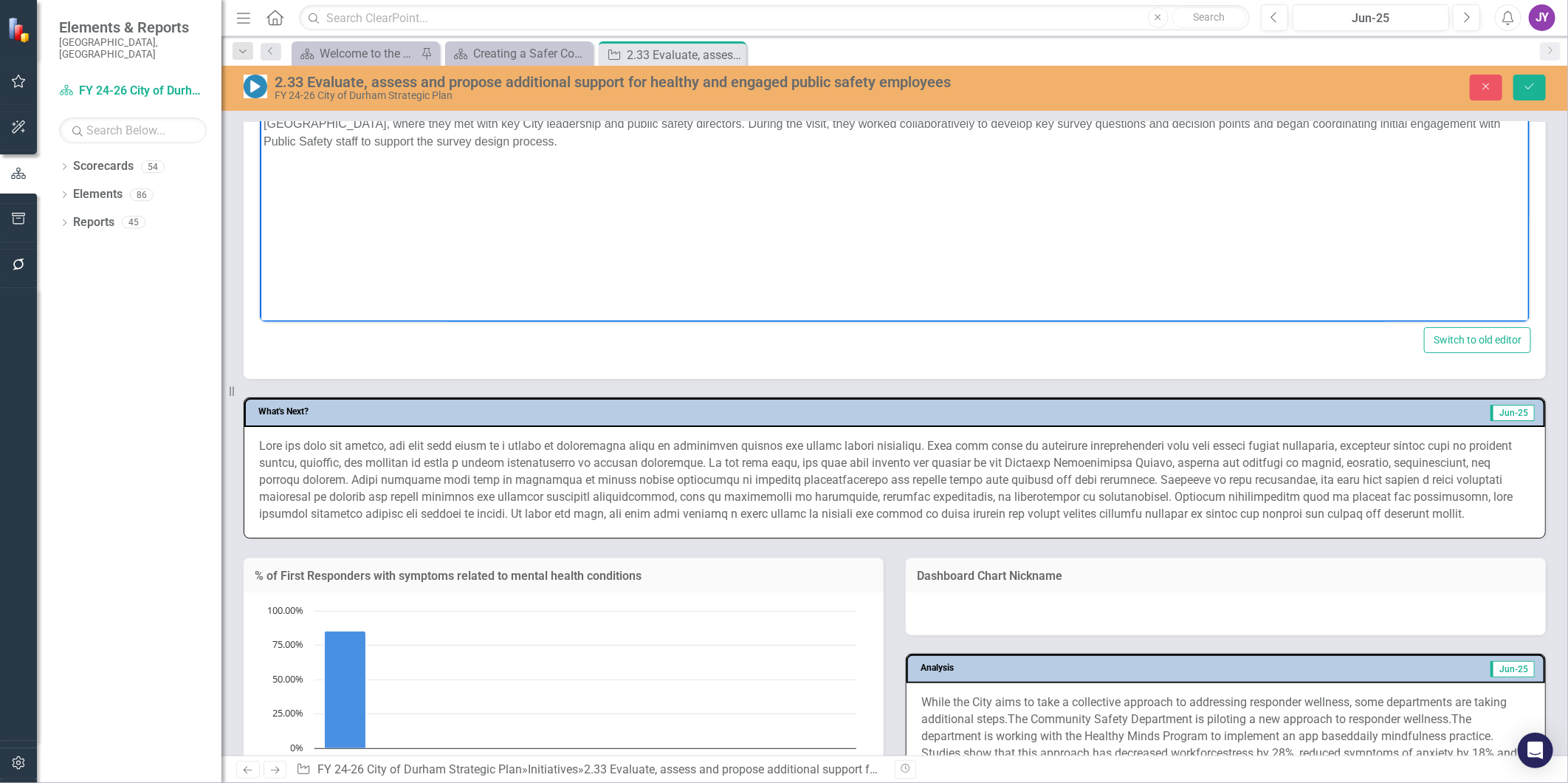
scroll to position [1230, 0]
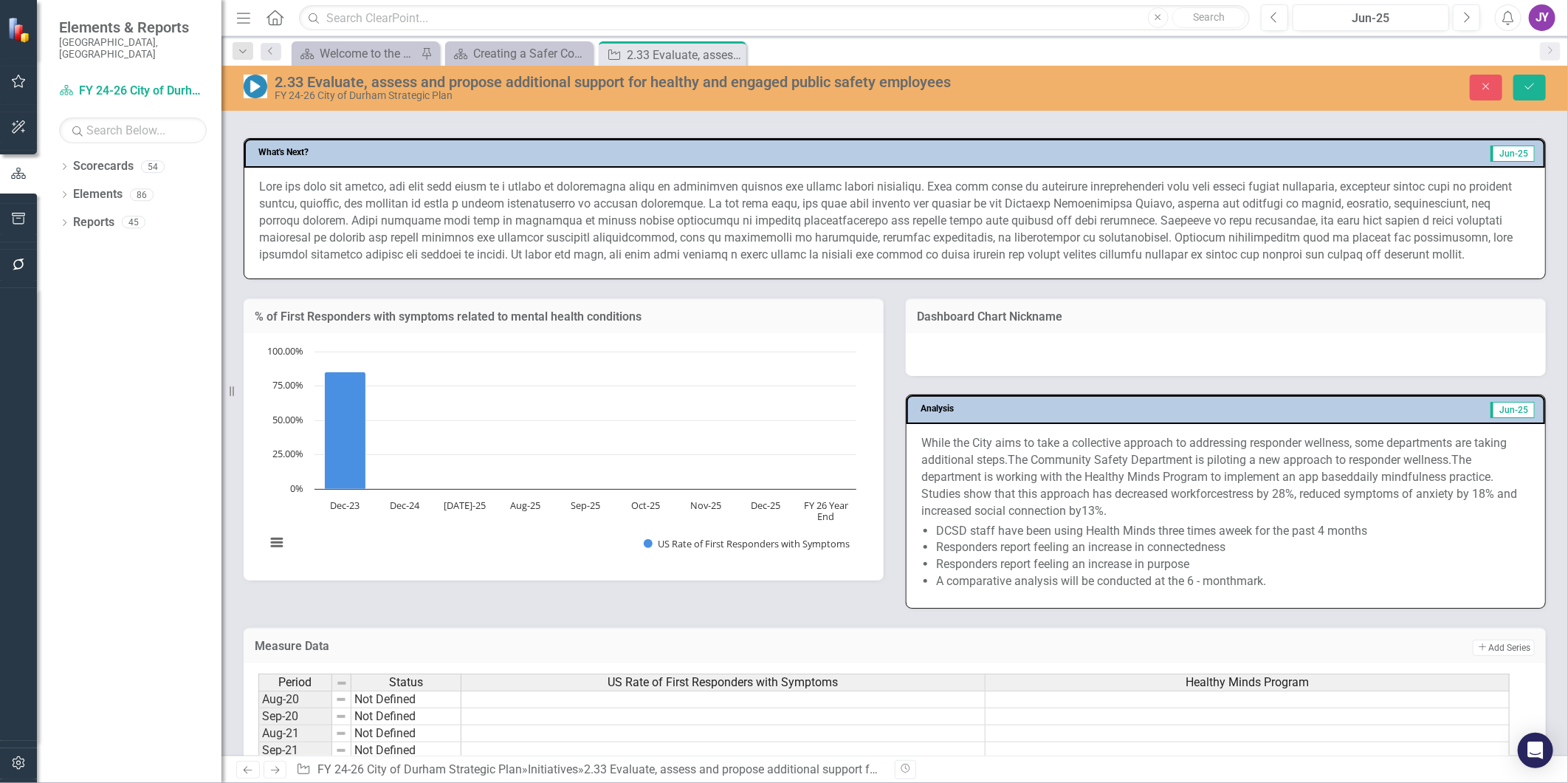
click at [1095, 200] on p at bounding box center [895, 221] width 1272 height 84
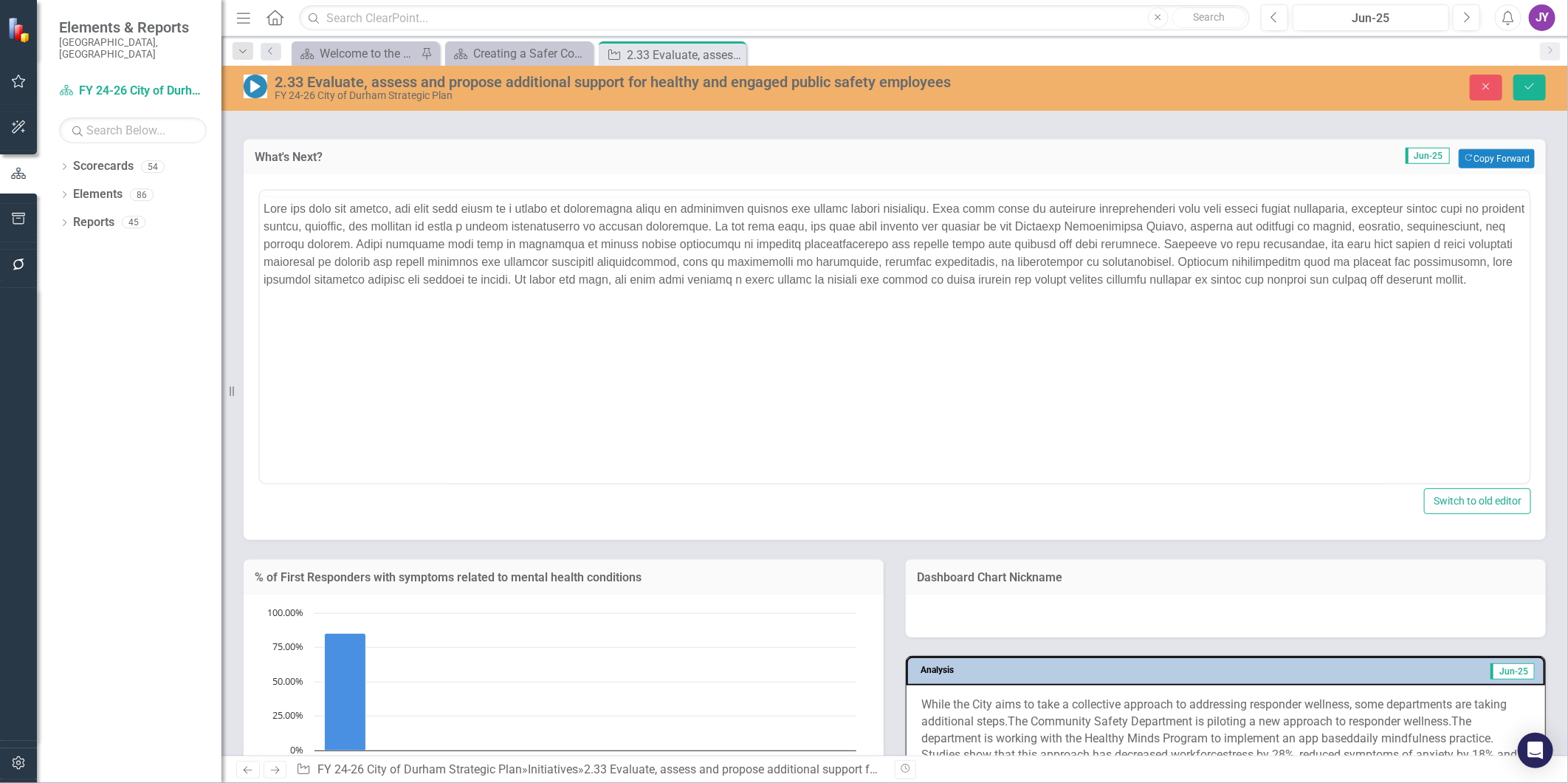
scroll to position [0, 0]
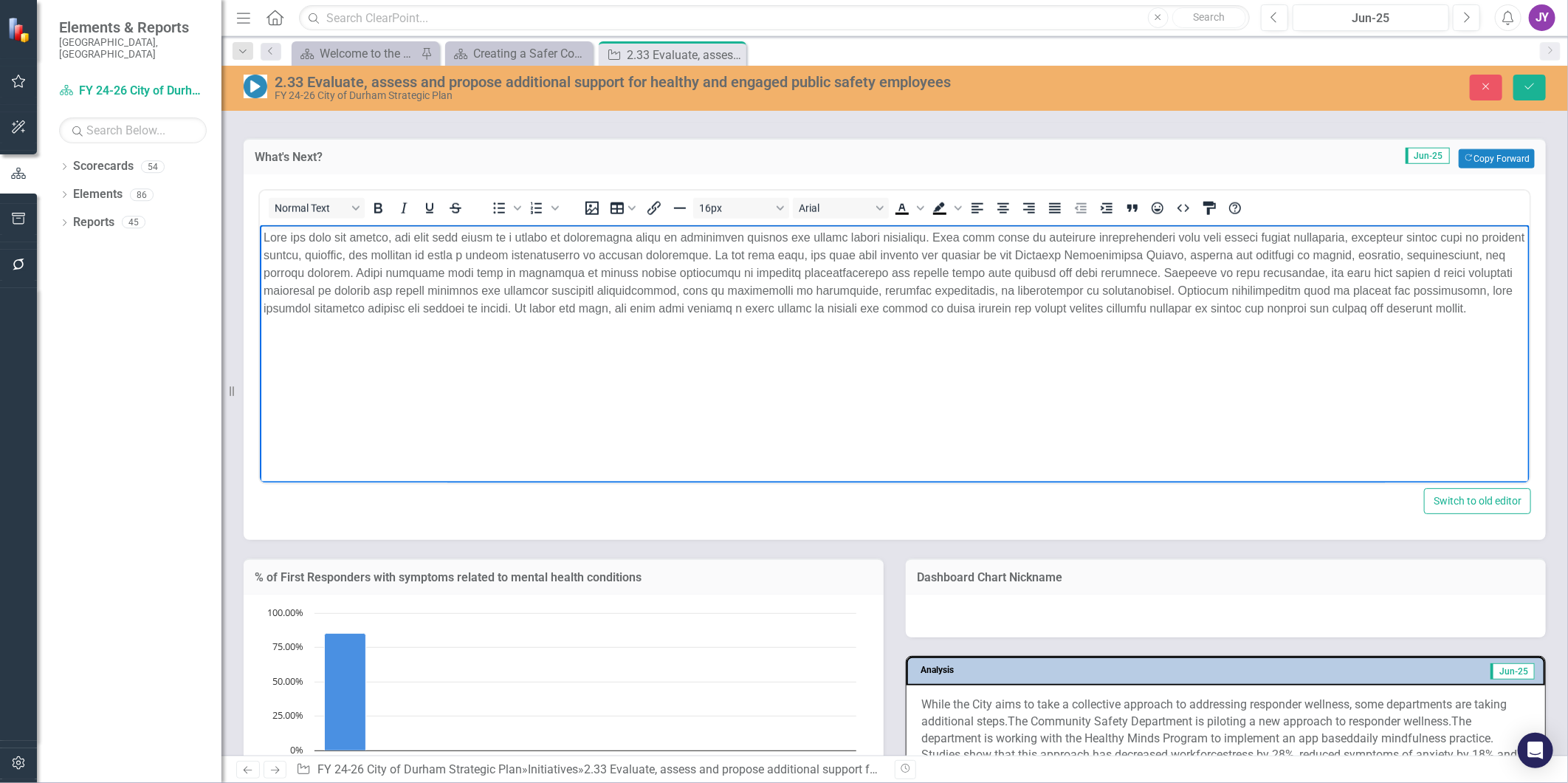
click at [1120, 274] on p "Rich Text Area. Press ALT-0 for help." at bounding box center [894, 273] width 1263 height 89
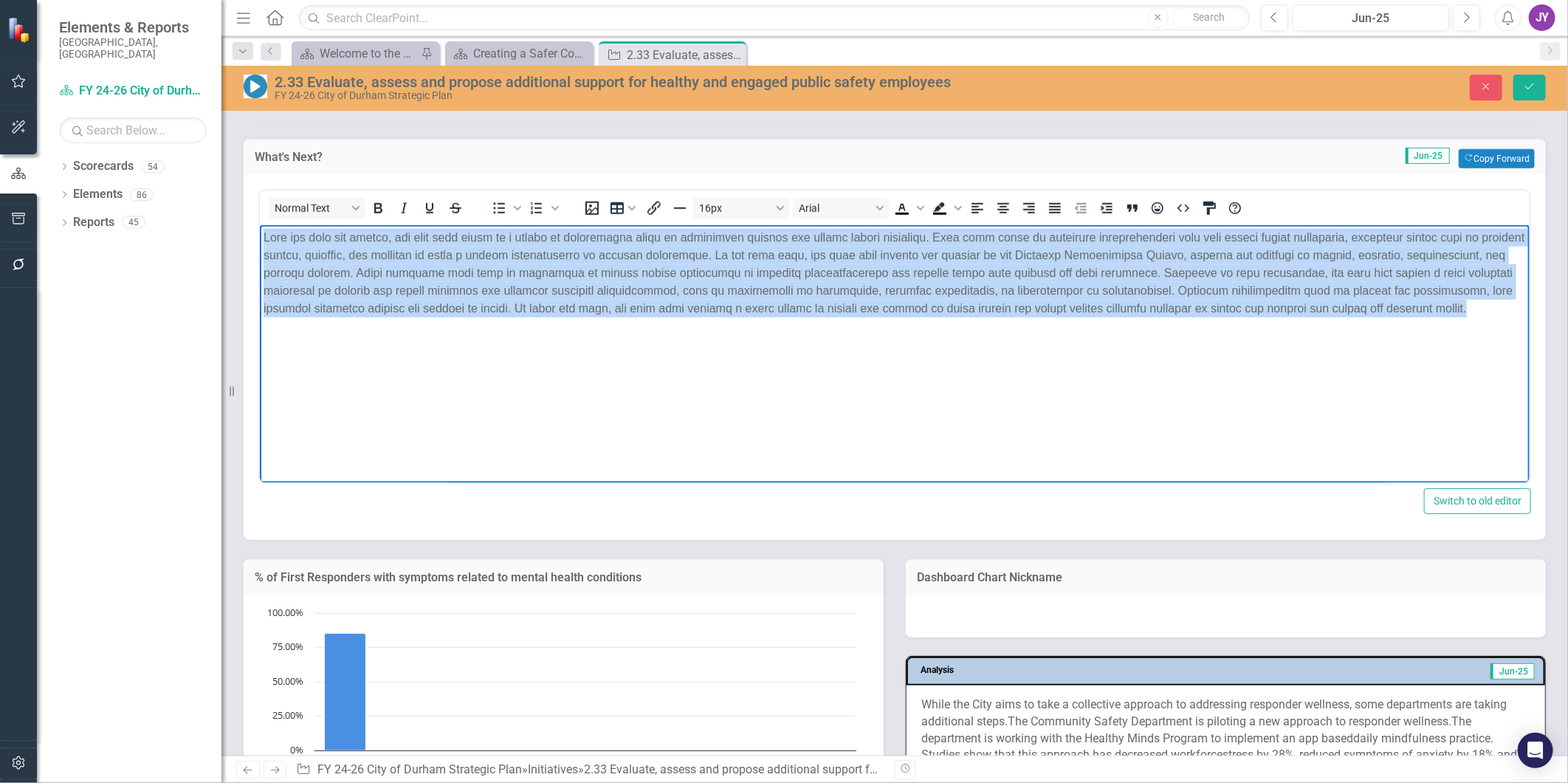
click at [1120, 274] on p "Rich Text Area. Press ALT-0 for help." at bounding box center [894, 273] width 1263 height 89
click at [1456, 321] on body "Rich Text Area. Press ALT-0 for help." at bounding box center [894, 336] width 1270 height 222
click at [1468, 317] on body "Rich Text Area. Press ALT-0 for help." at bounding box center [894, 336] width 1270 height 222
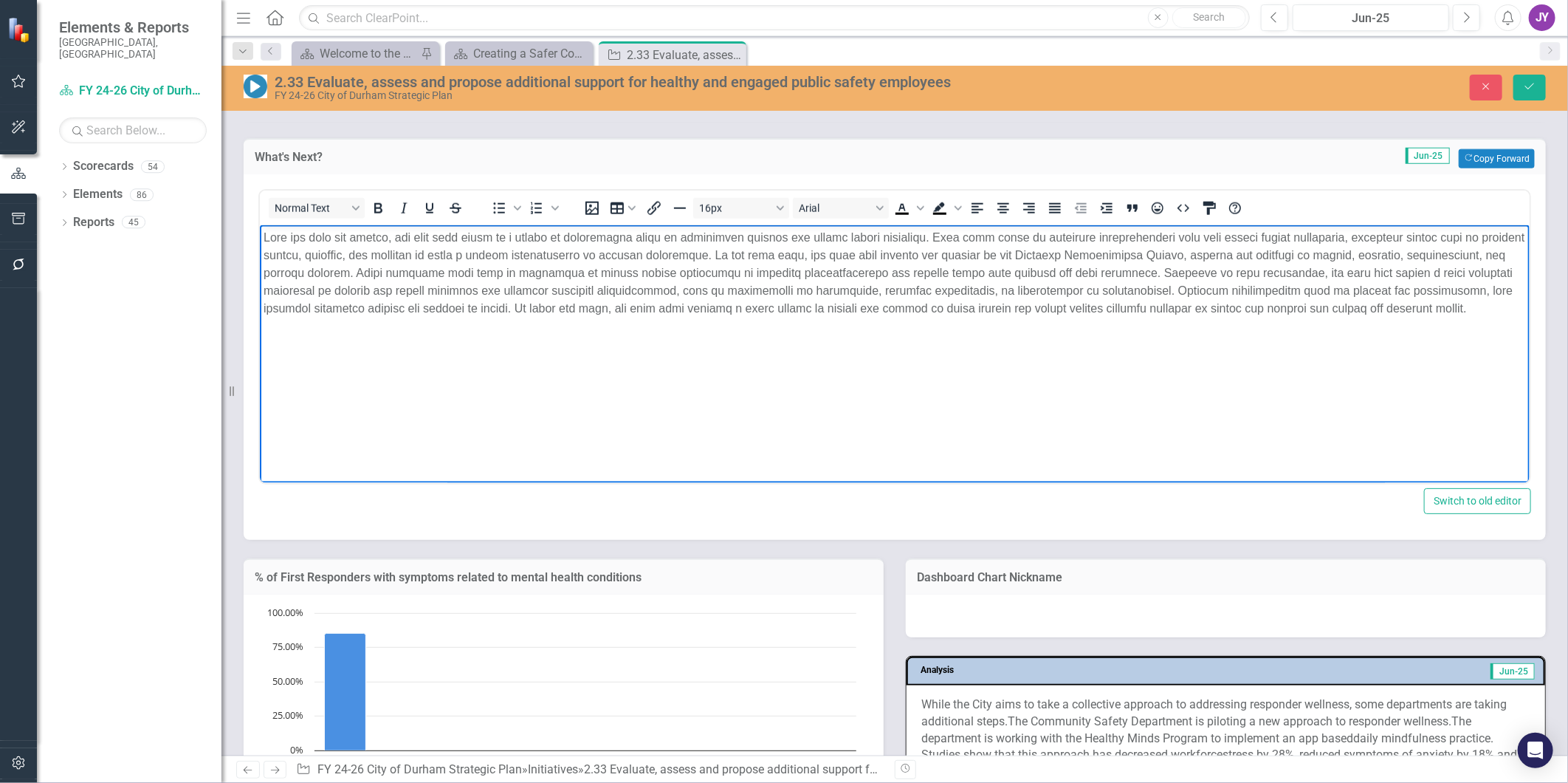
paste body "Rich Text Area. Press ALT-0 for help."
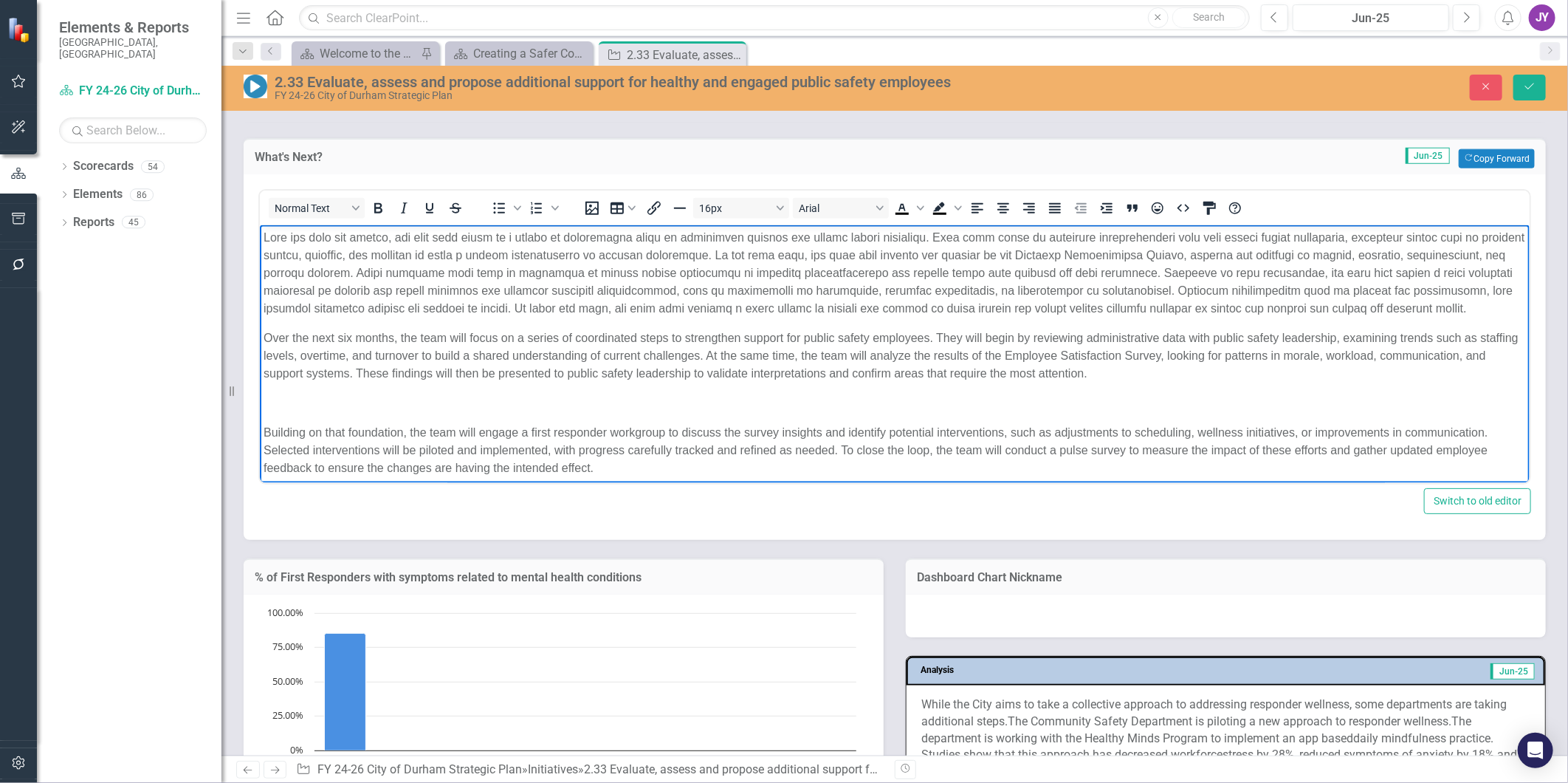
scroll to position [7, 0]
click at [320, 423] on body "Over the next six months, the team will focus on a series of coordinated steps …" at bounding box center [894, 352] width 1270 height 267
click at [331, 375] on p "Over the next six months, the team will focus on a series of coordinated steps …" at bounding box center [894, 348] width 1263 height 53
click at [313, 405] on p "Rich Text Area. Press ALT-0 for help." at bounding box center [894, 395] width 1263 height 18
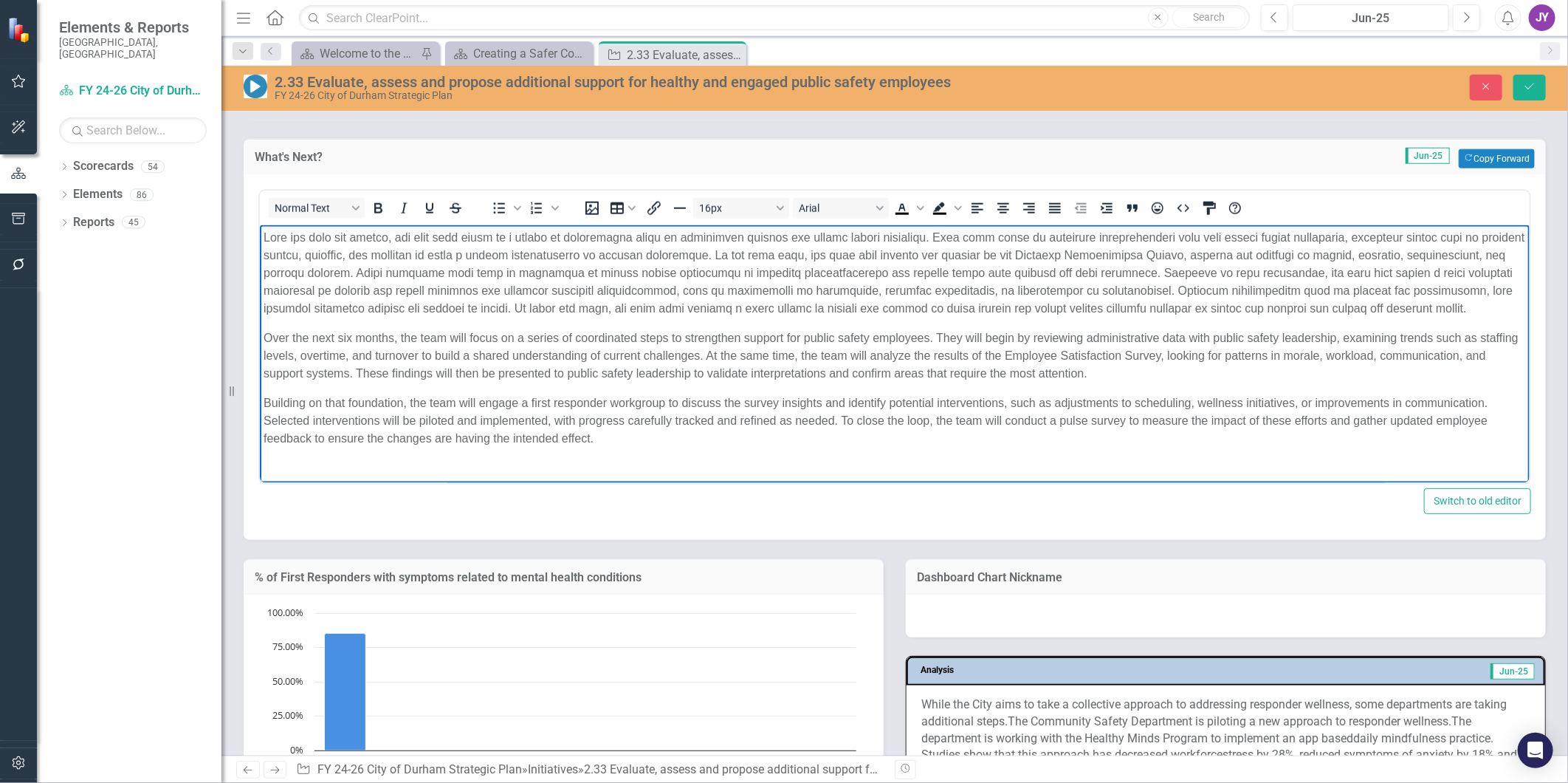
click at [263, 401] on p "Building on that foundation, the team will engage a first responder workgroup t…" at bounding box center [894, 421] width 1263 height 53
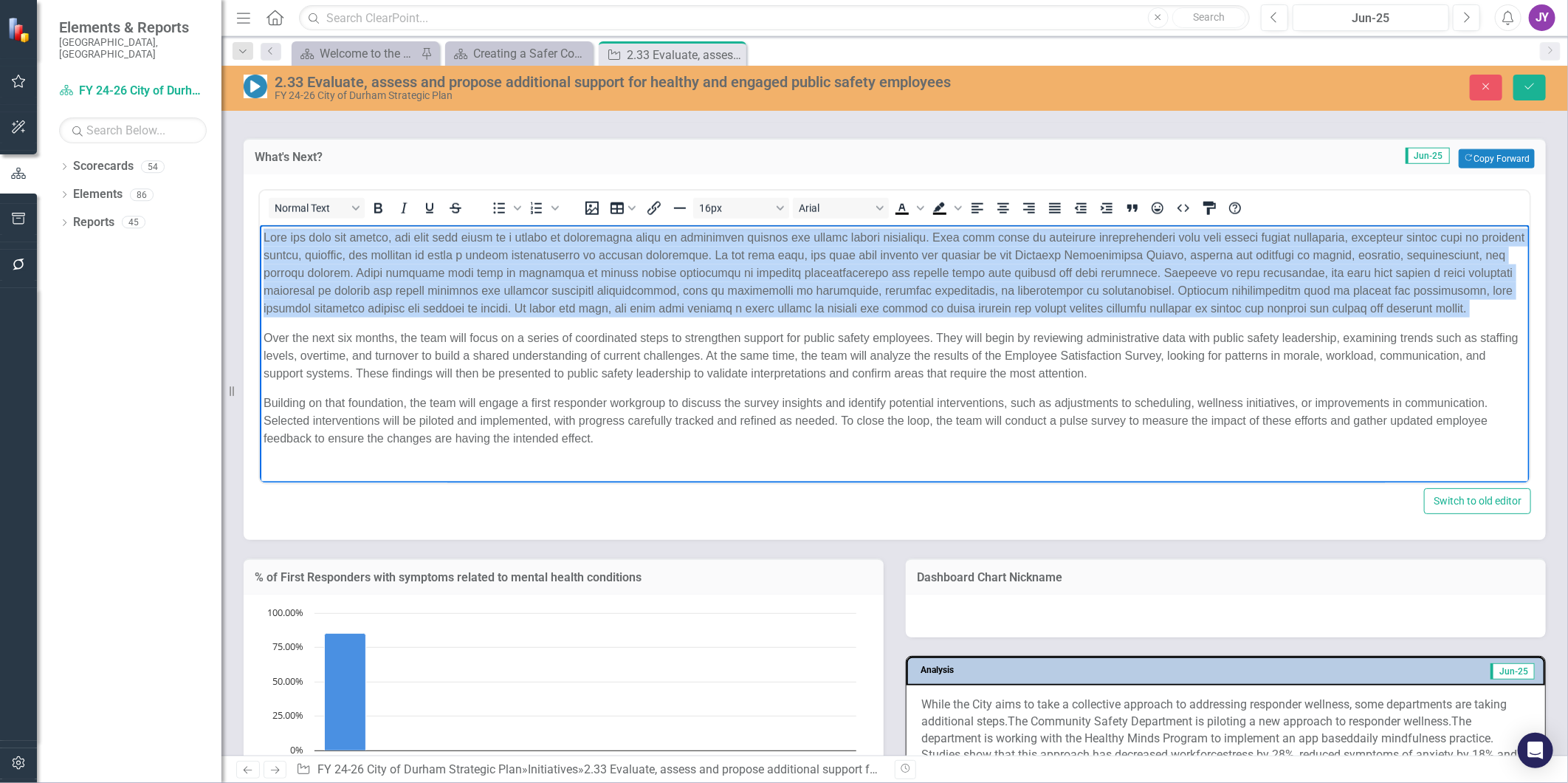
drag, startPoint x: 262, startPoint y: 340, endPoint x: 233, endPoint y: 196, distance: 146.9
click at [259, 225] on html "Over the next six months, the team will focus on a series of coordinated steps …" at bounding box center [894, 344] width 1270 height 238
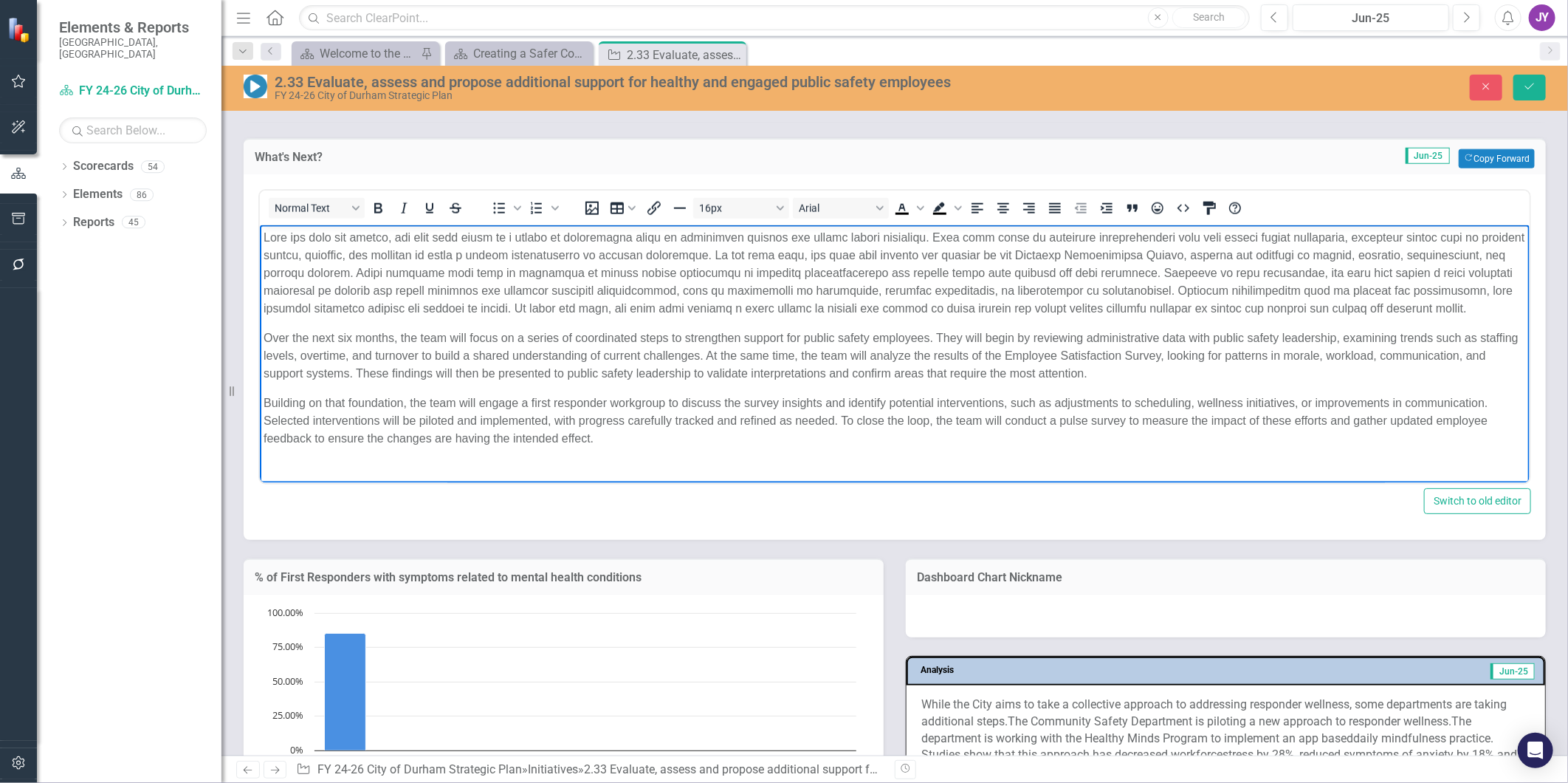
click at [644, 284] on p "Rich Text Area. Press ALT-0 for help." at bounding box center [894, 273] width 1263 height 89
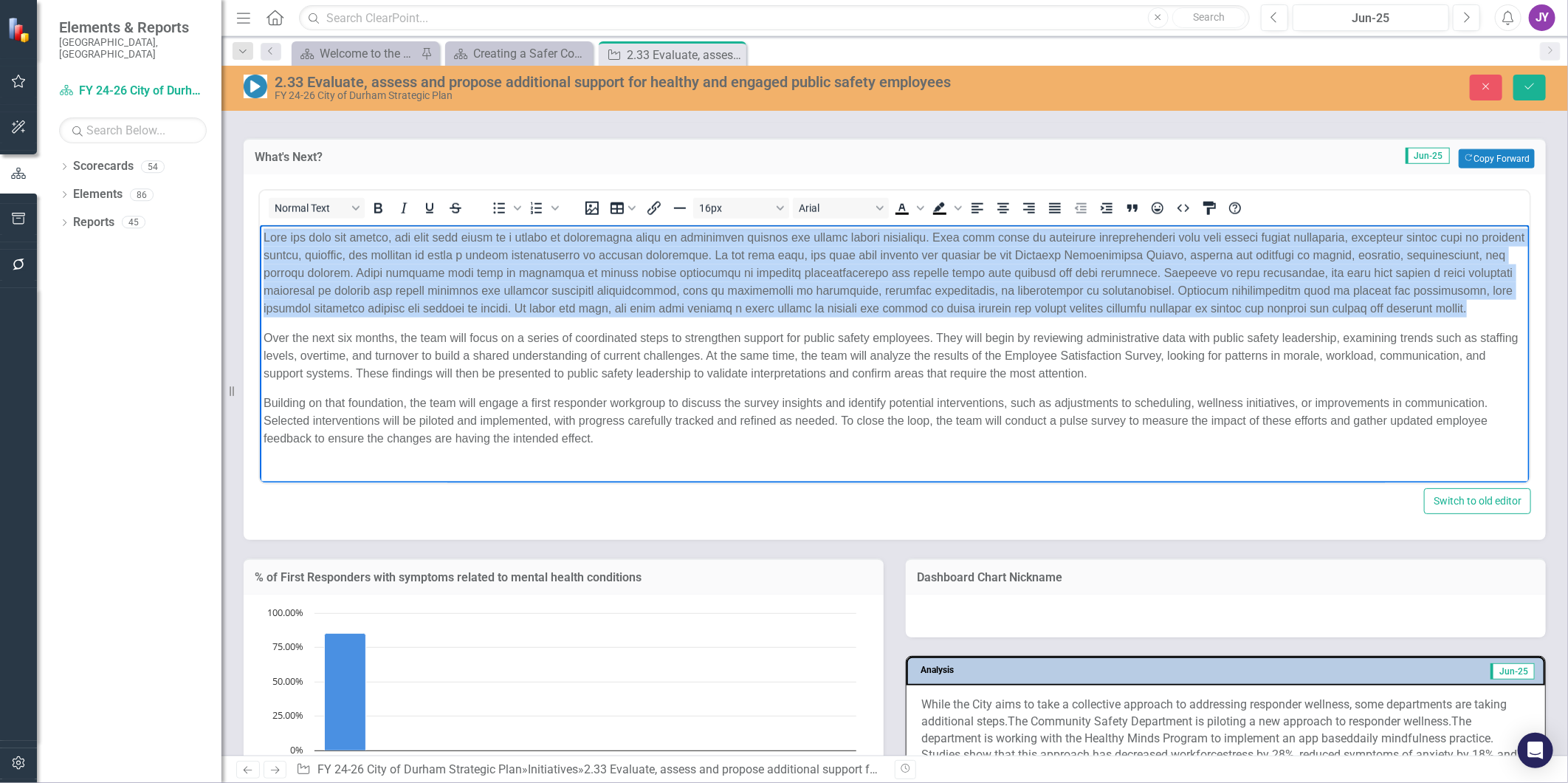
click at [644, 284] on p "Rich Text Area. Press ALT-0 for help." at bounding box center [894, 273] width 1263 height 89
drag, startPoint x: 262, startPoint y: 339, endPoint x: 507, endPoint y: 449, distance: 268.6
click at [259, 228] on html "Over the next six months, the team will focus on a series of coordinated steps …" at bounding box center [894, 344] width 1270 height 238
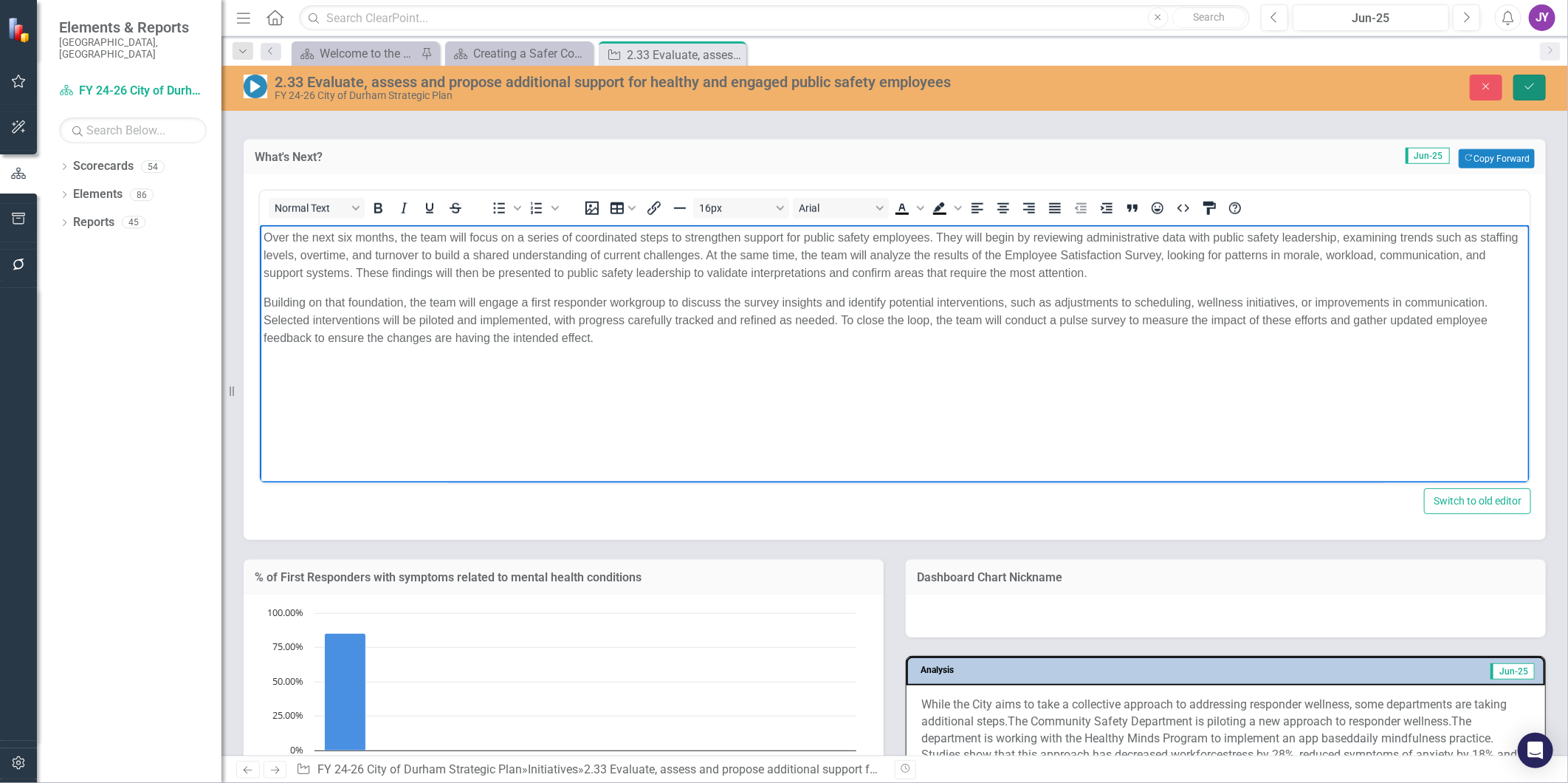
click at [1524, 99] on button "Save" at bounding box center [1529, 87] width 32 height 25
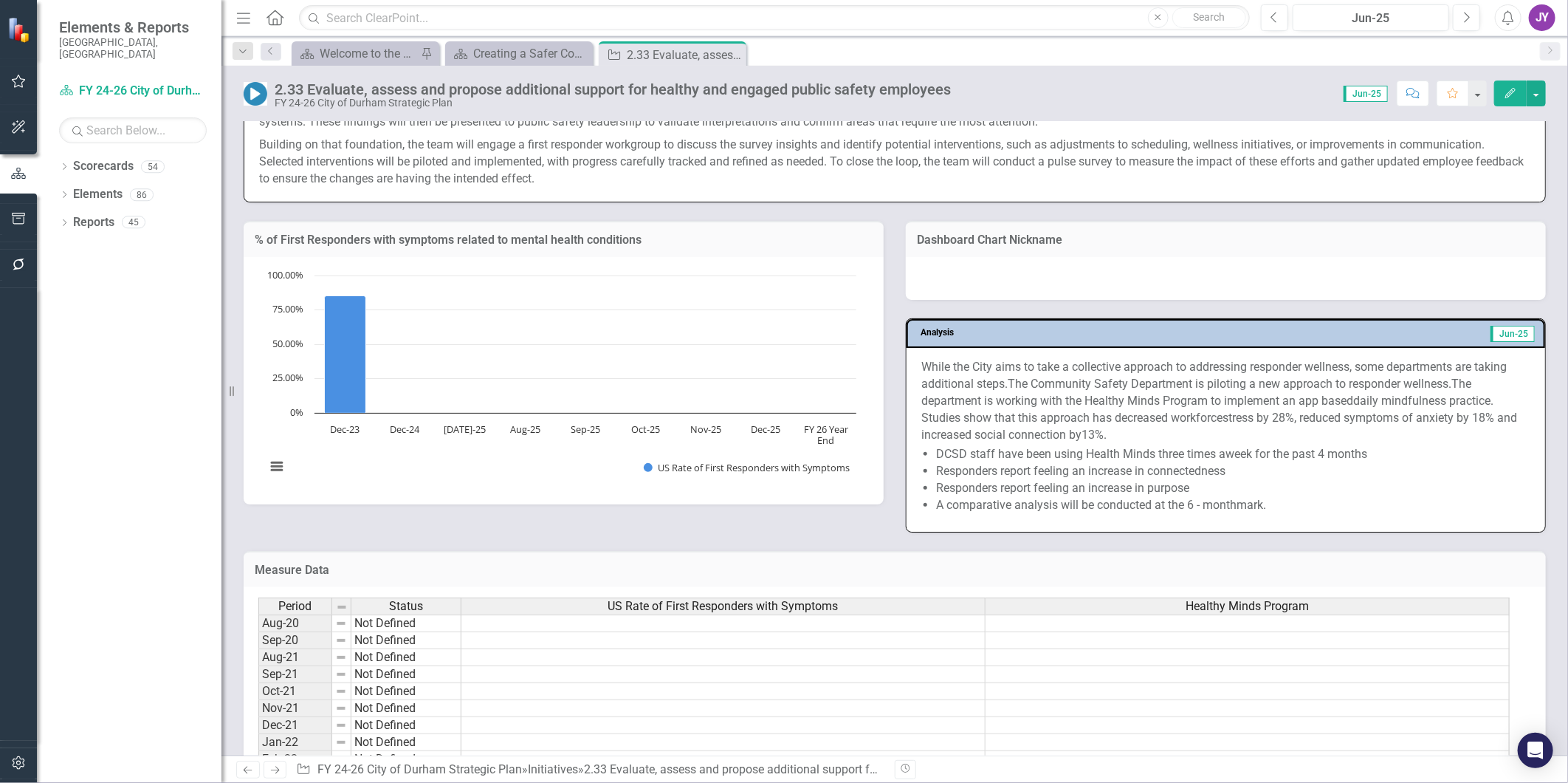
scroll to position [902, 0]
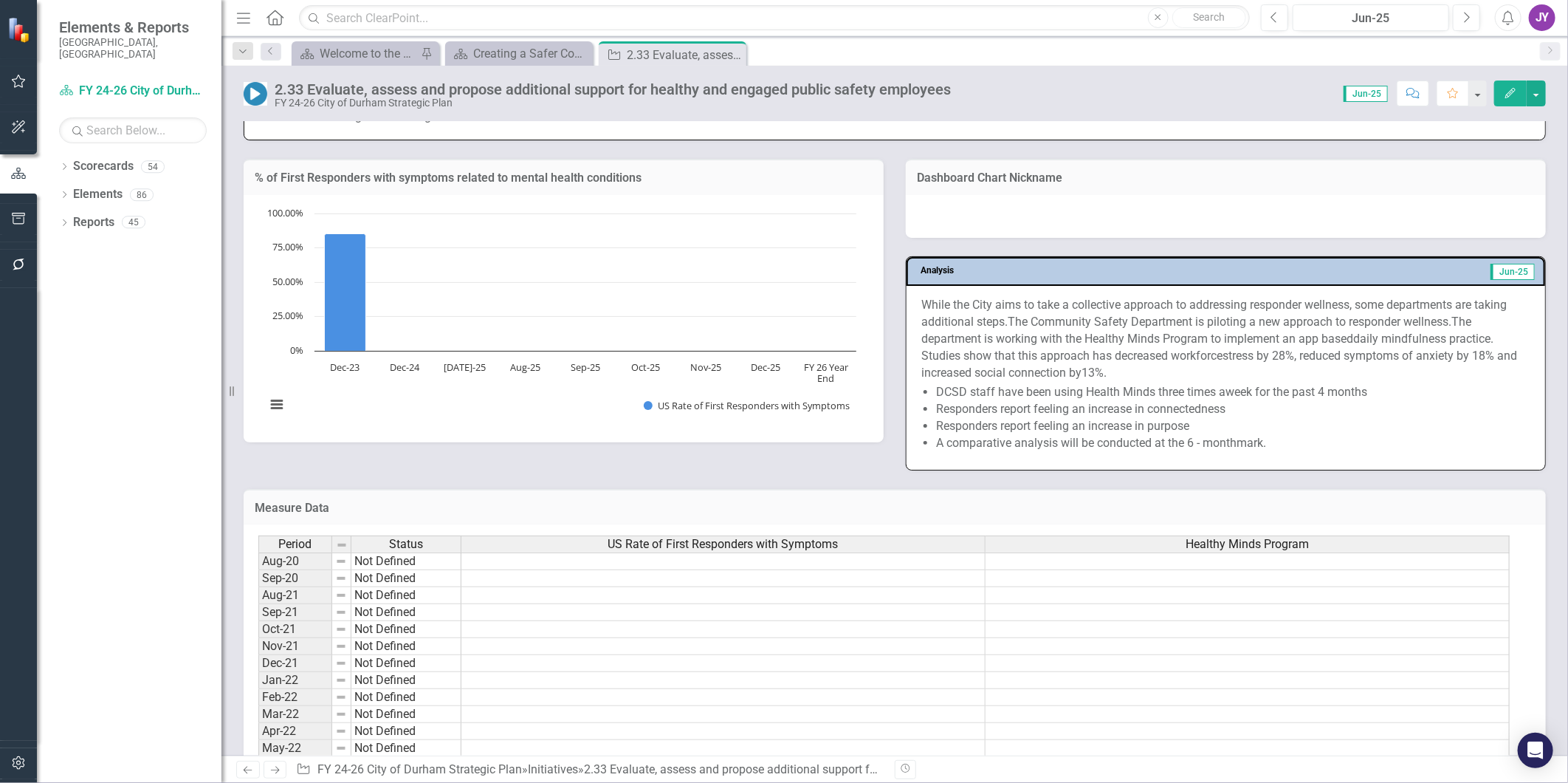
click at [1207, 366] on p "While the City aims to take a collective approach to addressing responder welln…" at bounding box center [1225, 339] width 609 height 84
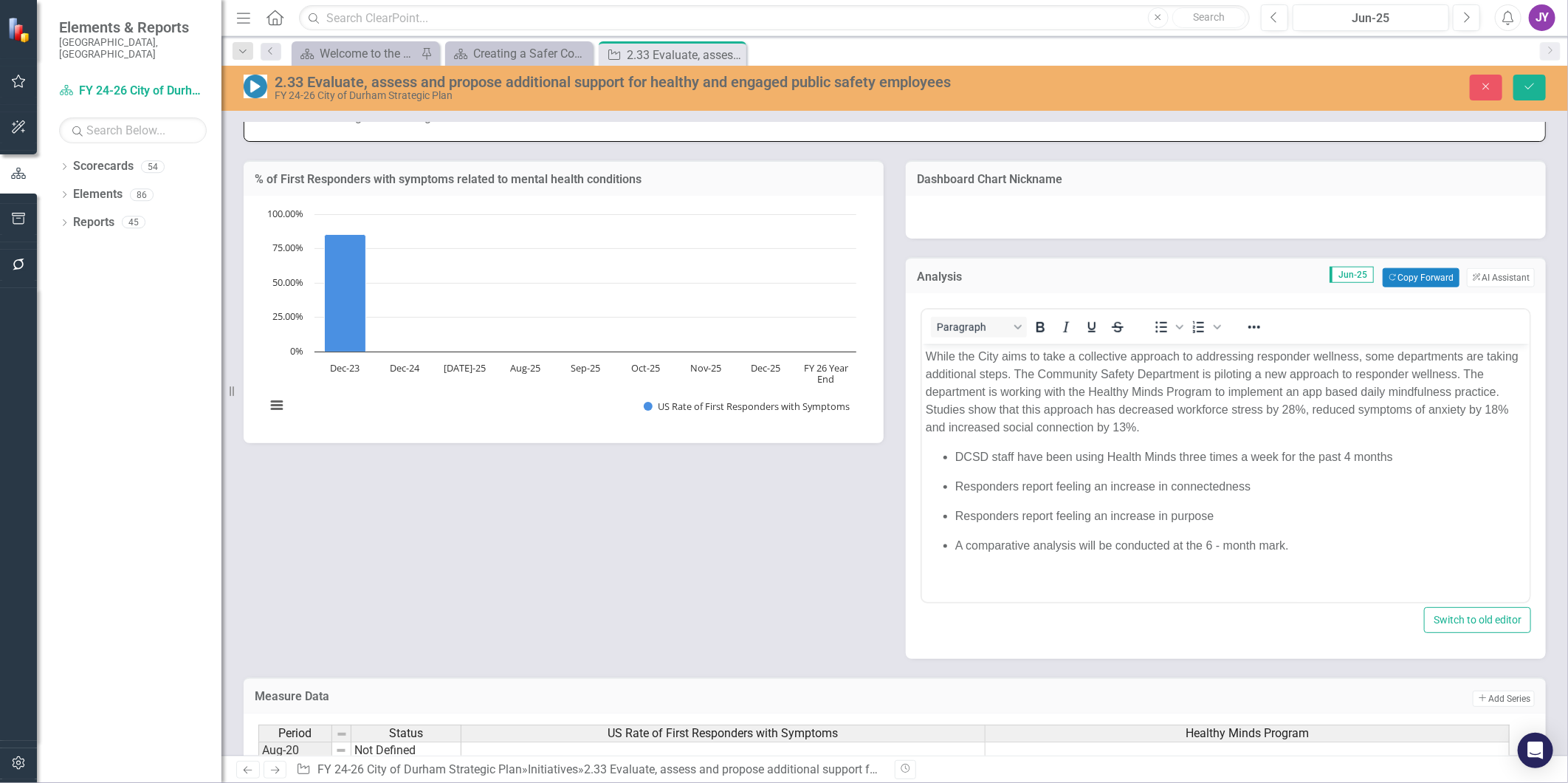
scroll to position [0, 0]
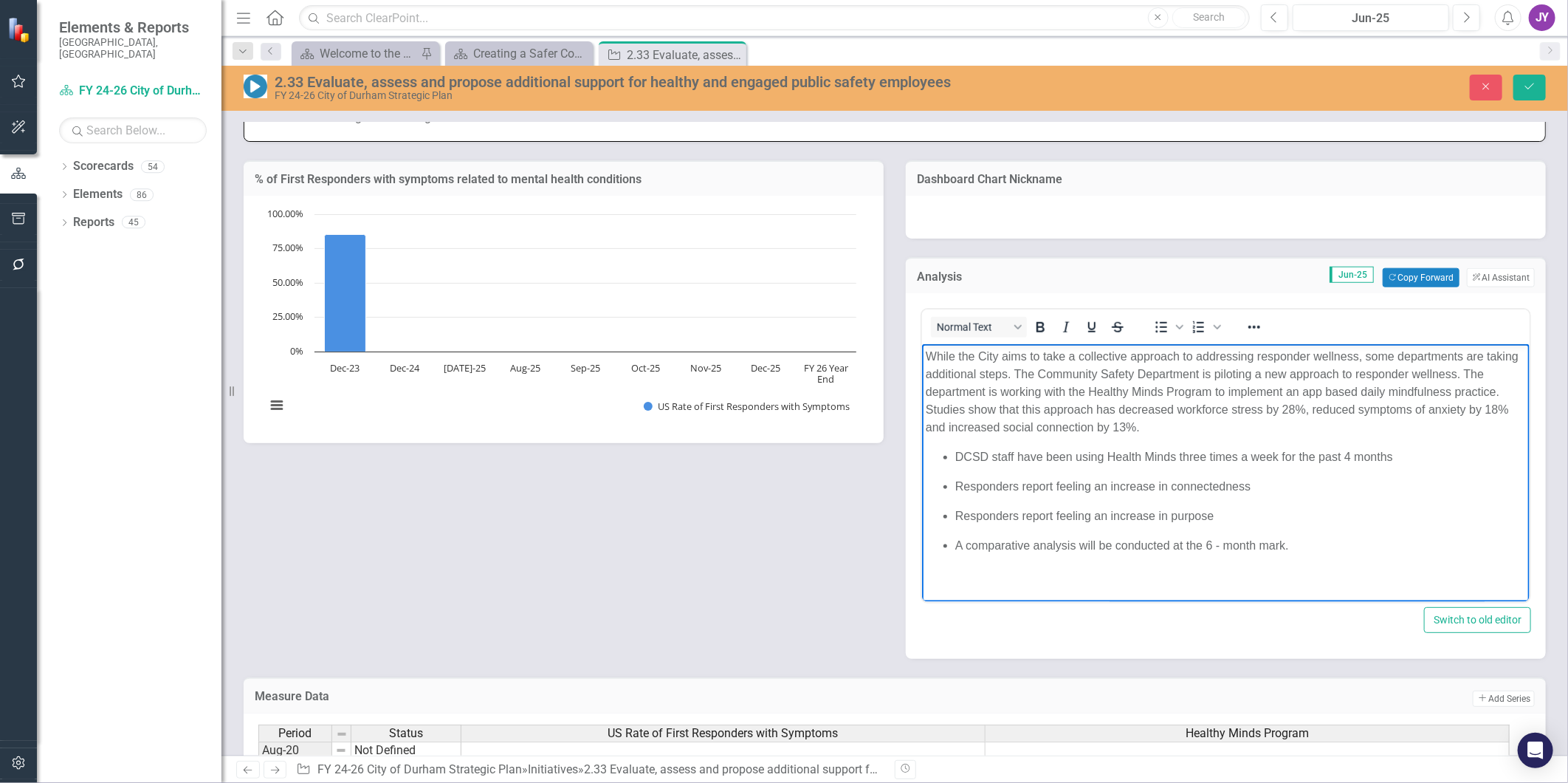
click at [1324, 390] on p "While the City aims to take a collective approach to addressing responder welln…" at bounding box center [1225, 392] width 600 height 89
click at [1437, 445] on body "While the City aims to take a collective approach to addressing responder welln…" at bounding box center [1224, 458] width 607 height 226
click at [1414, 453] on p "DCSD staff have been using Health Minds three times a week for the past 4 month…" at bounding box center [1239, 457] width 571 height 18
click at [956, 457] on p "DCSD staff have been using Health Minds three times a week for the past 4 month…" at bounding box center [1239, 457] width 571 height 18
click at [961, 459] on p "DCSD staff have been using Health Minds three times a week for the past 4 month…" at bounding box center [1225, 457] width 600 height 18
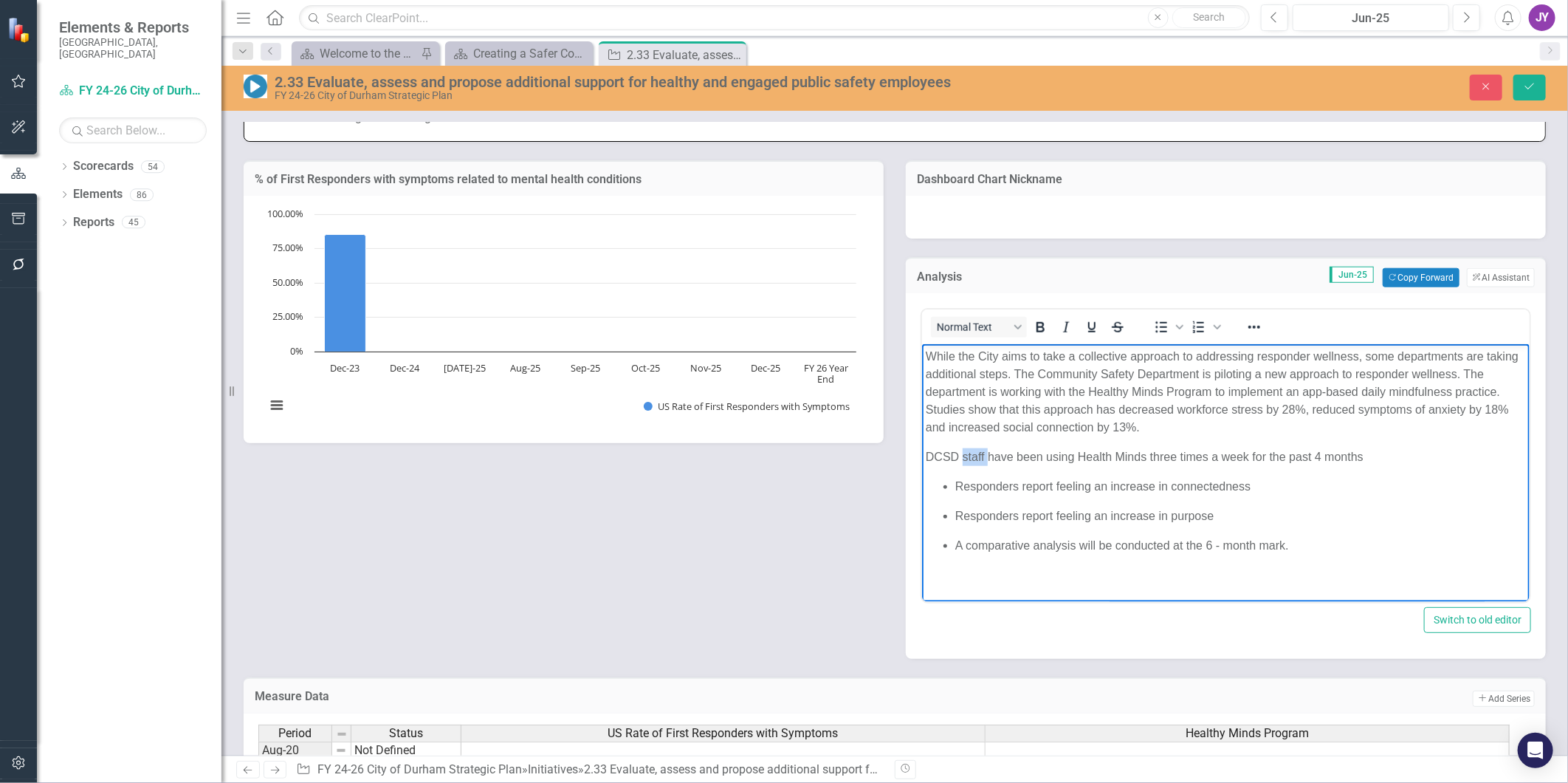
click at [961, 459] on p "DCSD staff have been using Health Minds three times a week for the past 4 month…" at bounding box center [1225, 457] width 600 height 18
click at [963, 458] on p "DCSD staff have been using Health Minds three times a week for the past 4 month…" at bounding box center [1225, 457] width 600 height 18
click at [1388, 456] on strong "DCSD staff have been using Health Minds three times a week for the past 4 month…" at bounding box center [1159, 457] width 466 height 12
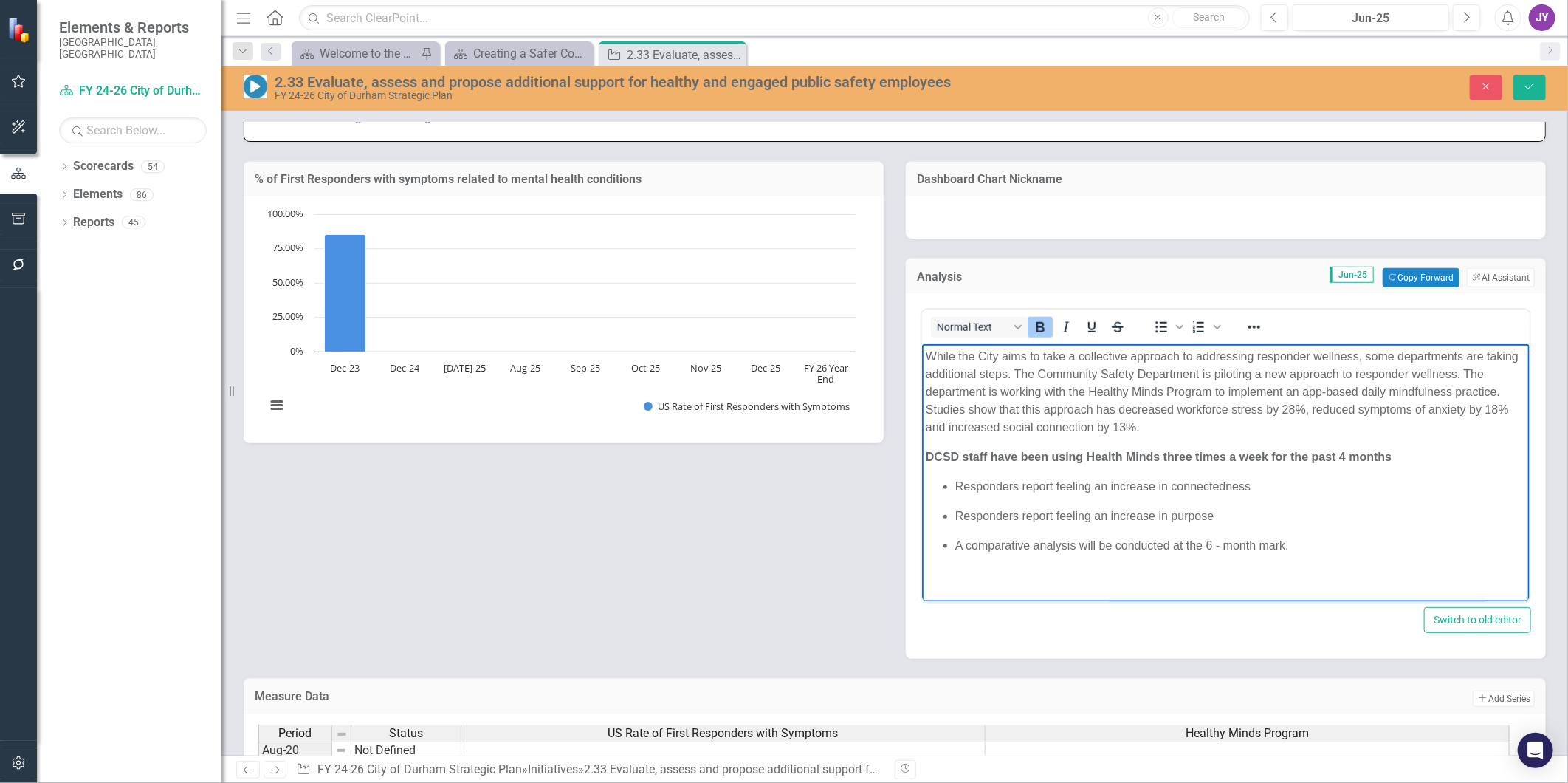
click at [1406, 456] on p "DCSD staff have been using Health Minds three times a week for the past 4 month…" at bounding box center [1225, 457] width 600 height 18
click at [1279, 490] on p "Responders report feeling an increase in connectedness​" at bounding box center [1239, 487] width 571 height 18
click at [1233, 517] on p "Responders report feeling an increase in purpose​" at bounding box center [1239, 516] width 571 height 18
click at [1338, 546] on p "A comparative analysis will be conducted at the 6 - month mark." at bounding box center [1239, 545] width 571 height 18
click at [1544, 91] on button "Save" at bounding box center [1529, 87] width 32 height 25
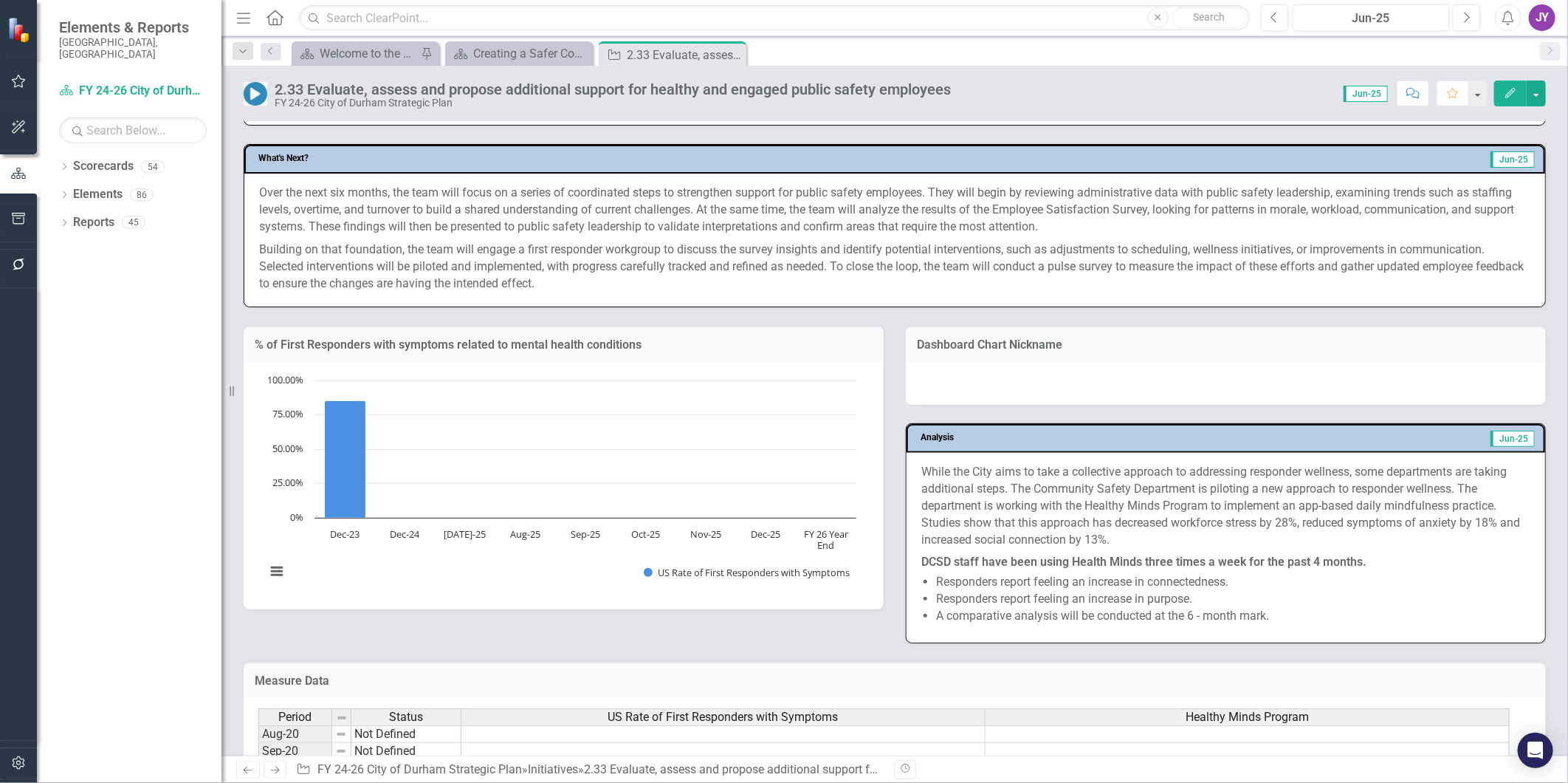
scroll to position [902, 0]
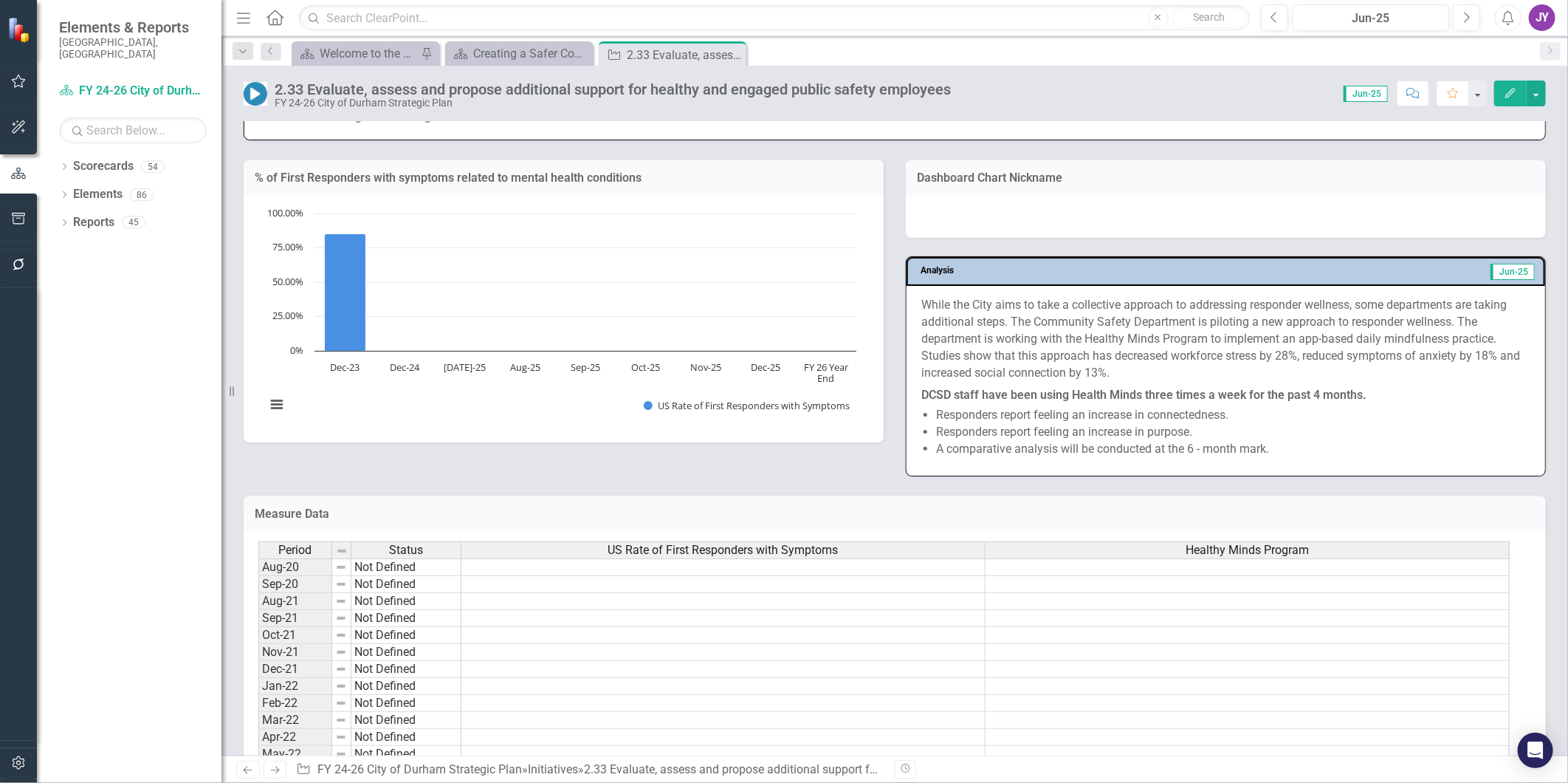
click at [1217, 363] on p "While the City aims to take a collective approach to addressing responder welln…" at bounding box center [1225, 340] width 609 height 87
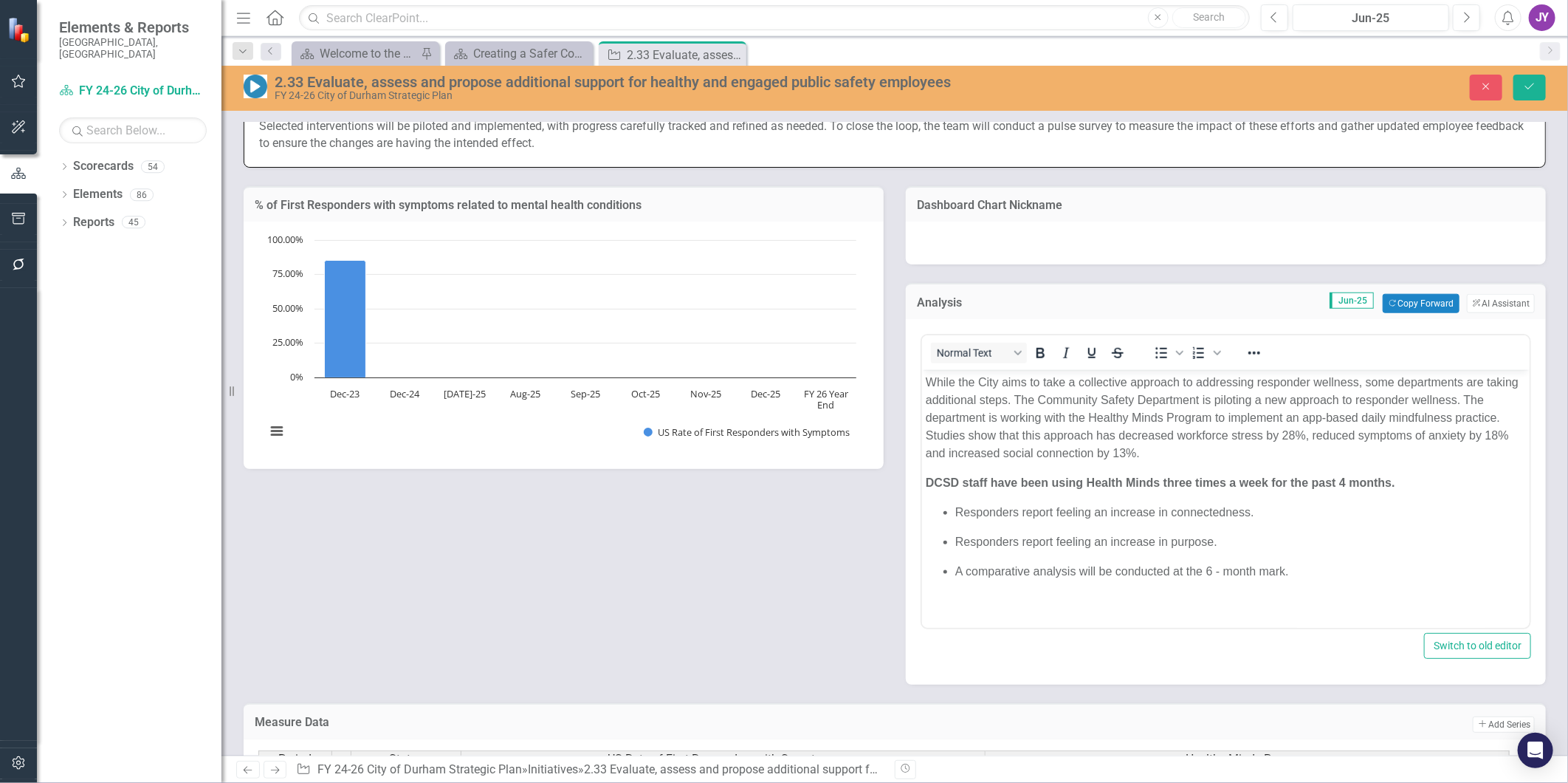
scroll to position [1066, 0]
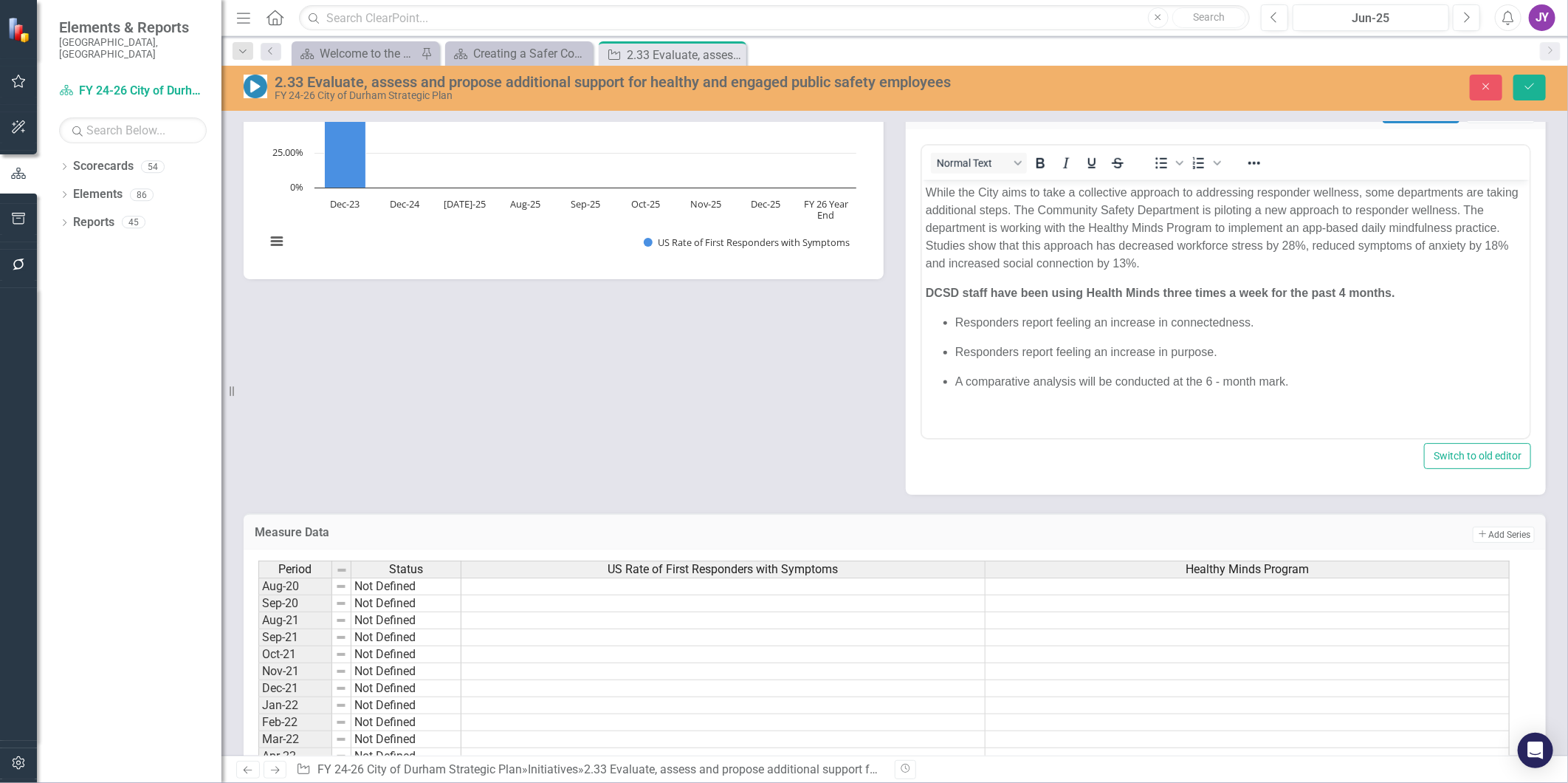
click at [972, 310] on body "While the City aims to take a collective approach to addressing responder welln…" at bounding box center [1224, 294] width 607 height 226
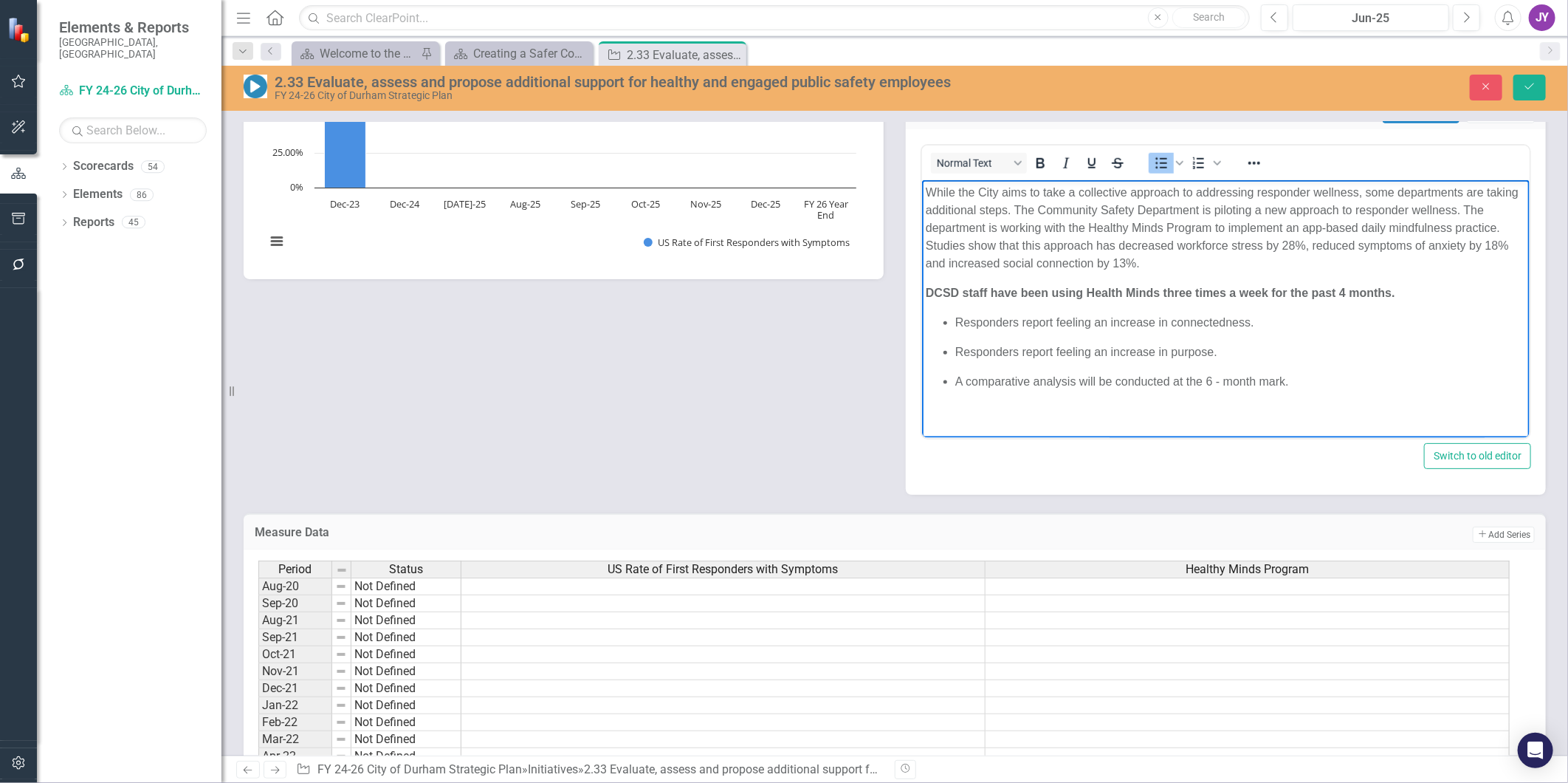
click at [949, 303] on body "While the City aims to take a collective approach to addressing responder welln…" at bounding box center [1224, 294] width 607 height 226
click at [949, 302] on p "DCSD staff have been using Health Minds three times a week for the past 4 month…" at bounding box center [1225, 293] width 600 height 18
click at [1033, 167] on icon "Bold" at bounding box center [1040, 163] width 18 height 18
click at [1514, 89] on button "Save" at bounding box center [1529, 87] width 32 height 25
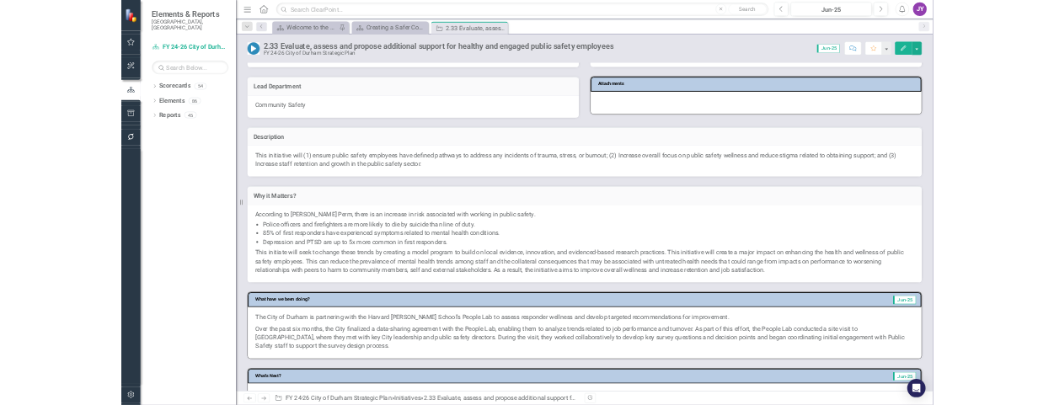
scroll to position [187, 0]
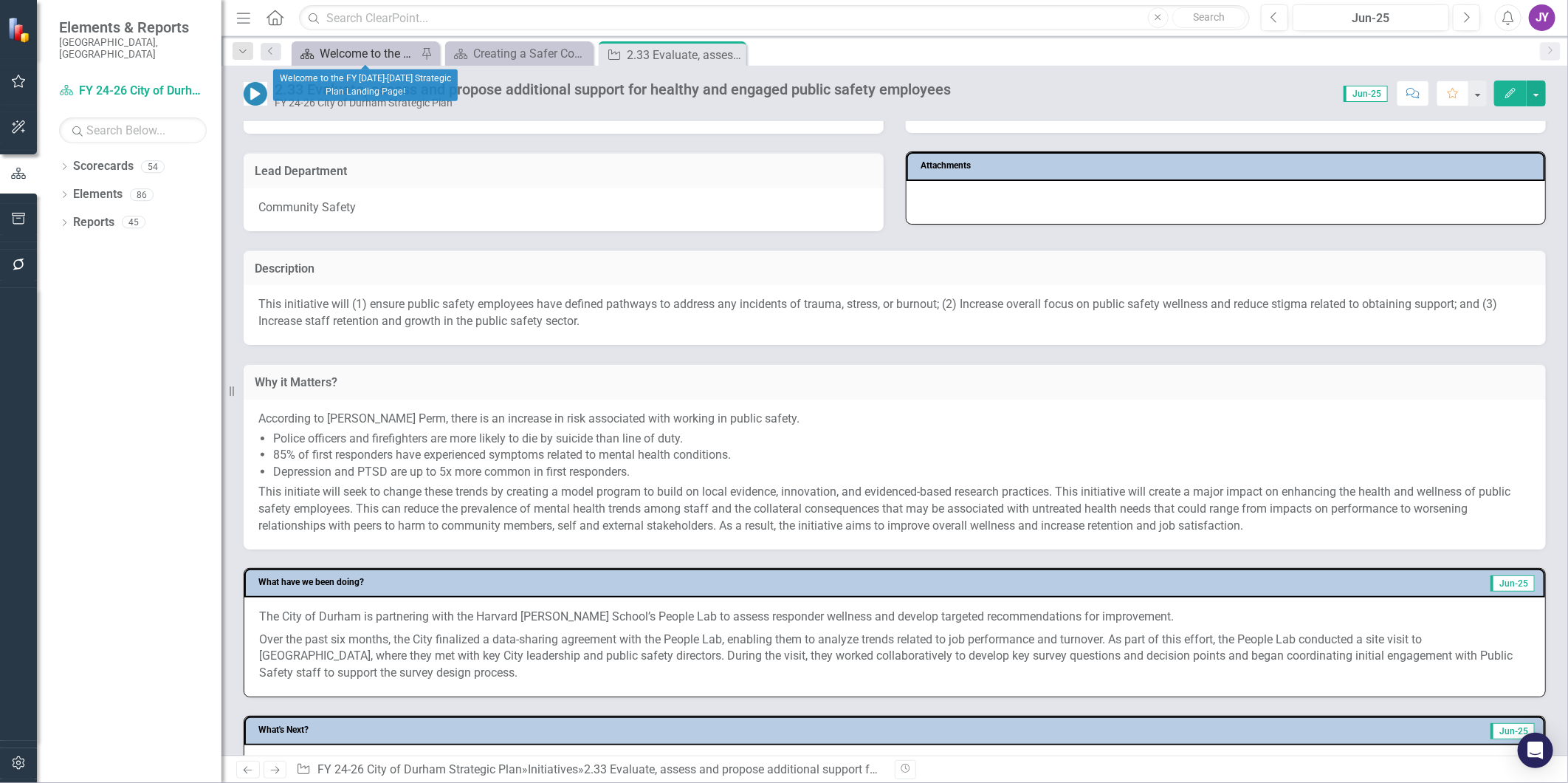
click at [358, 61] on div "Welcome to the FY [DATE]-[DATE] Strategic Plan Landing Page!" at bounding box center [368, 53] width 97 height 18
